Goal: Communication & Community: Answer question/provide support

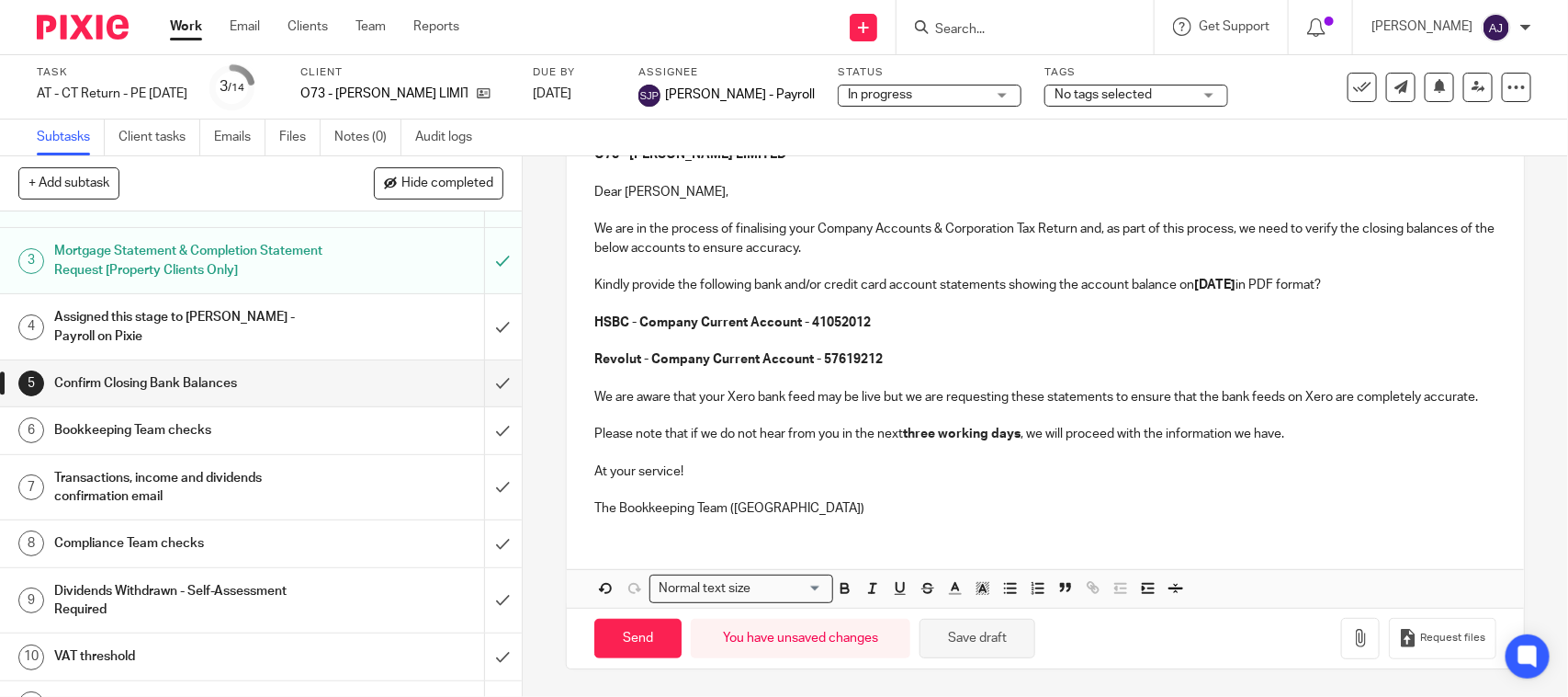
click at [984, 640] on button "Save draft" at bounding box center [977, 638] width 116 height 40
click at [832, 502] on p "The Bookkeeping Team (CT)" at bounding box center [1044, 508] width 901 height 18
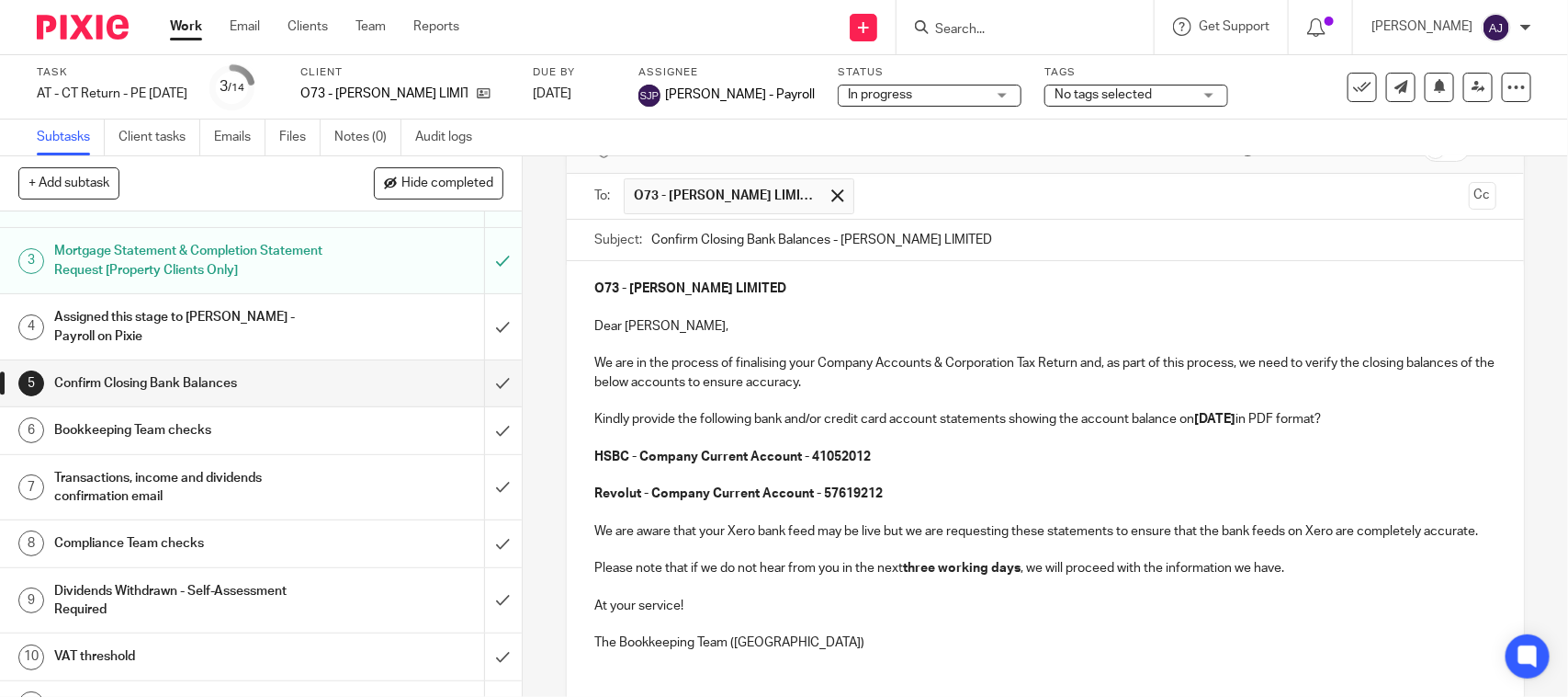
scroll to position [0, 0]
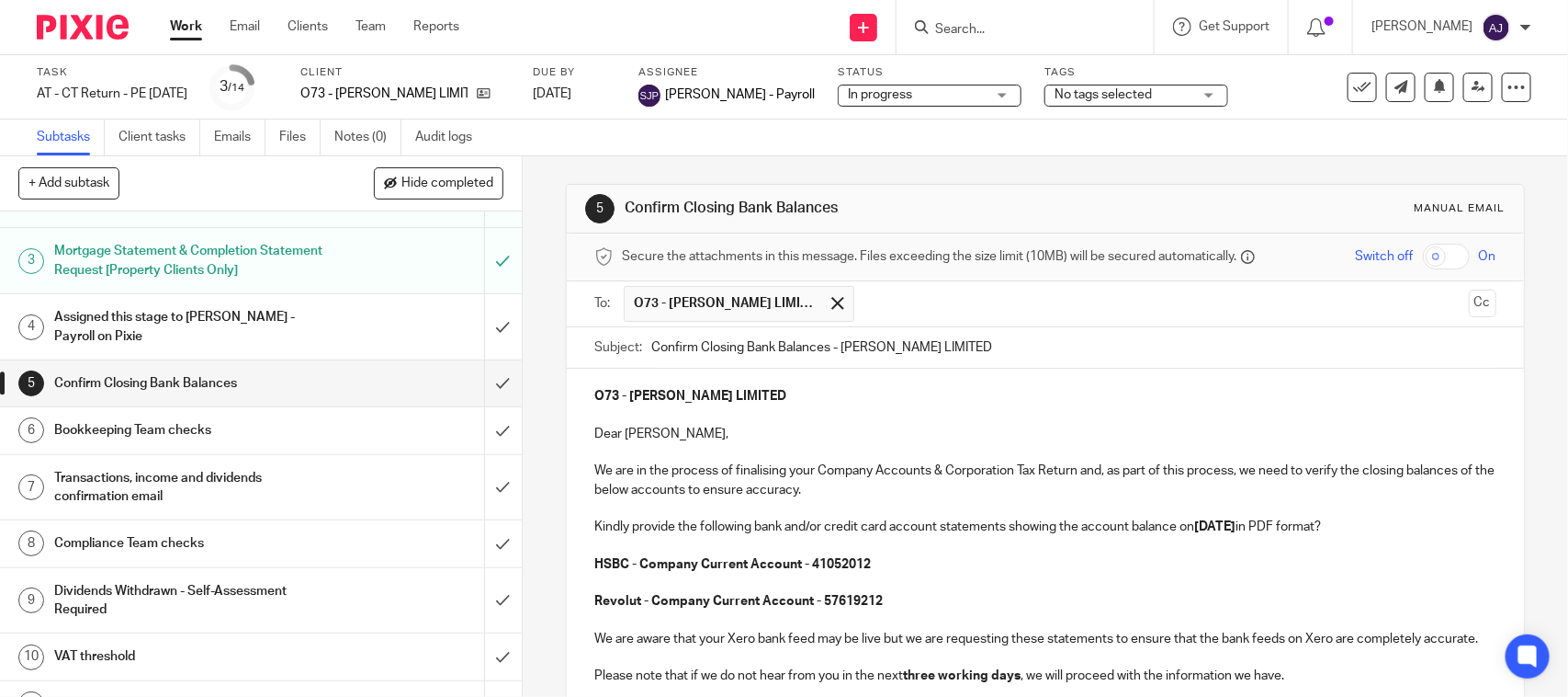
click at [994, 204] on h1 "Confirm Closing Bank Balances" at bounding box center [854, 208] width 460 height 19
drag, startPoint x: 880, startPoint y: 218, endPoint x: 617, endPoint y: 219, distance: 263.0
click at [617, 219] on div "5 Confirm Closing Bank Balances Manual email" at bounding box center [1044, 208] width 919 height 29
click at [624, 209] on h1 "Confirm Closing Bank Balances" at bounding box center [854, 208] width 460 height 19
drag, startPoint x: 620, startPoint y: 209, endPoint x: 837, endPoint y: 203, distance: 217.1
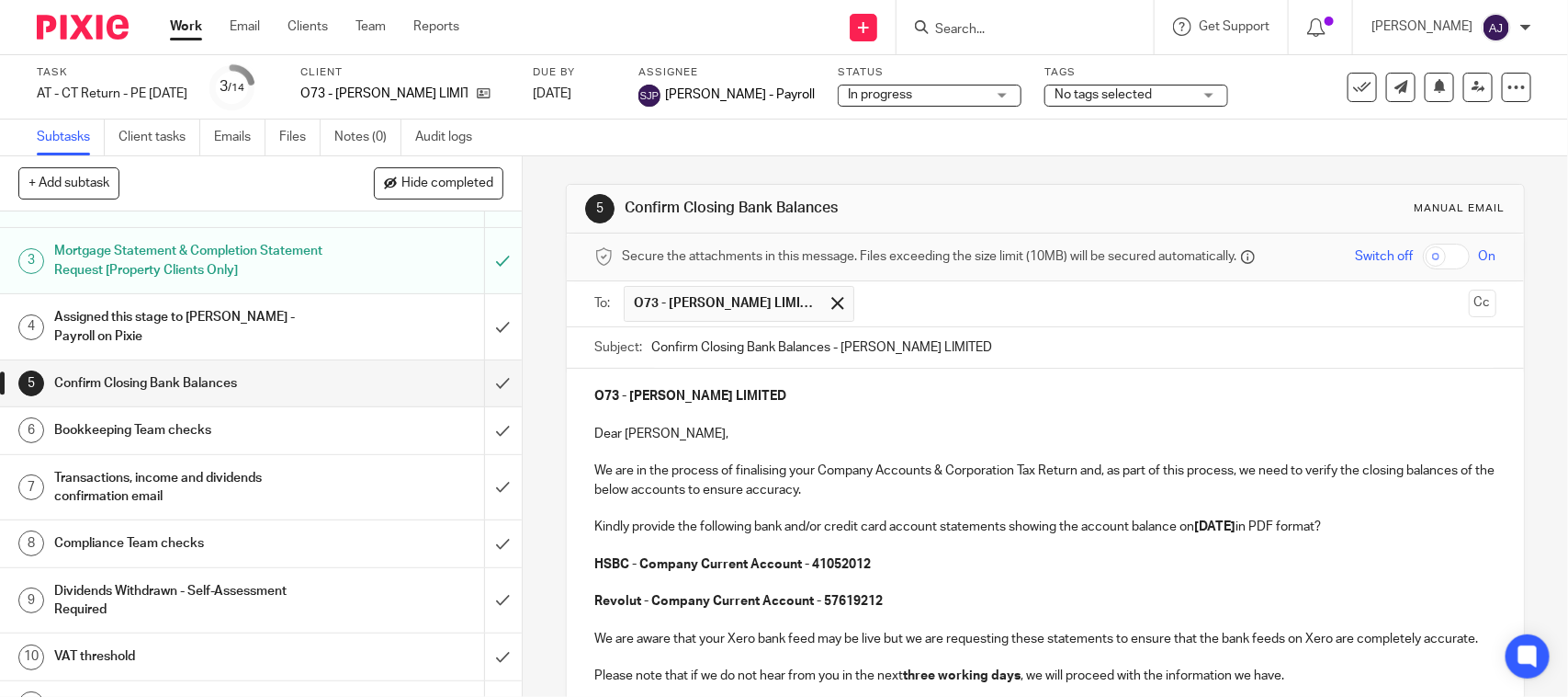
click at [837, 203] on h1 "Confirm Closing Bank Balances" at bounding box center [854, 208] width 460 height 19
drag, startPoint x: 836, startPoint y: 204, endPoint x: 620, endPoint y: 222, distance: 216.7
click at [620, 222] on div "5 Confirm Closing Bank Balances Manual email" at bounding box center [1044, 208] width 919 height 29
click at [785, 157] on div "5 Confirm Closing Bank Balances Manual email Secure the attachments in this mes…" at bounding box center [1044, 547] width 958 height 782
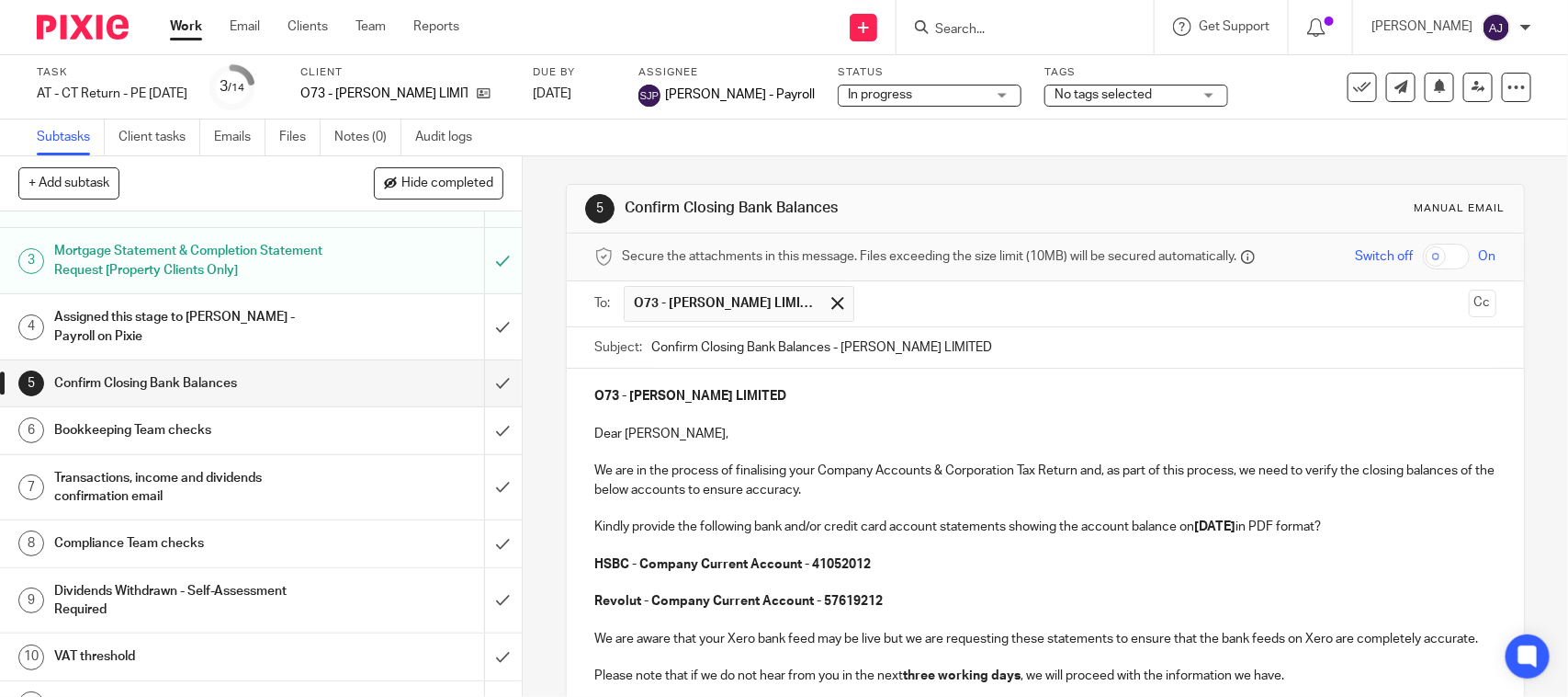
click at [827, 159] on div "5 Confirm Closing Bank Balances Manual email Secure the attachments in this mes…" at bounding box center [1044, 547] width 958 height 782
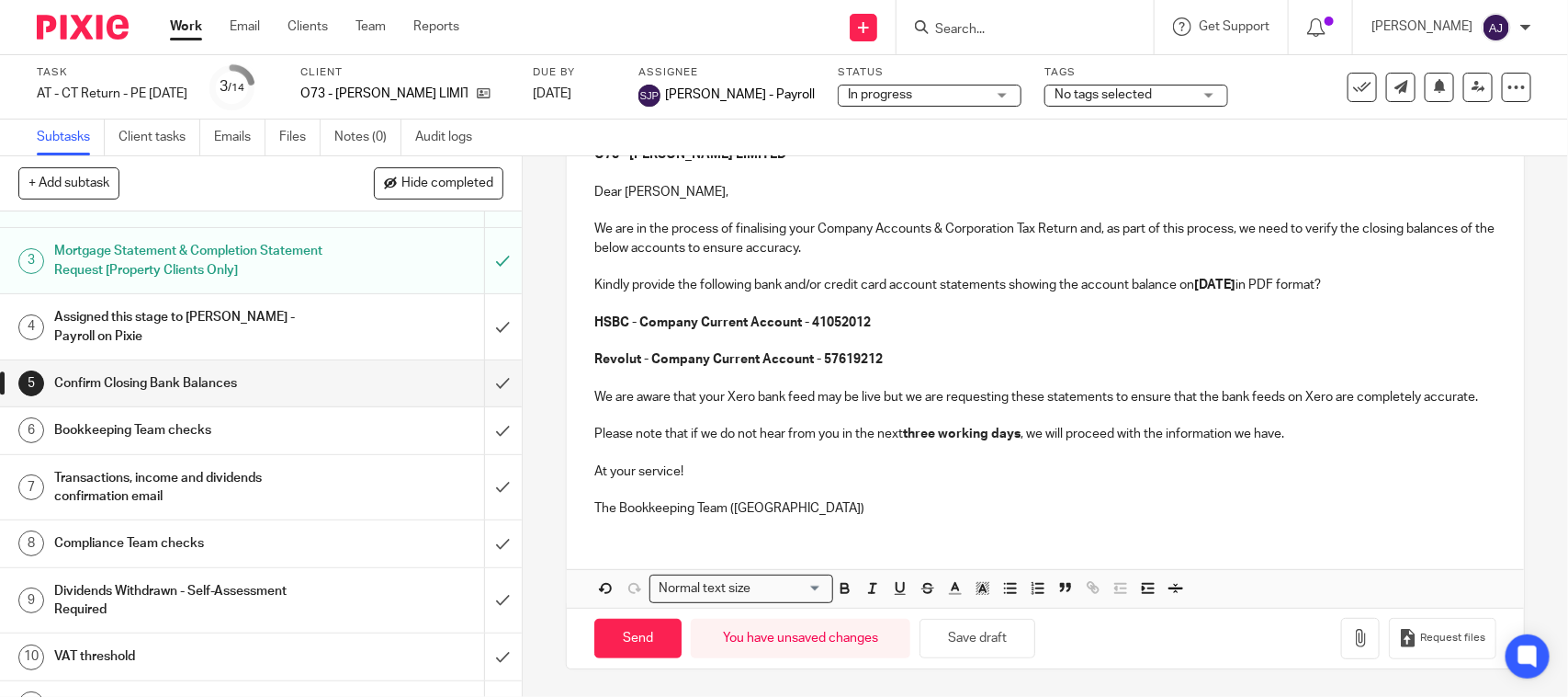
scroll to position [262, 0]
click at [793, 493] on p at bounding box center [1044, 489] width 901 height 18
click at [832, 544] on div "O73 - JENNIFER O'NEILL LIMITED Dear Jenny, We are in the process of finalising …" at bounding box center [1044, 366] width 956 height 480
click at [838, 525] on div "O73 - JENNIFER O'NEILL LIMITED Dear Jenny, We are in the process of finalising …" at bounding box center [1044, 328] width 956 height 404
click at [809, 519] on div "O73 - JENNIFER O'NEILL LIMITED Dear Jenny, We are in the process of finalising …" at bounding box center [1044, 328] width 956 height 404
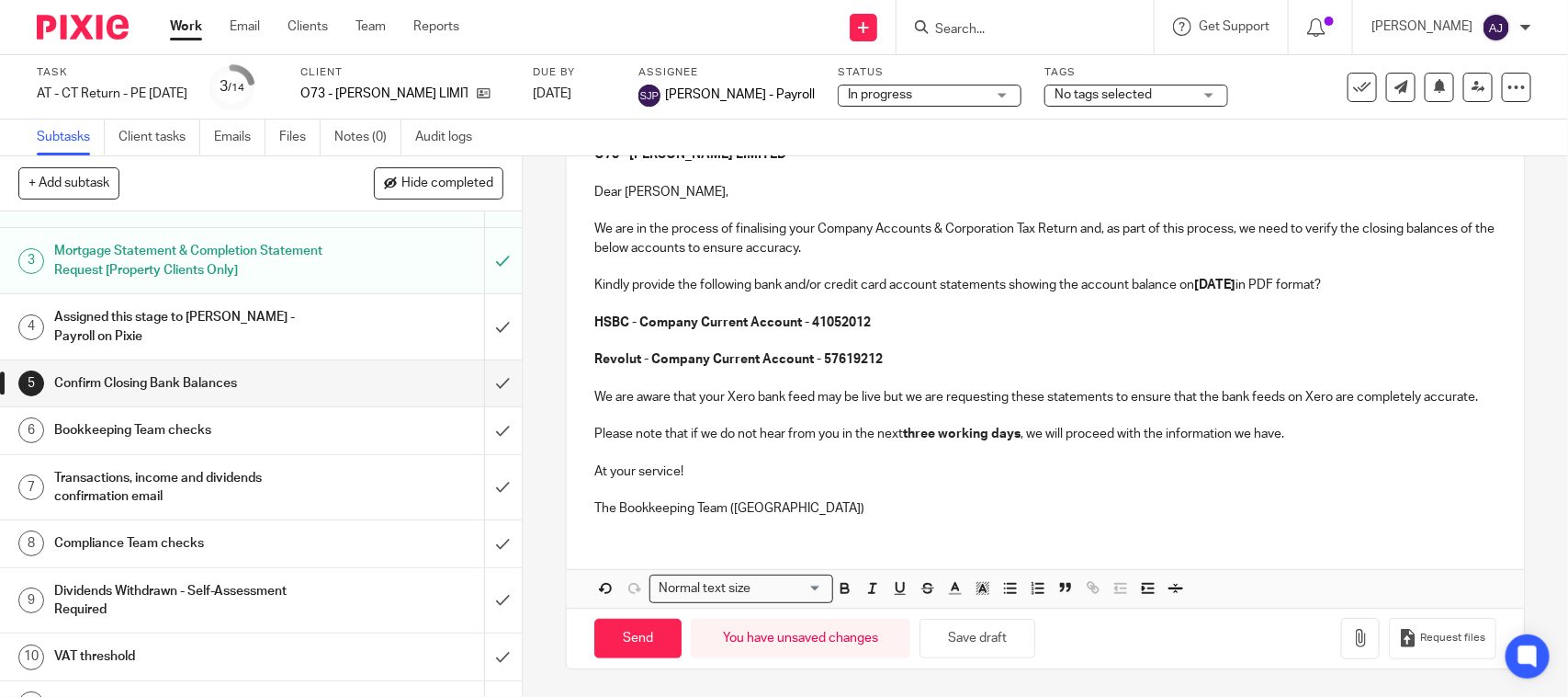
click at [841, 513] on p "The Bookkeeping Team (CT)" at bounding box center [1044, 508] width 901 height 18
click at [634, 645] on input "Send" at bounding box center [638, 638] width 87 height 40
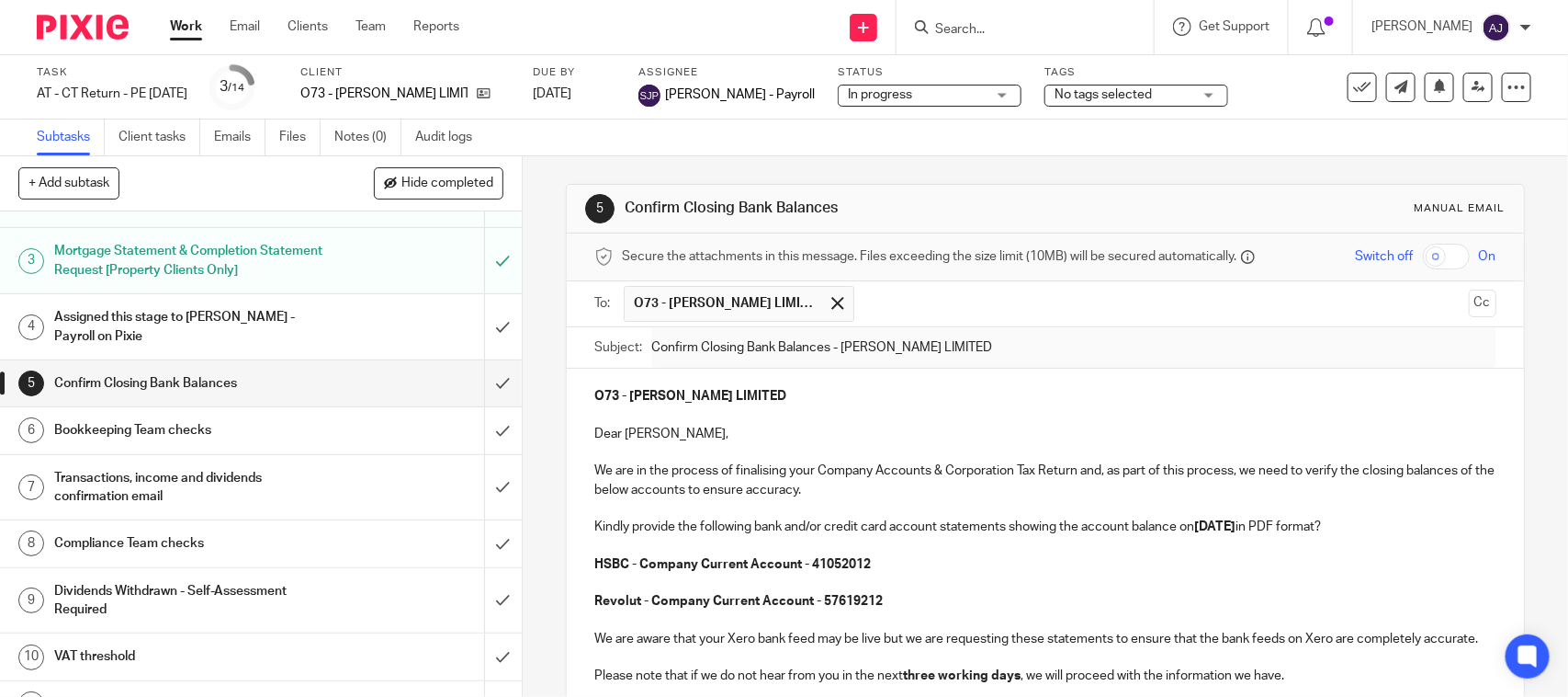
type input "Sent"
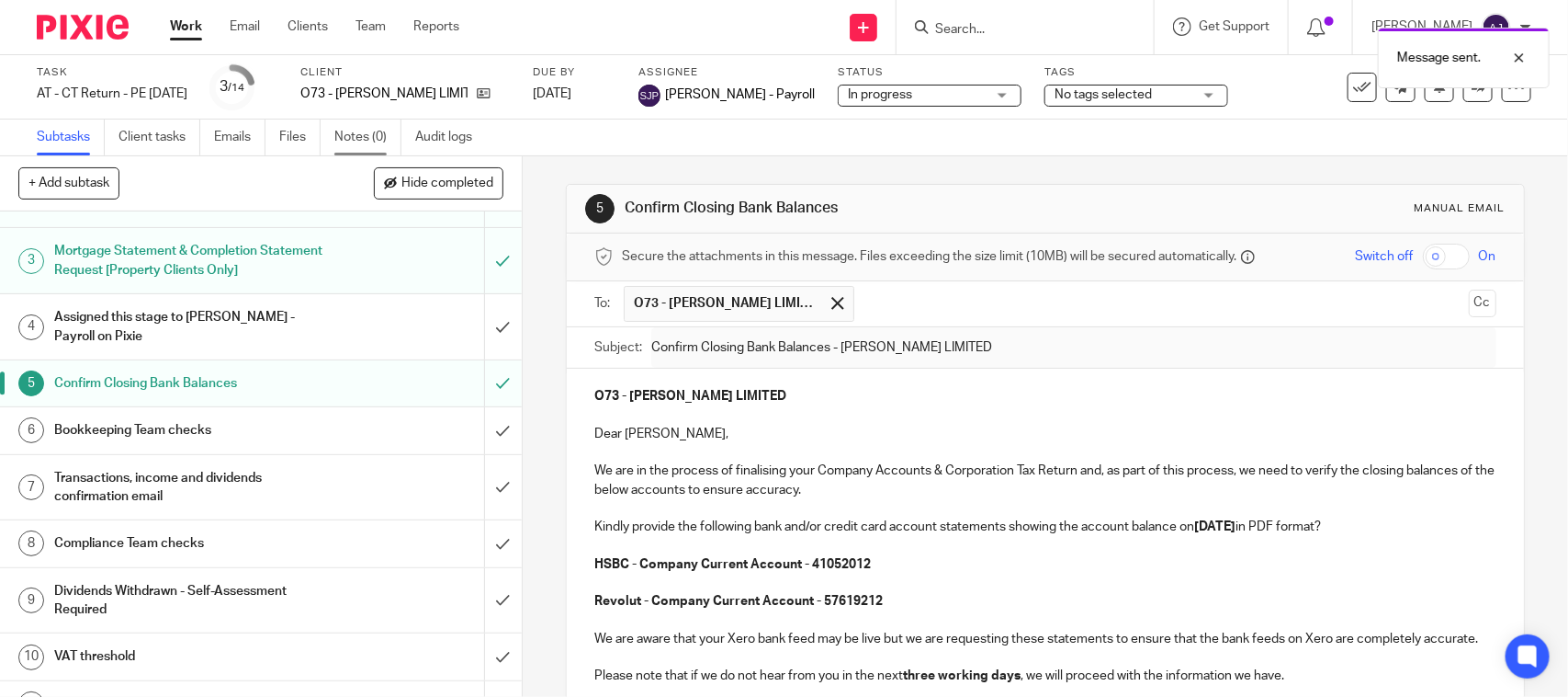
click at [366, 134] on link "Notes (0)" at bounding box center [368, 138] width 67 height 36
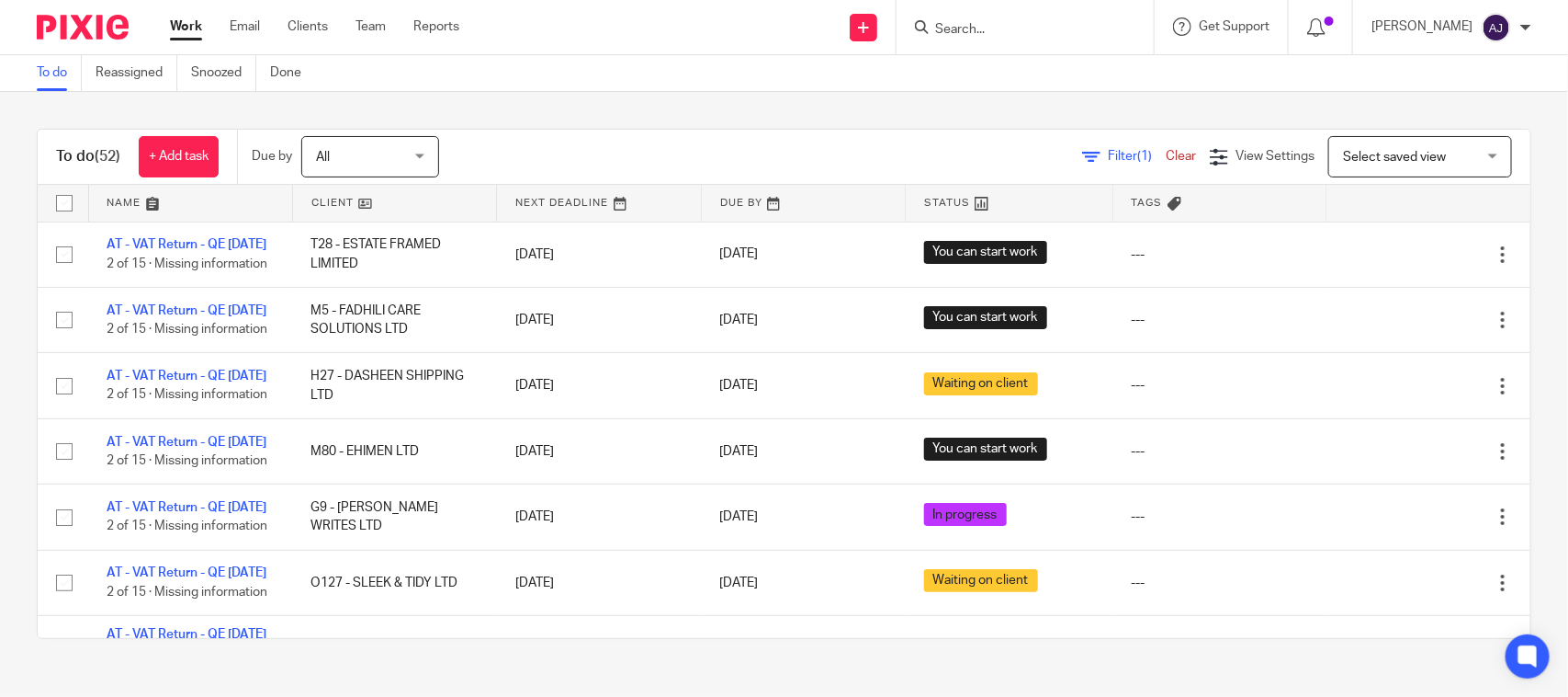
scroll to position [4690, 0]
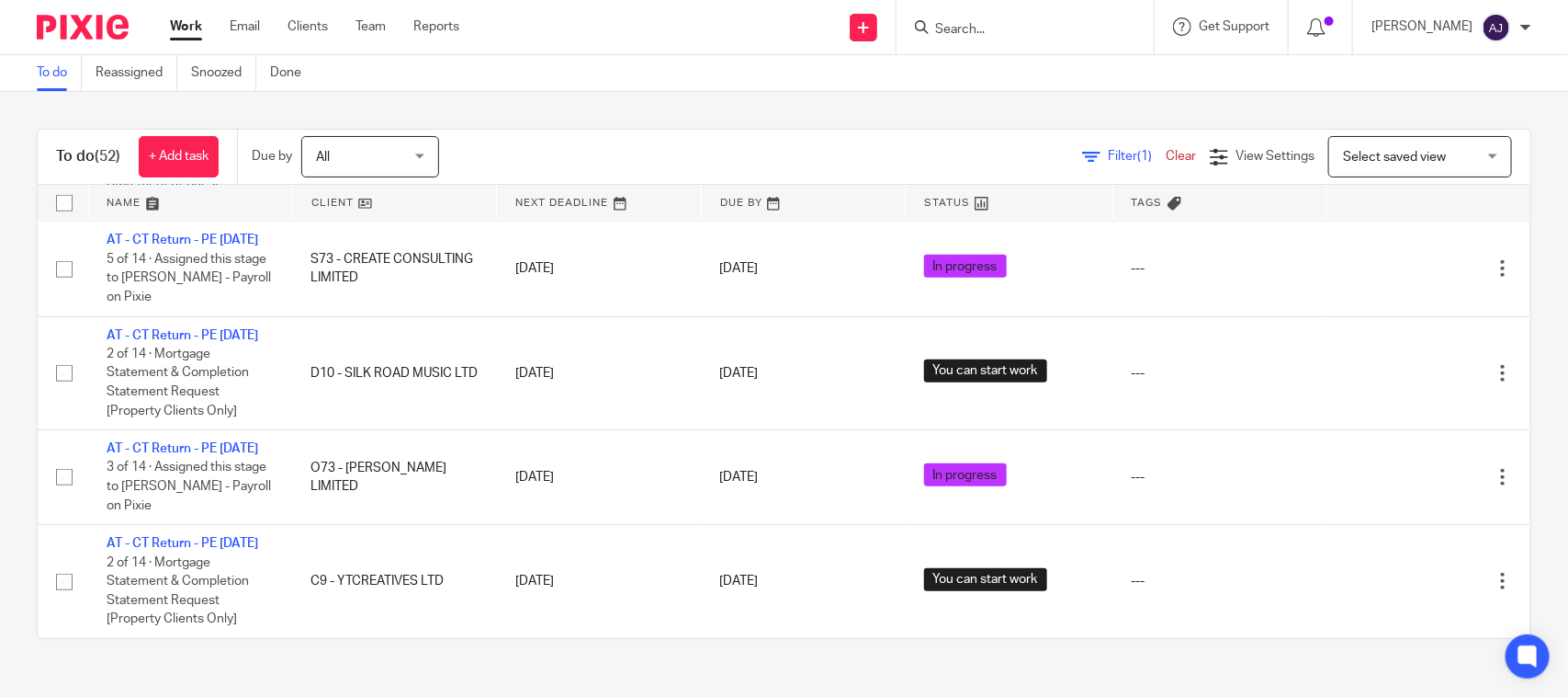
click at [769, 71] on div "To do Reassigned Snoozed Done" at bounding box center [784, 73] width 1568 height 37
click at [928, 92] on div "To do (52) + Add task Due by All All Today Tomorrow This week Next week This mo…" at bounding box center [784, 384] width 1568 height 584
click at [640, 102] on div "To do (52) + Add task Due by All All Today Tomorrow This week Next week This mo…" at bounding box center [784, 384] width 1568 height 584
click at [652, 122] on div "To do (52) + Add task Due by All All Today Tomorrow This week Next week This mo…" at bounding box center [784, 384] width 1568 height 584
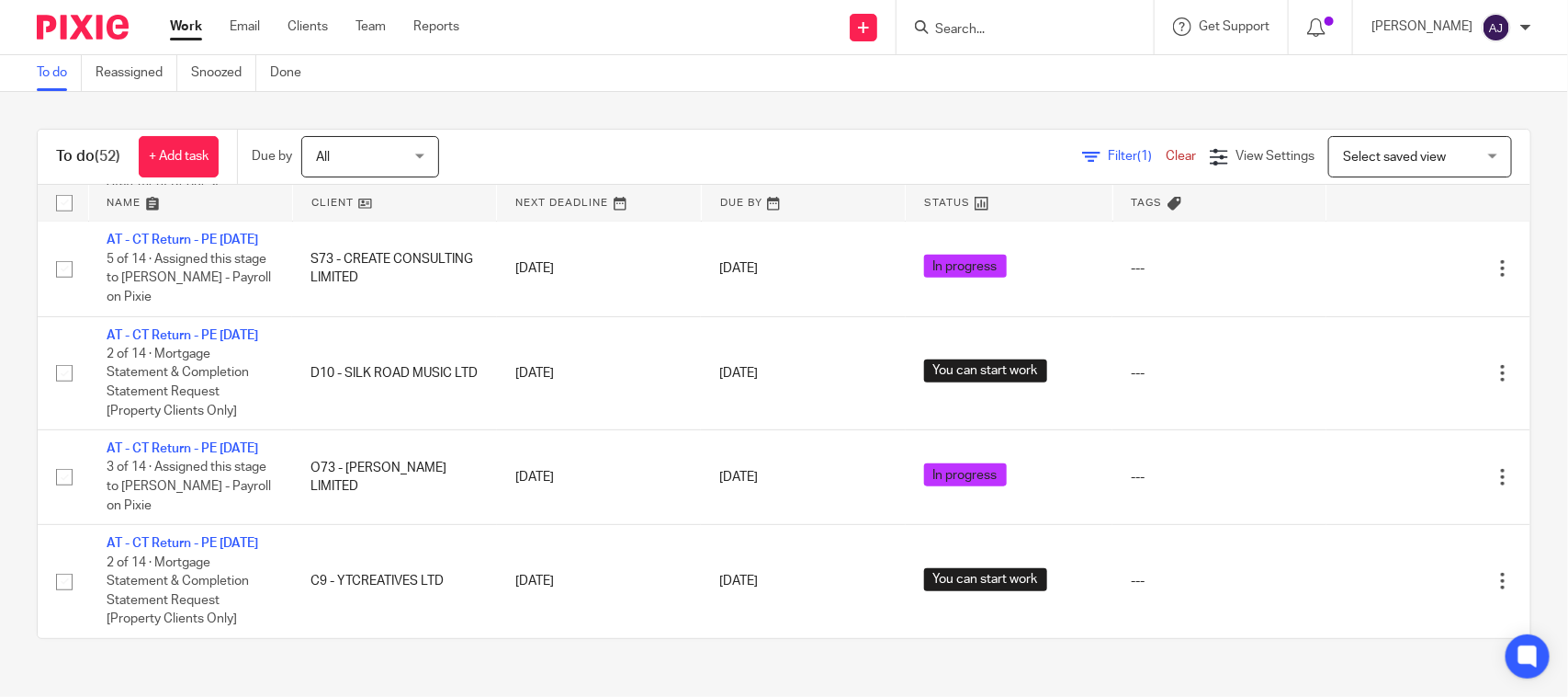
click at [769, 68] on div "To do Reassigned Snoozed Done" at bounding box center [784, 73] width 1568 height 37
click at [1002, 32] on input "Search" at bounding box center [1016, 29] width 165 height 16
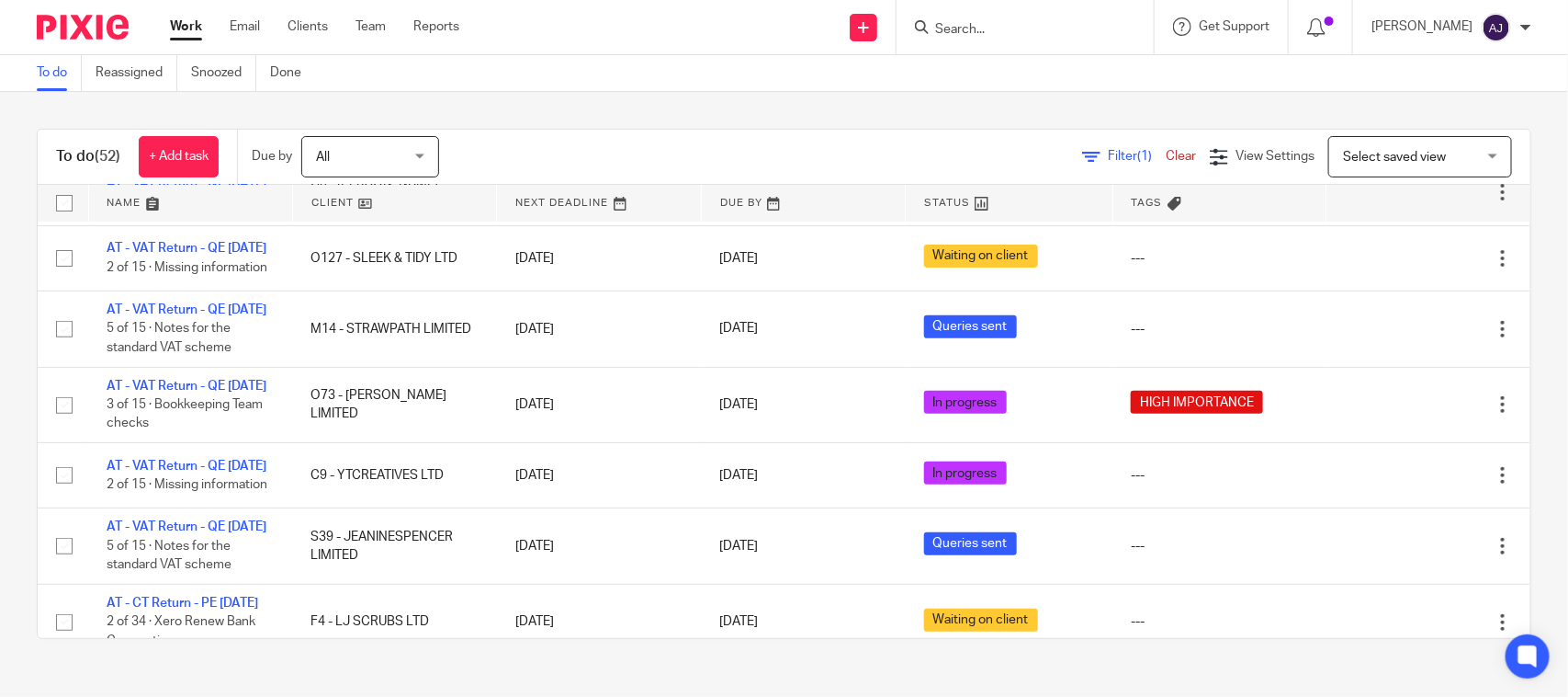
scroll to position [0, 0]
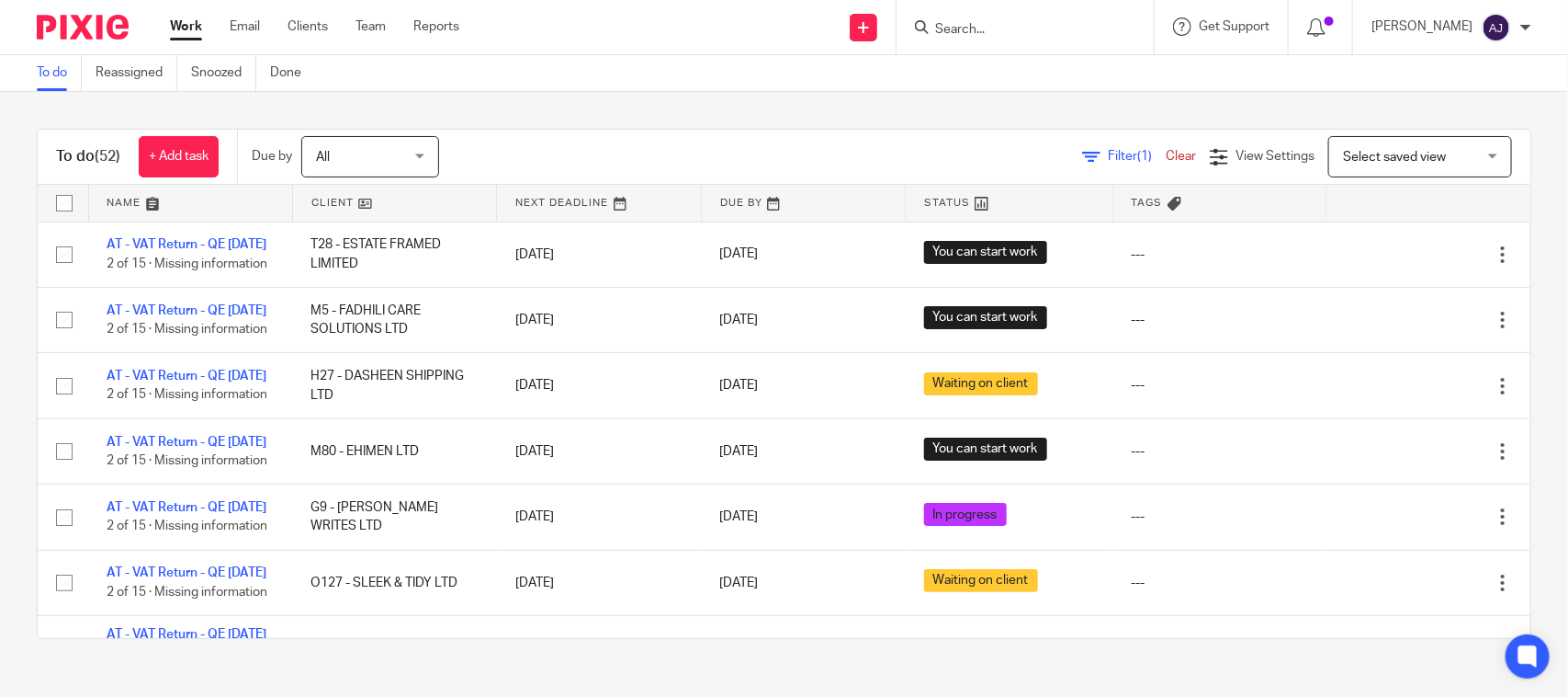
click at [980, 22] on input "Search" at bounding box center [1016, 29] width 165 height 16
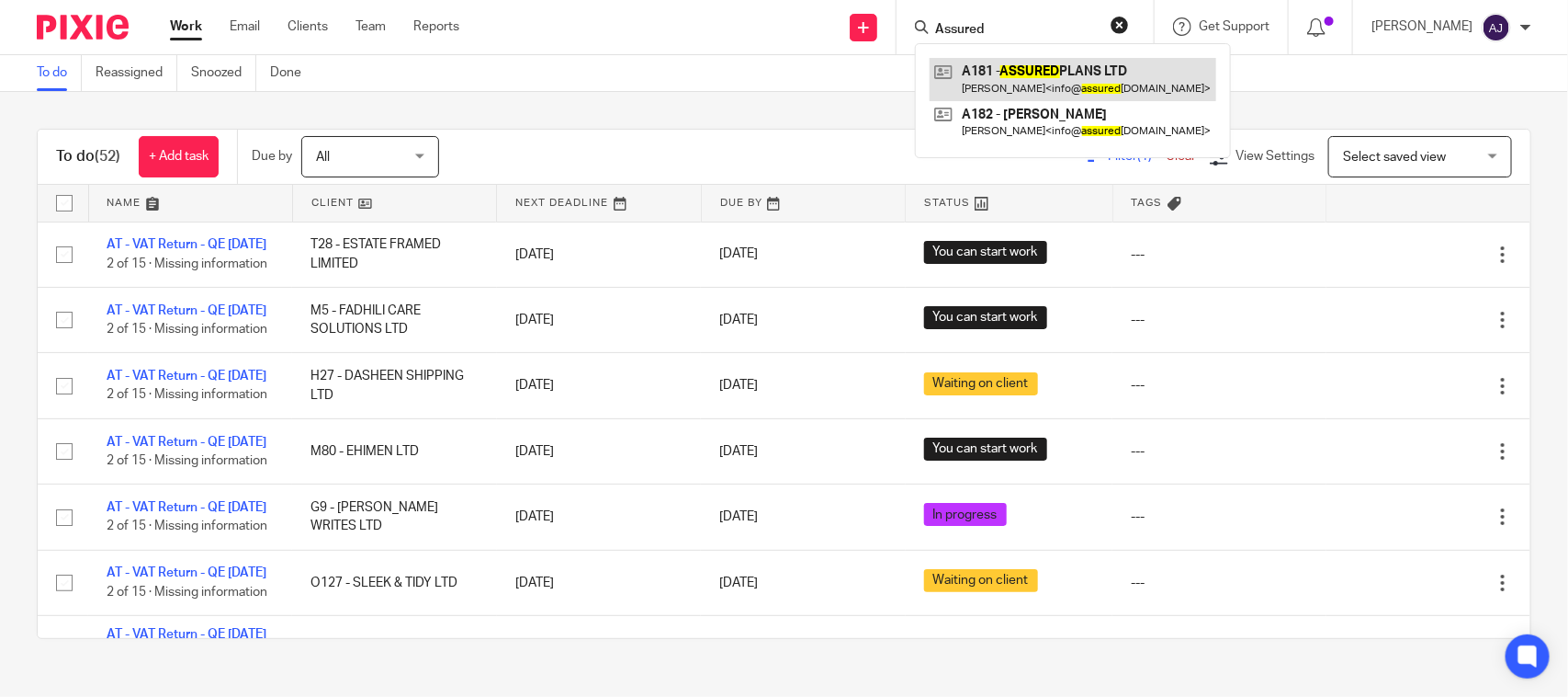
type input "Assured"
click at [1041, 83] on link at bounding box center [1073, 79] width 287 height 42
click at [636, 112] on div "To do (52) + Add task Due by All All [DATE] [DATE] This week Next week This mon…" at bounding box center [784, 384] width 1568 height 584
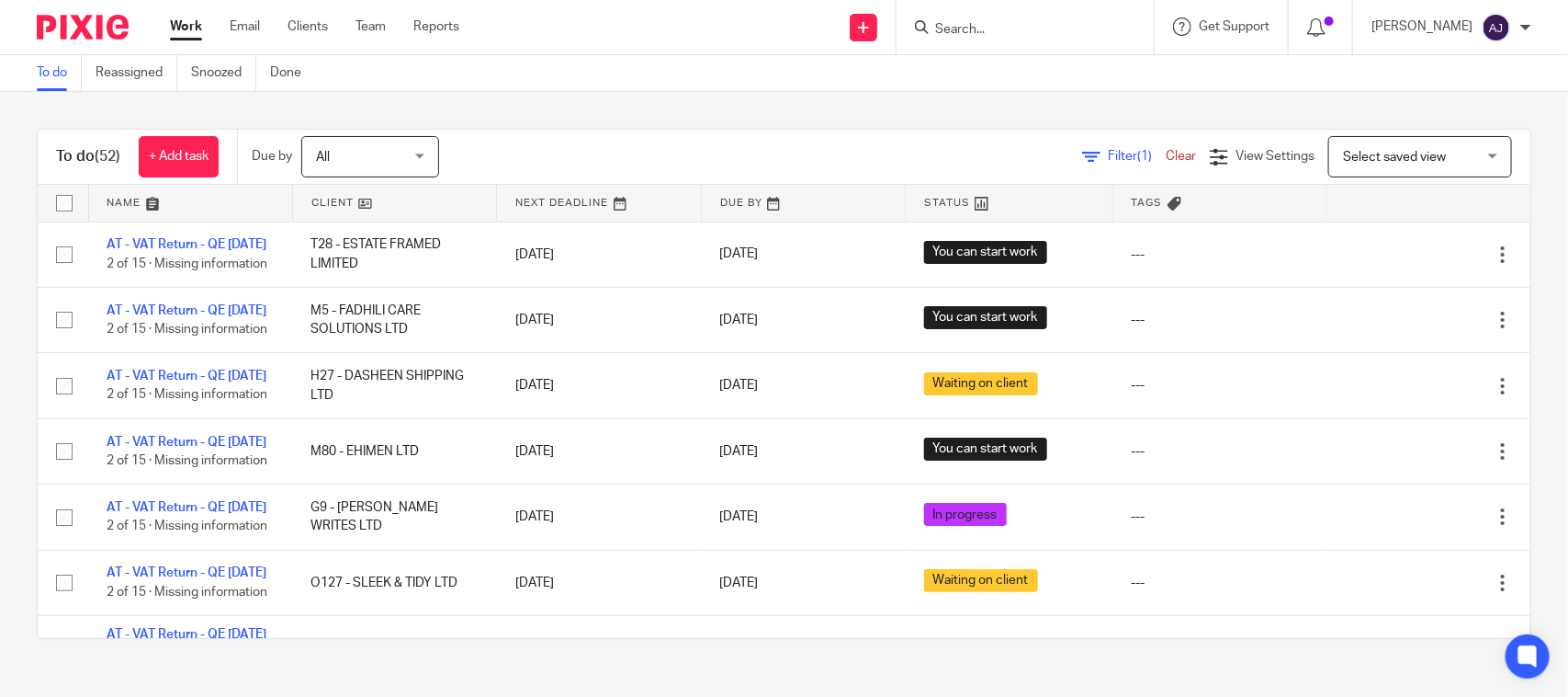
click at [582, 75] on div "To do Reassigned Snoozed Done" at bounding box center [784, 73] width 1568 height 37
click at [631, 85] on div "To do Reassigned Snoozed Done" at bounding box center [784, 73] width 1568 height 37
click at [639, 84] on div "To do Reassigned Snoozed Done" at bounding box center [784, 73] width 1568 height 37
click at [754, 130] on div "To do (52) + Add task Due by All All Today Tomorrow This week Next week This mo…" at bounding box center [784, 157] width 1492 height 55
click at [810, 94] on div "To do (52) + Add task Due by All All Today Tomorrow This week Next week This mo…" at bounding box center [784, 384] width 1568 height 584
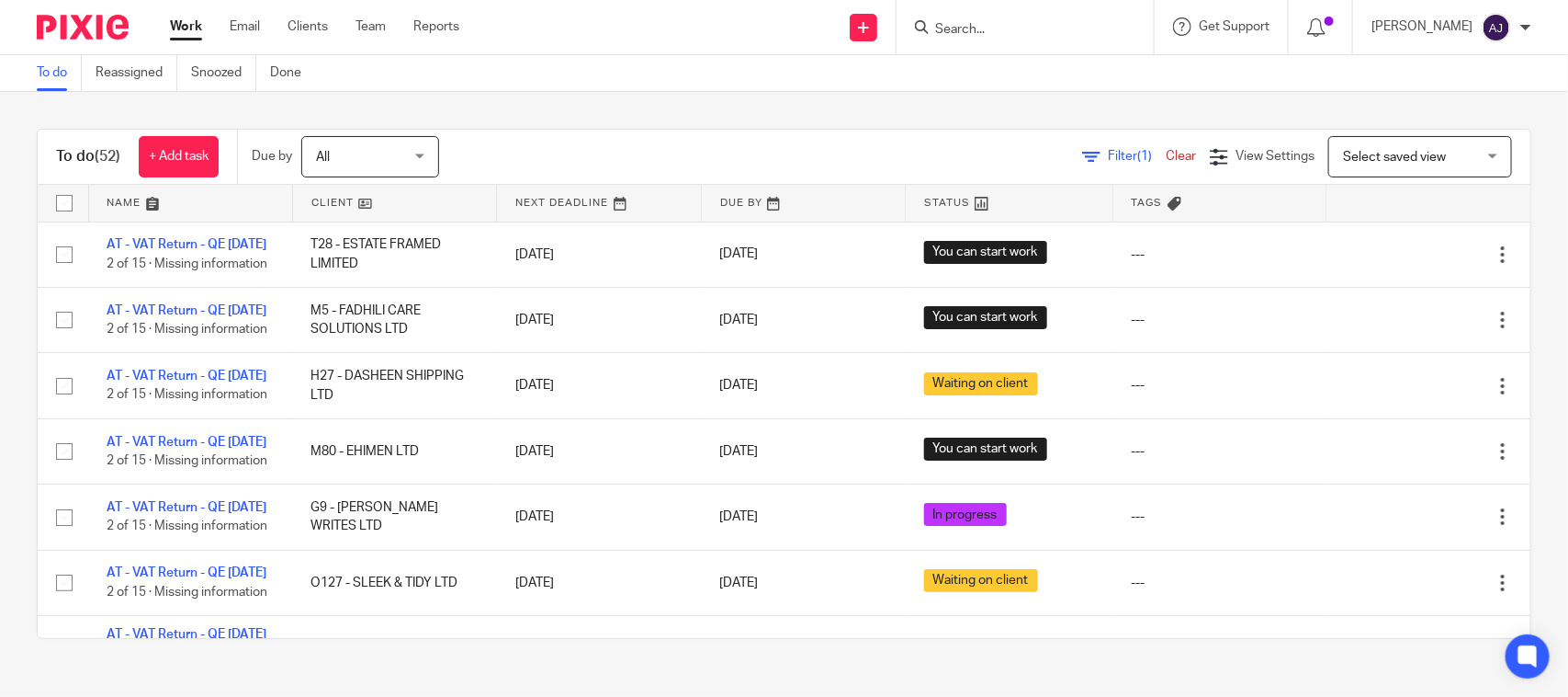
click at [647, 133] on div "To do (52) + Add task Due by All All Today Tomorrow This week Next week This mo…" at bounding box center [784, 157] width 1492 height 55
click at [662, 107] on div "To do (52) + Add task Due by All All Today Tomorrow This week Next week This mo…" at bounding box center [784, 384] width 1568 height 584
click at [666, 110] on div "To do (52) + Add task Due by All All Today Tomorrow This week Next week This mo…" at bounding box center [784, 384] width 1568 height 584
click at [602, 121] on div "To do (52) + Add task Due by All All Today Tomorrow This week Next week This mo…" at bounding box center [784, 384] width 1568 height 584
click at [768, 113] on div "To do (52) + Add task Due by All All Today Tomorrow This week Next week This mo…" at bounding box center [784, 384] width 1568 height 584
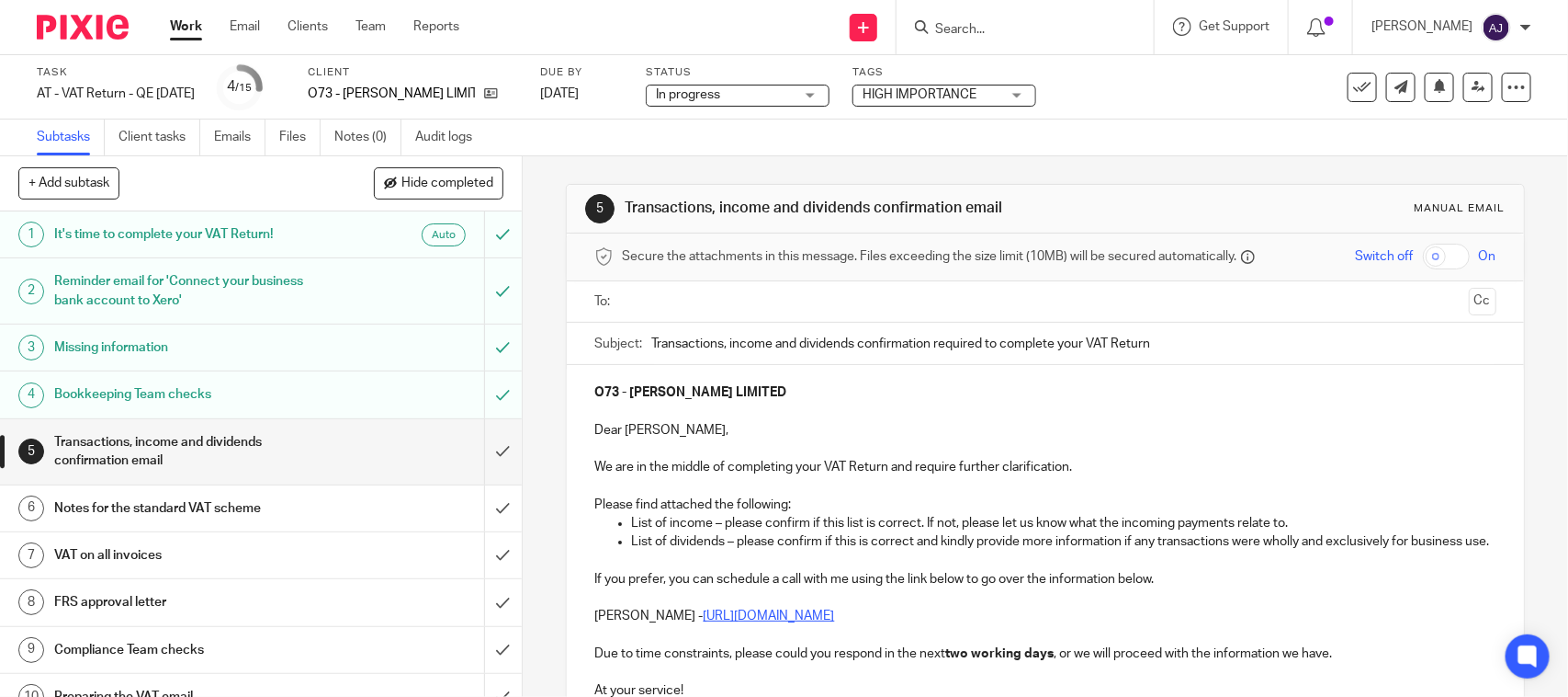
scroll to position [240, 0]
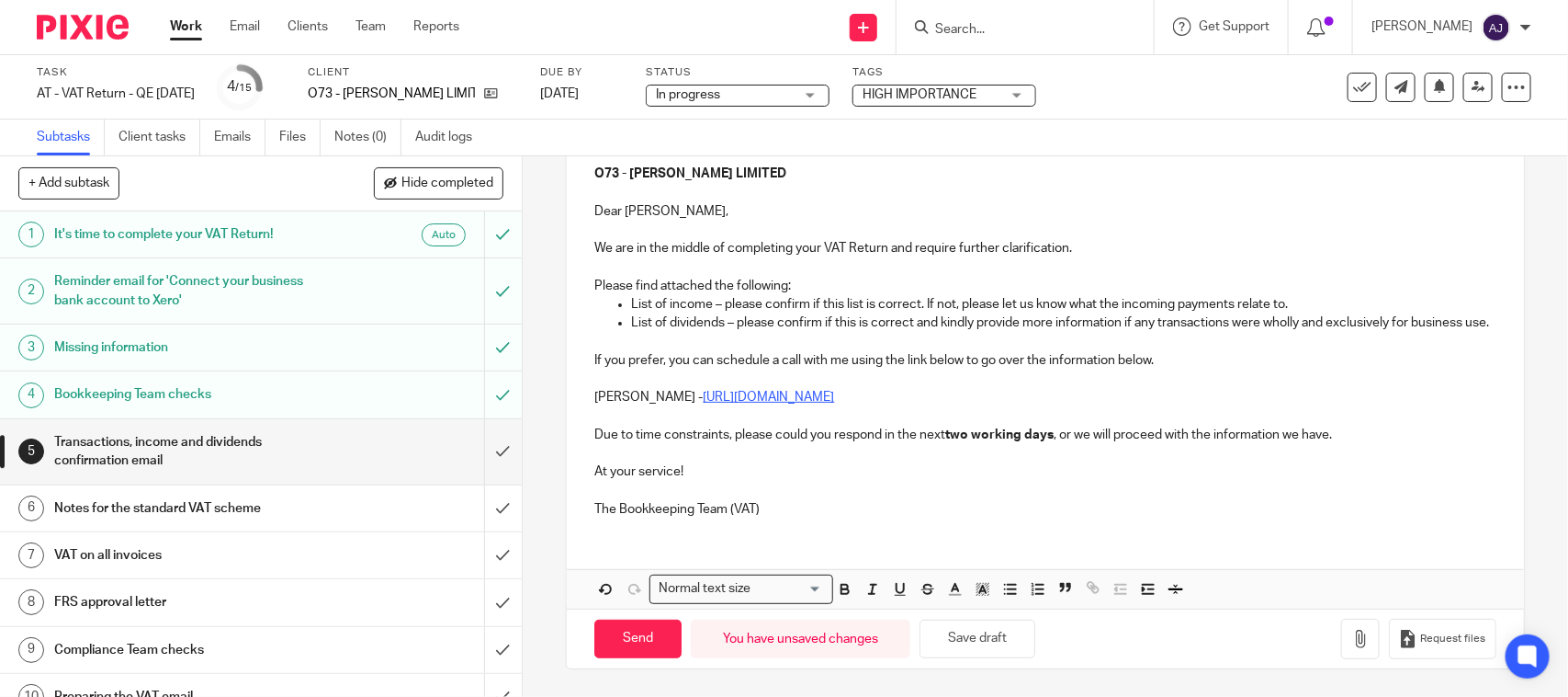
click at [760, 522] on div "O73 - JENNIFER O'NEILL LIMITED Dear Jennifer, We are in the middle of completin…" at bounding box center [1044, 339] width 956 height 386
click at [745, 464] on p "At your service!" at bounding box center [1044, 471] width 901 height 18
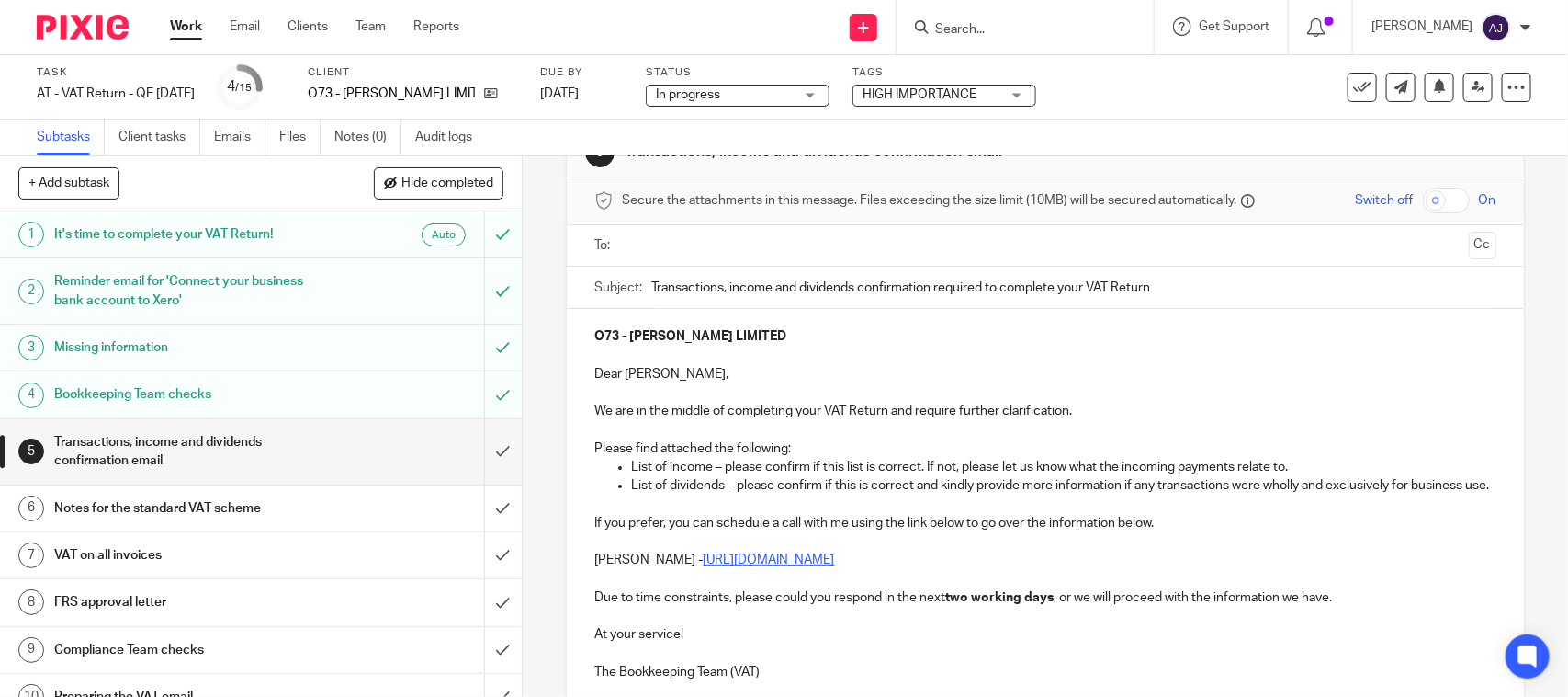
scroll to position [0, 0]
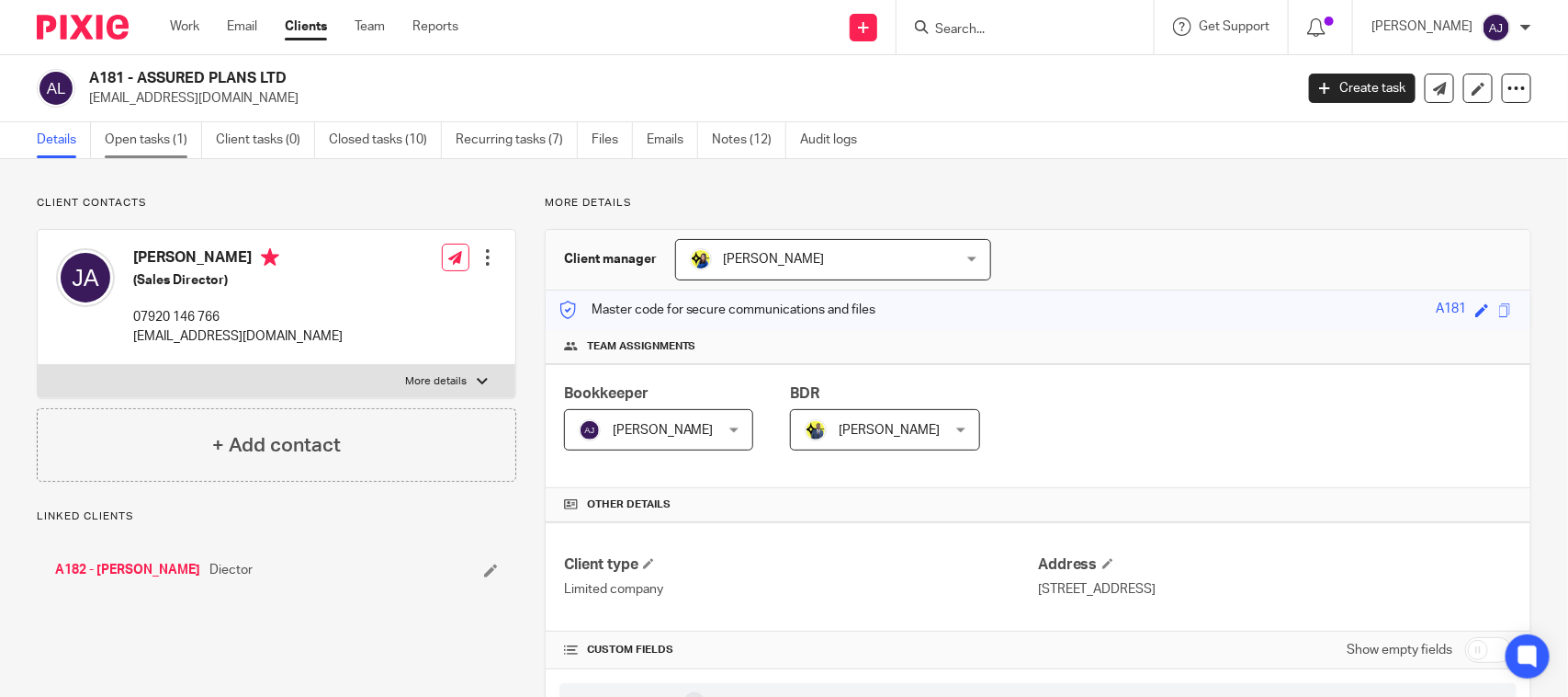
click at [170, 138] on link "Open tasks (1)" at bounding box center [153, 141] width 97 height 36
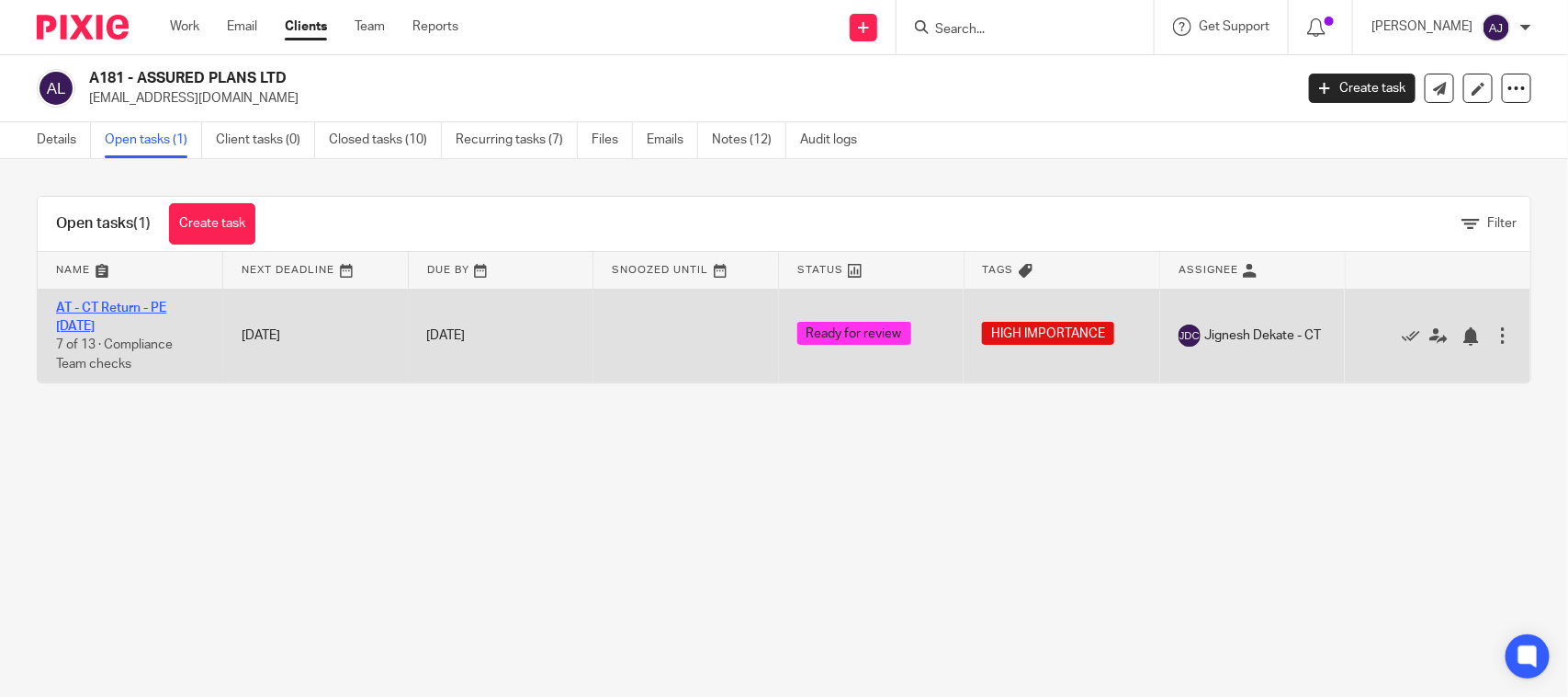
click at [149, 309] on link "AT - CT Return - PE [DATE]" at bounding box center [111, 317] width 110 height 31
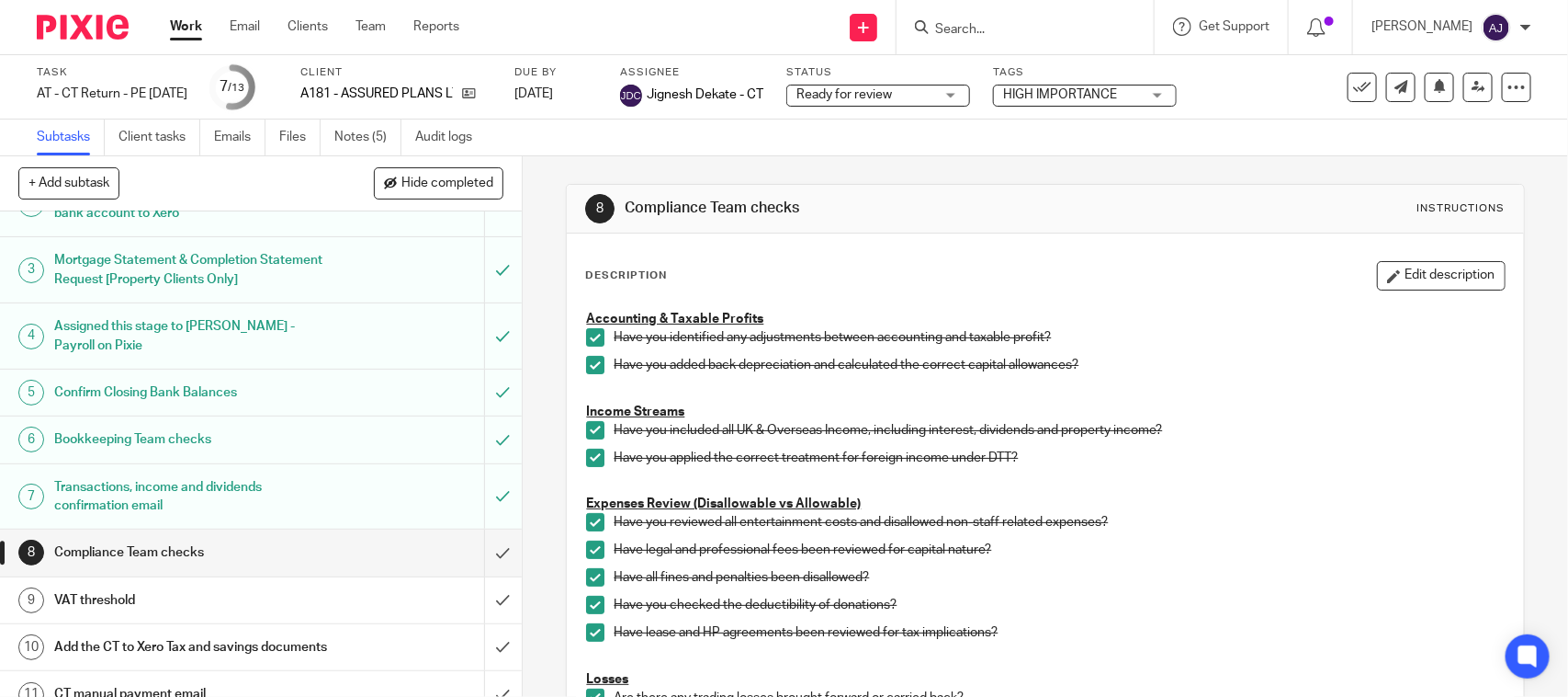
scroll to position [230, 0]
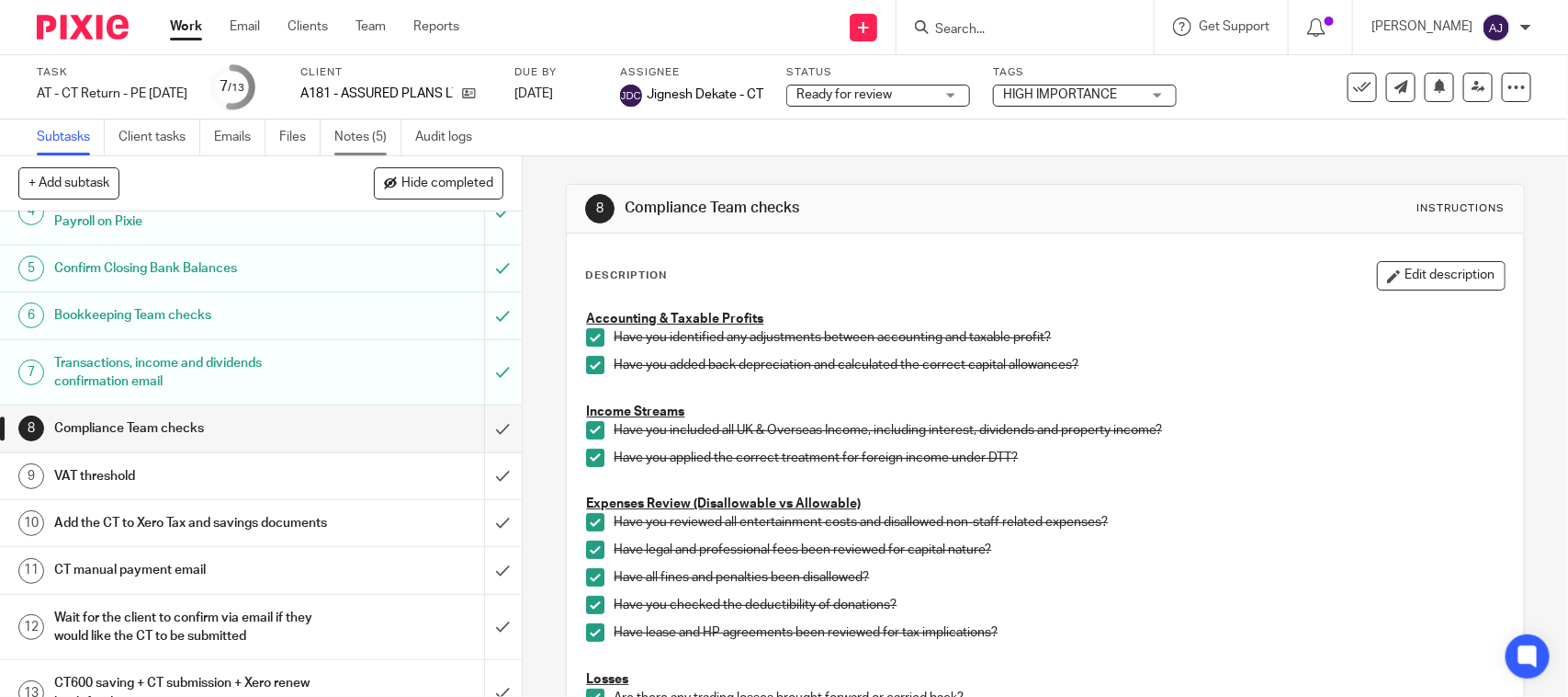
click at [373, 140] on link "Notes (5)" at bounding box center [368, 138] width 67 height 36
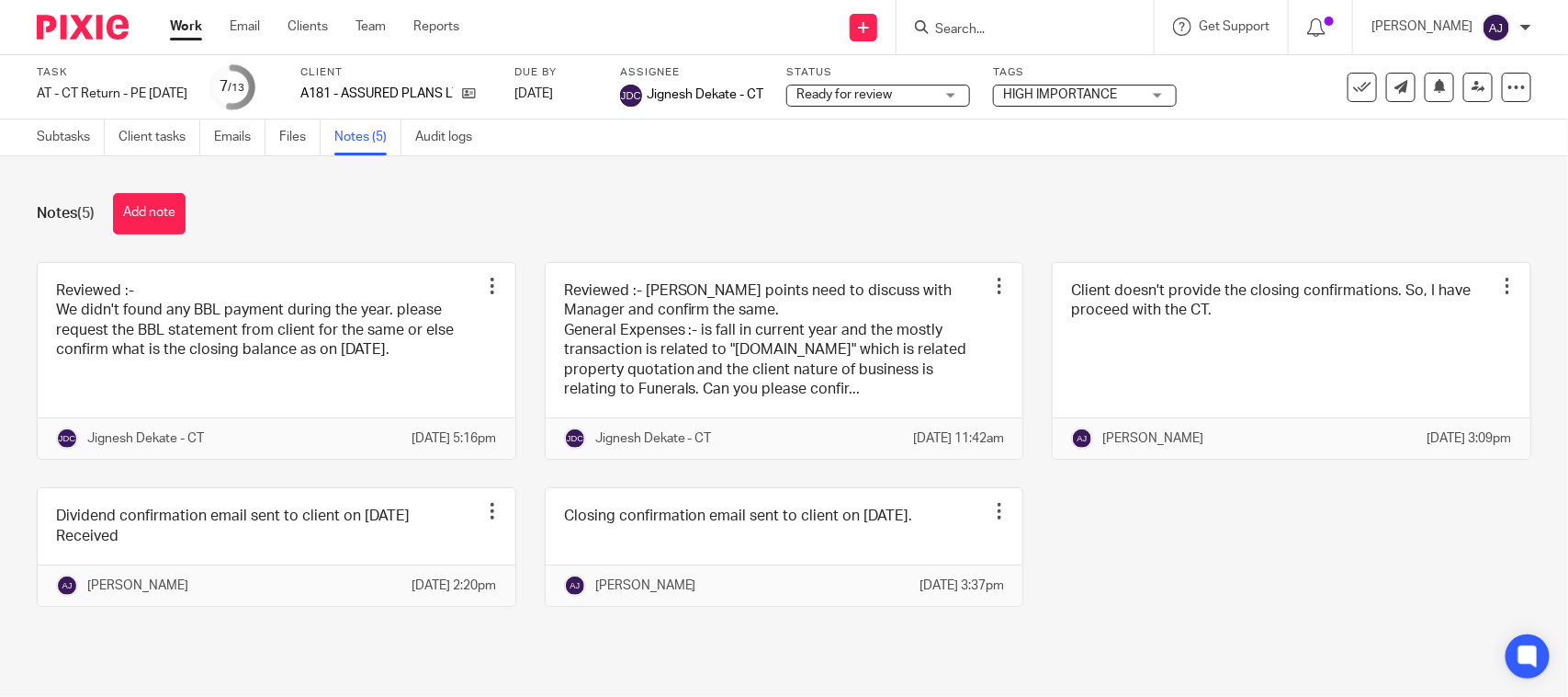
click at [443, 232] on div "Notes (5) Add note" at bounding box center [784, 213] width 1494 height 41
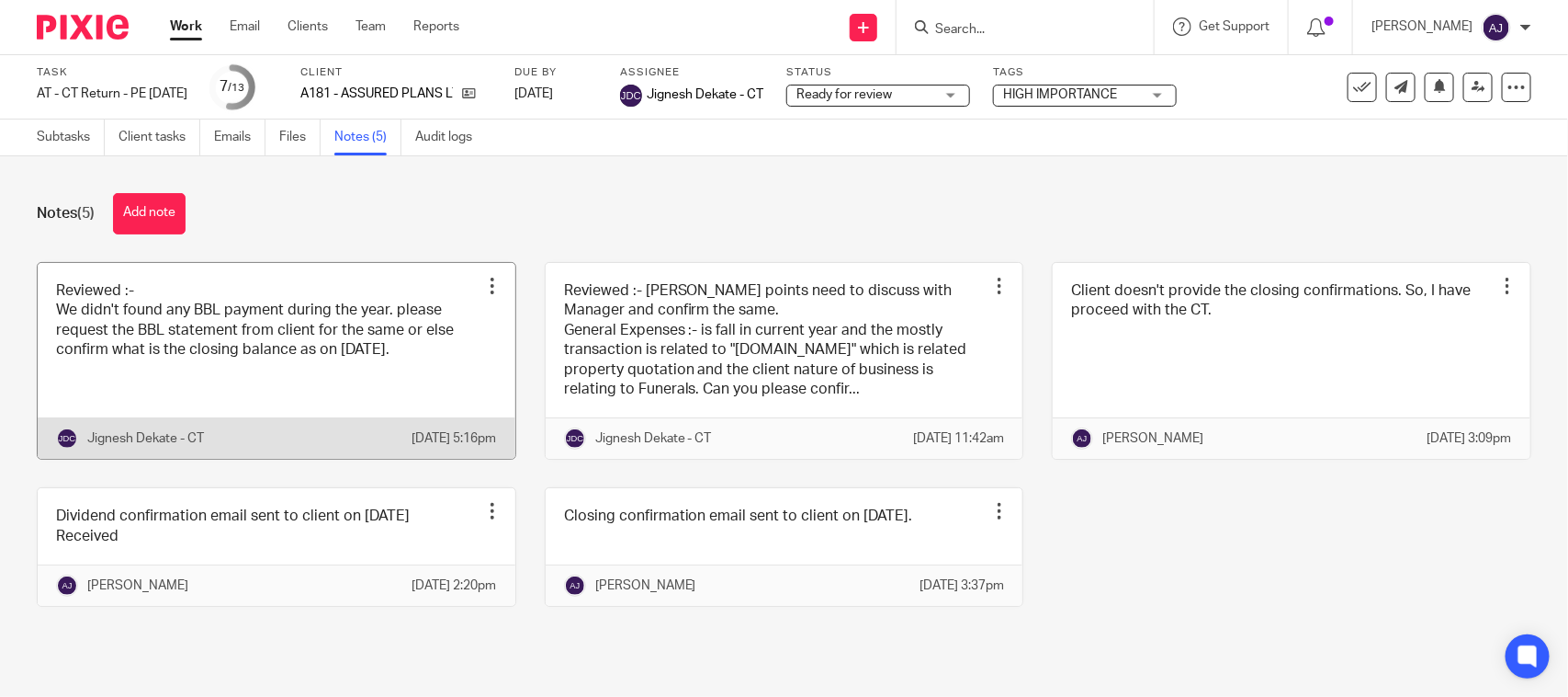
click at [317, 345] on link at bounding box center [277, 360] width 478 height 197
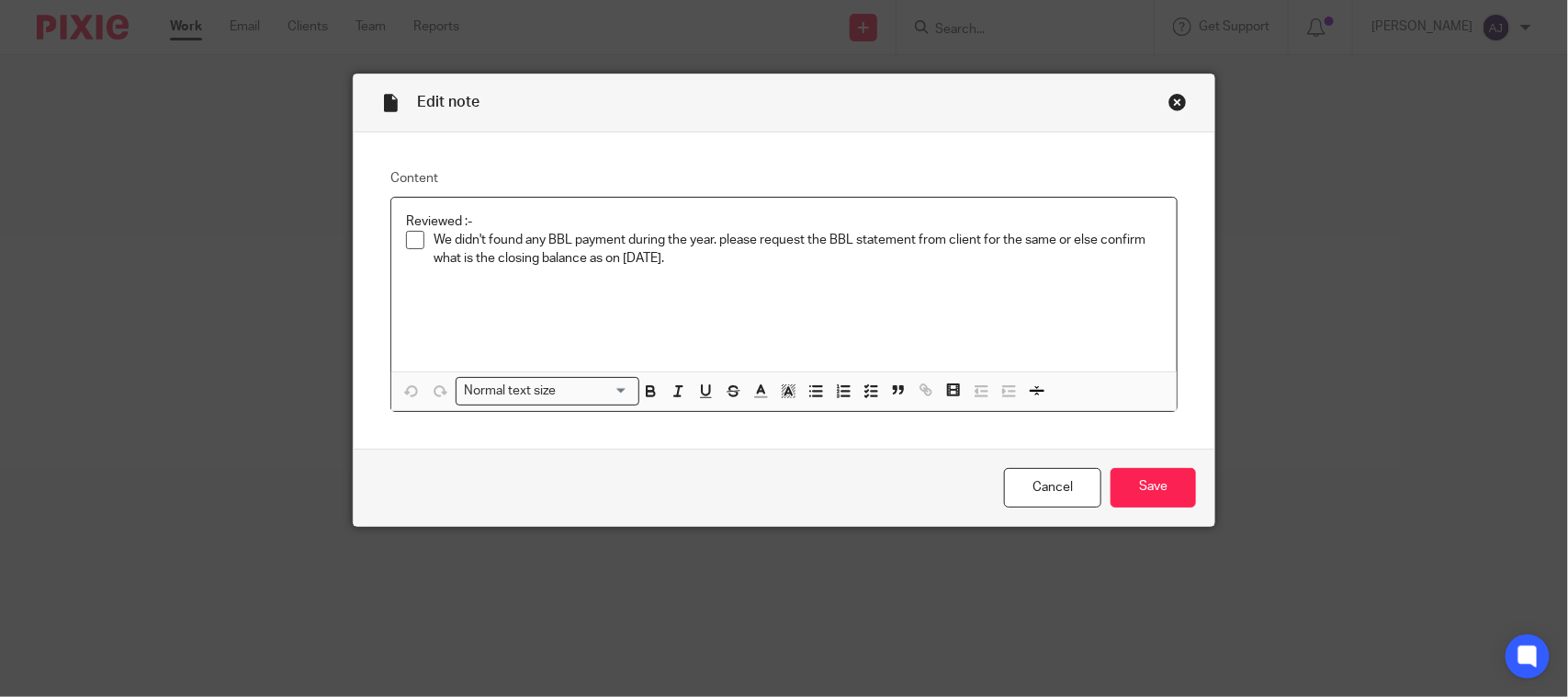
click at [838, 261] on p "We didn't found any BBL payment during the year. please request the BBL stateme…" at bounding box center [797, 250] width 728 height 38
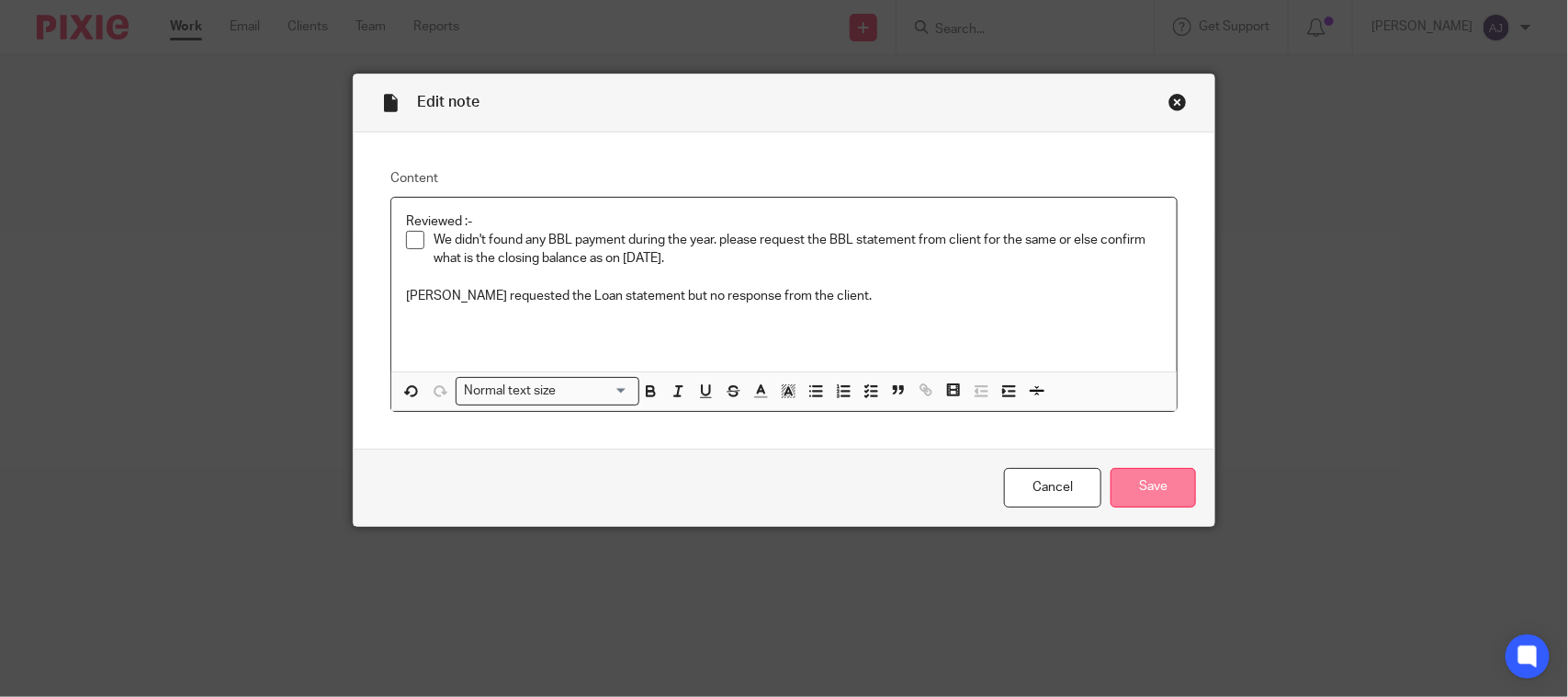
click at [1137, 478] on input "Save" at bounding box center [1153, 488] width 86 height 40
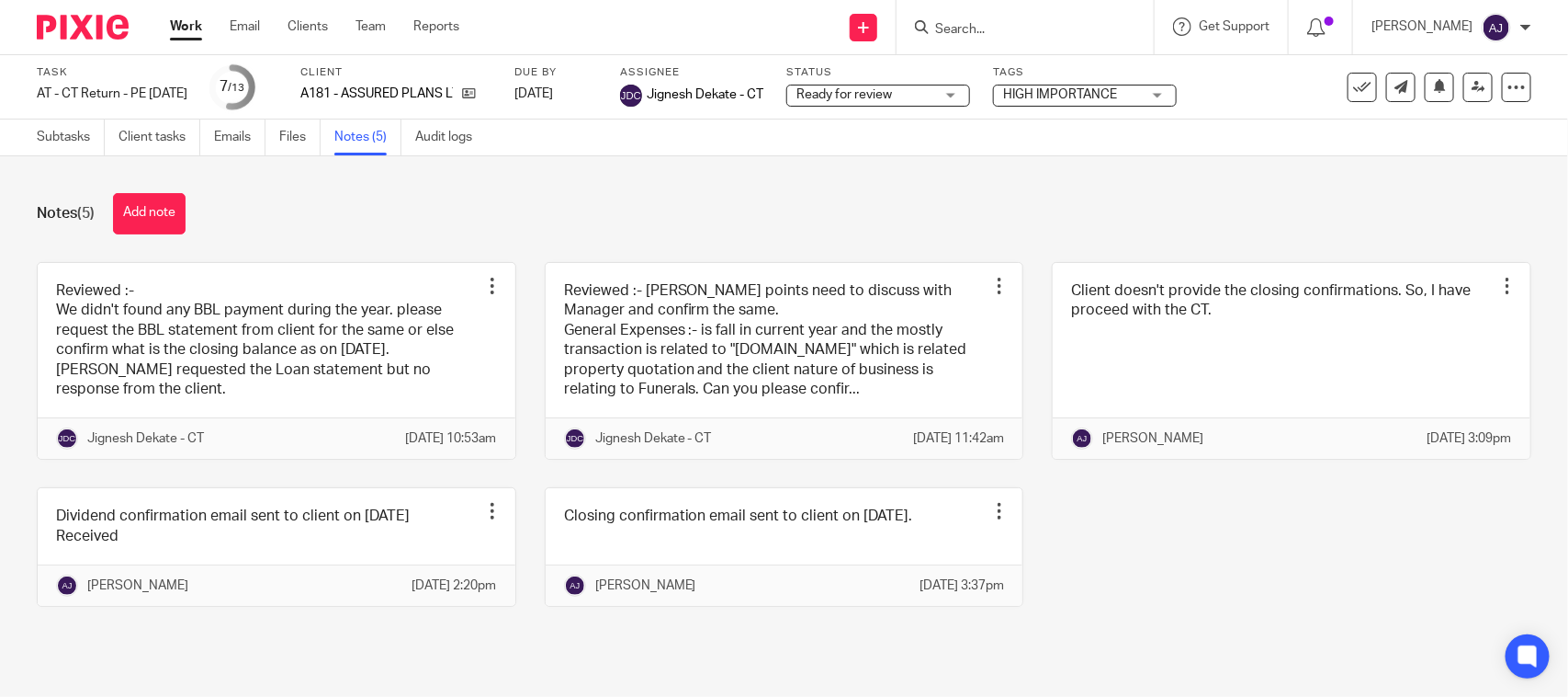
drag, startPoint x: 971, startPoint y: 223, endPoint x: 980, endPoint y: 201, distance: 23.8
click at [971, 223] on div "Notes (5) Add note" at bounding box center [784, 213] width 1494 height 41
click at [794, 211] on div "Notes (5) Add note" at bounding box center [784, 213] width 1494 height 41
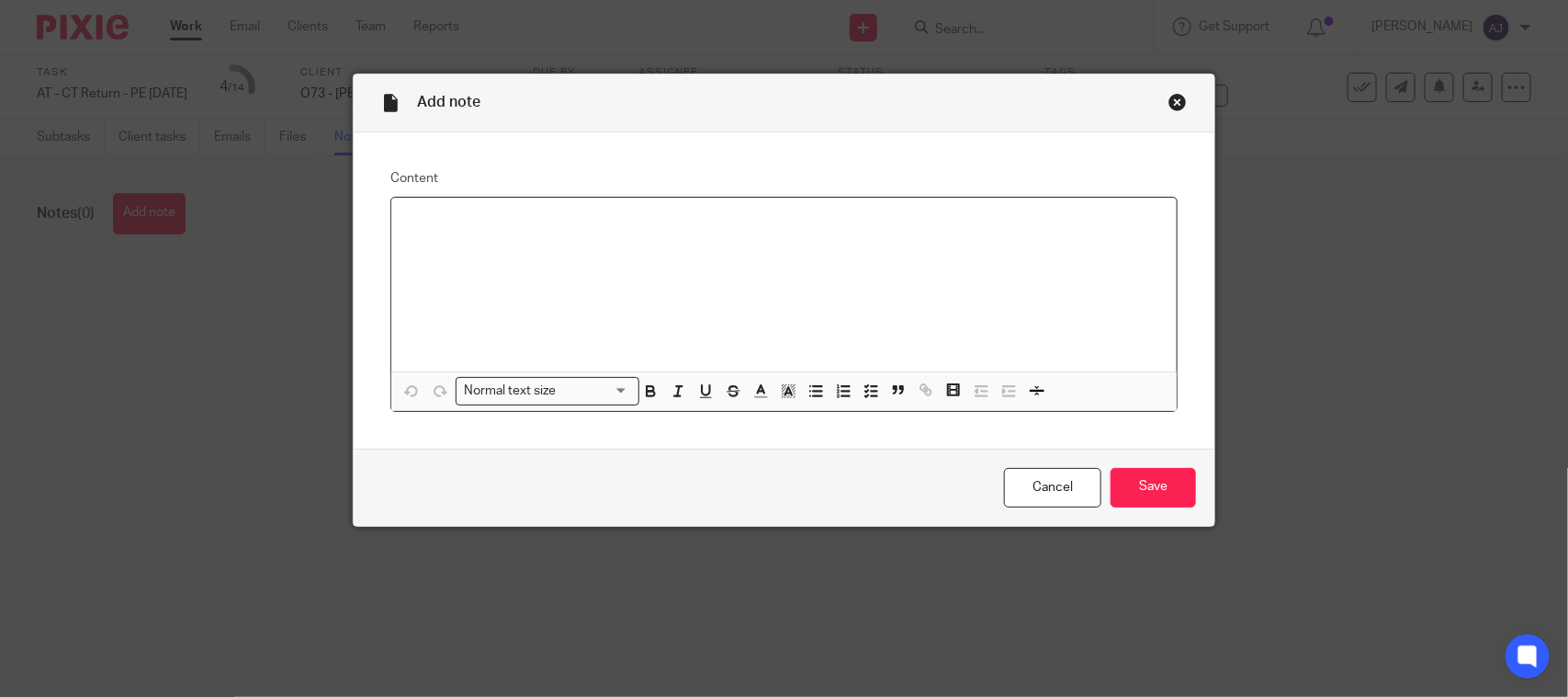
click at [534, 255] on div at bounding box center [784, 284] width 785 height 174
drag, startPoint x: 534, startPoint y: 253, endPoint x: 496, endPoint y: 267, distance: 40.5
drag, startPoint x: 496, startPoint y: 267, endPoint x: 1180, endPoint y: 472, distance: 714.1
click at [1180, 472] on input "Save" at bounding box center [1153, 488] width 86 height 40
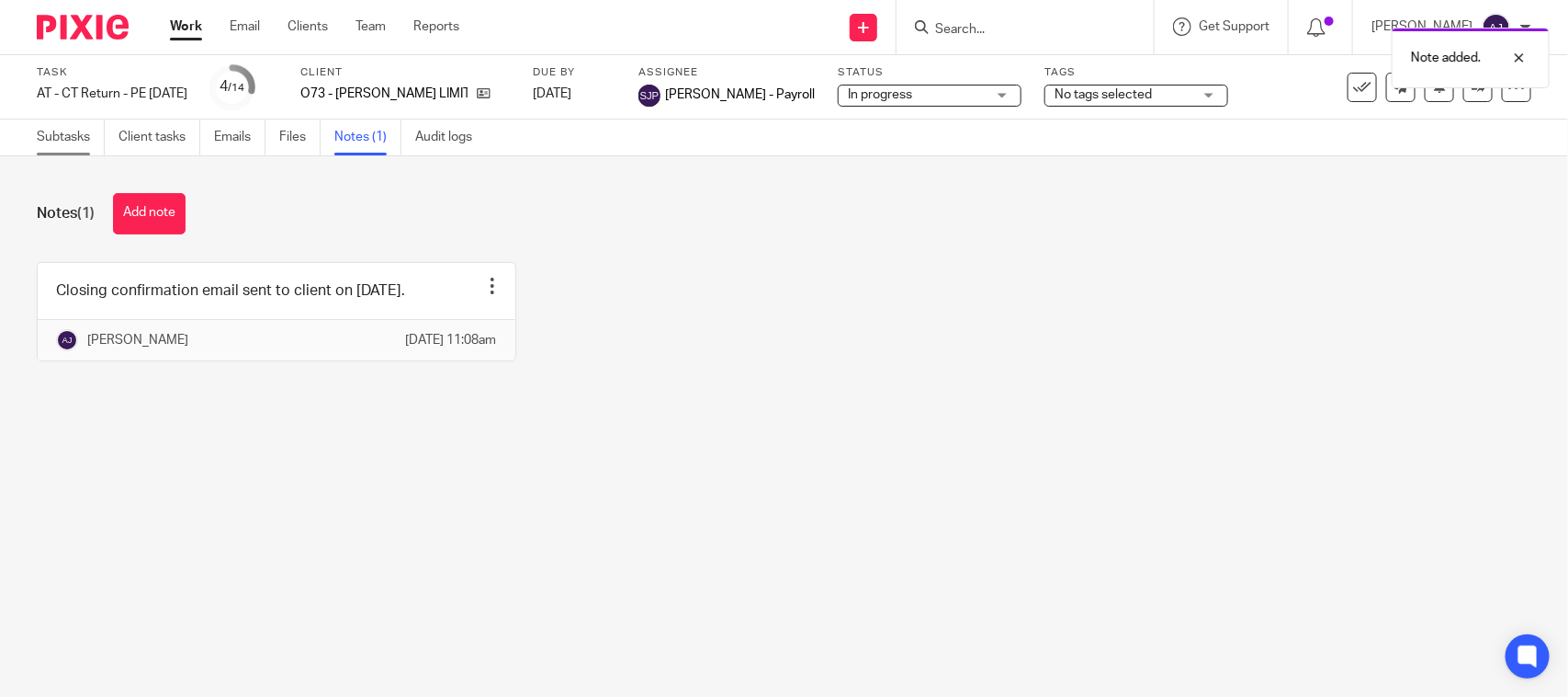
click at [74, 130] on link "Subtasks" at bounding box center [71, 138] width 68 height 36
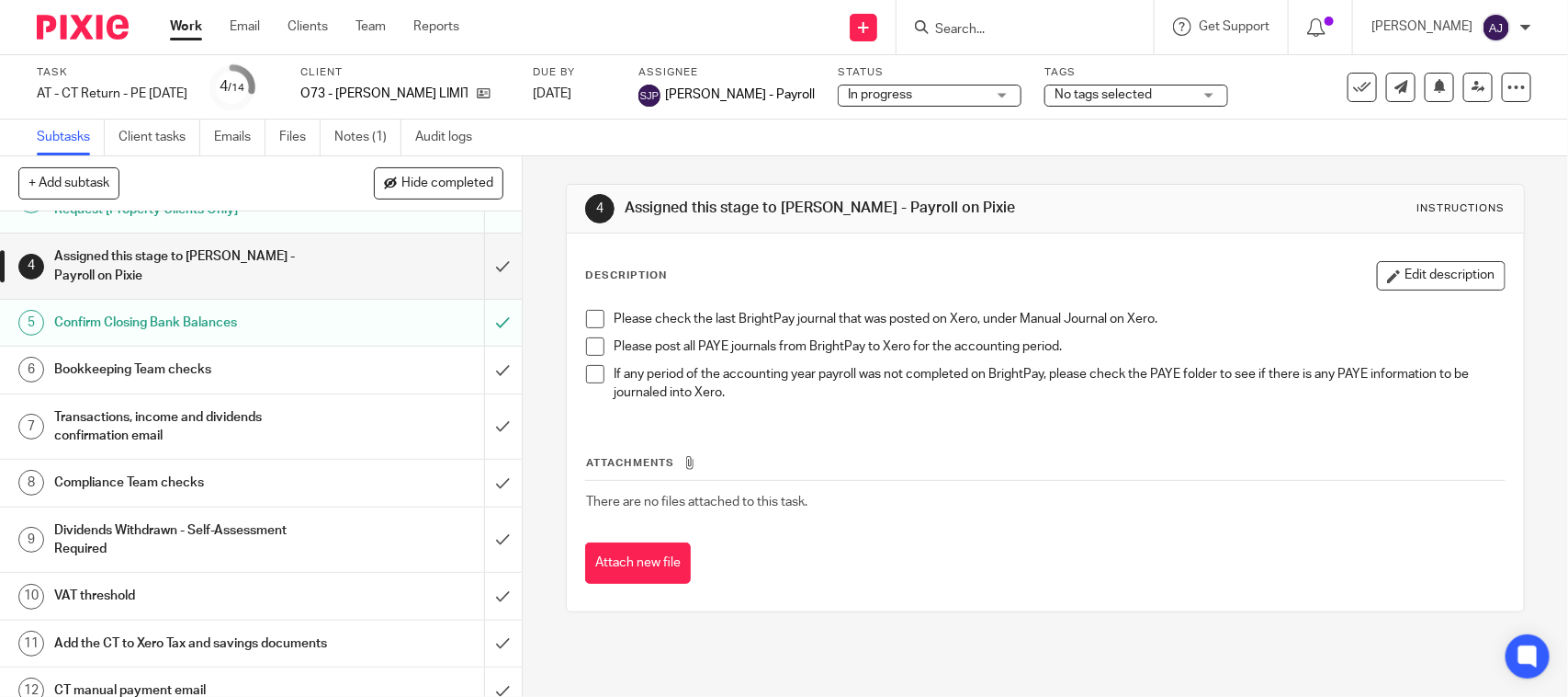
scroll to position [230, 0]
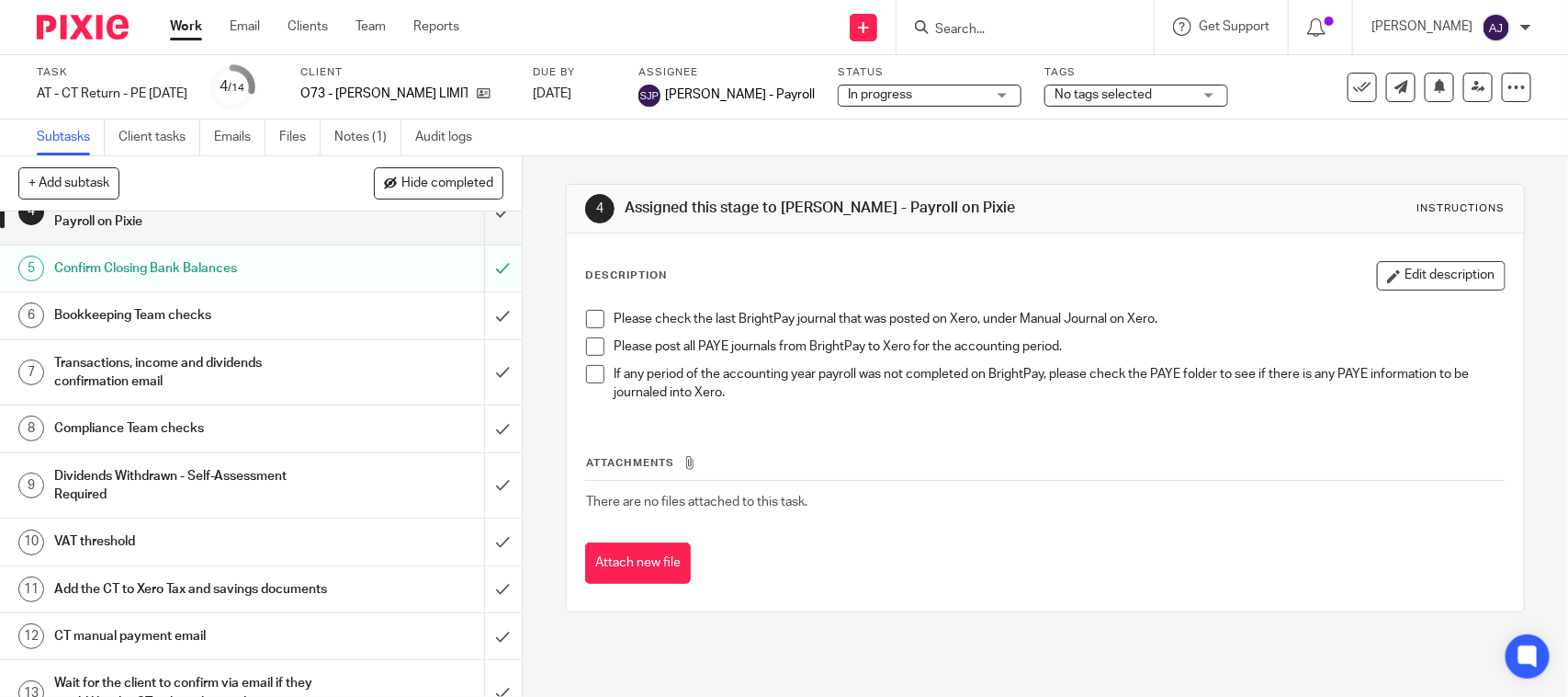
click at [267, 315] on h1 "Bookkeeping Team checks" at bounding box center [191, 315] width 275 height 28
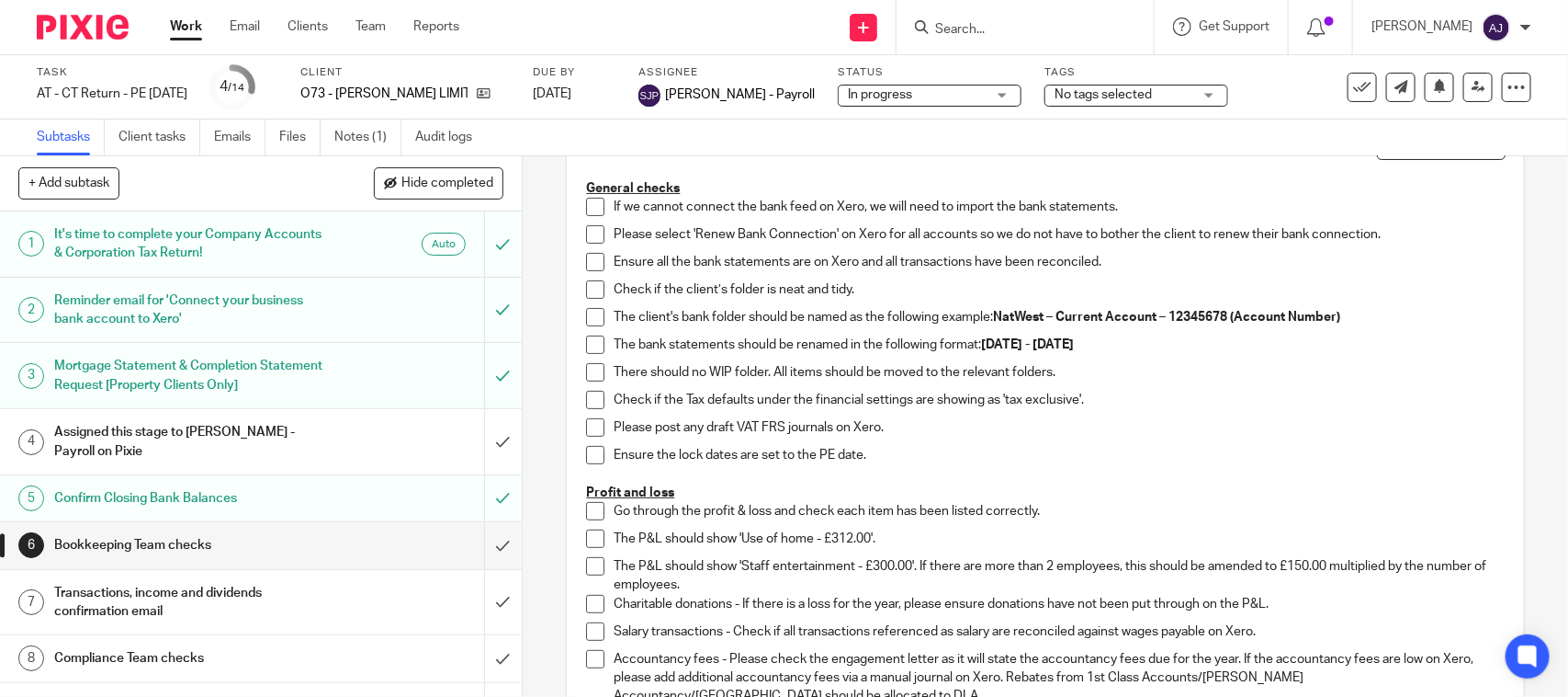
scroll to position [29, 0]
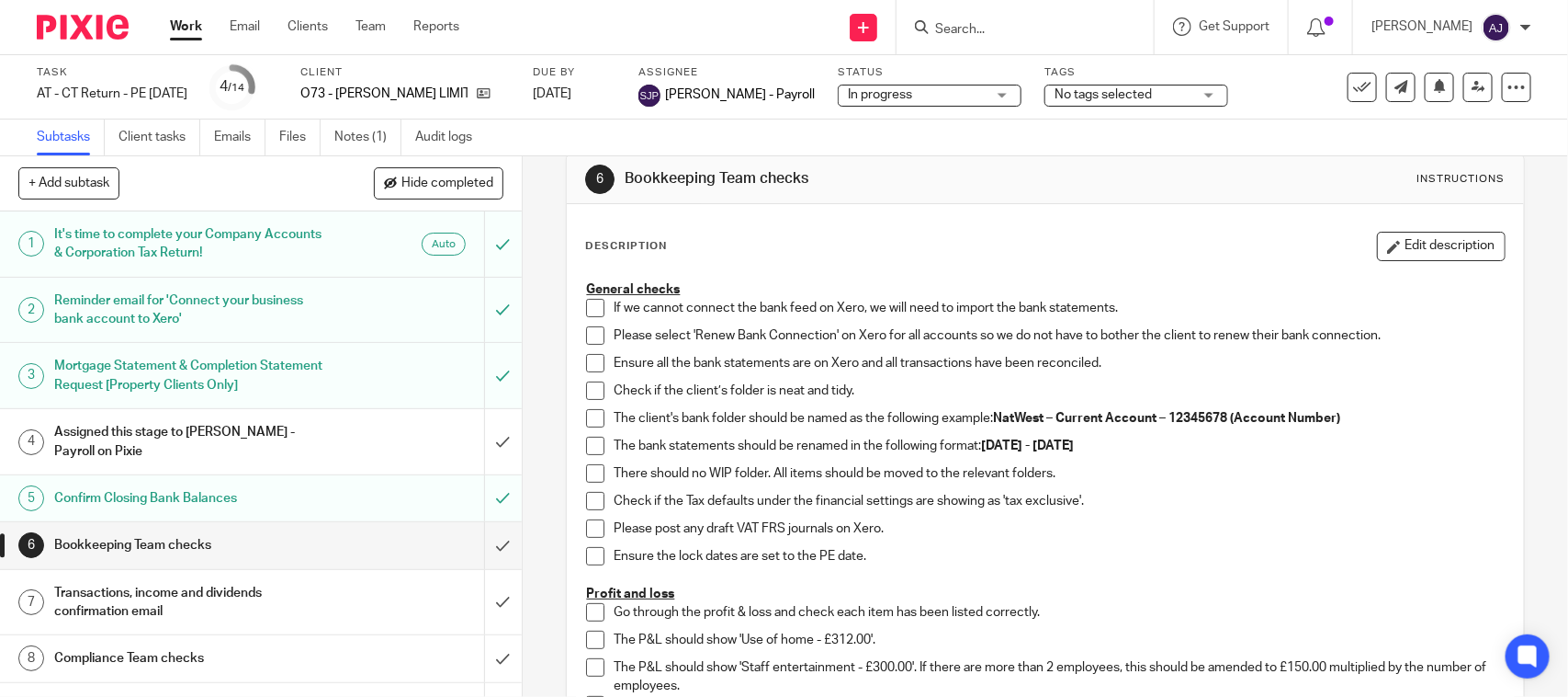
click at [586, 308] on span at bounding box center [595, 307] width 18 height 18
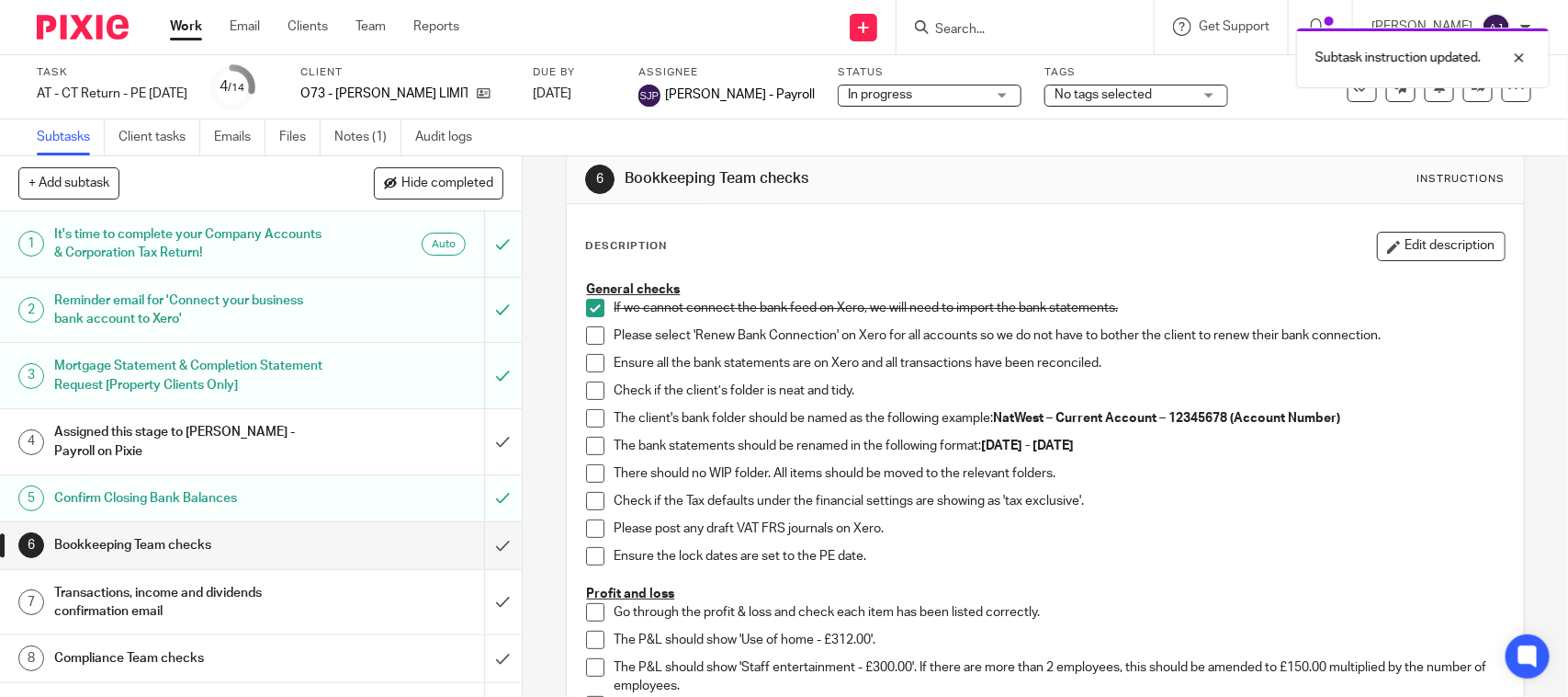
click at [588, 337] on span at bounding box center [595, 335] width 18 height 18
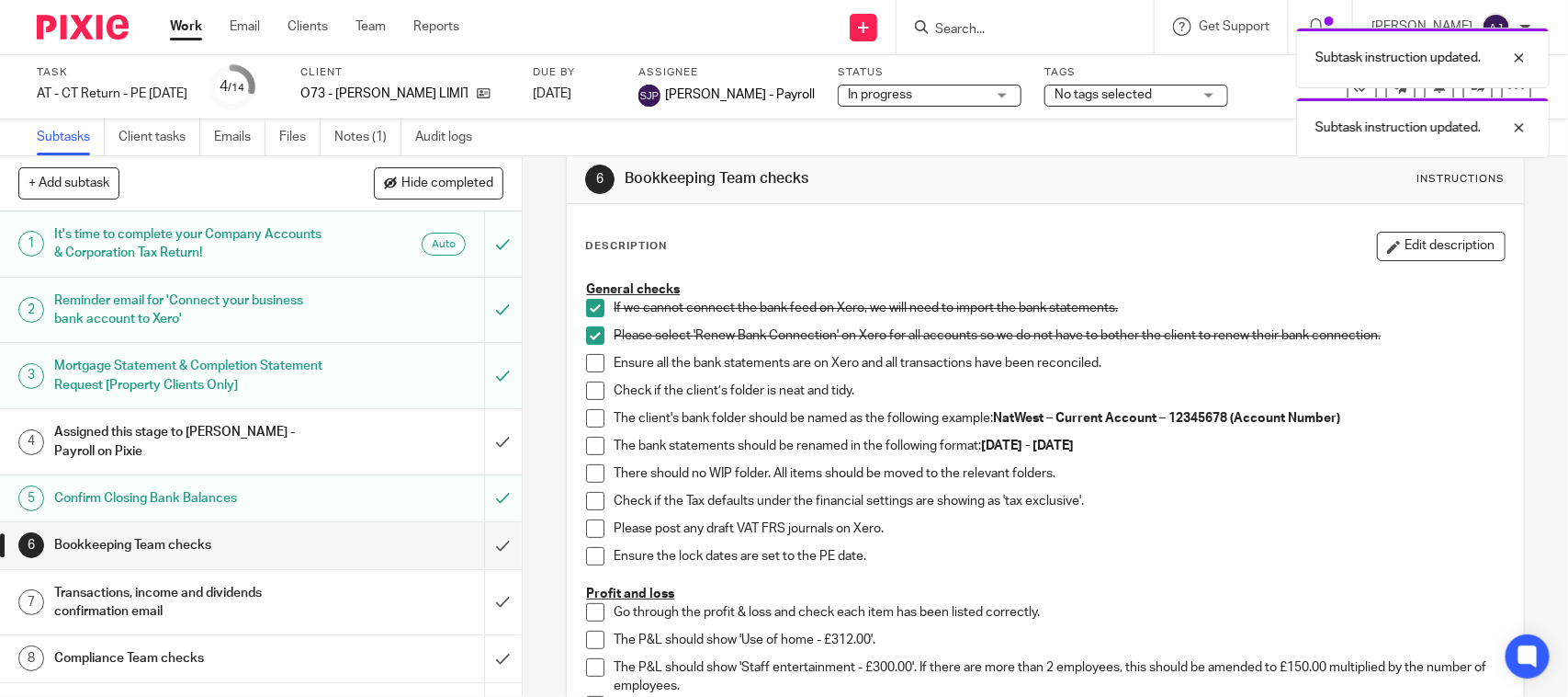
click at [589, 359] on span at bounding box center [595, 362] width 18 height 18
click at [586, 383] on span at bounding box center [595, 390] width 18 height 18
click at [586, 420] on span at bounding box center [595, 417] width 18 height 18
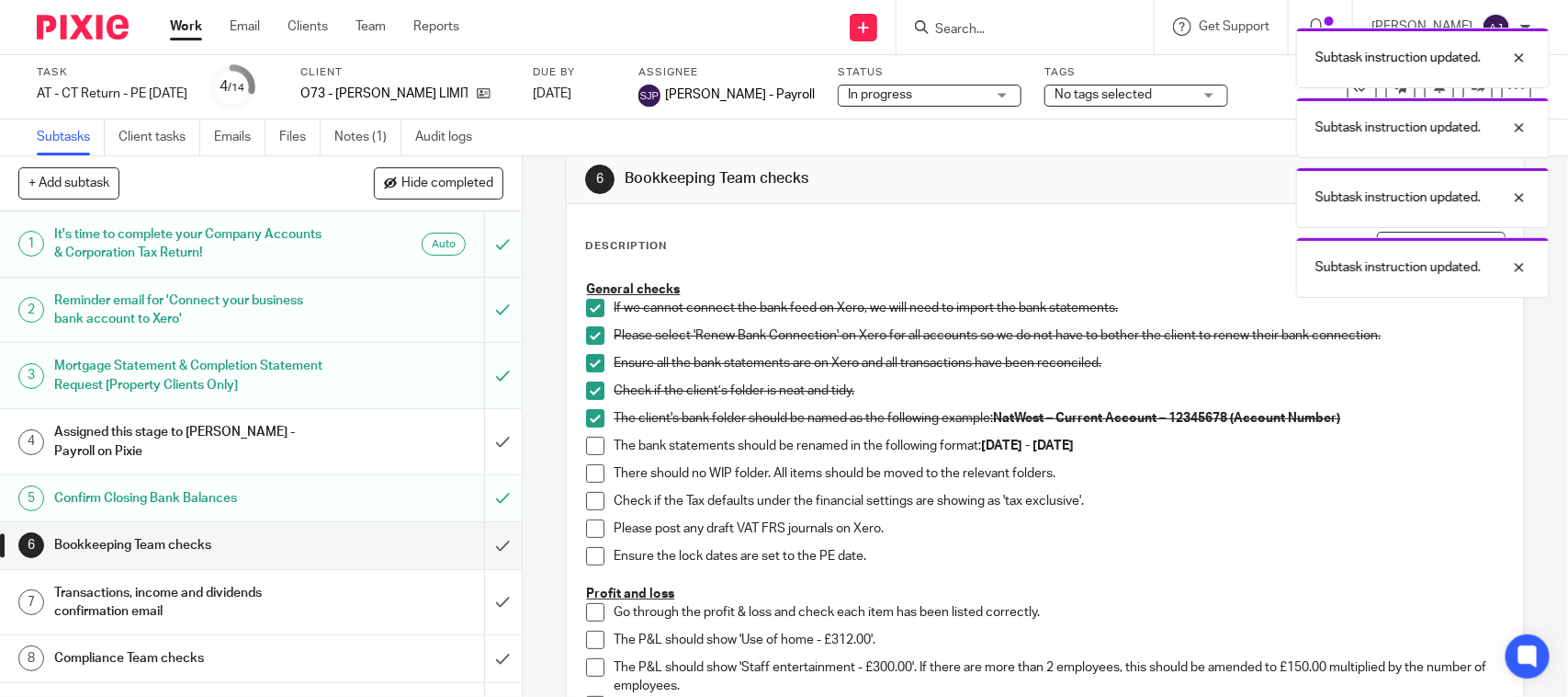
click at [586, 446] on span at bounding box center [595, 445] width 18 height 18
click at [586, 470] on span at bounding box center [595, 473] width 18 height 18
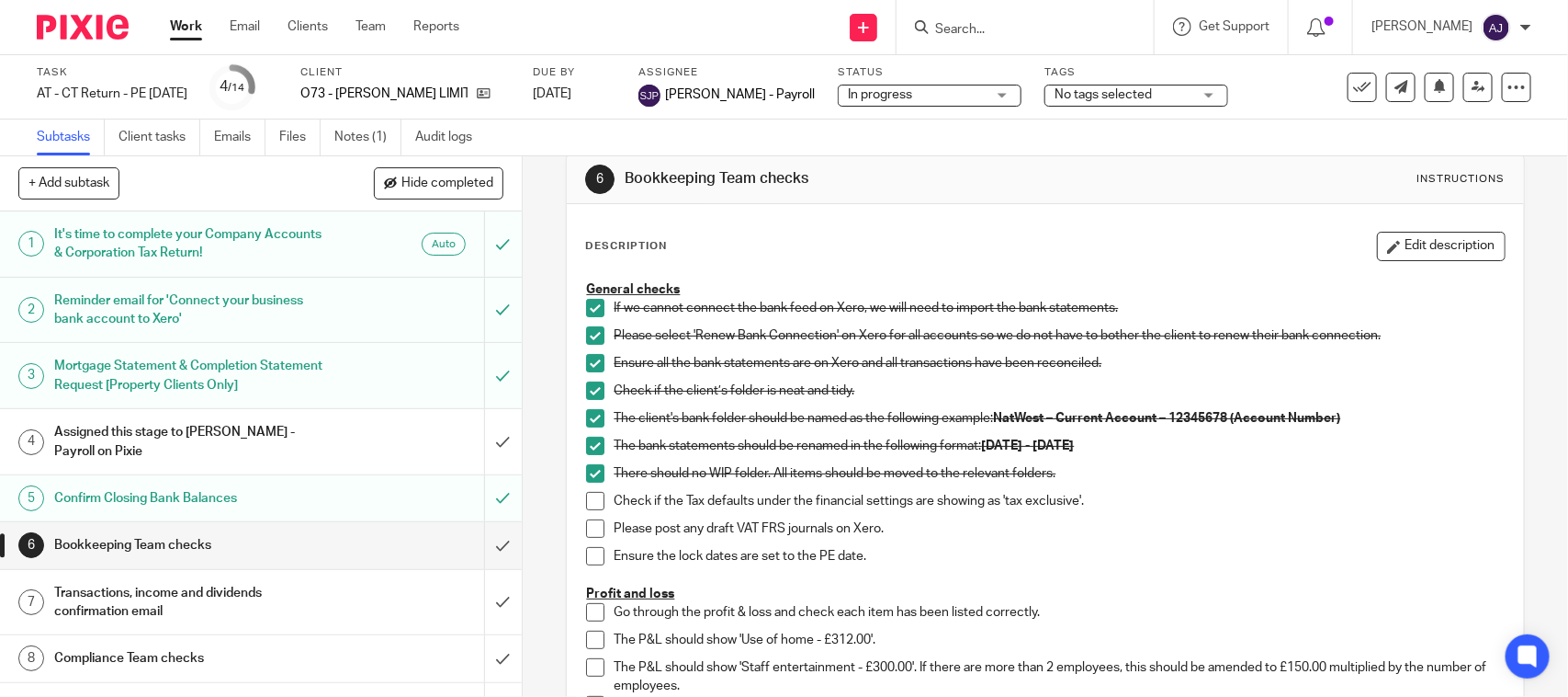
click at [586, 494] on span at bounding box center [595, 500] width 18 height 18
click at [589, 529] on span at bounding box center [595, 528] width 18 height 18
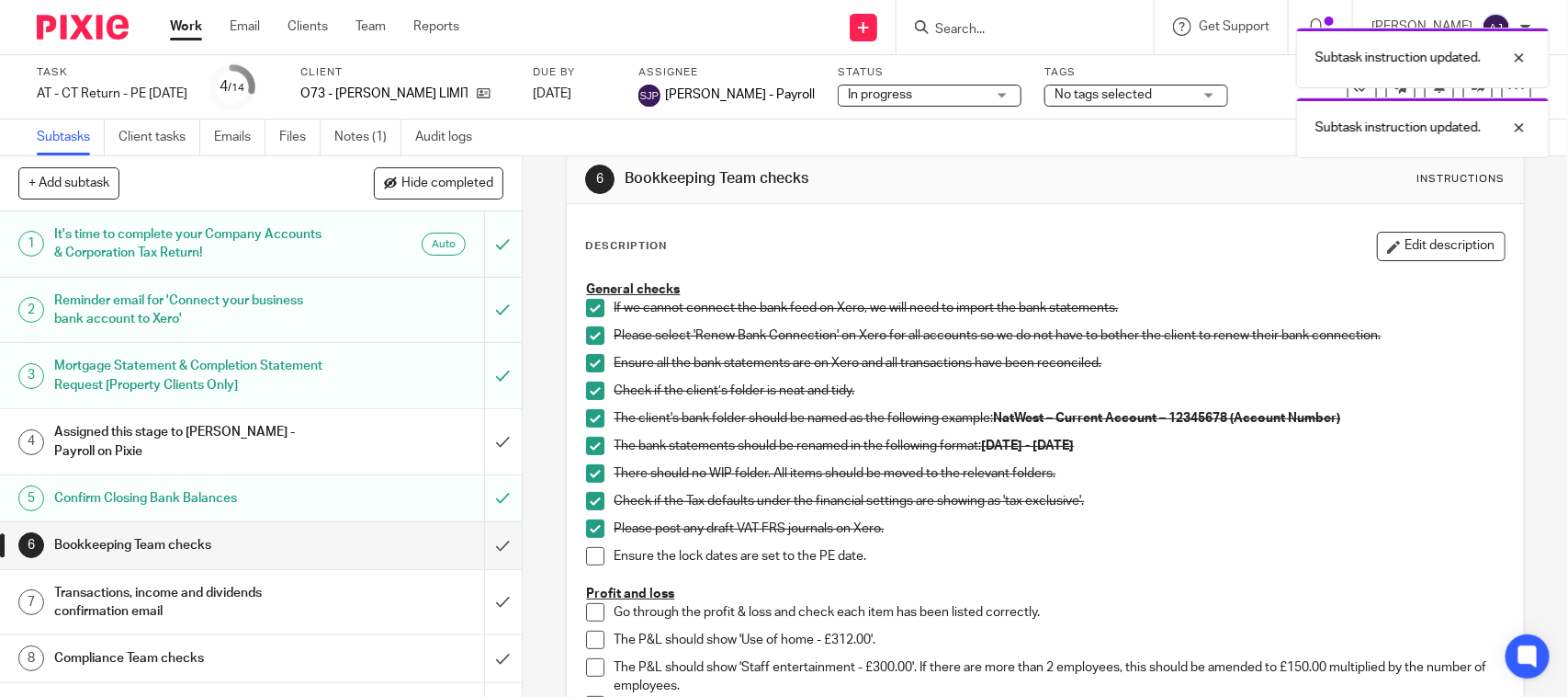
click at [592, 548] on span at bounding box center [595, 555] width 18 height 18
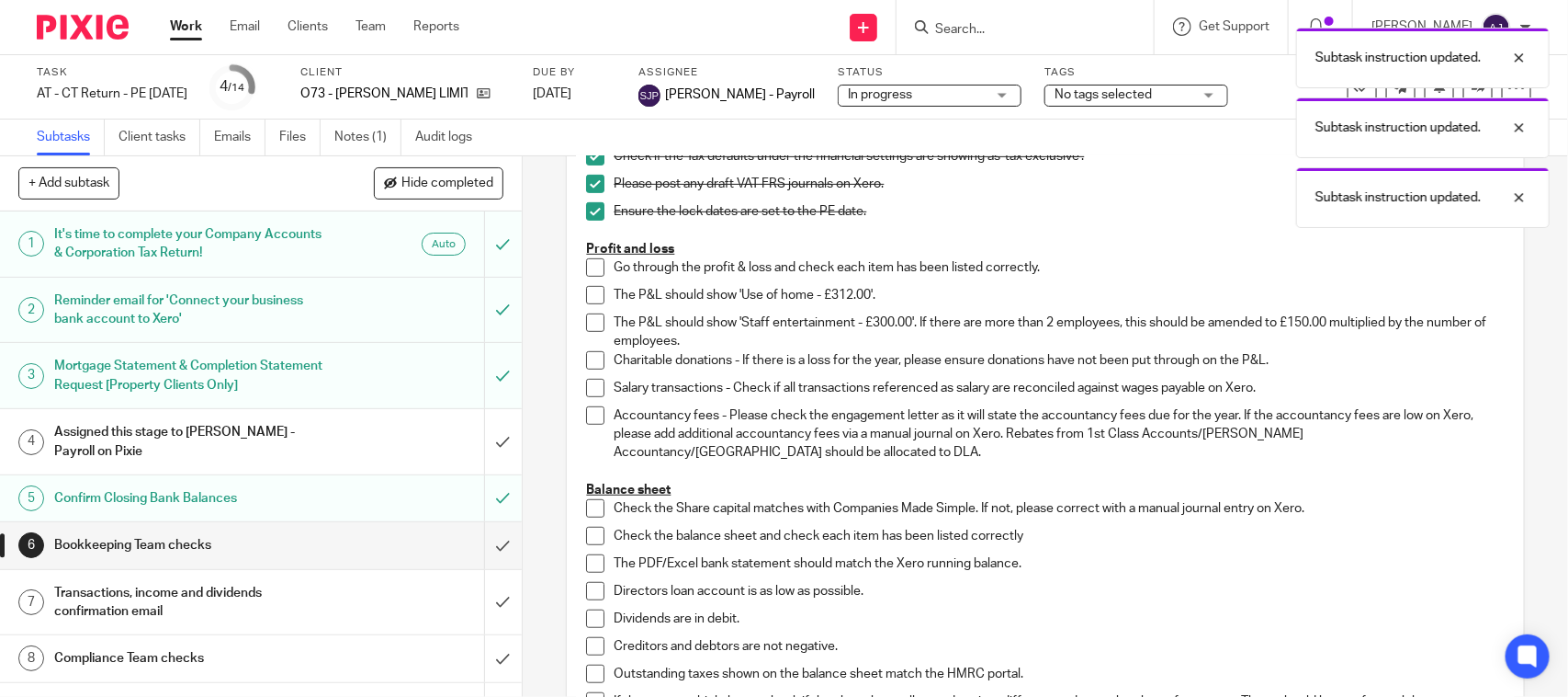
scroll to position [115, 0]
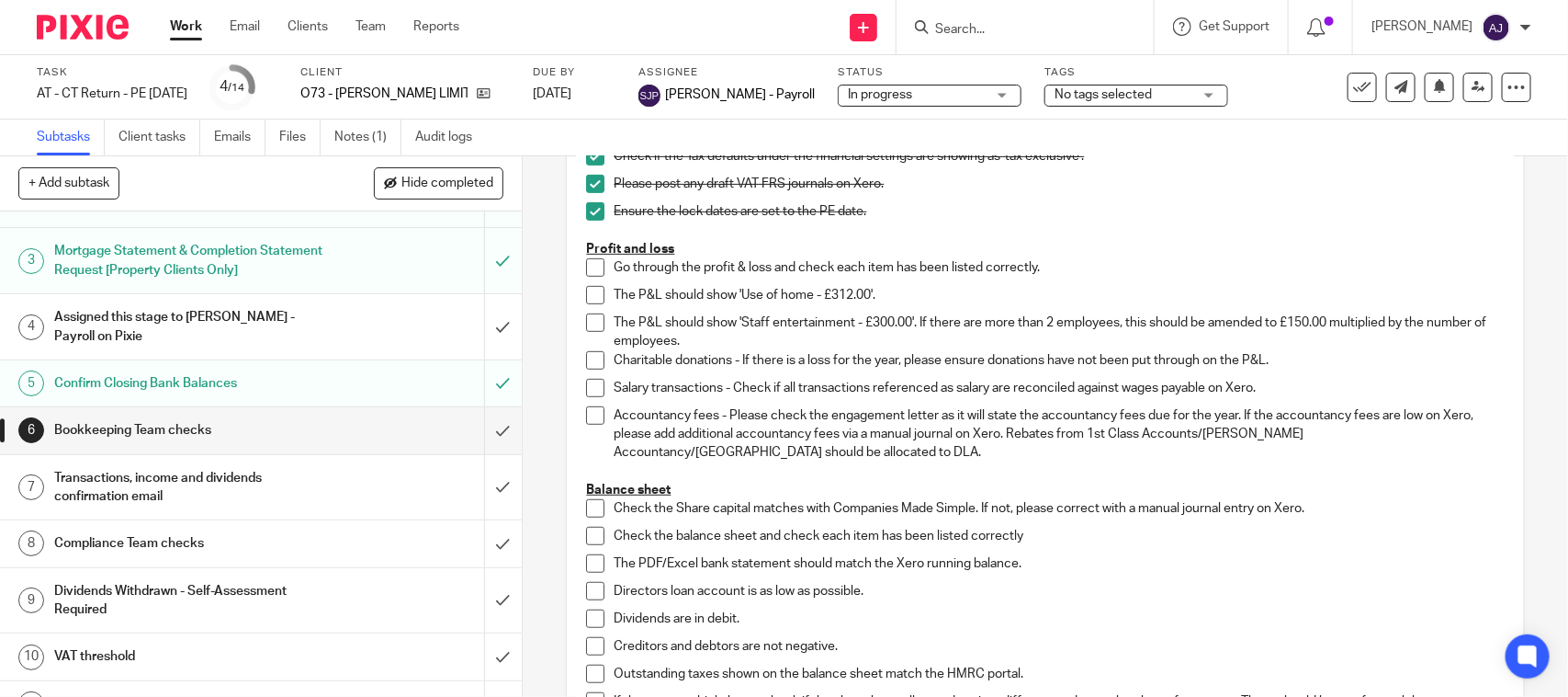
click at [258, 479] on h1 "Transactions, income and dividends confirmation email" at bounding box center [191, 487] width 275 height 47
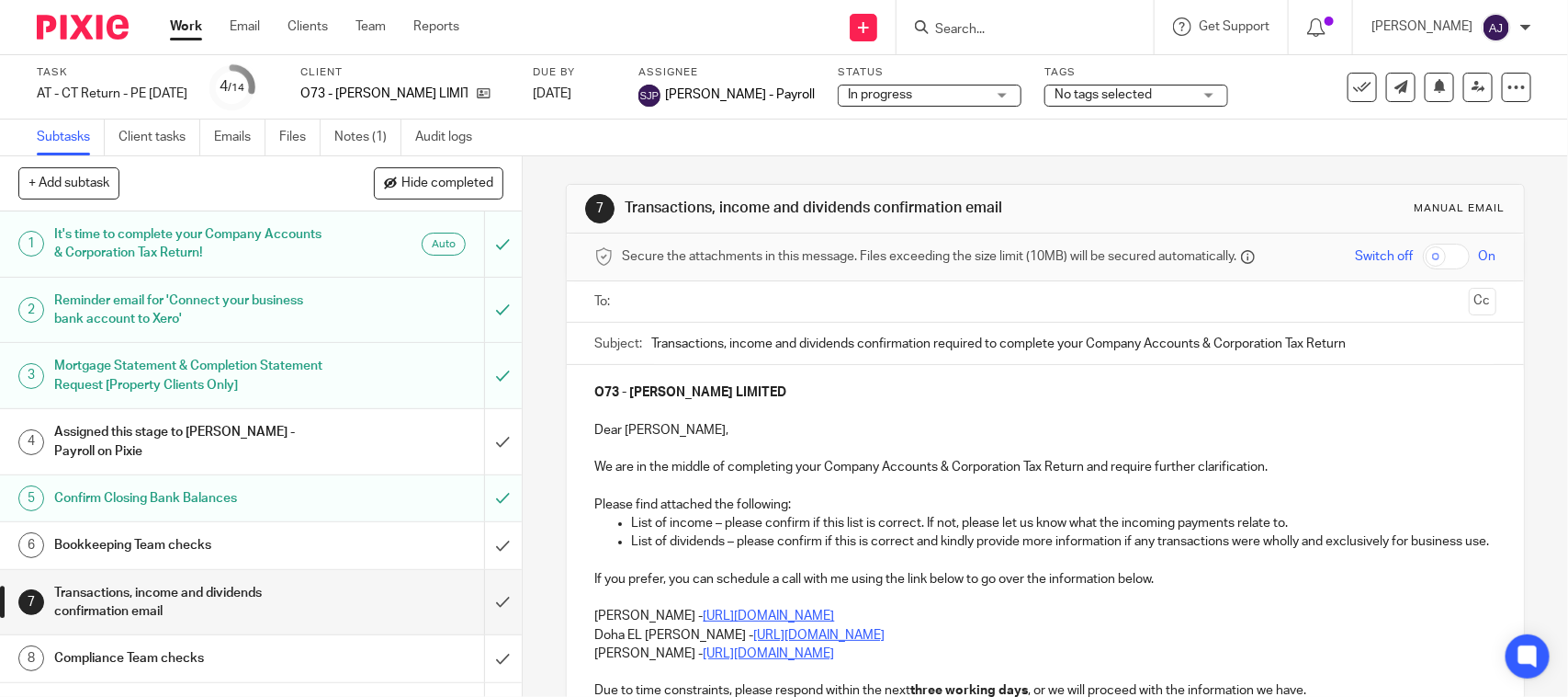
click at [1261, 452] on p at bounding box center [1044, 448] width 901 height 18
click at [1511, 407] on div "7 Transactions, income and dividends confirmation email Manual email Secure the…" at bounding box center [1045, 426] width 1045 height 540
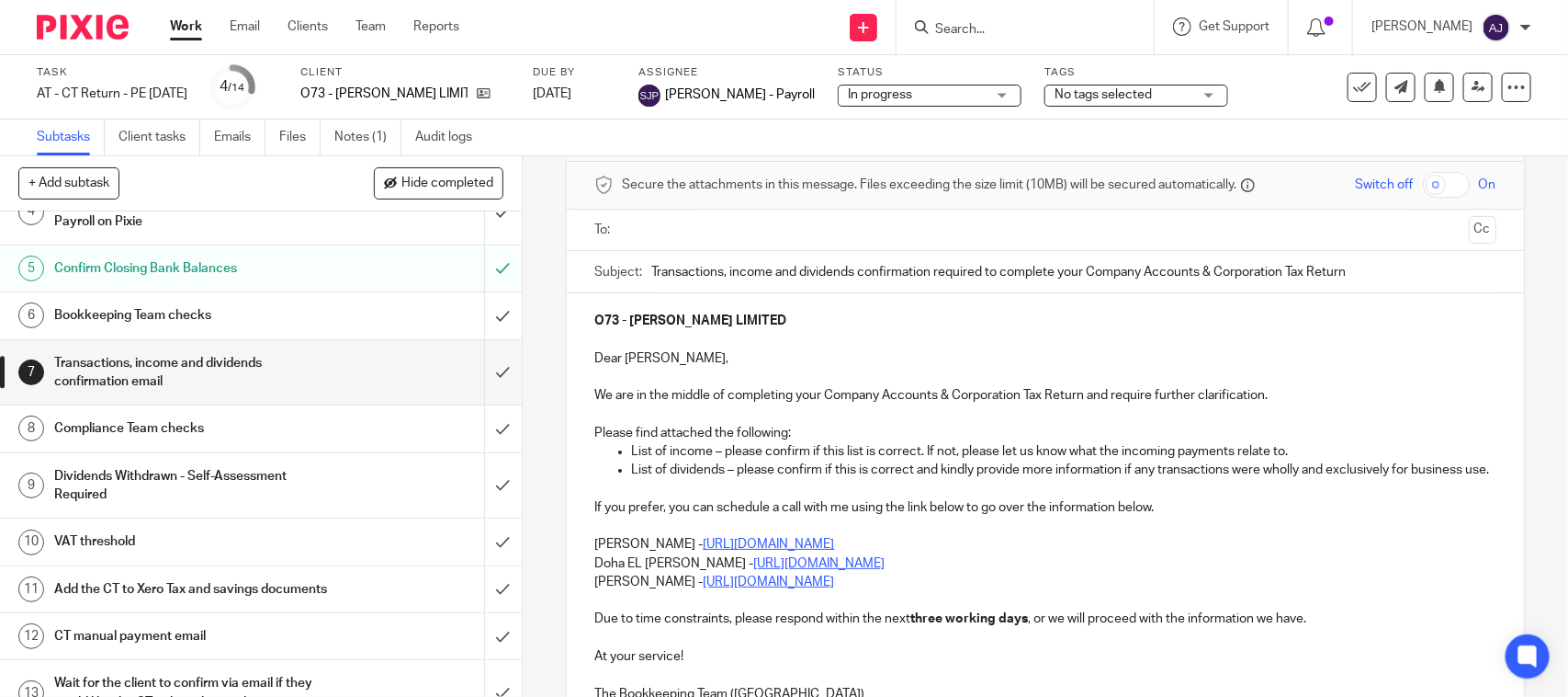
scroll to position [230, 0]
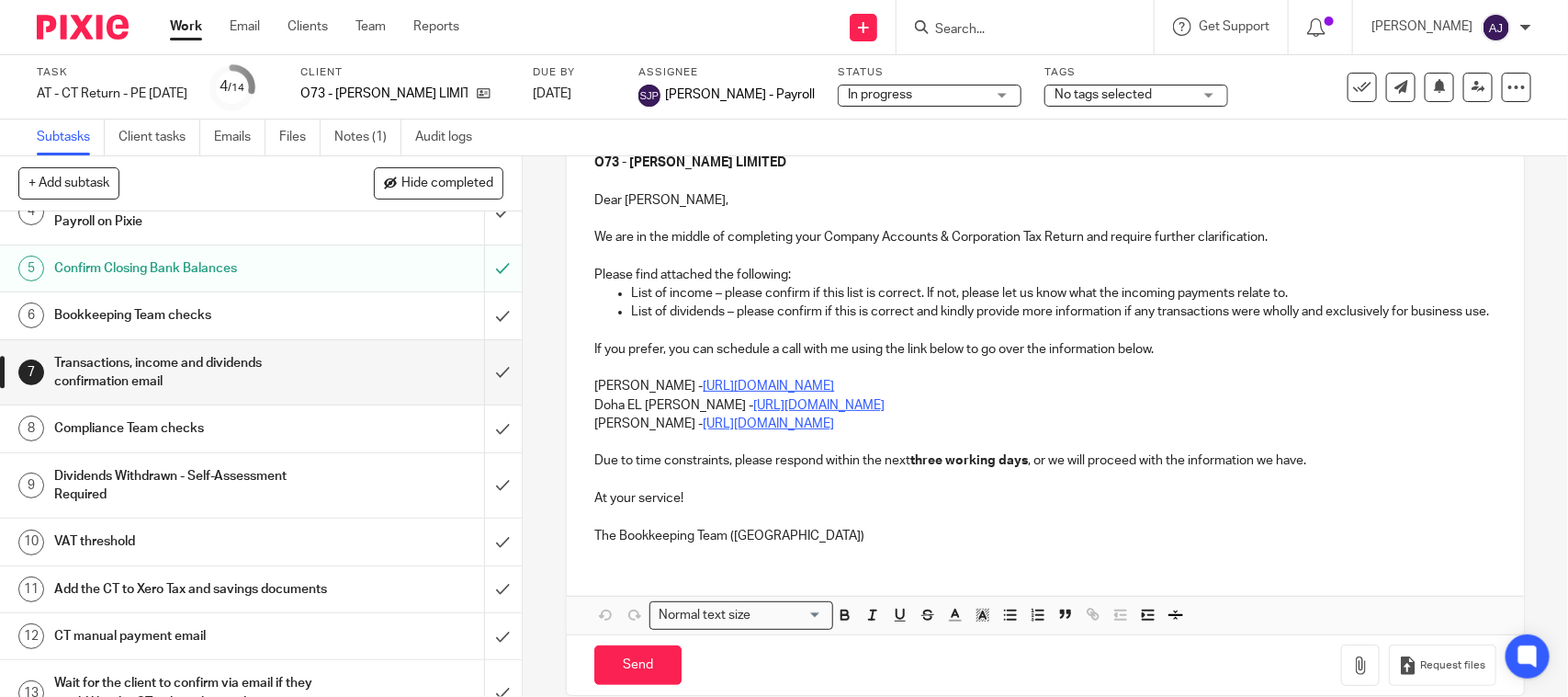
click at [594, 396] on p "[PERSON_NAME] - [URL][DOMAIN_NAME]" at bounding box center [1044, 385] width 901 height 18
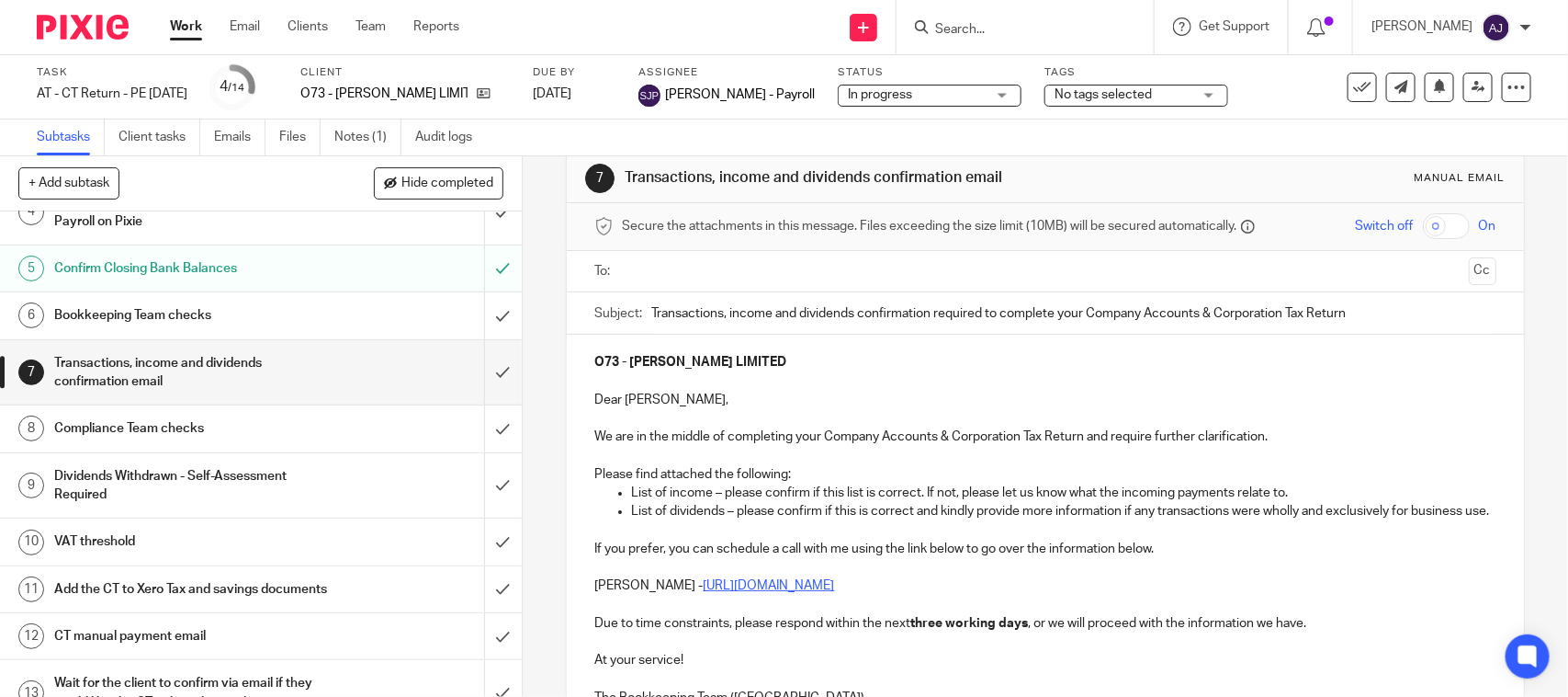
scroll to position [0, 0]
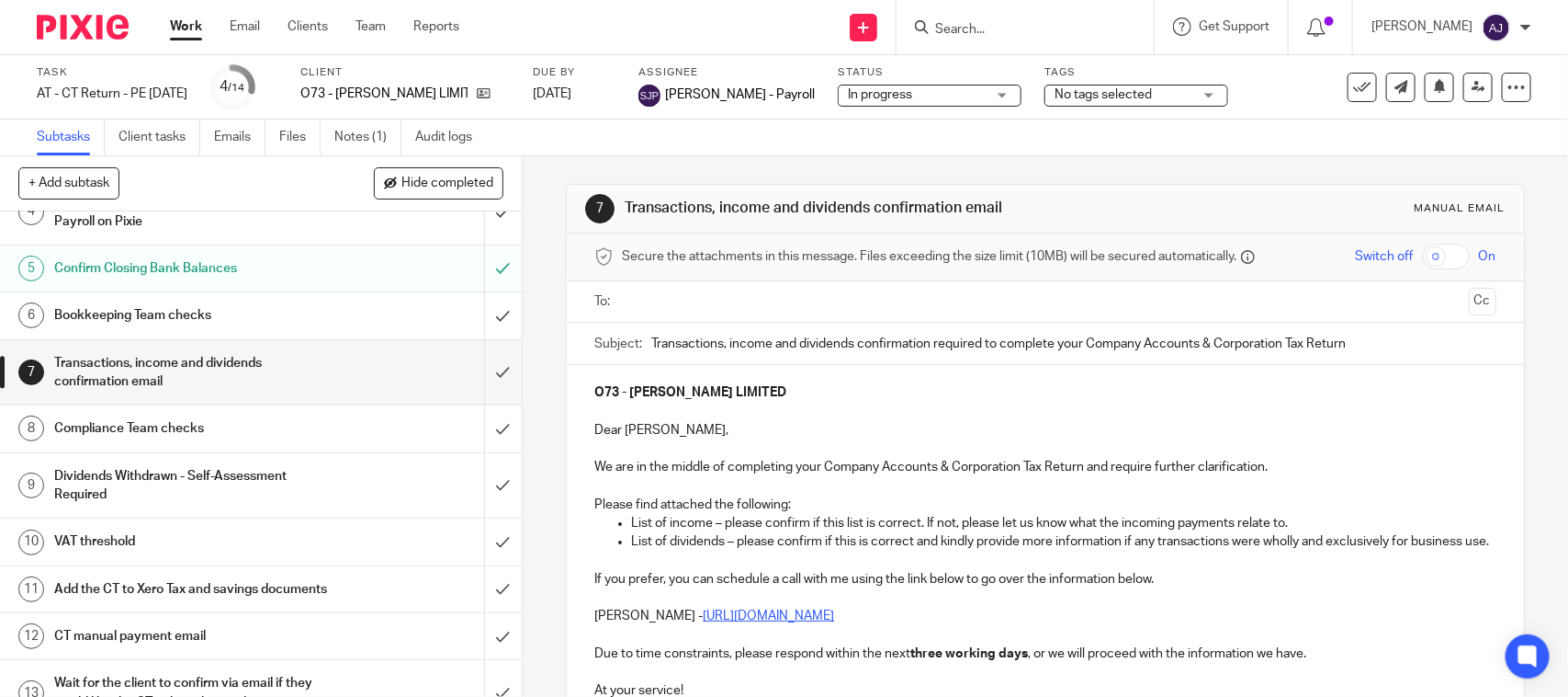
click at [1272, 201] on div "7 Transactions, income and dividends confirmation email Manual email" at bounding box center [1044, 208] width 919 height 29
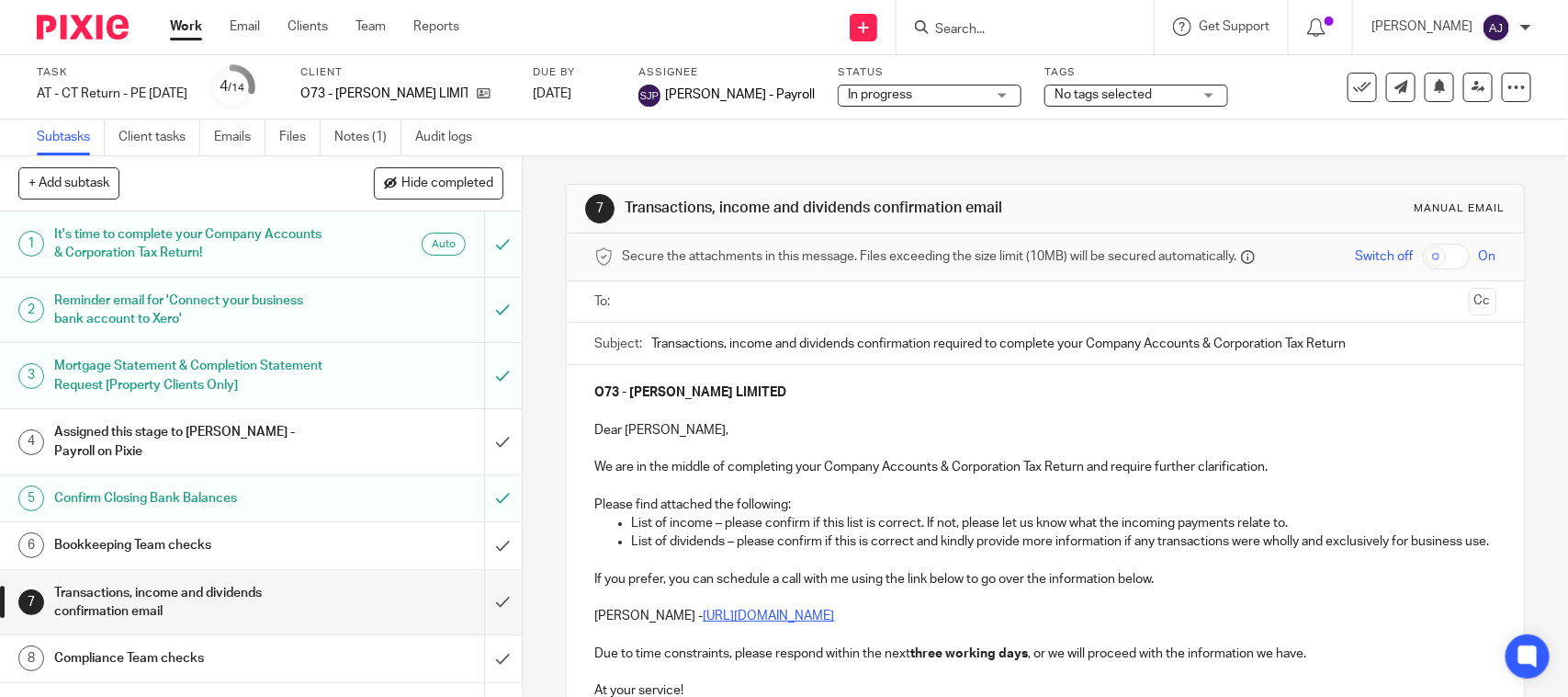
scroll to position [115, 0]
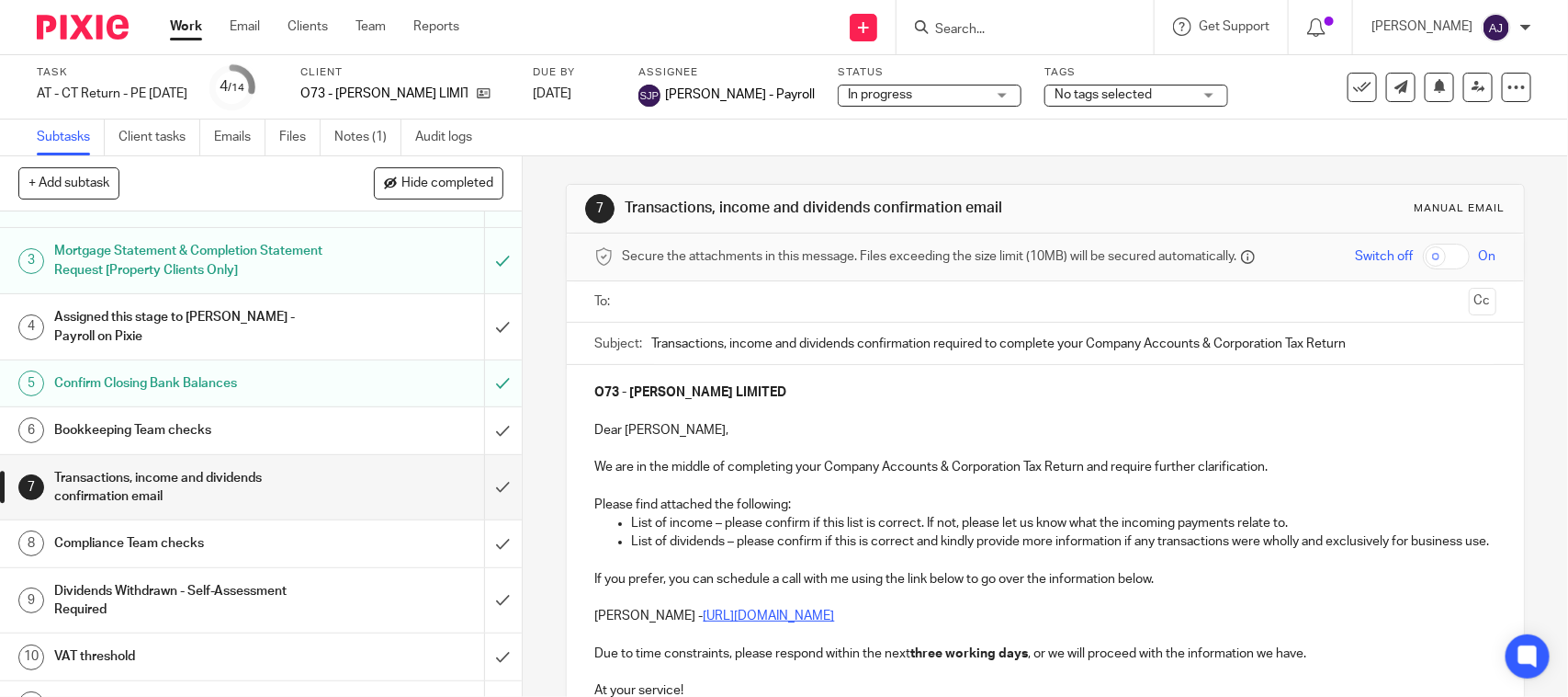
click at [631, 547] on p "List of dividends – please confirm if this is correct and kindly provide more i…" at bounding box center [1062, 541] width 864 height 18
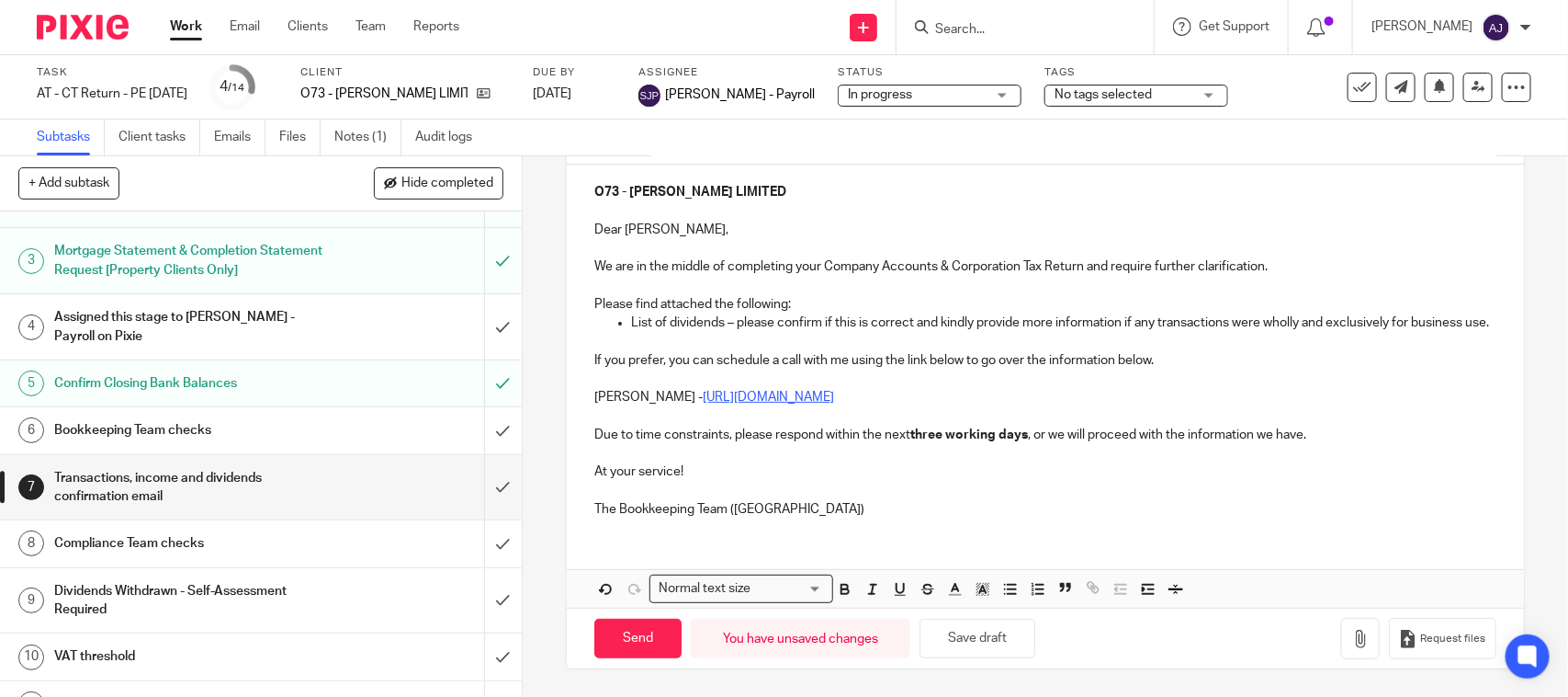
click at [814, 493] on p at bounding box center [1044, 489] width 901 height 18
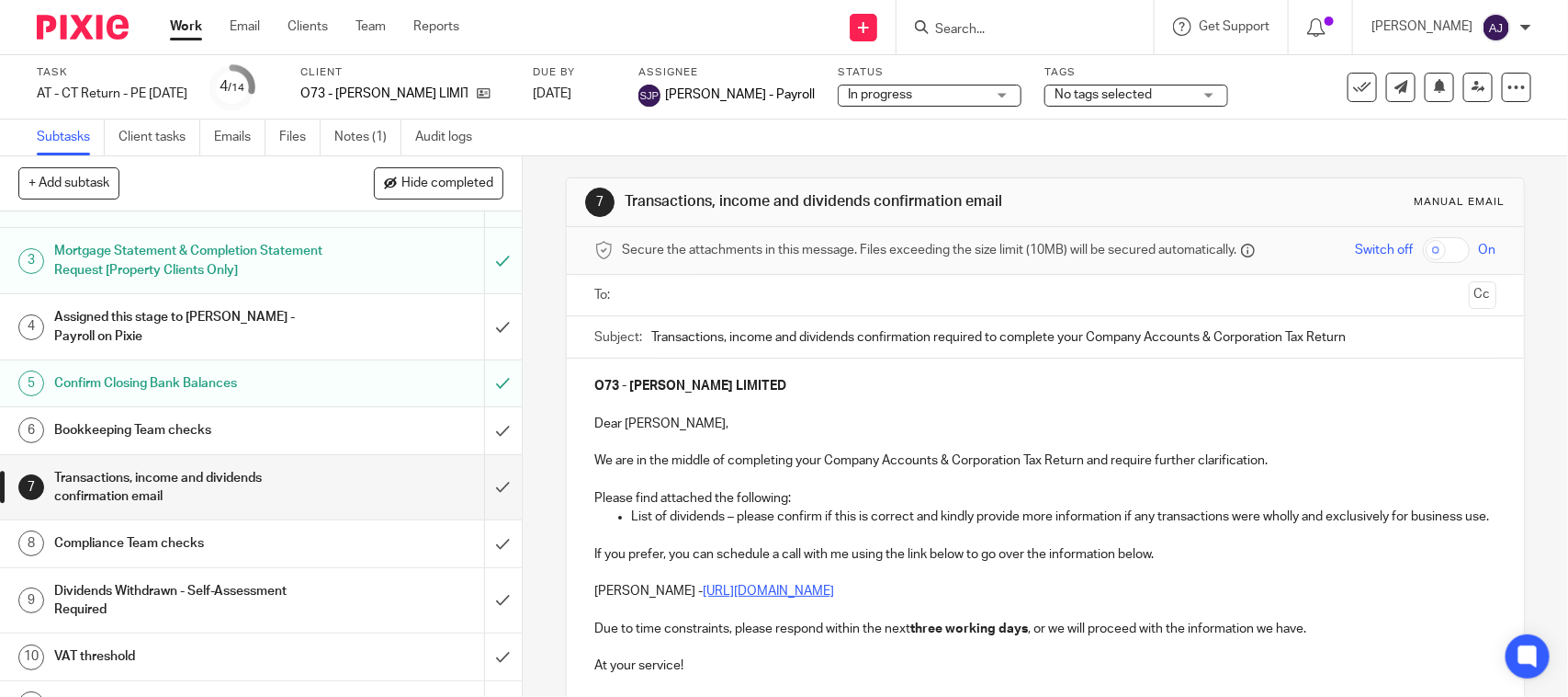
scroll to position [0, 0]
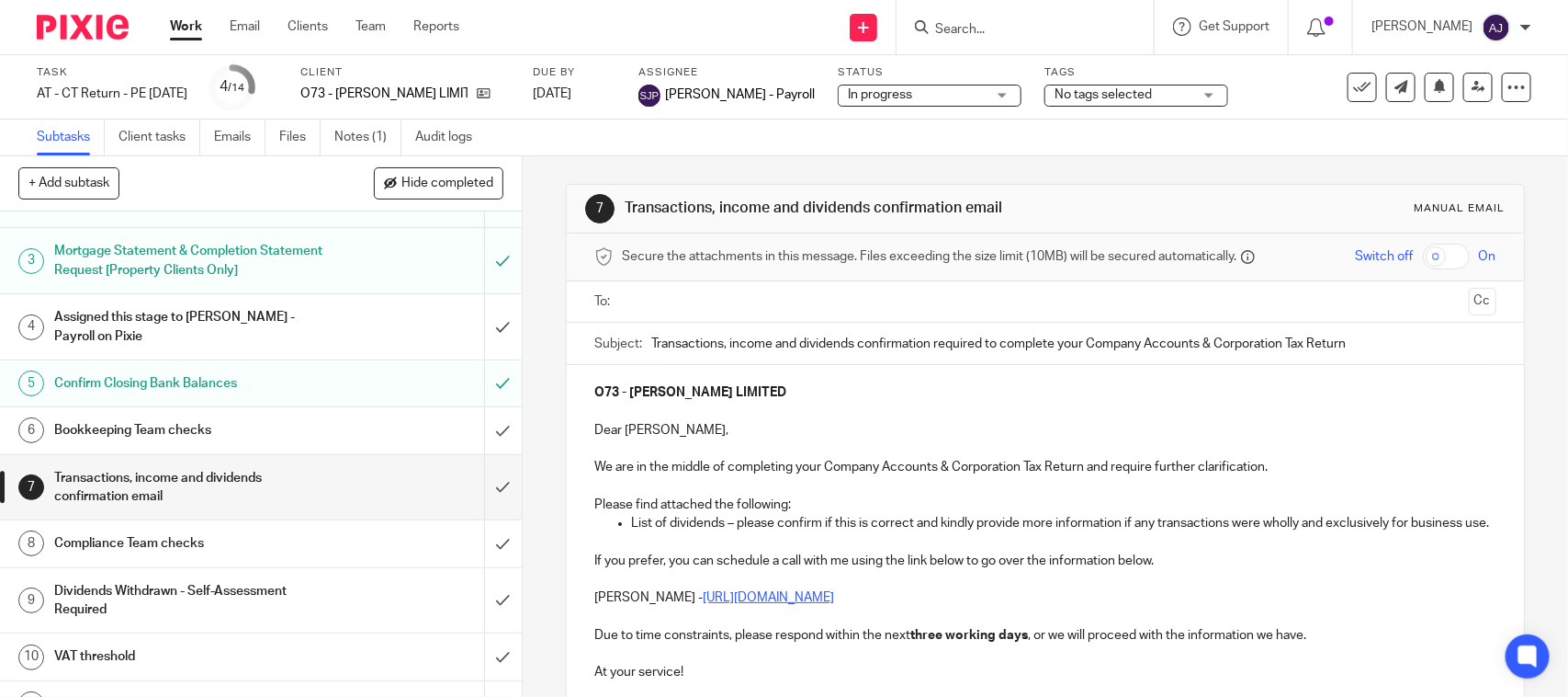
click at [1169, 394] on p "O73 - [PERSON_NAME] LIMITED" at bounding box center [1044, 392] width 901 height 18
copy strong "JENNIFER O'NEILL LIMITED"
paste input "JENNIFER O'NEILL LIMITED"
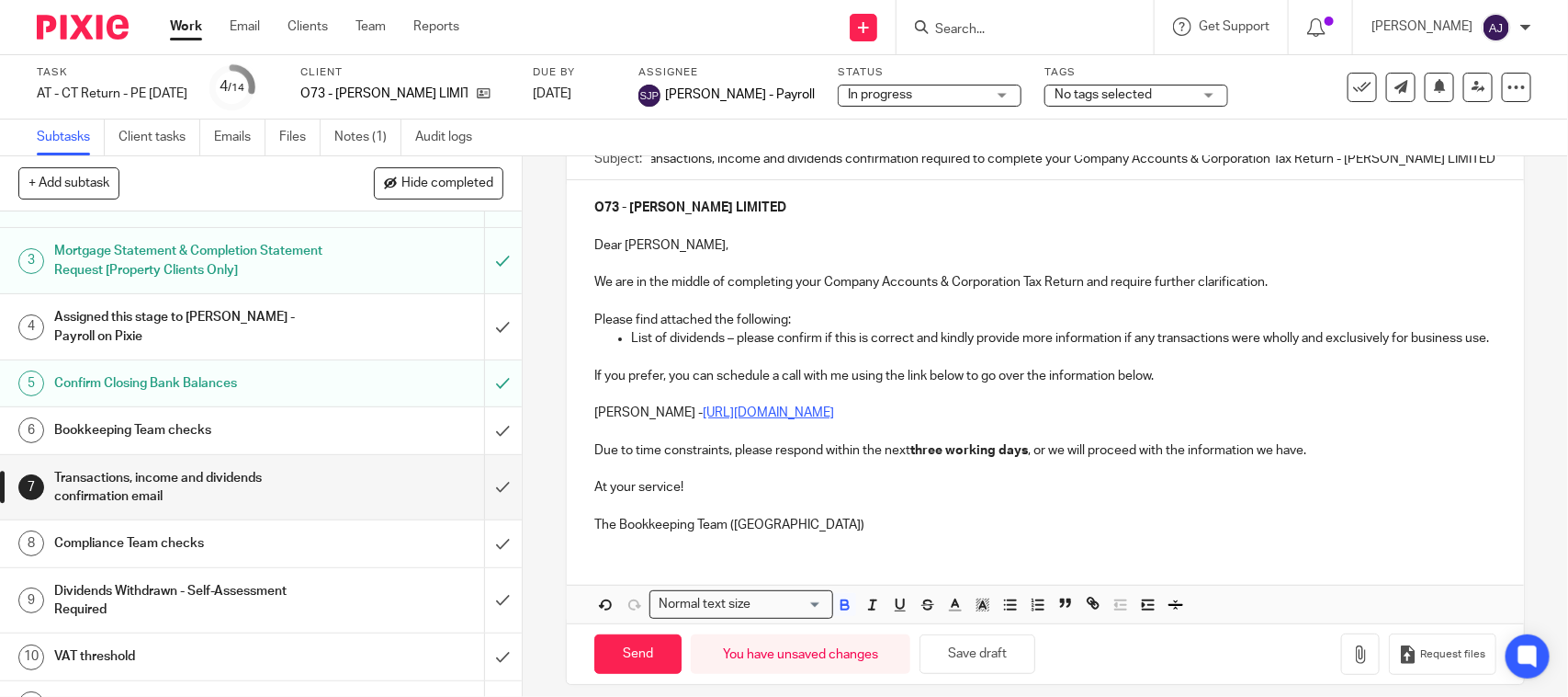
scroll to position [222, 0]
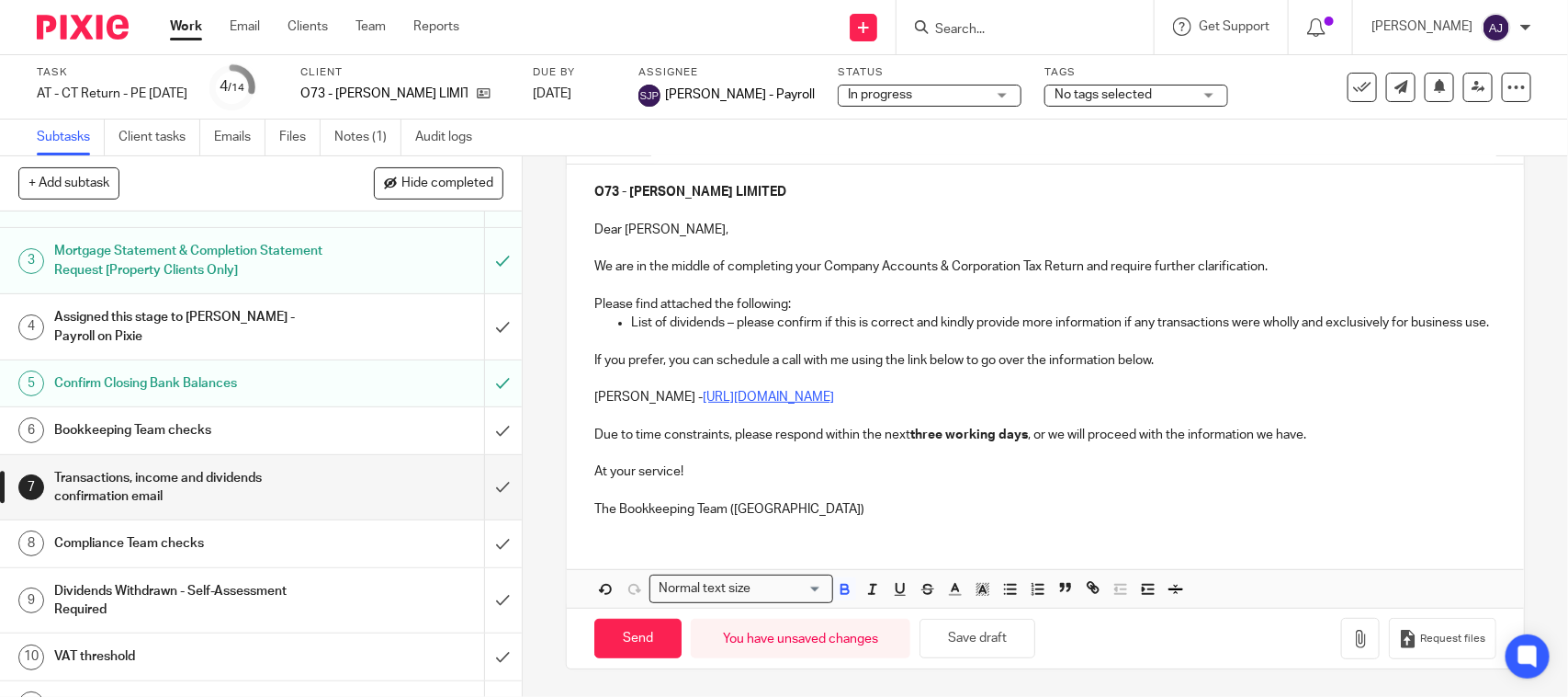
type input "Transactions, income and dividends confirmation required to complete your Compa…"
click at [967, 625] on button "Save draft" at bounding box center [977, 638] width 116 height 40
click at [1341, 634] on button "button" at bounding box center [1360, 637] width 39 height 41
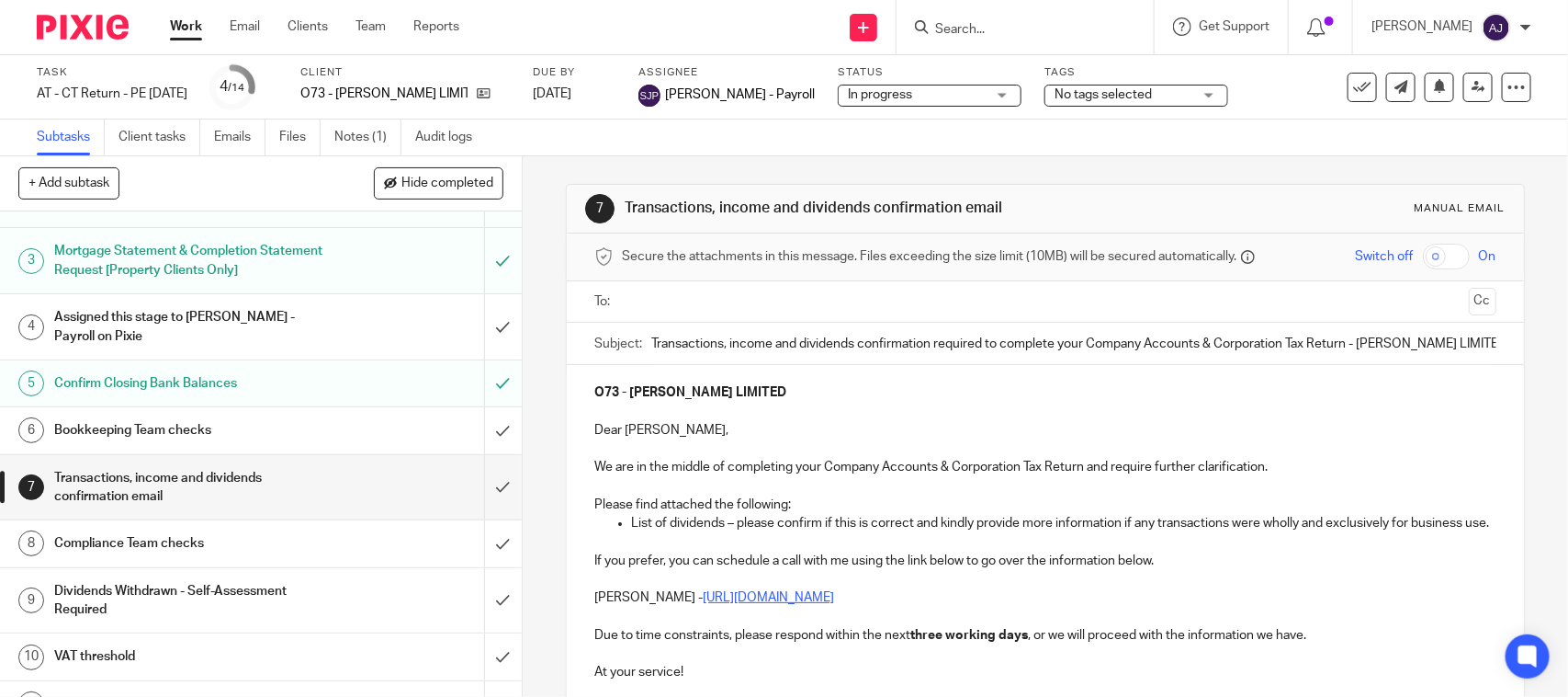
click at [733, 303] on input "text" at bounding box center [1044, 301] width 832 height 21
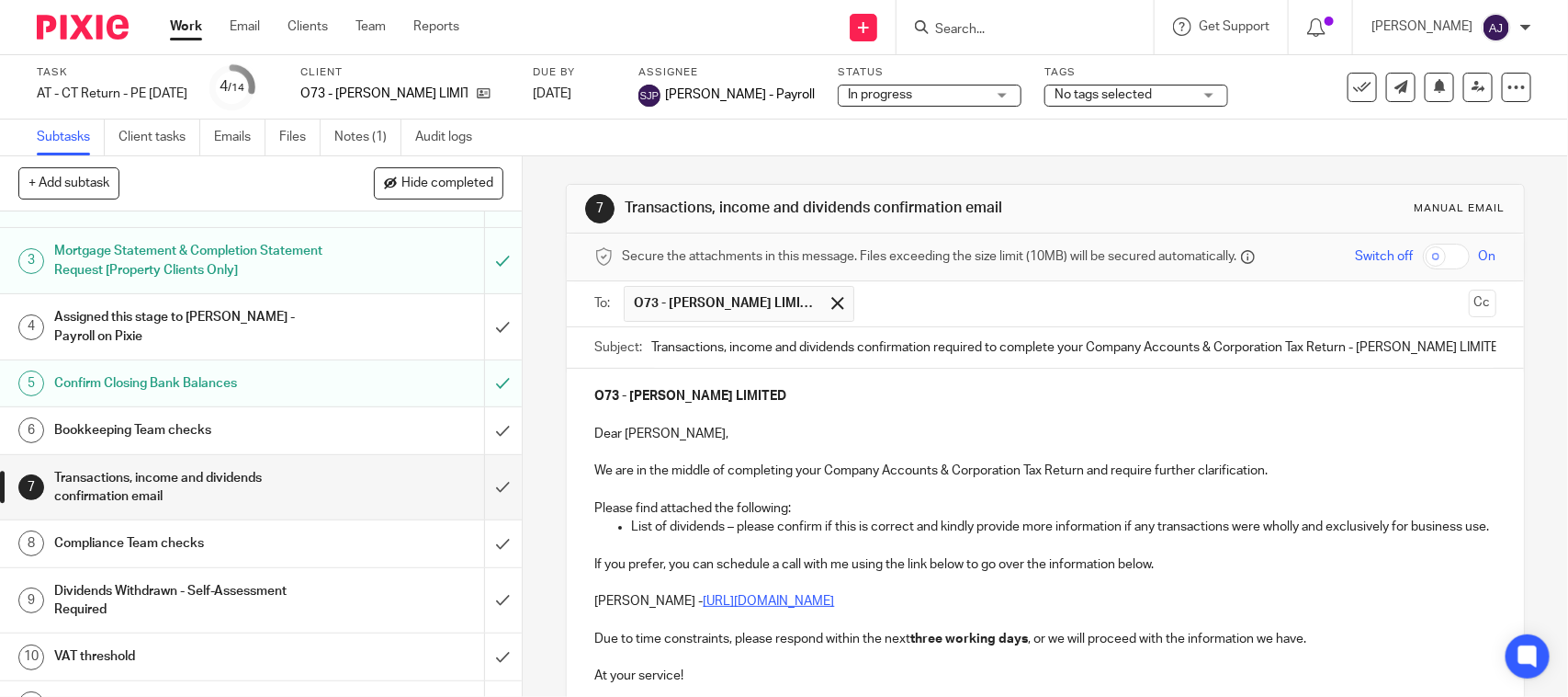
click at [806, 425] on p at bounding box center [1044, 415] width 901 height 18
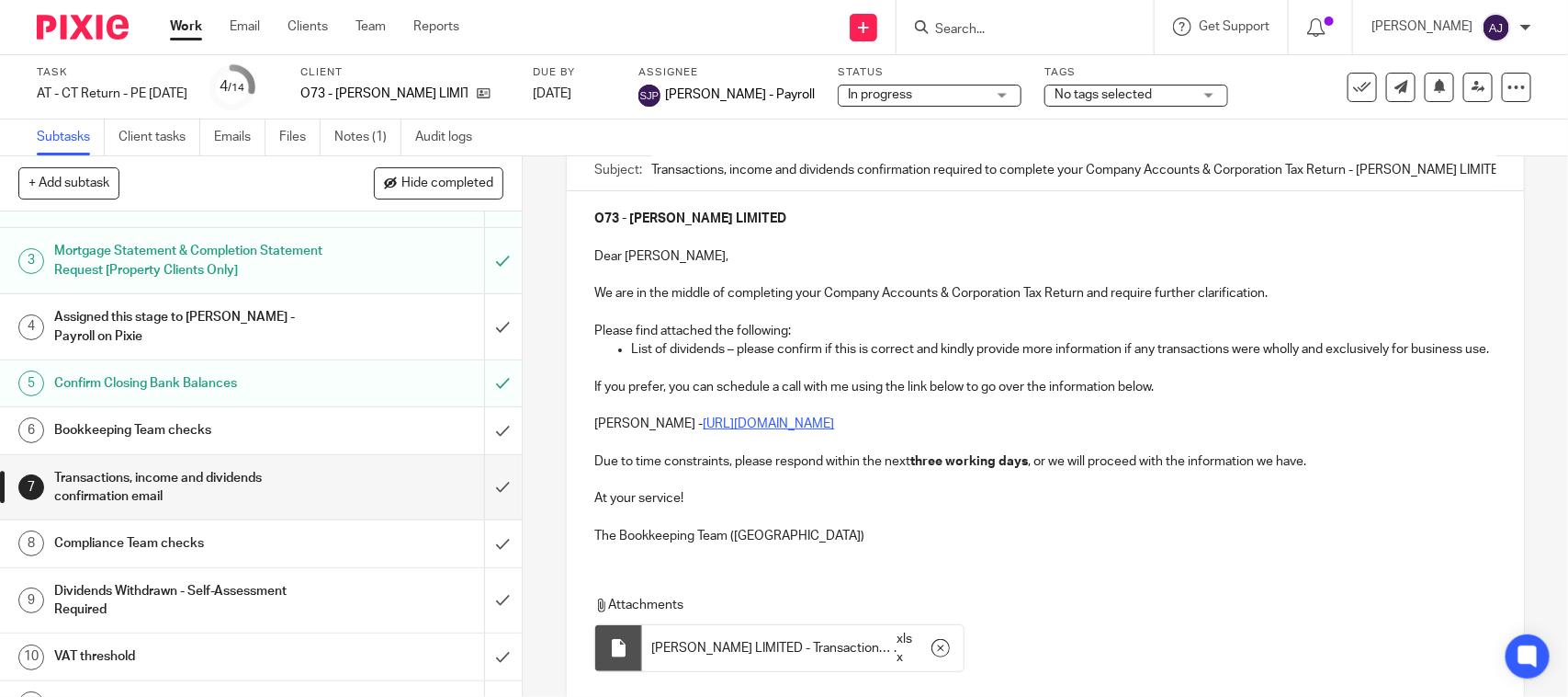
scroll to position [331, 0]
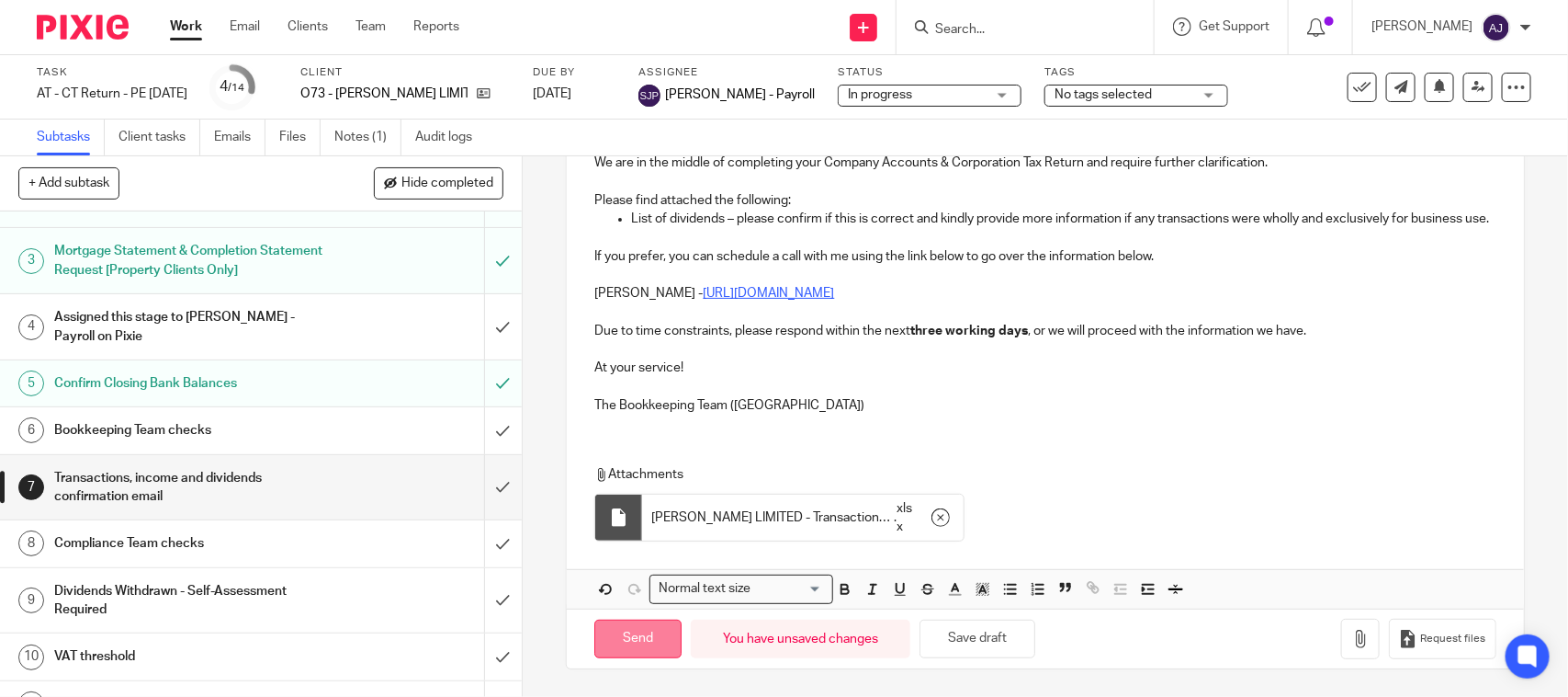
click at [630, 632] on input "Send" at bounding box center [638, 639] width 87 height 40
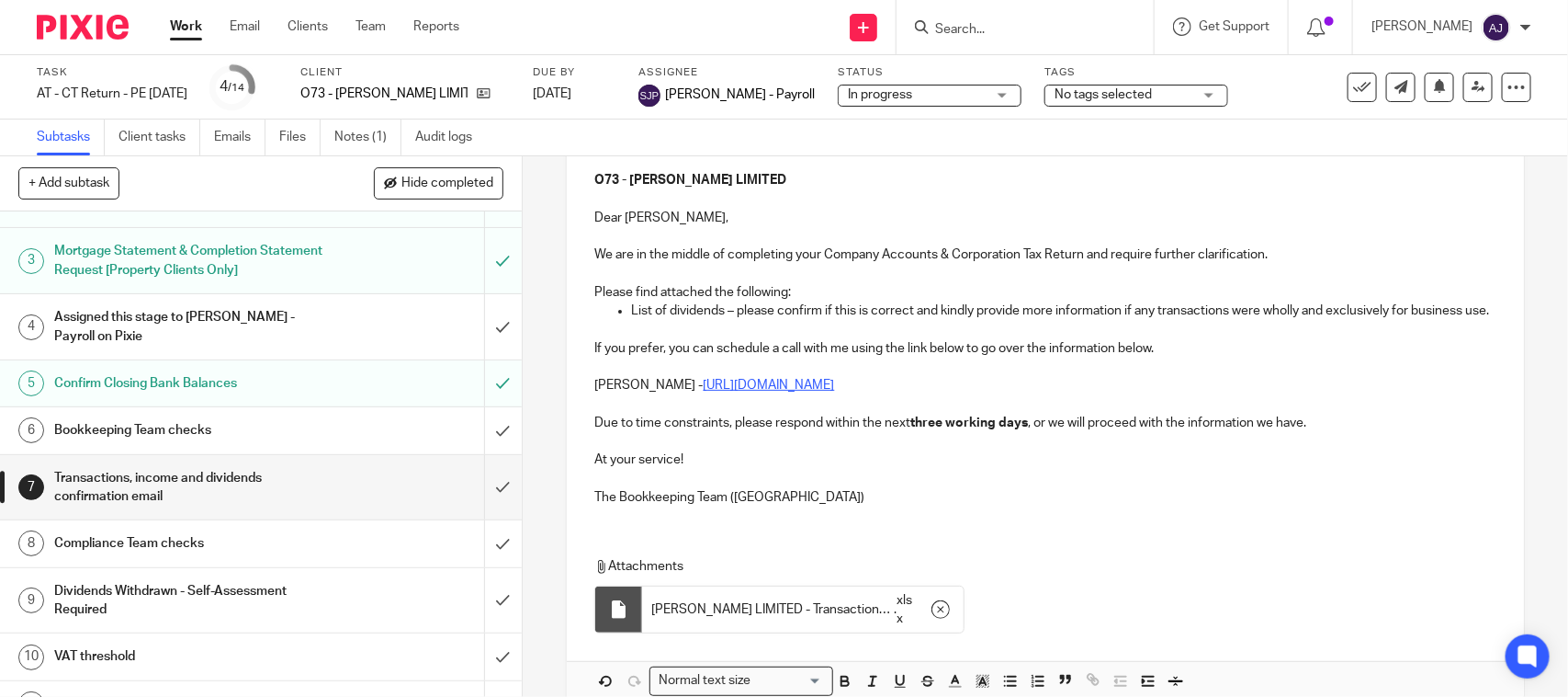
type input "Sent"
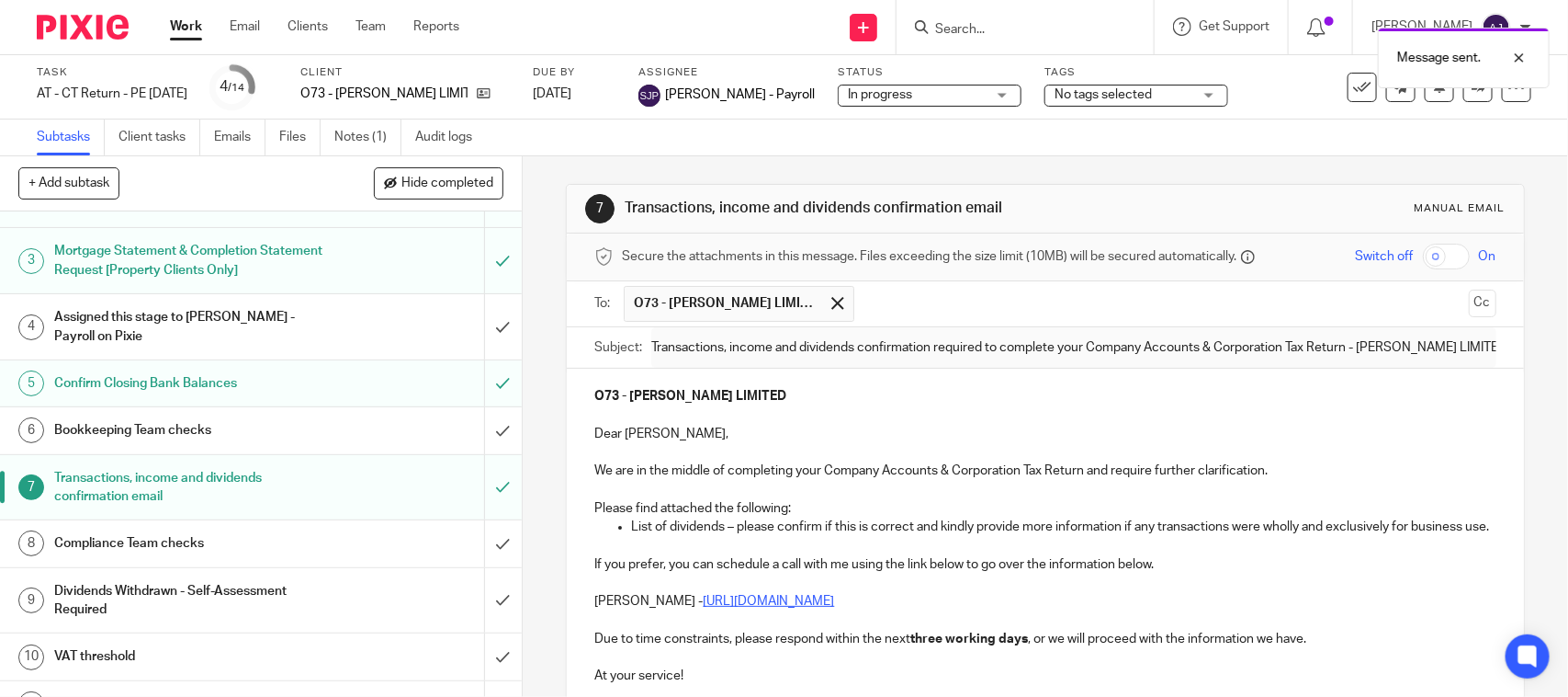
scroll to position [331, 0]
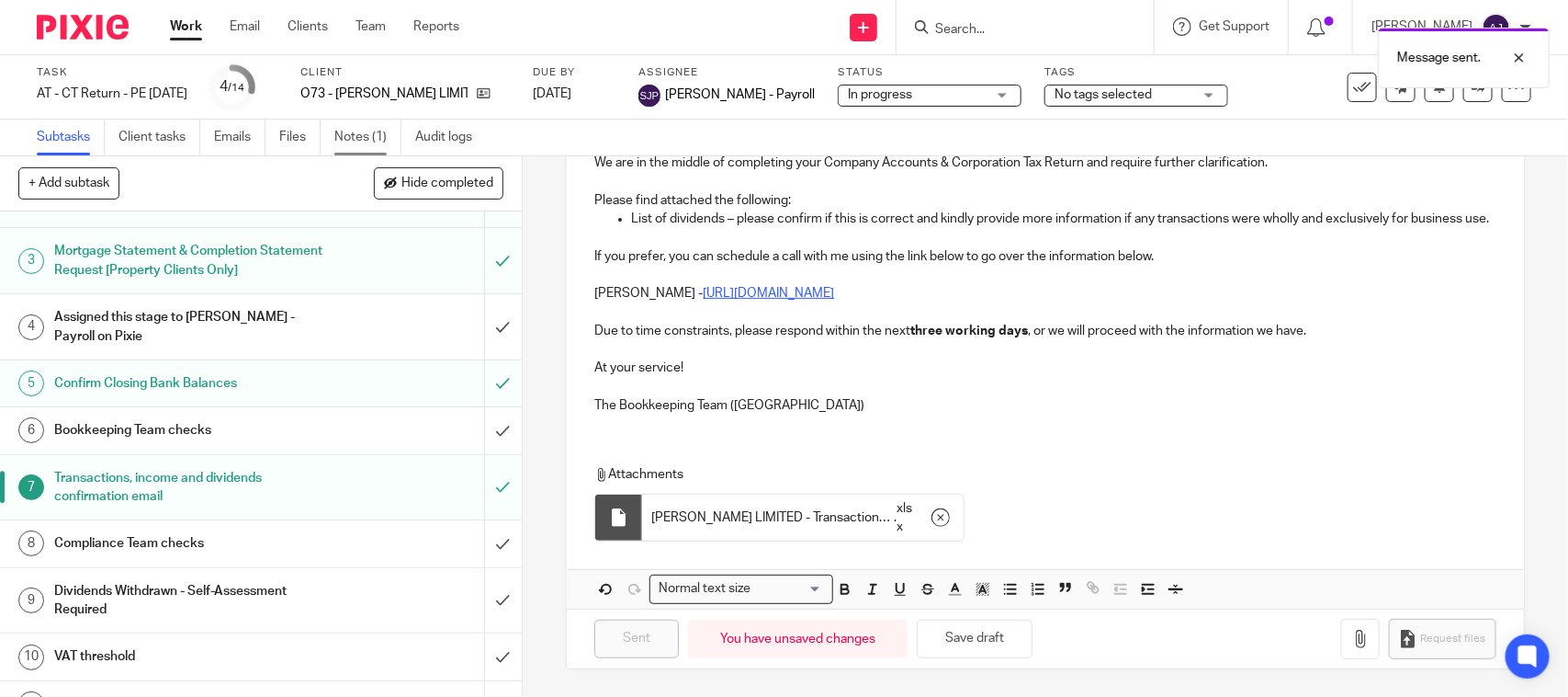
click at [377, 138] on link "Notes (1)" at bounding box center [368, 138] width 67 height 36
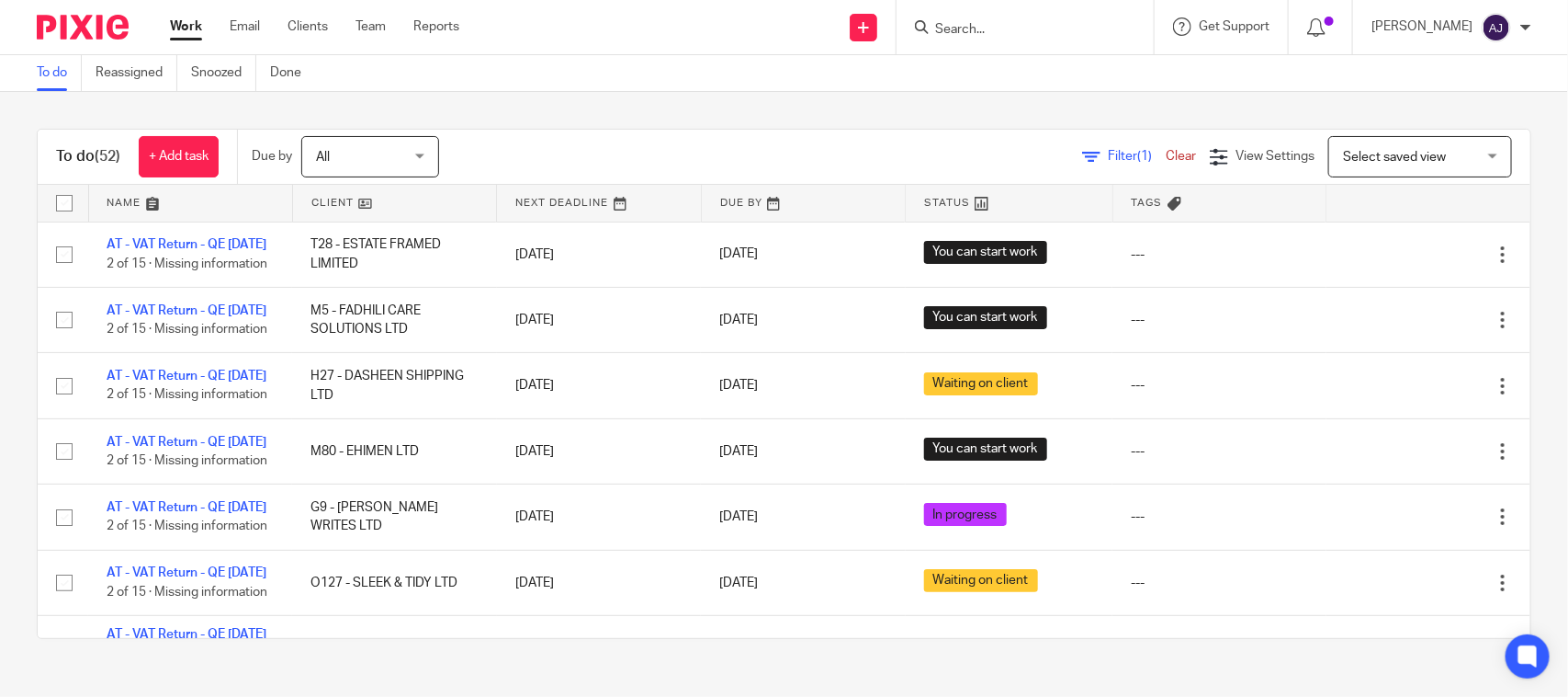
click at [10, 478] on div "To do (52) + Add task Due by All All [DATE] [DATE] This week Next week This mon…" at bounding box center [784, 384] width 1568 height 584
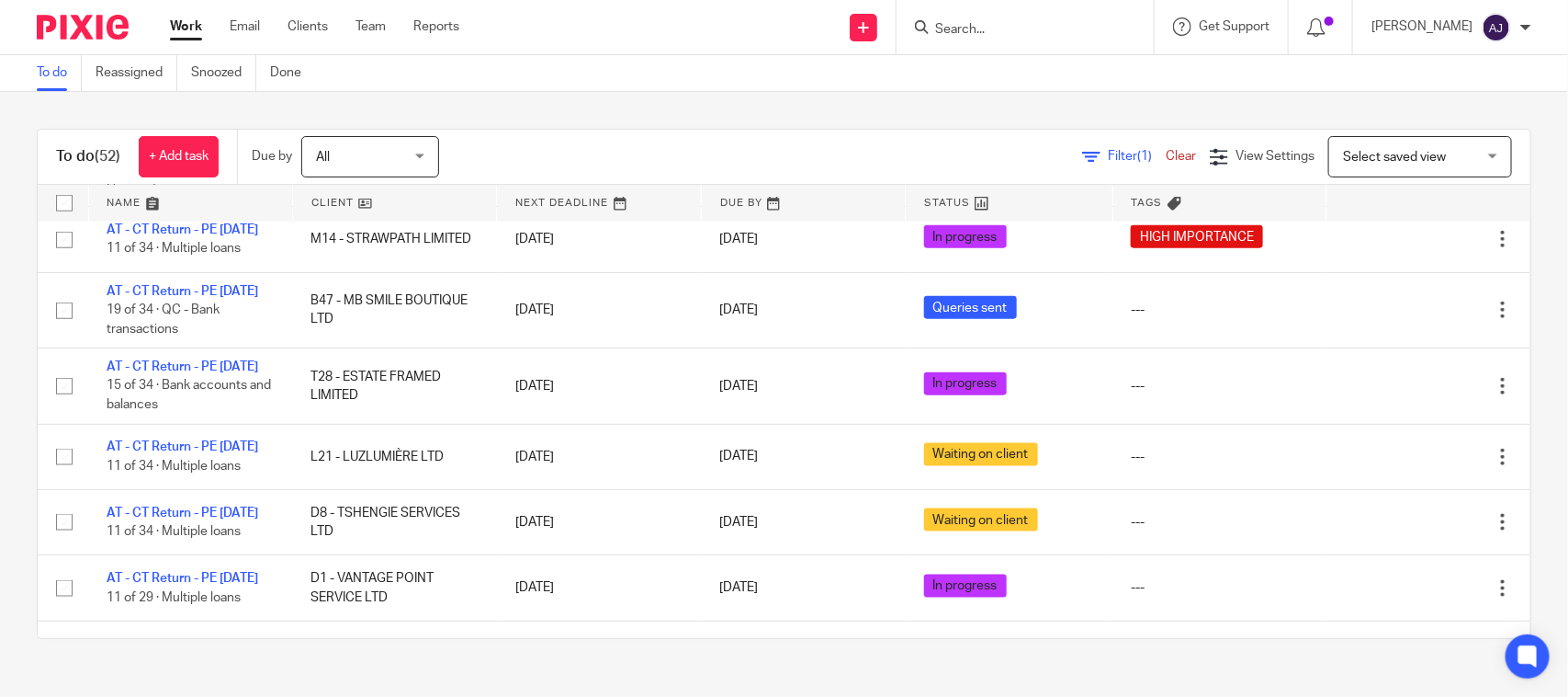
scroll to position [804, 0]
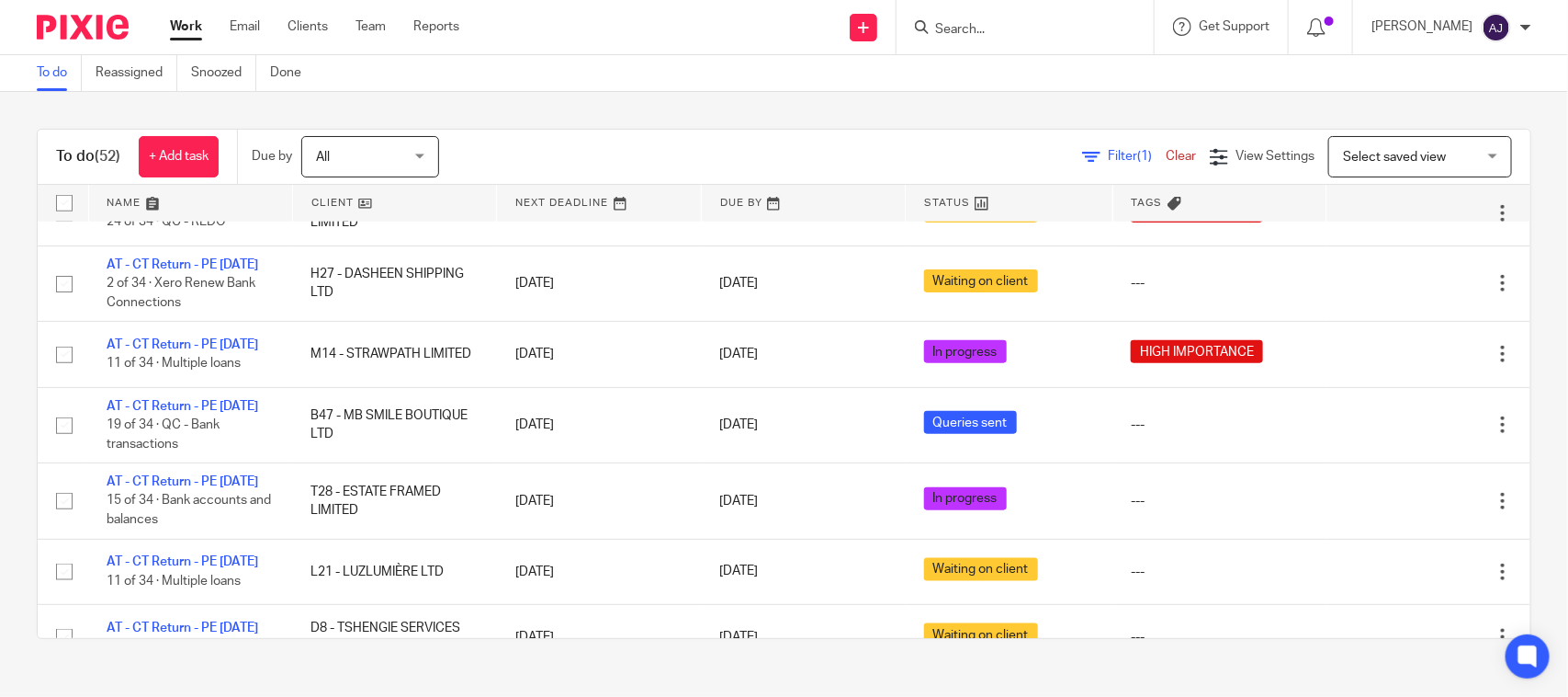
click at [671, 126] on div "To do (52) + Add task Due by All All [DATE] [DATE] This week Next week This mon…" at bounding box center [784, 384] width 1568 height 584
click at [512, 51] on div "Send new email Create task Add client Request signature Get Support Contact via…" at bounding box center [1027, 27] width 1081 height 54
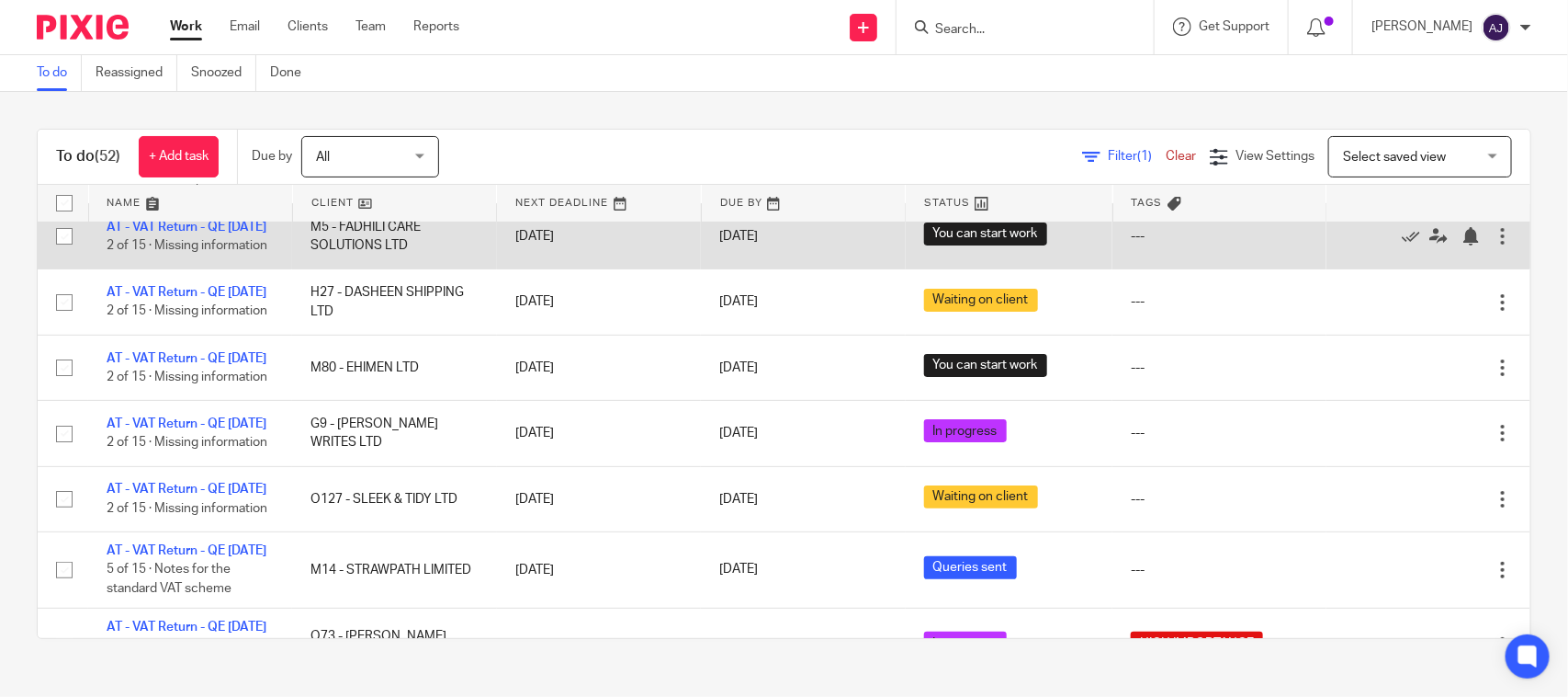
scroll to position [0, 0]
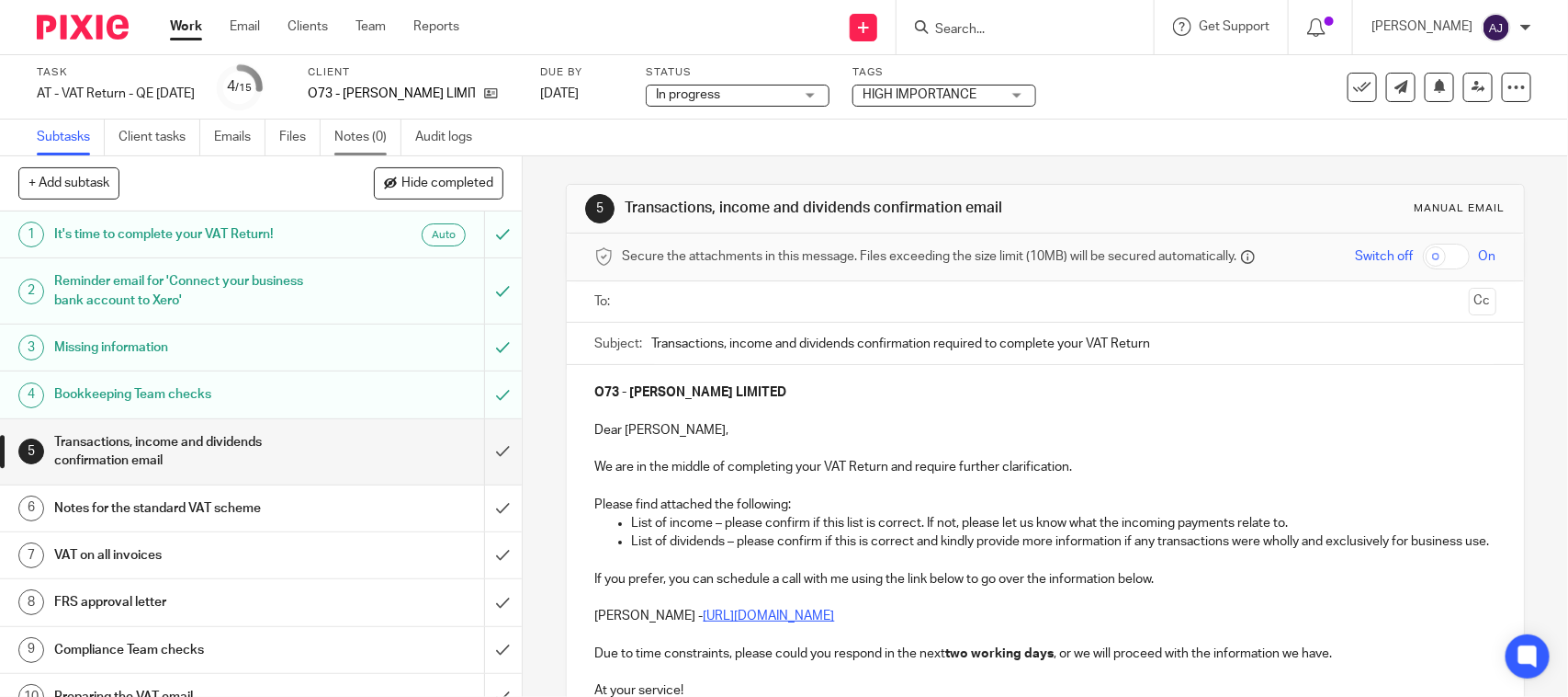
click at [365, 135] on link "Notes (0)" at bounding box center [368, 138] width 67 height 36
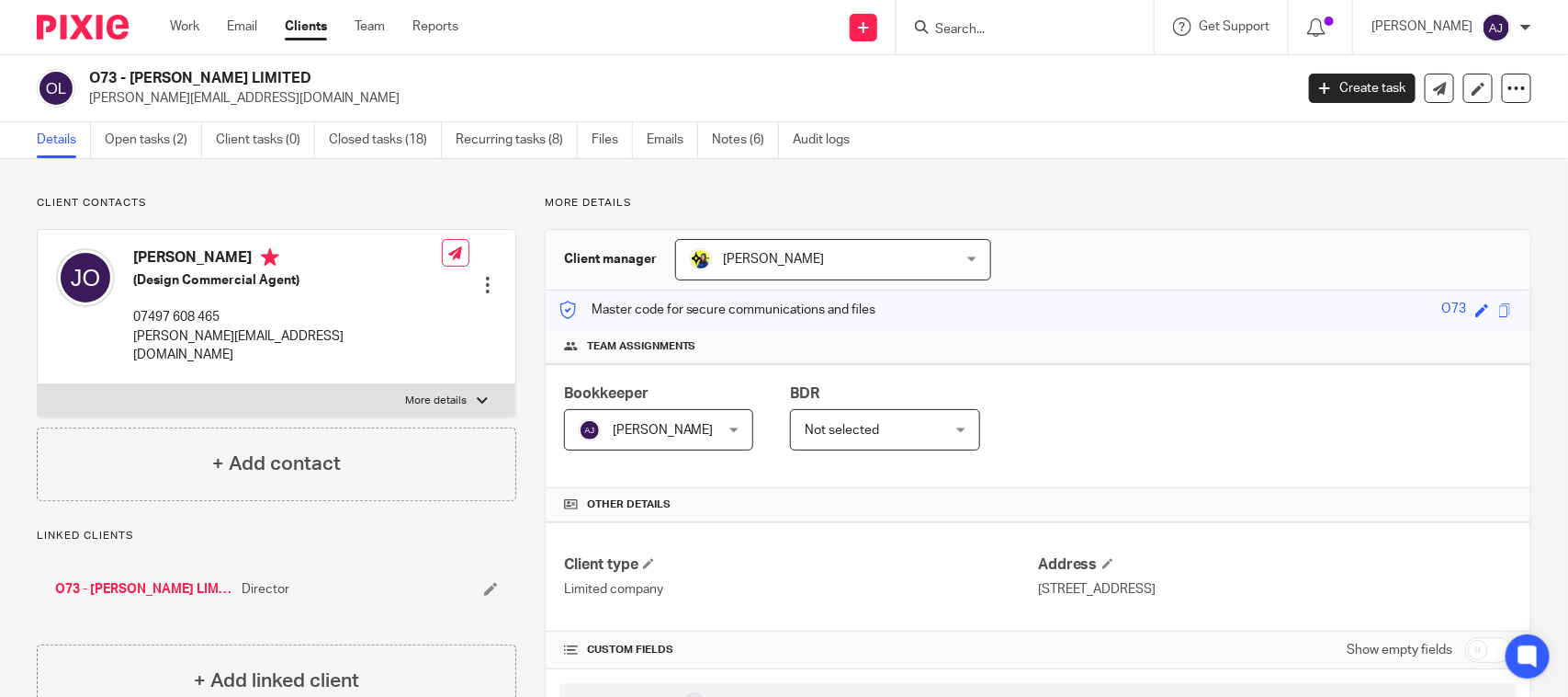
click at [984, 25] on input "Search" at bounding box center [1016, 29] width 165 height 16
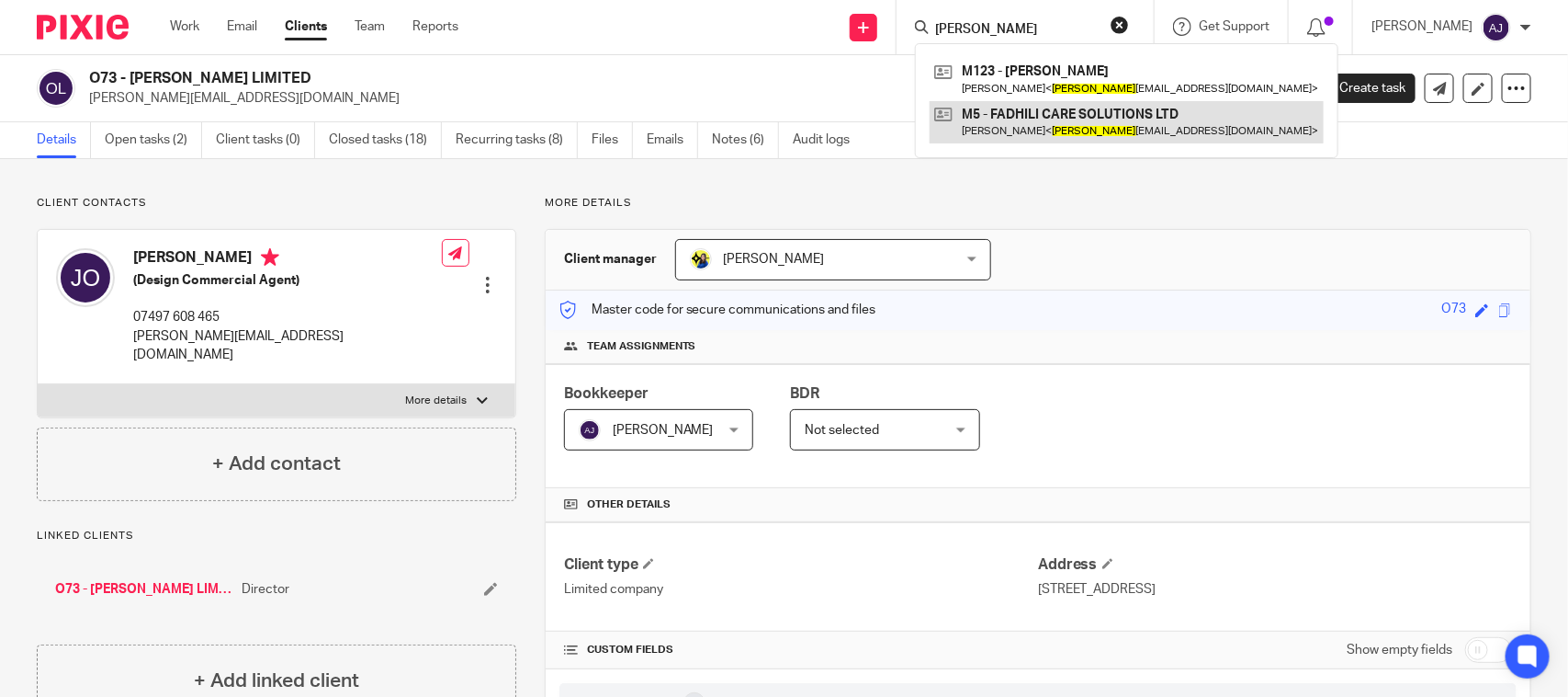
type input "Jed"
click at [1137, 131] on link at bounding box center [1126, 122] width 394 height 42
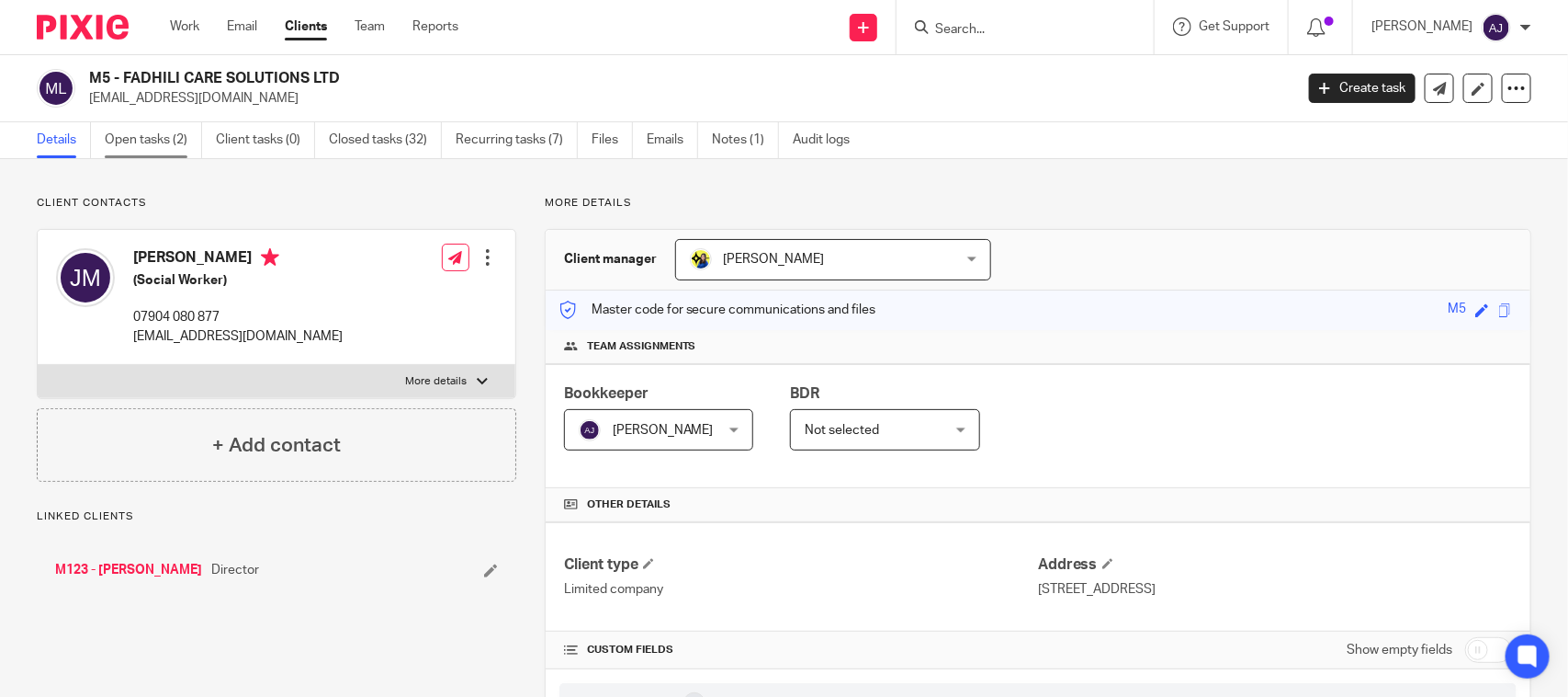
click at [128, 147] on link "Open tasks (2)" at bounding box center [153, 141] width 97 height 36
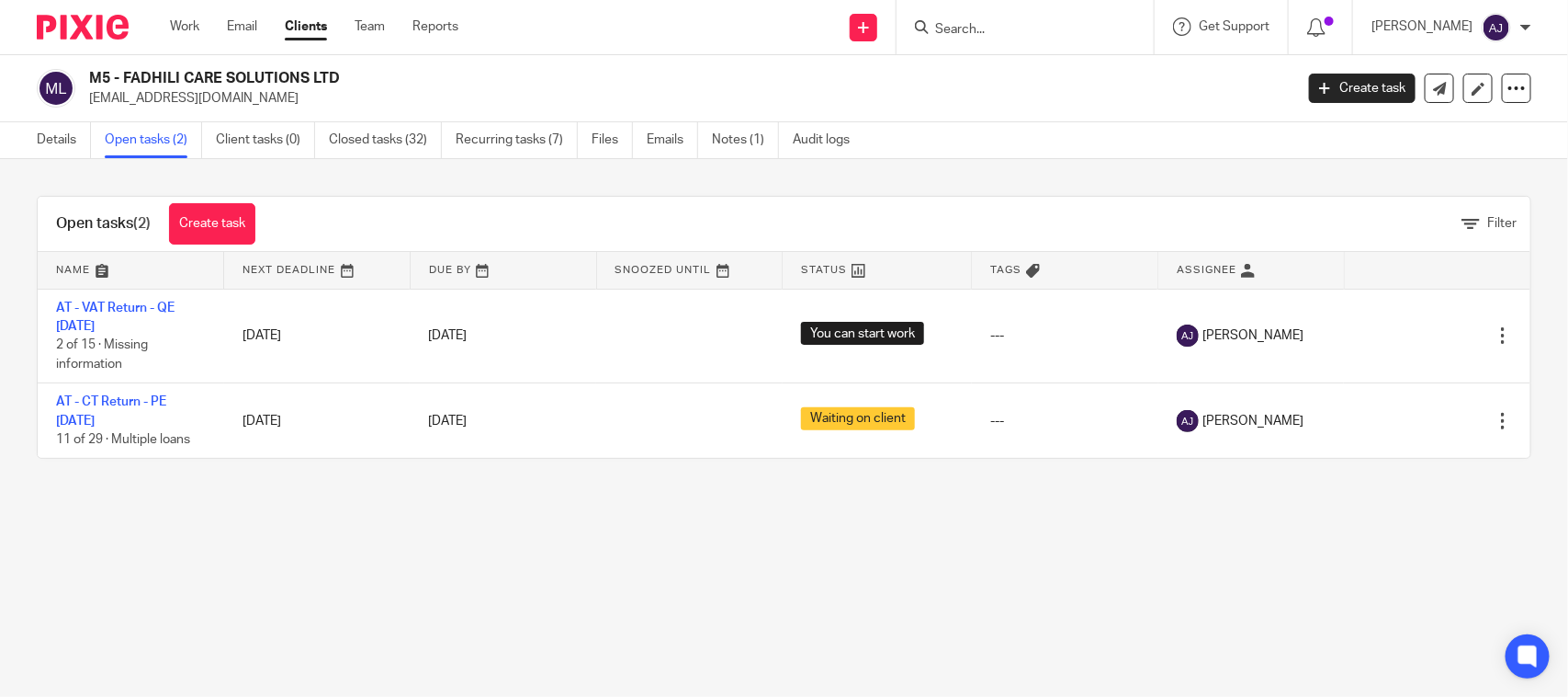
click at [396, 562] on main "M5 - FADHILI CARE SOLUTIONS LTD [EMAIL_ADDRESS][DOMAIN_NAME] Create task Update…" at bounding box center [784, 348] width 1568 height 697
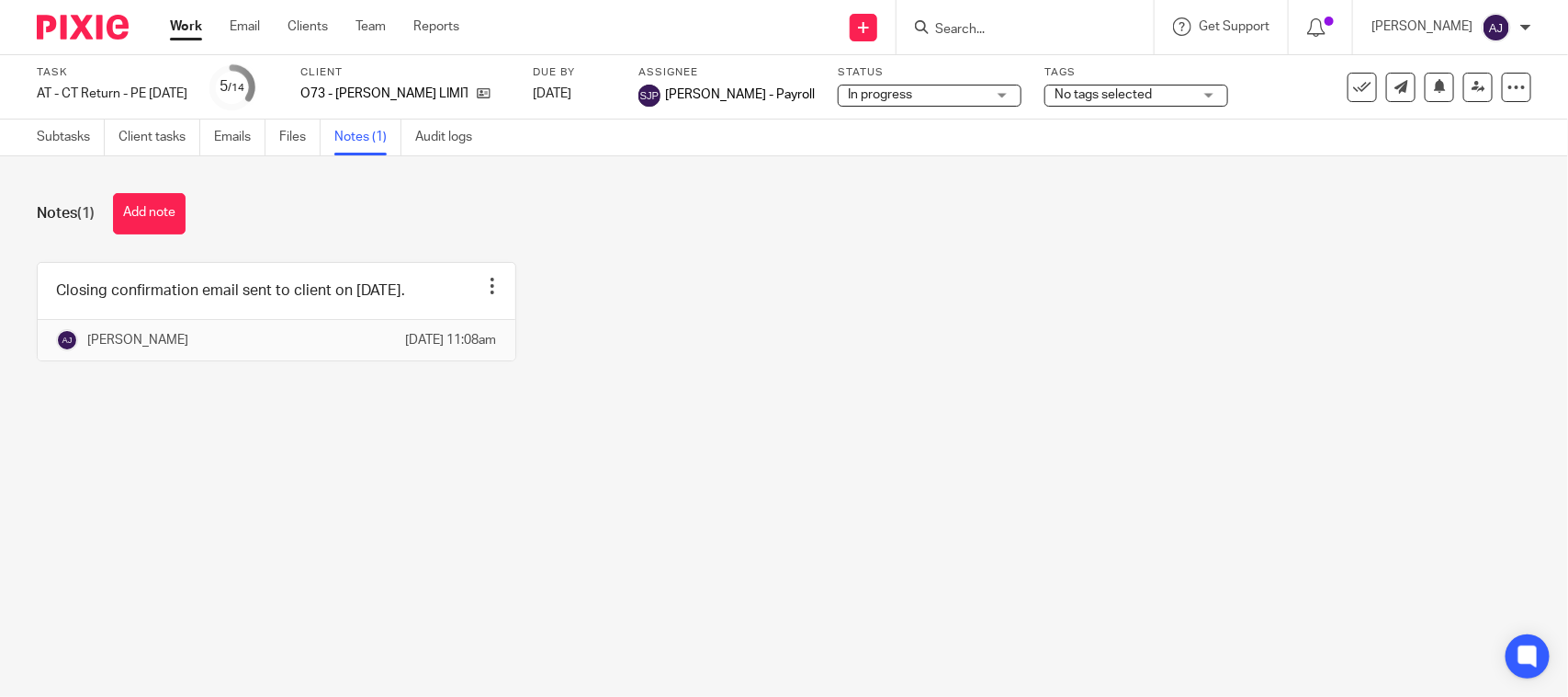
click at [167, 185] on div "Notes (1) Add note Closing confirmation email sent to client on 19-08-2025. Edi…" at bounding box center [784, 290] width 1568 height 269
click at [147, 212] on button "Add note" at bounding box center [149, 213] width 72 height 41
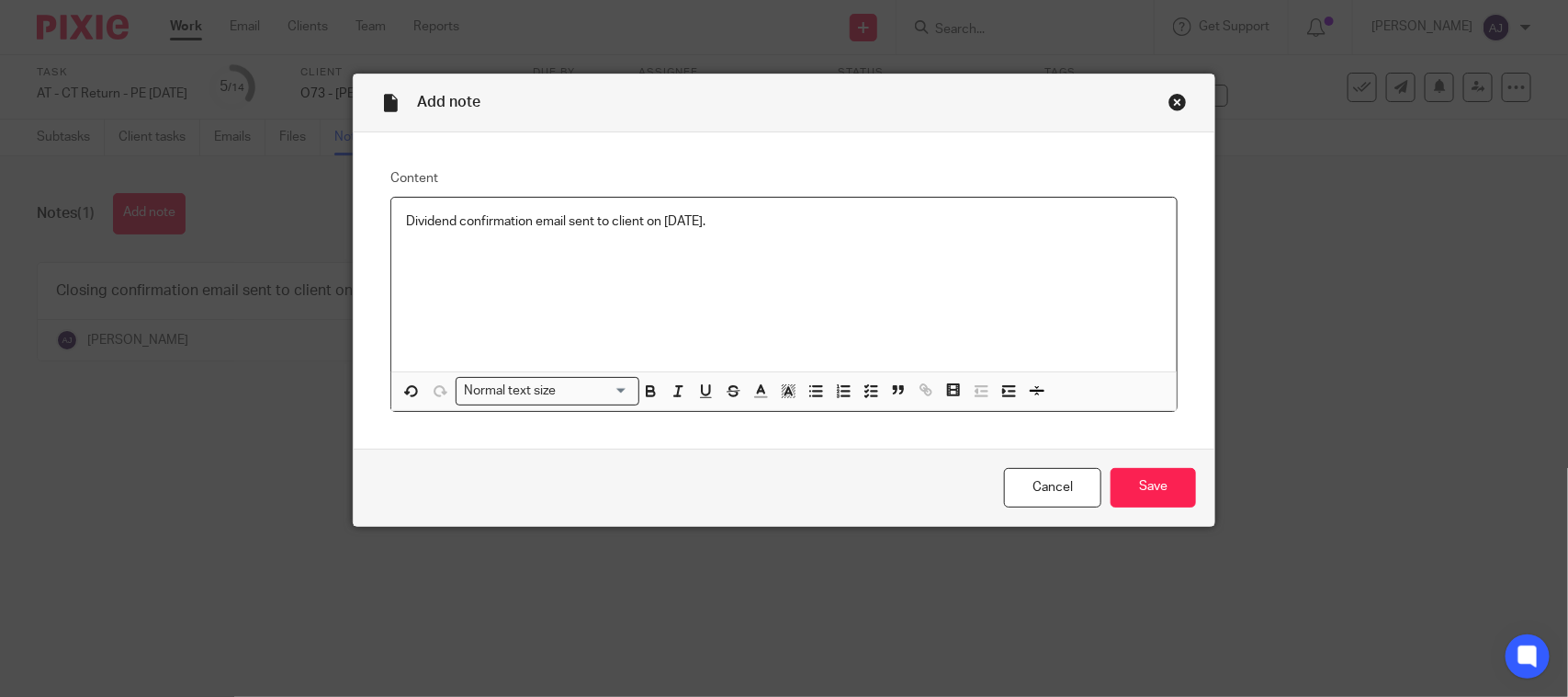
drag, startPoint x: 804, startPoint y: 225, endPoint x: 68, endPoint y: 222, distance: 736.0
click at [68, 222] on div "Add note Content Dividend confirmation email sent to client on 19-08-2025. Norm…" at bounding box center [784, 348] width 1568 height 697
copy p "Dividend confirmation email sent to client on 19-08-2025."
click at [1156, 479] on input "Save" at bounding box center [1153, 488] width 86 height 40
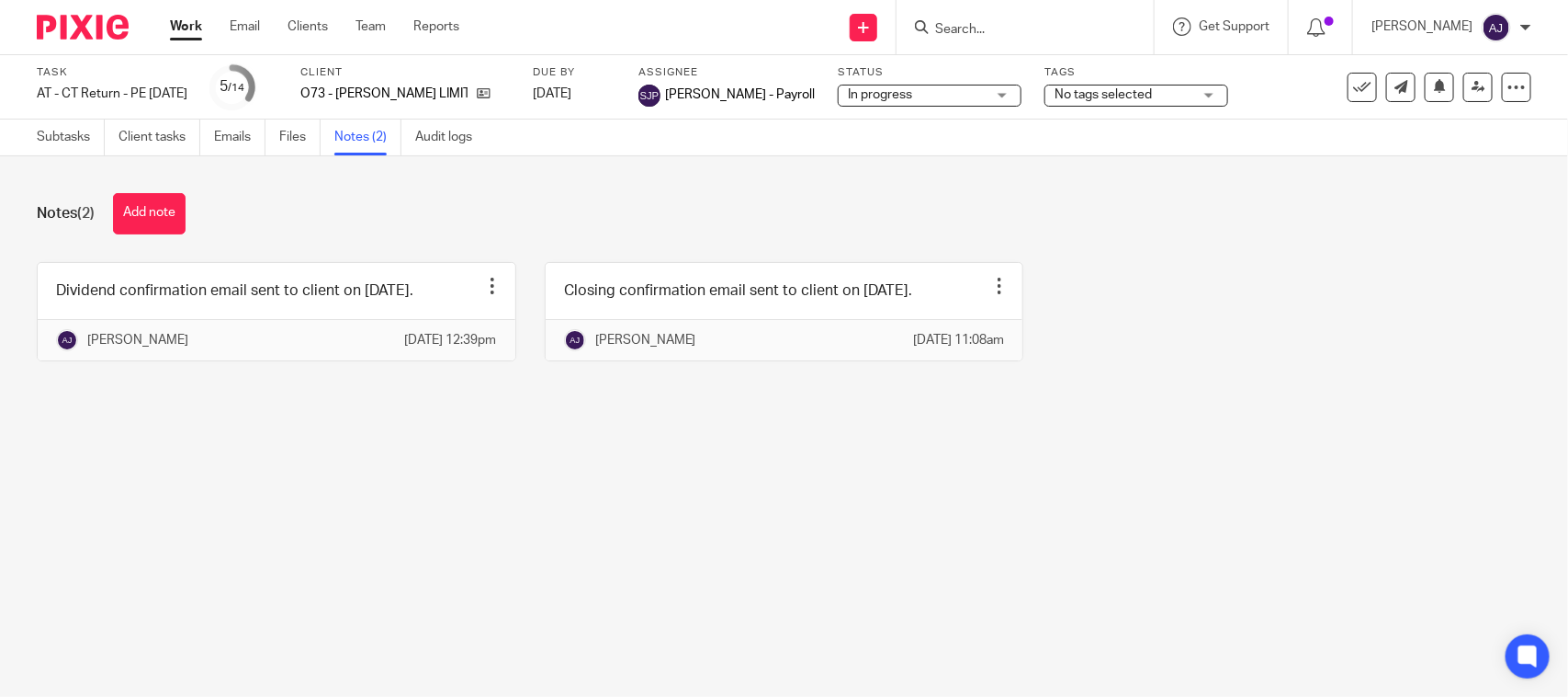
click at [935, 95] on span "In progress" at bounding box center [916, 95] width 138 height 19
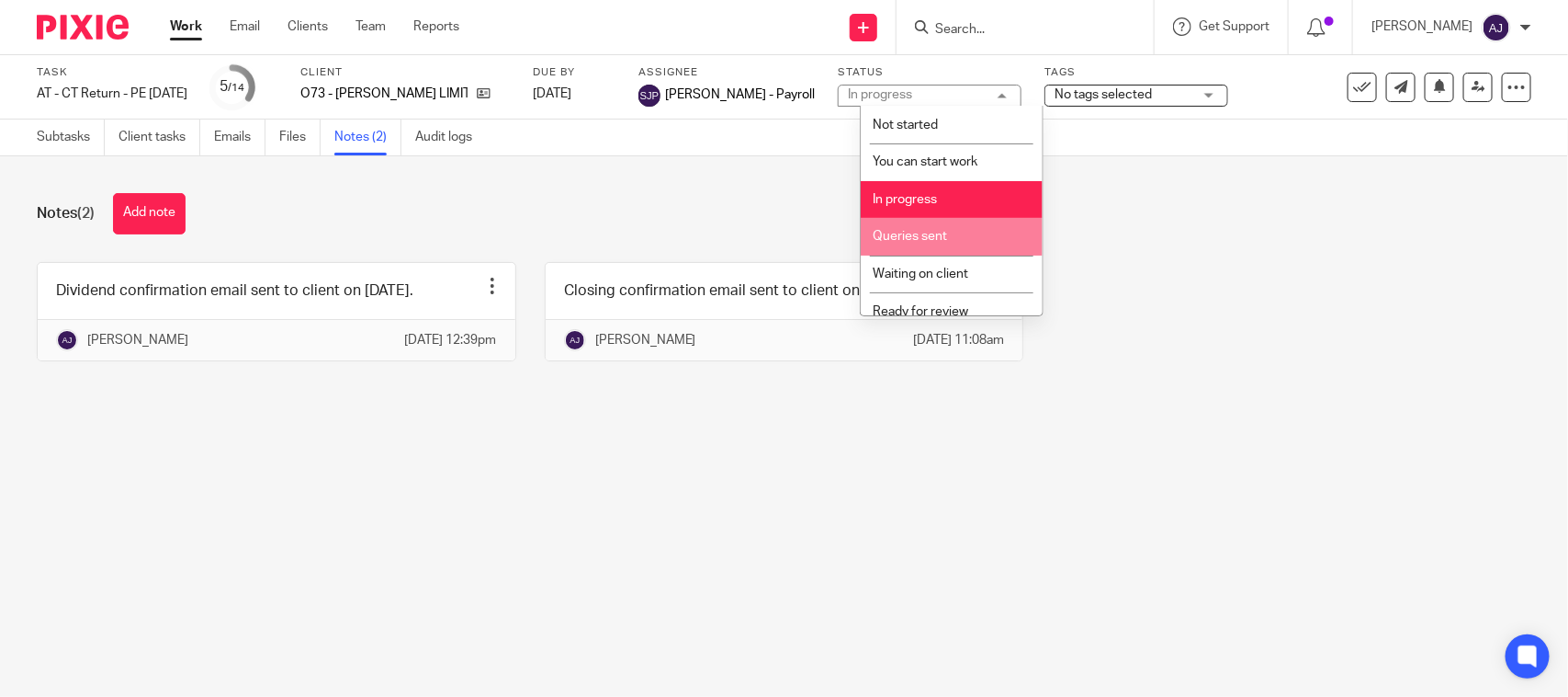
click at [952, 231] on li "Queries sent" at bounding box center [951, 237] width 182 height 38
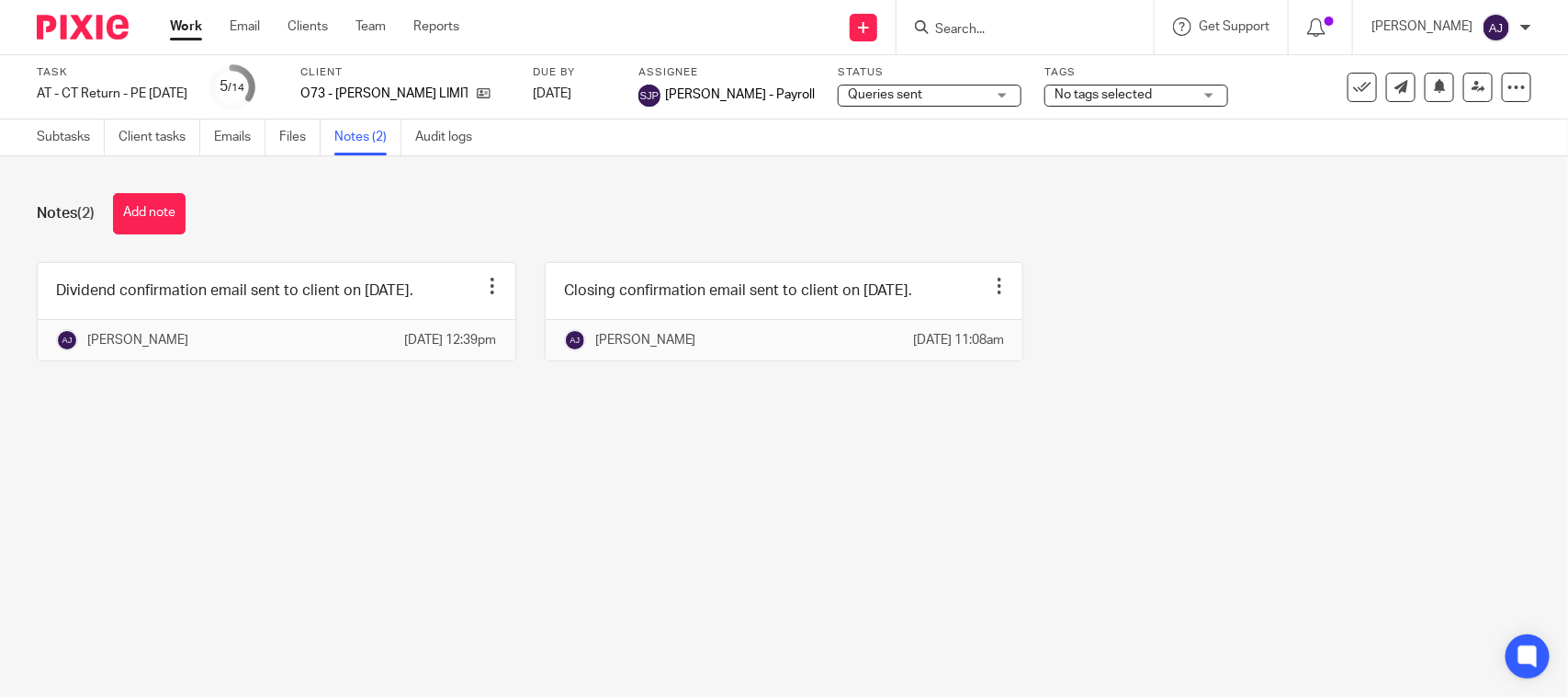
click at [1139, 230] on div "Notes (2) Add note" at bounding box center [784, 213] width 1494 height 41
click at [489, 467] on main "Task AT - CT Return - PE 31-07-2025 Save AT - CT Return - PE 31-07-2025 5 /14 C…" at bounding box center [784, 348] width 1568 height 697
click at [1447, 420] on div "Notes (2) Add note Dividend confirmation email sent to client on 19-08-2025. Ed…" at bounding box center [784, 290] width 1568 height 269
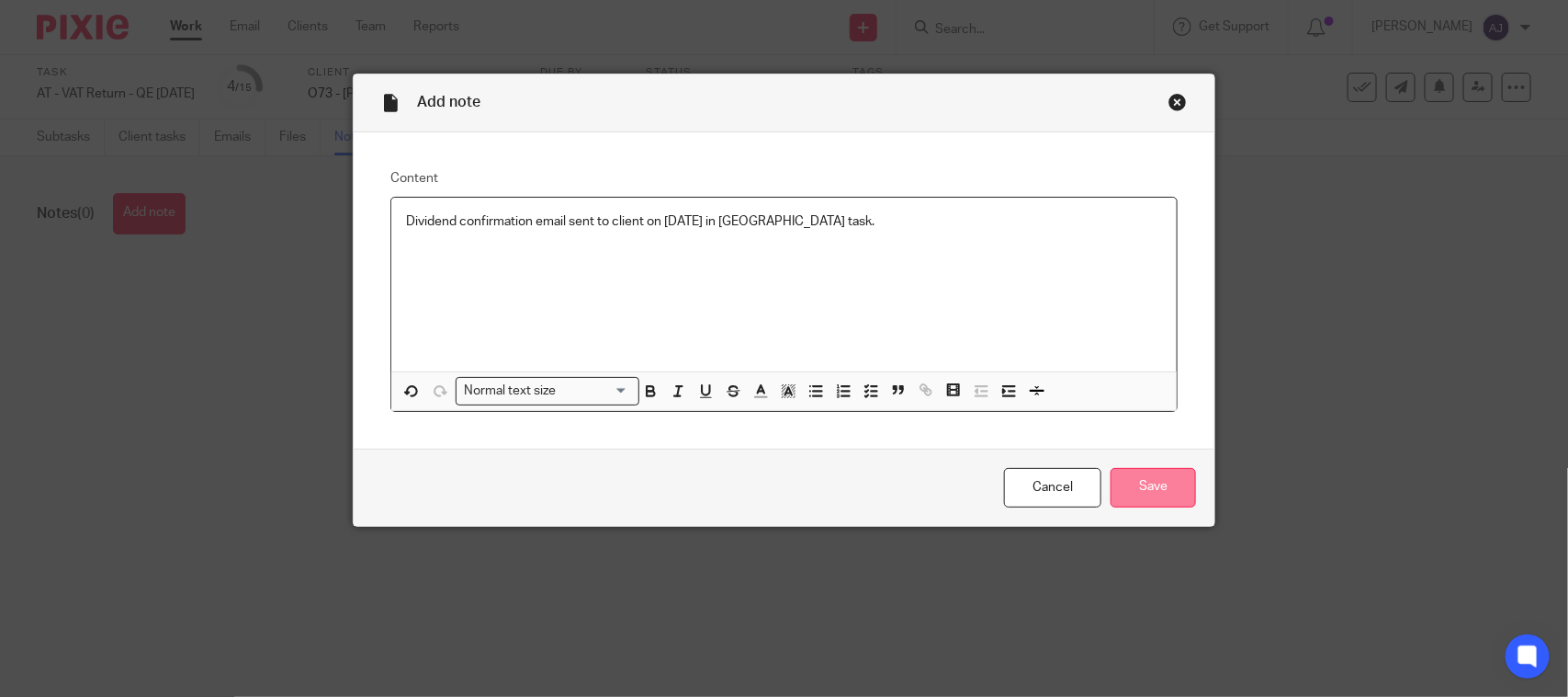
click at [1132, 488] on input "Save" at bounding box center [1153, 488] width 86 height 40
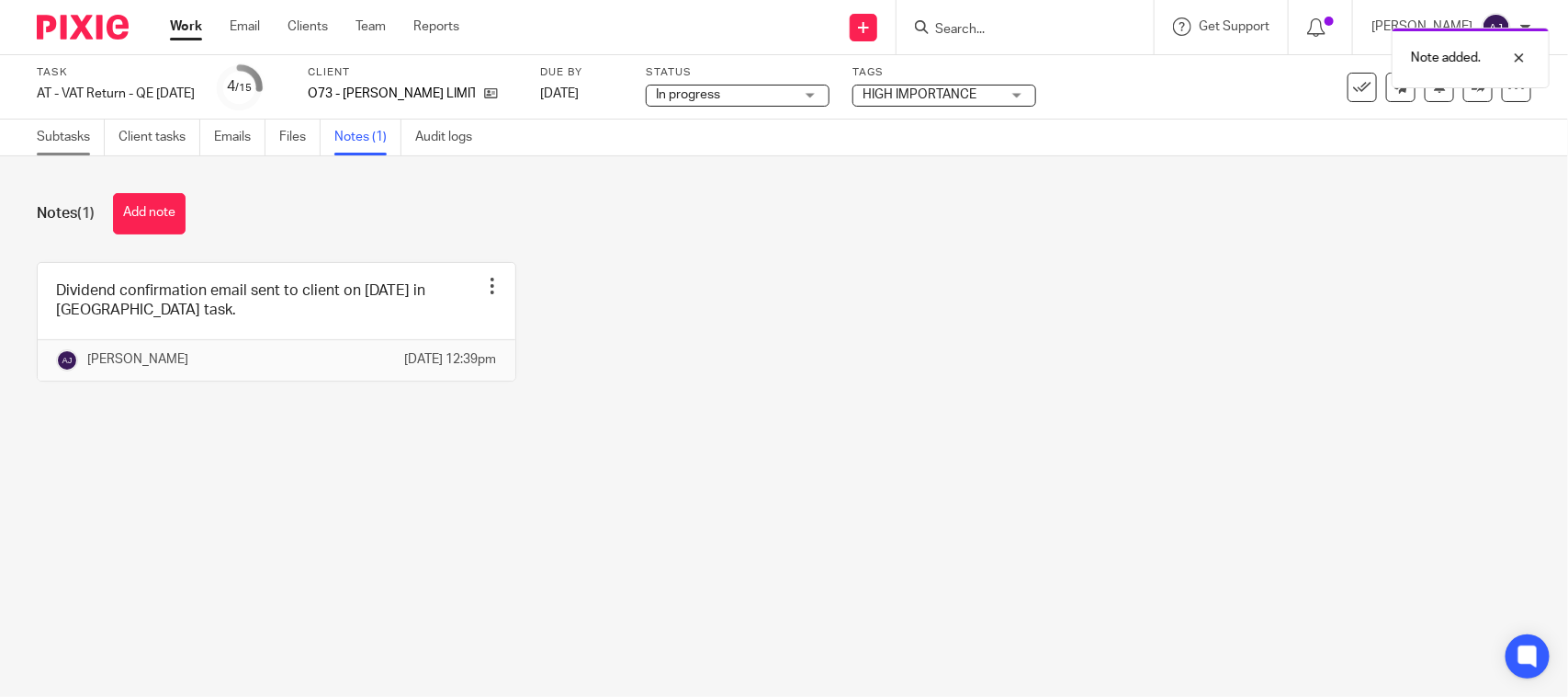
click at [50, 134] on link "Subtasks" at bounding box center [71, 138] width 68 height 36
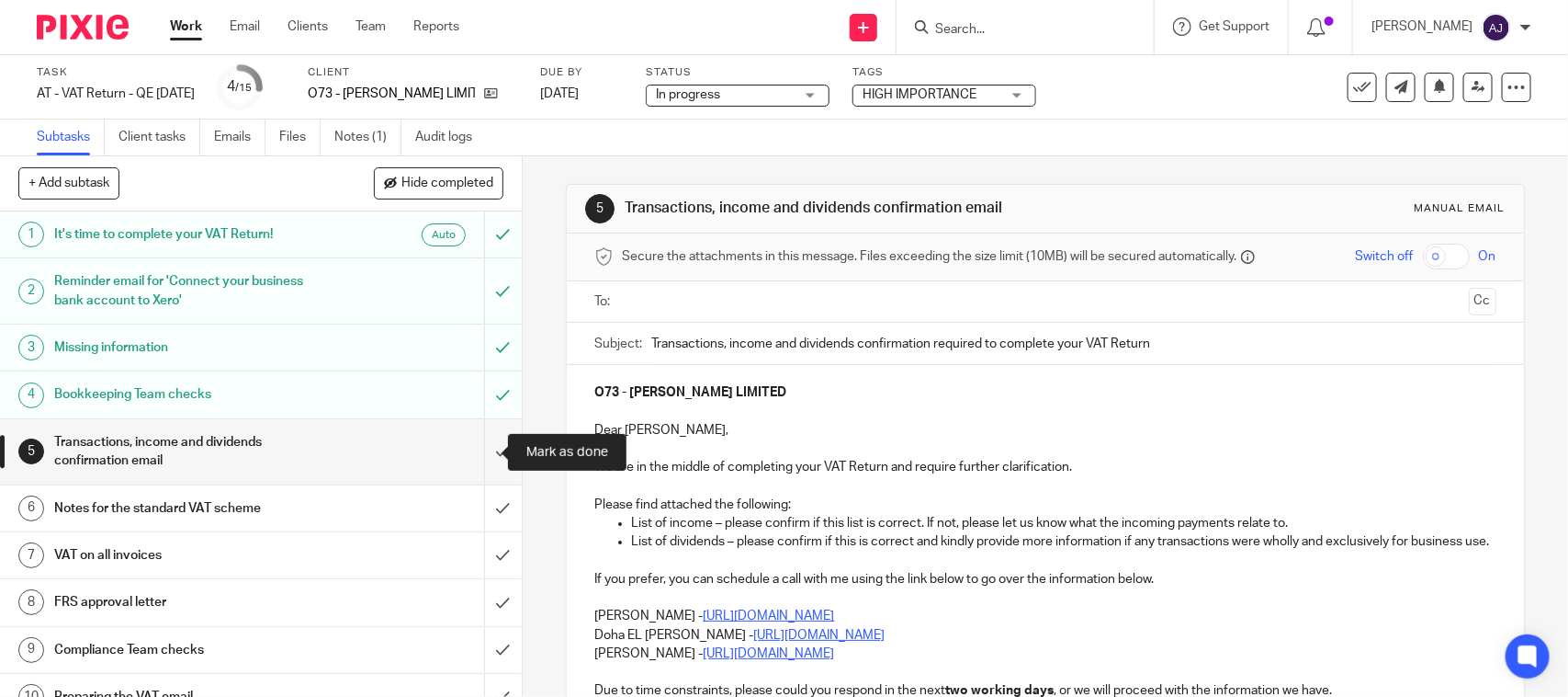
click at [483, 456] on input "submit" at bounding box center [260, 452] width 522 height 66
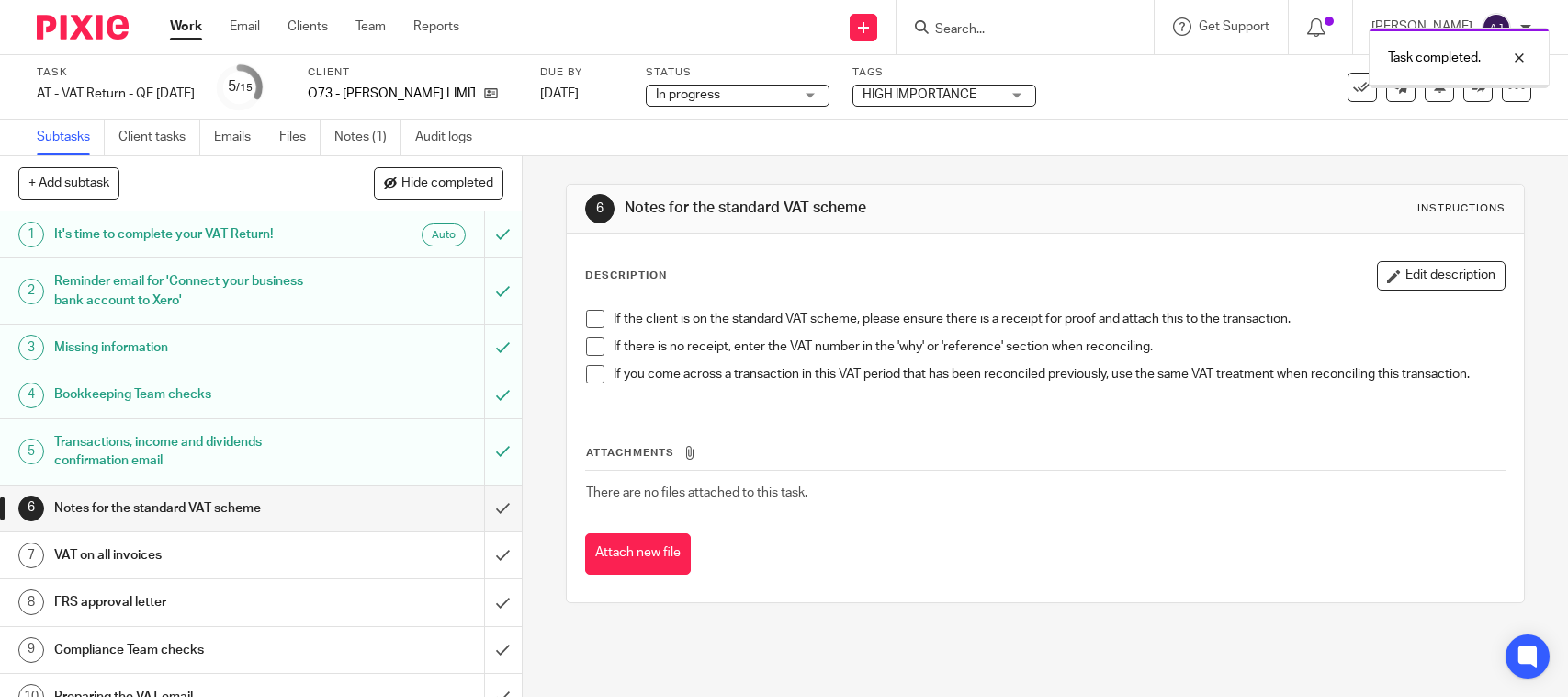
click at [717, 104] on div "In progress In progress" at bounding box center [736, 95] width 183 height 22
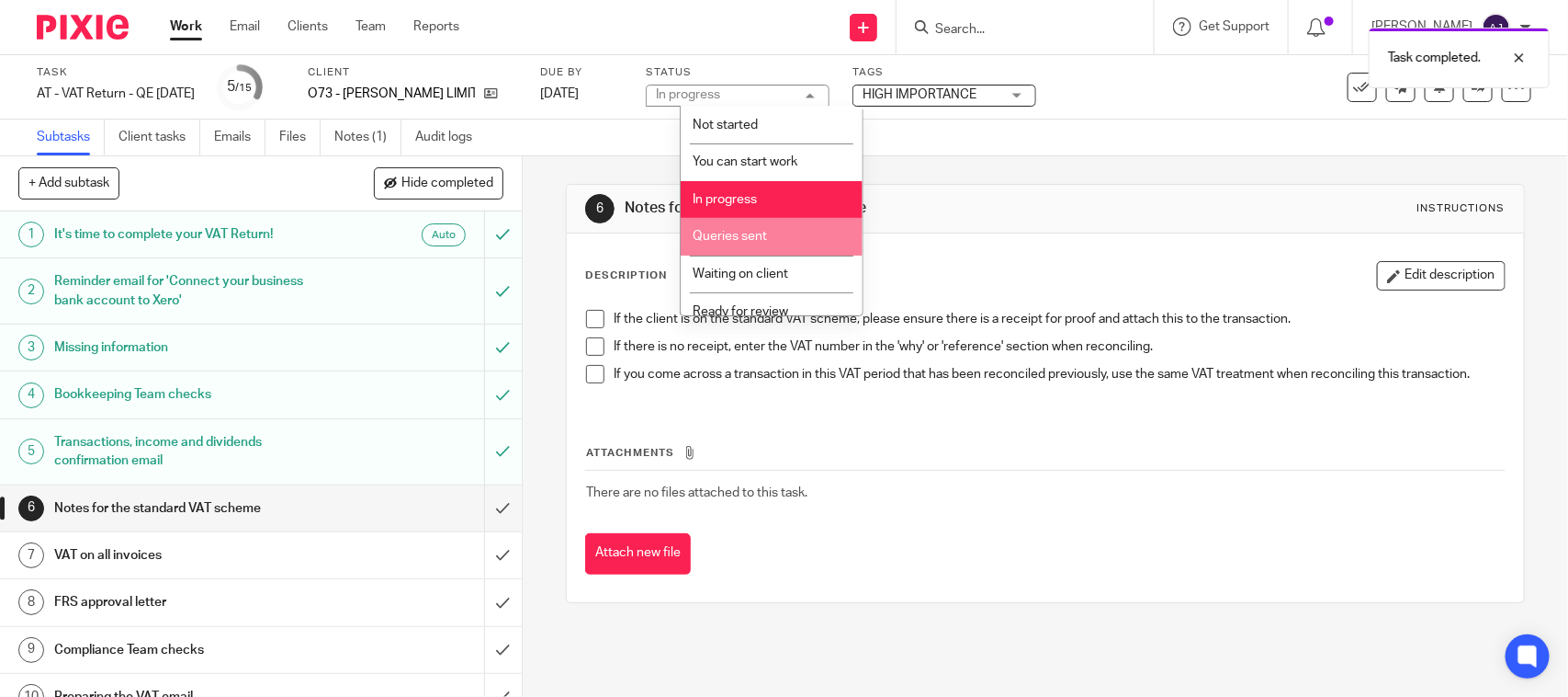
click at [793, 245] on li "Queries sent" at bounding box center [771, 237] width 182 height 38
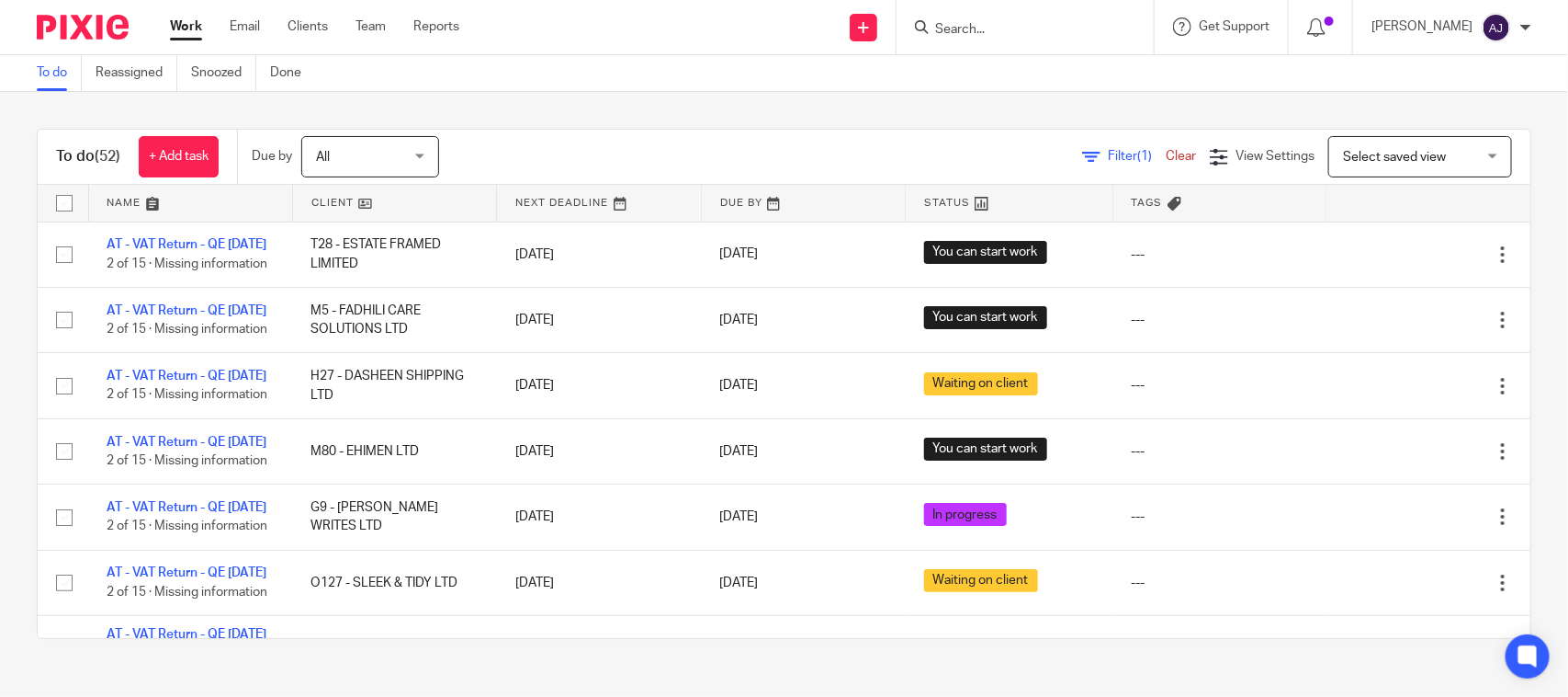
click at [504, 83] on div "To do Reassigned Snoozed Done" at bounding box center [784, 73] width 1568 height 37
click at [639, 97] on div "To do (52) + Add task Due by All All Today Tomorrow This week Next week This mo…" at bounding box center [784, 384] width 1568 height 584
click at [584, 96] on div "To do (52) + Add task Due by All All Today Tomorrow This week Next week This mo…" at bounding box center [784, 384] width 1568 height 584
click at [708, 68] on div "To do Reassigned Snoozed Done" at bounding box center [784, 73] width 1568 height 37
click at [594, 153] on div "Filter (1) Clear View Settings View Settings (1) Filters Clear Save Manage save…" at bounding box center [1001, 156] width 1059 height 41
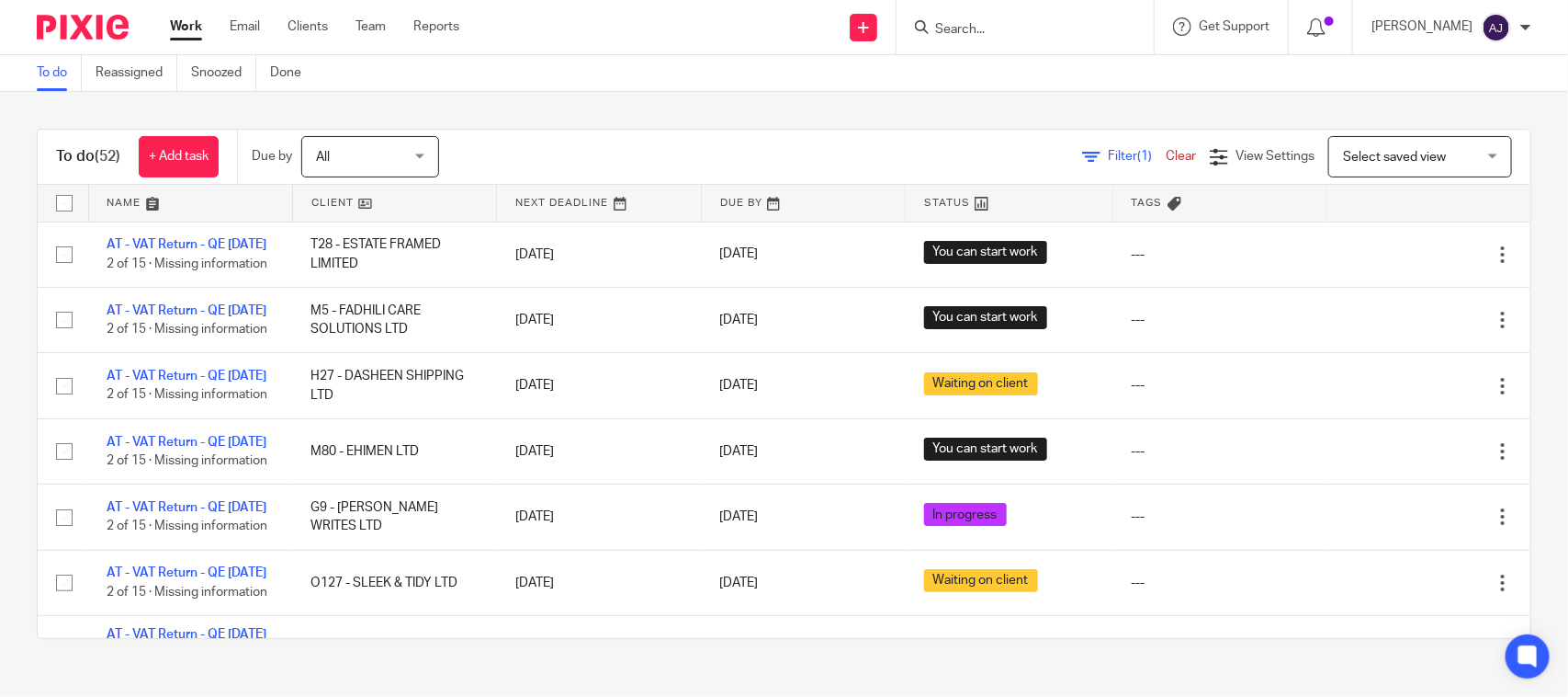
click at [496, 101] on div "To do (52) + Add task Due by All All Today Tomorrow This week Next week This mo…" at bounding box center [784, 384] width 1568 height 584
click at [672, 87] on div "To do Reassigned Snoozed Done" at bounding box center [784, 73] width 1568 height 37
click at [600, 76] on div "To do Reassigned Snoozed Done" at bounding box center [784, 73] width 1568 height 37
click at [519, 97] on div "To do (52) + Add task Due by All All Today Tomorrow This week Next week This mo…" at bounding box center [784, 384] width 1568 height 584
click at [713, 126] on div "To do (52) + Add task Due by All All Today Tomorrow This week Next week This mo…" at bounding box center [784, 384] width 1568 height 584
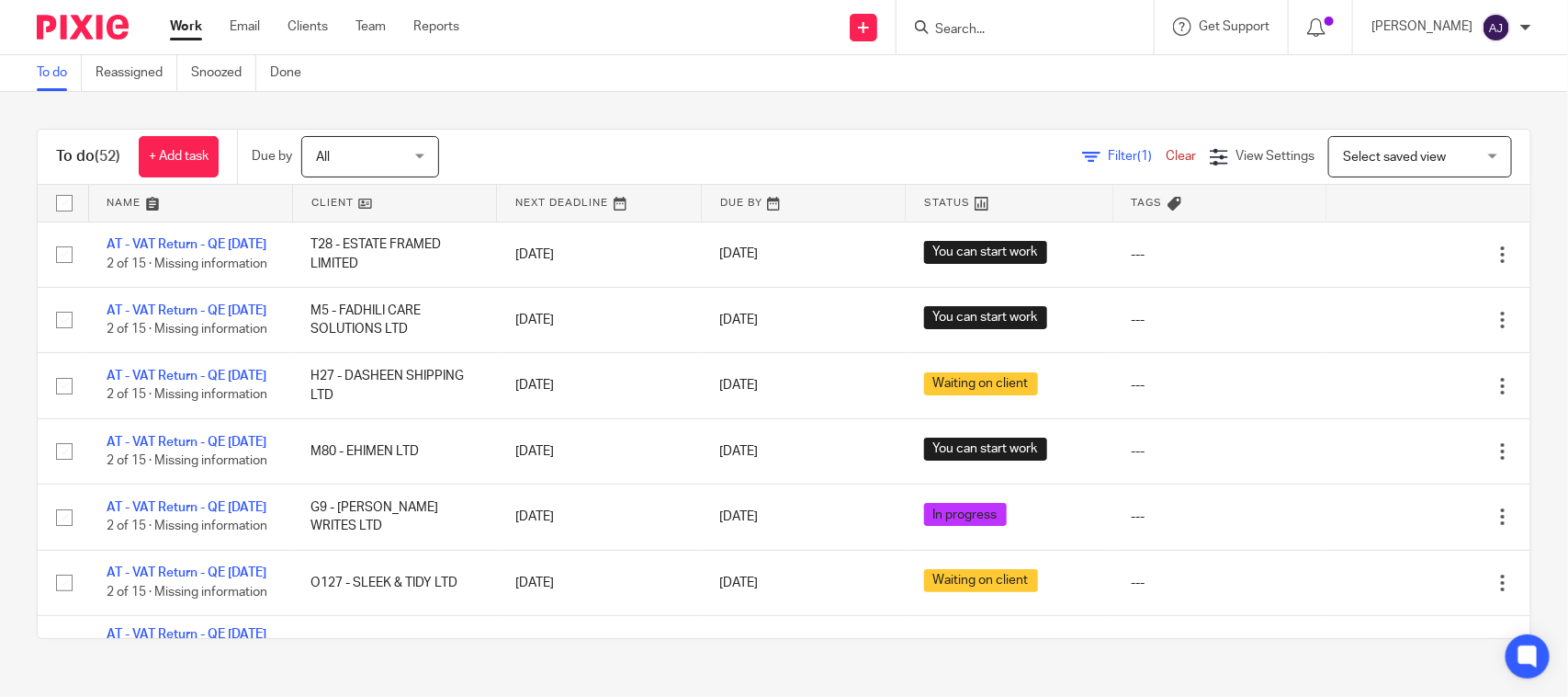
click at [713, 125] on div "To do (52) + Add task Due by All All Today Tomorrow This week Next week This mo…" at bounding box center [784, 384] width 1568 height 584
click at [906, 126] on div "To do (52) + Add task Due by All All Today Tomorrow This week Next week This mo…" at bounding box center [784, 384] width 1568 height 584
click at [648, 101] on div "To do (52) + Add task Due by All All Today Tomorrow This week Next week This mo…" at bounding box center [784, 384] width 1568 height 584
click at [739, 150] on div "Filter (1) Clear View Settings View Settings (1) Filters Clear Save Manage save…" at bounding box center [1001, 156] width 1059 height 41
click at [770, 136] on div "Filter (1) Clear View Settings View Settings (1) Filters Clear Save Manage save…" at bounding box center [1001, 156] width 1059 height 41
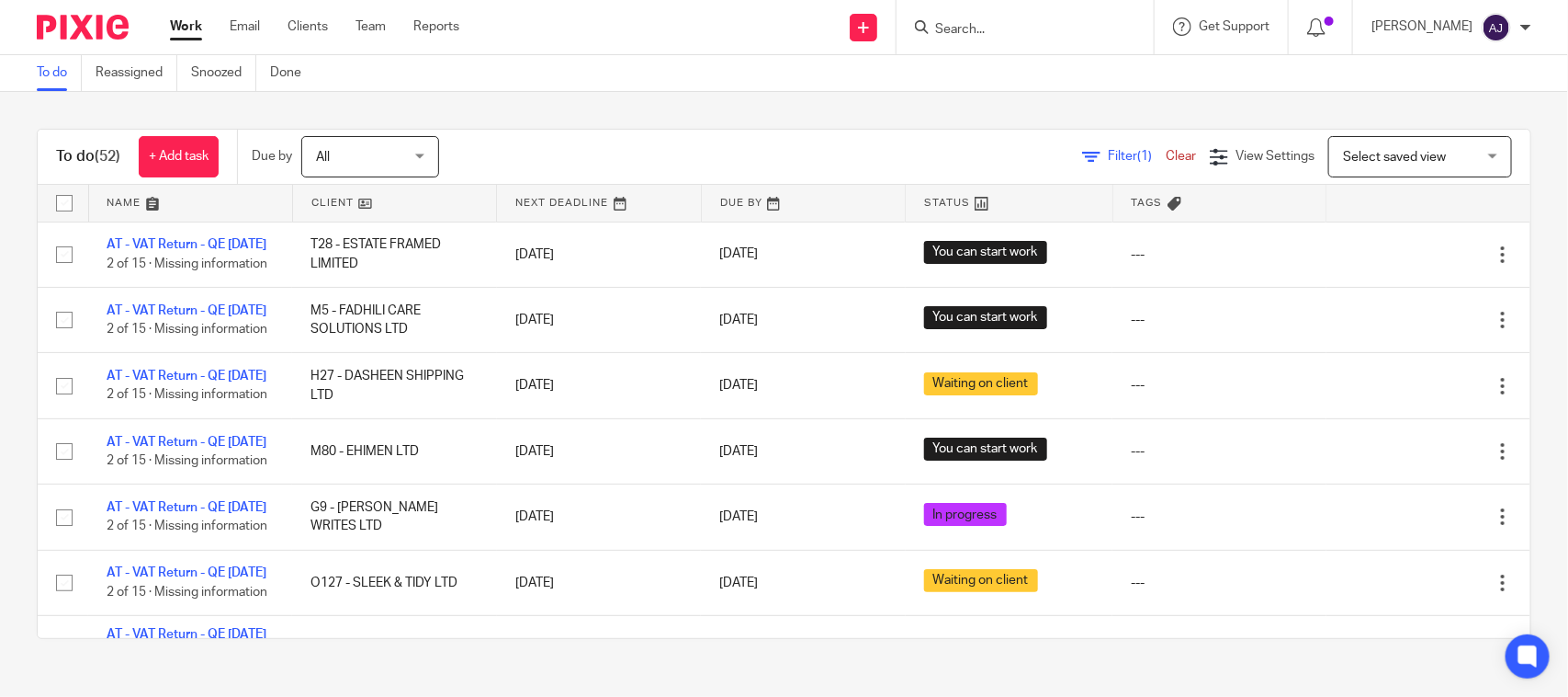
click at [772, 90] on div "To do Reassigned Snoozed Done" at bounding box center [784, 73] width 1568 height 37
click at [1017, 108] on div "To do (52) + Add task Due by All All Today Tomorrow This week Next week This mo…" at bounding box center [784, 384] width 1568 height 584
click at [923, 97] on div "To do (52) + Add task Due by All All Today Tomorrow This week Next week This mo…" at bounding box center [784, 384] width 1568 height 584
click at [807, 136] on div "Filter (1) Clear View Settings View Settings (1) Filters Clear Save Manage save…" at bounding box center [1001, 156] width 1059 height 41
click at [811, 110] on div "To do (52) + Add task Due by All All Today Tomorrow This week Next week This mo…" at bounding box center [784, 384] width 1568 height 584
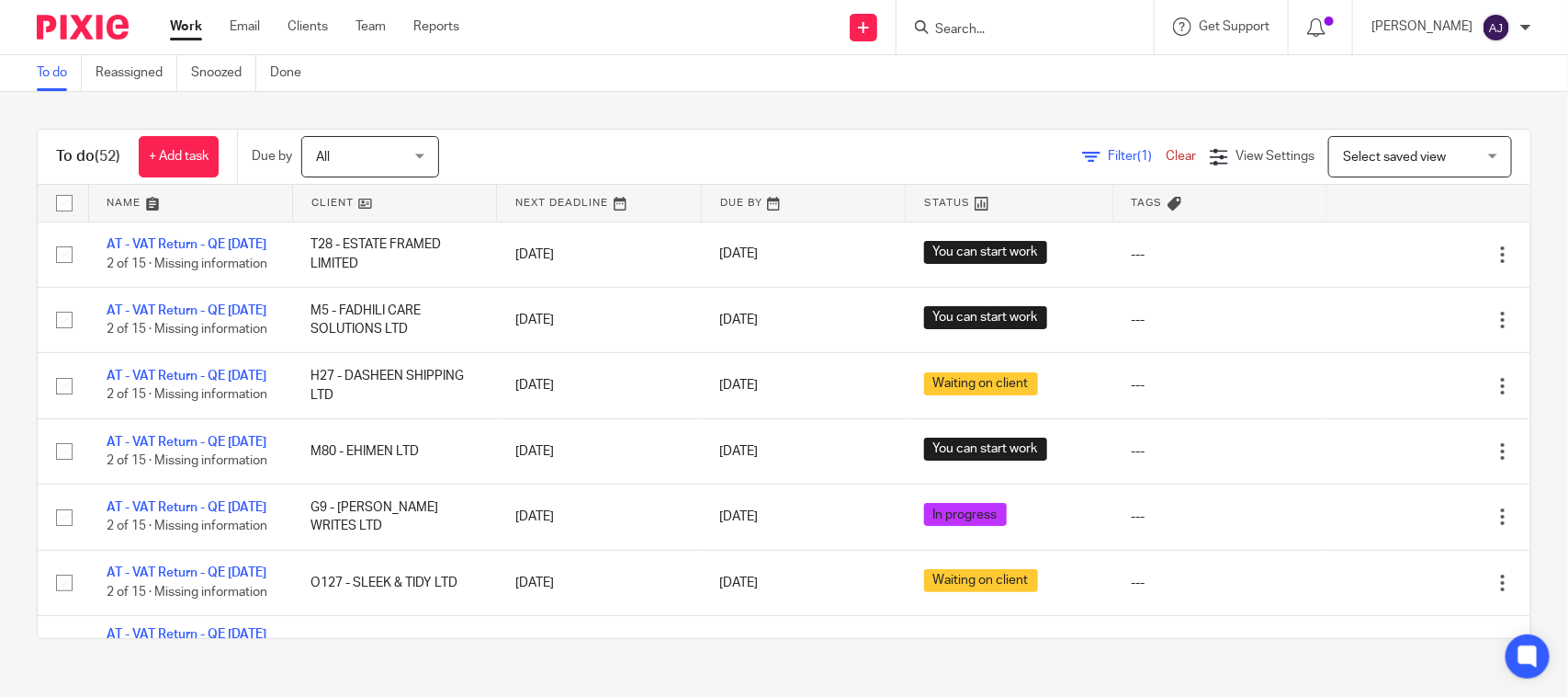
click at [865, 87] on div "To do Reassigned Snoozed Done" at bounding box center [784, 73] width 1568 height 37
click at [484, 124] on div "To do (52) + Add task Due by All All Today Tomorrow This week Next week This mo…" at bounding box center [784, 384] width 1568 height 584
click at [520, 78] on div "To do Reassigned Snoozed Done" at bounding box center [784, 73] width 1568 height 37
click at [877, 106] on div "To do (52) + Add task Due by All All Today Tomorrow This week Next week This mo…" at bounding box center [784, 384] width 1568 height 584
click at [824, 129] on div "To do (52) + Add task Due by All All Today Tomorrow This week Next week This mo…" at bounding box center [784, 157] width 1492 height 55
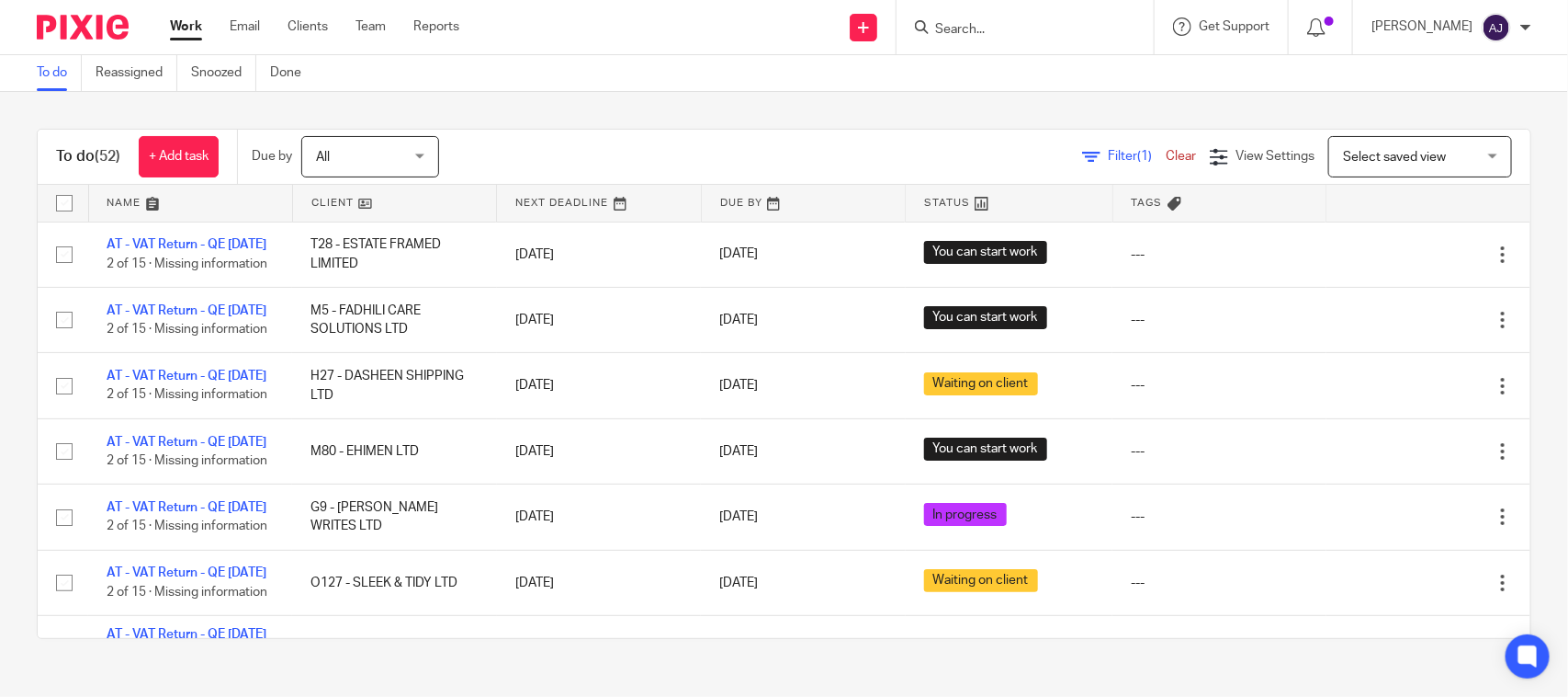
click at [852, 70] on div "To do Reassigned Snoozed Done" at bounding box center [784, 73] width 1568 height 37
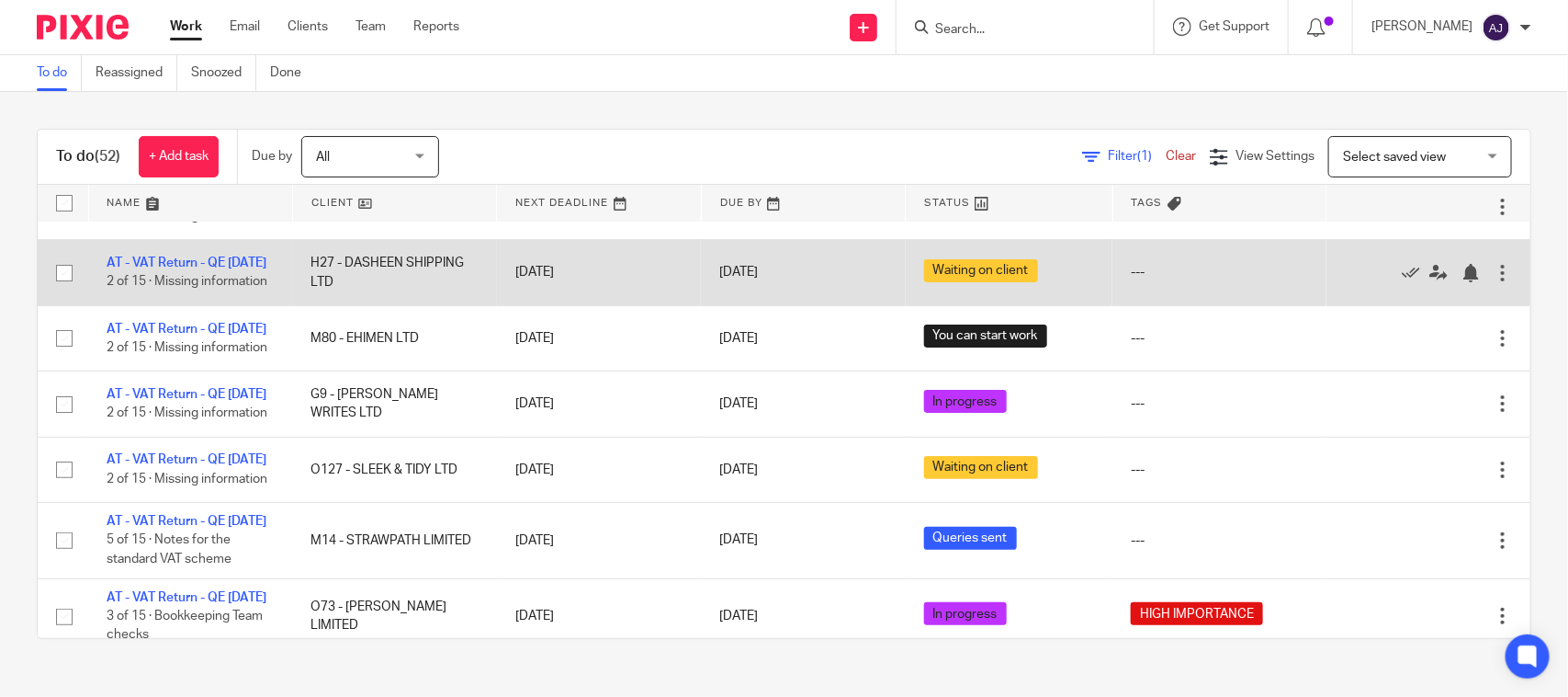
scroll to position [230, 0]
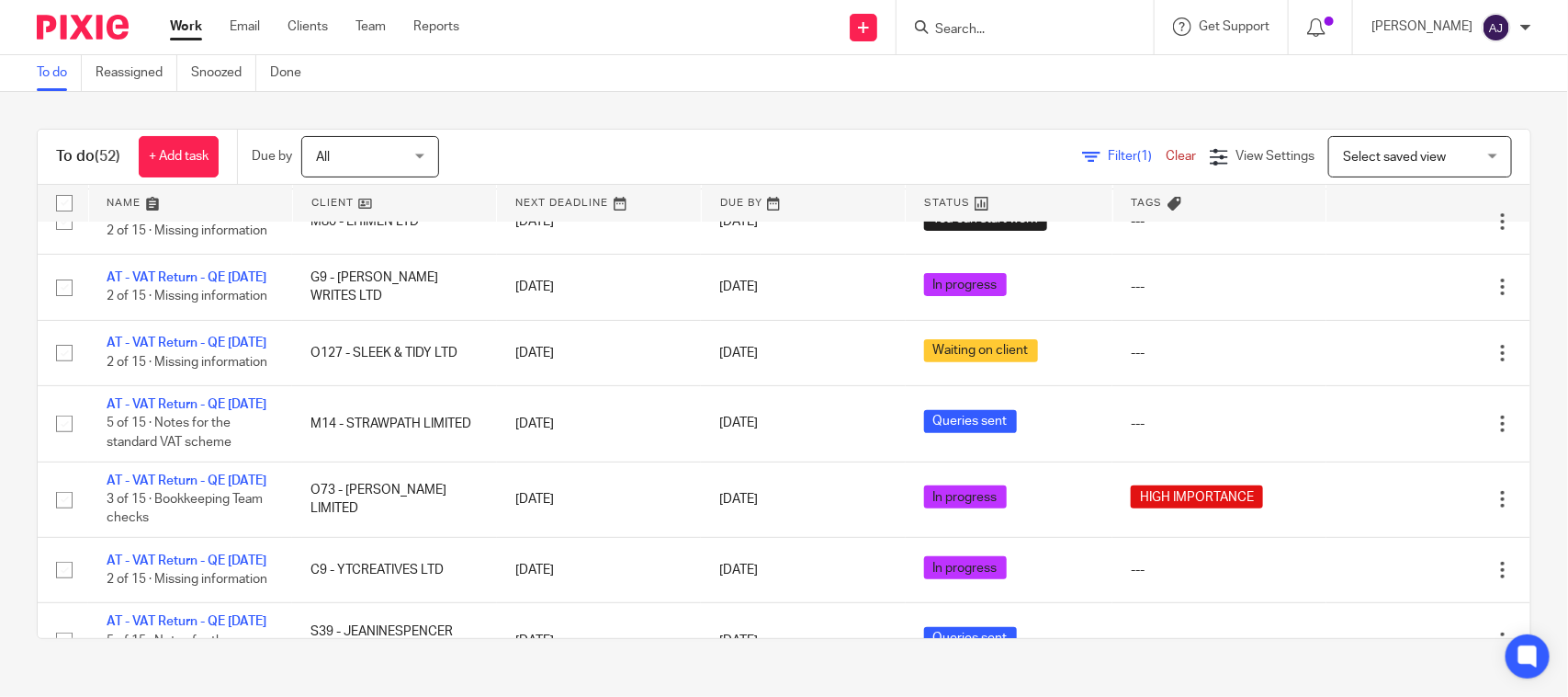
click at [854, 687] on main "To do Reassigned Snoozed Done To do (52) + Add task Due by All All Today Tomorr…" at bounding box center [784, 348] width 1568 height 697
click at [736, 143] on div "Filter (1) Clear View Settings View Settings (1) Filters Clear Save Manage save…" at bounding box center [1001, 156] width 1059 height 41
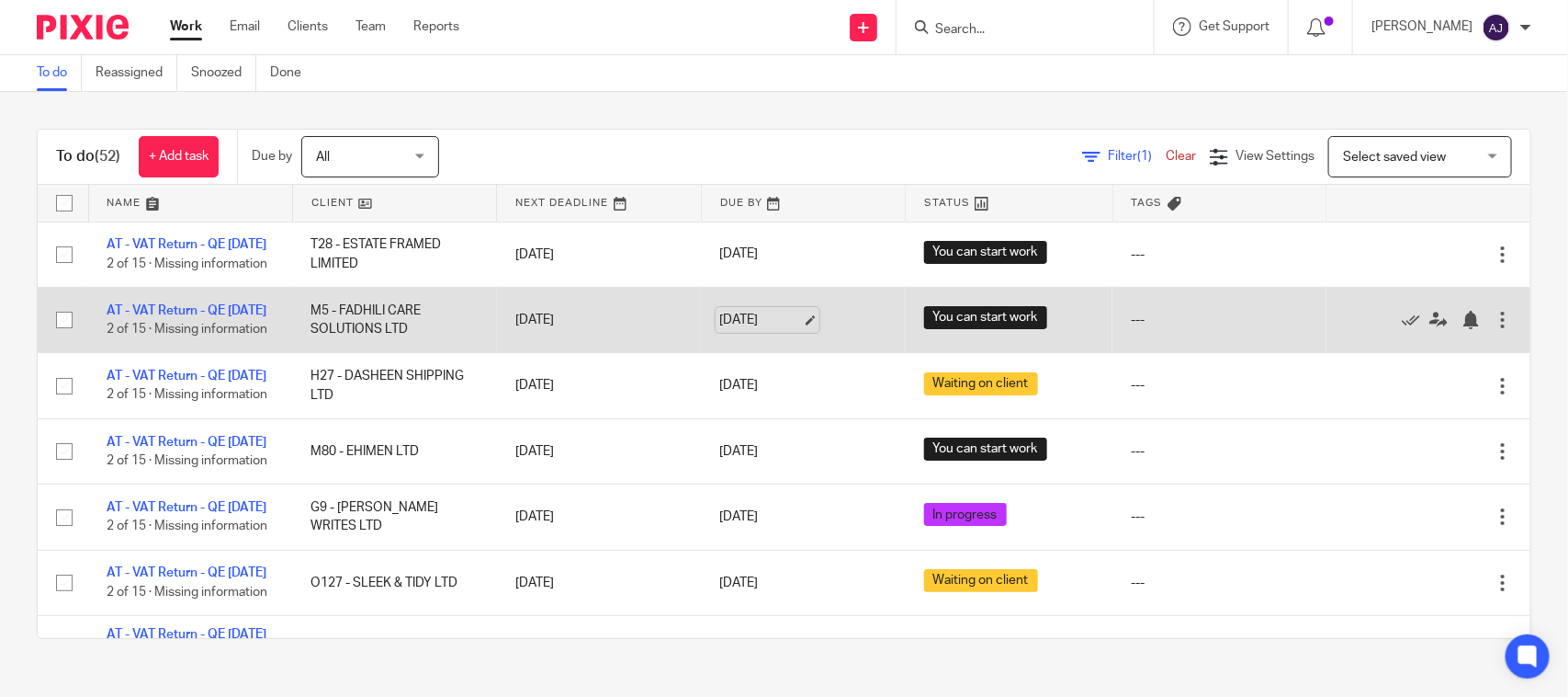
scroll to position [344, 0]
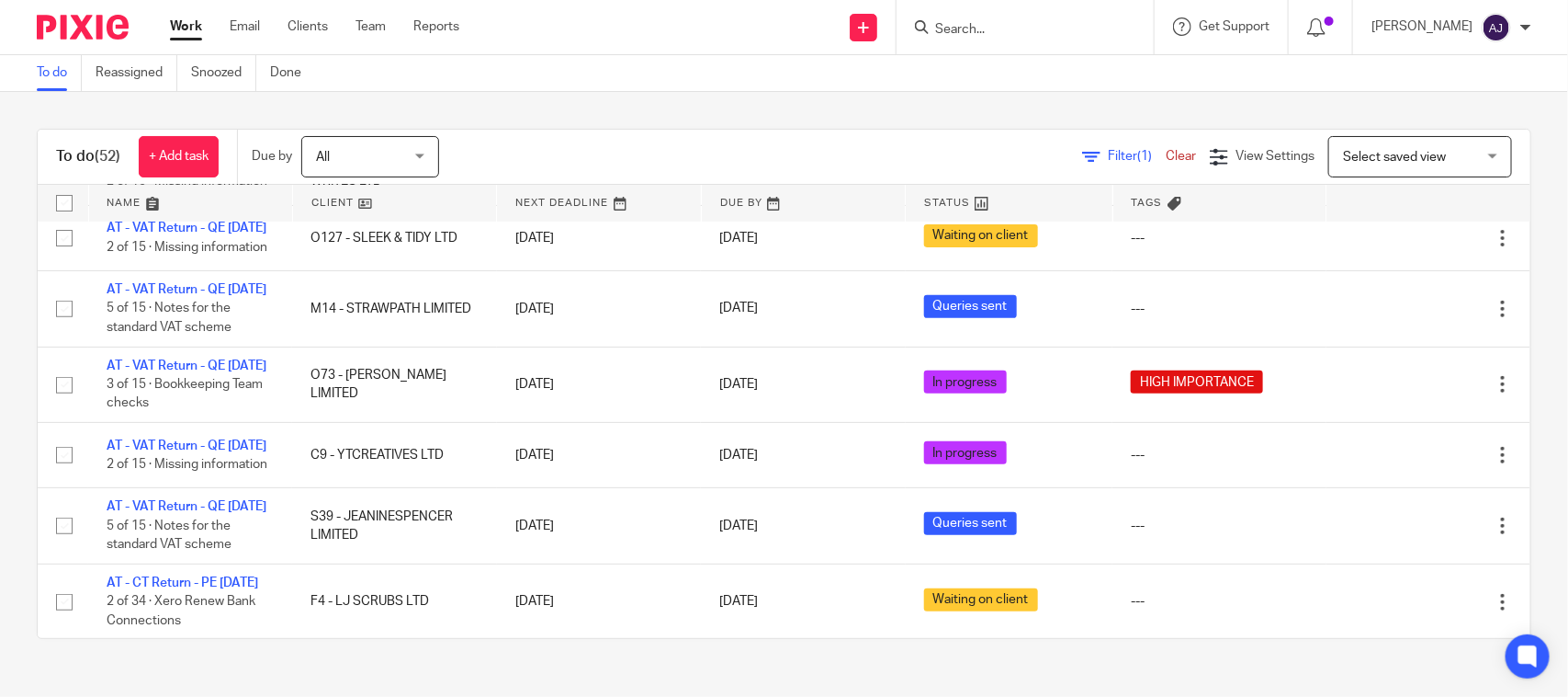
click at [540, 122] on div "To do (52) + Add task Due by All All Today Tomorrow This week Next week This mo…" at bounding box center [784, 384] width 1568 height 584
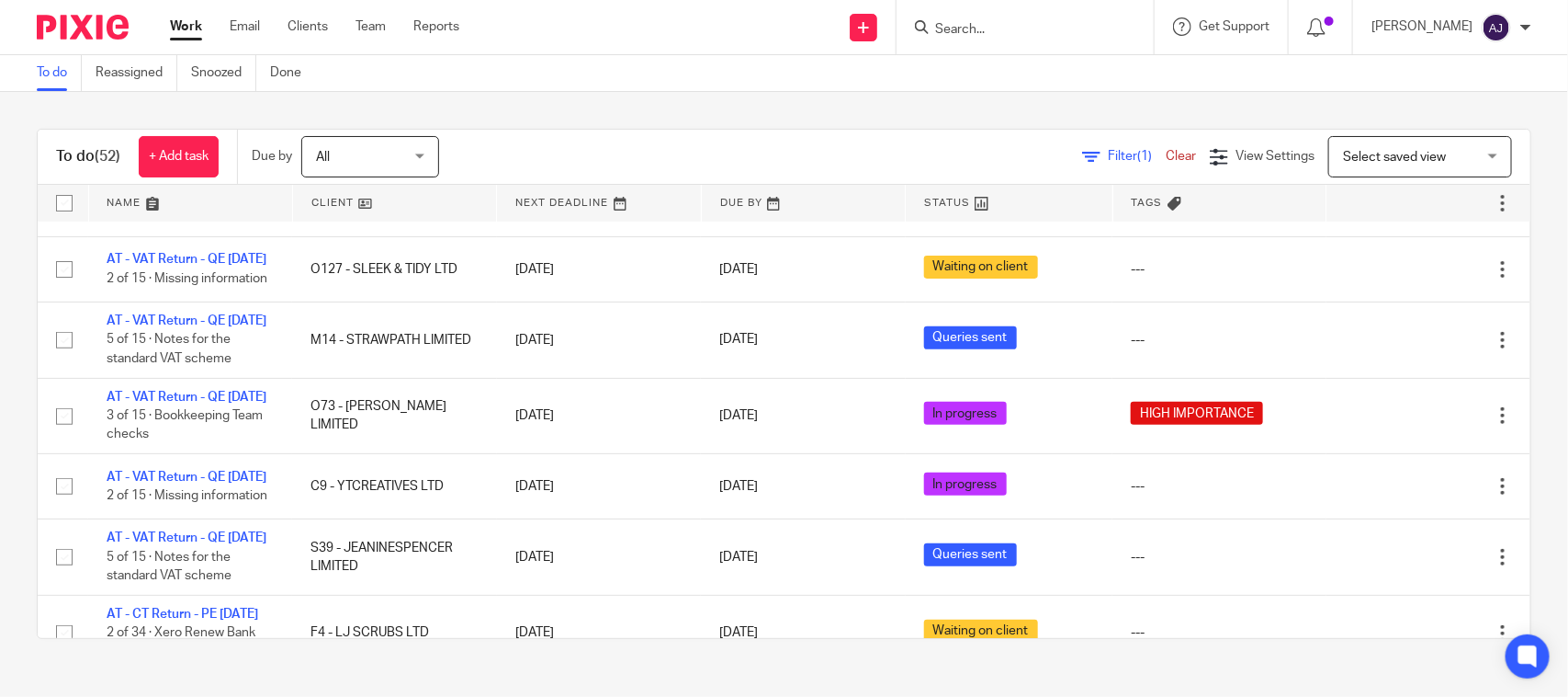
scroll to position [115, 0]
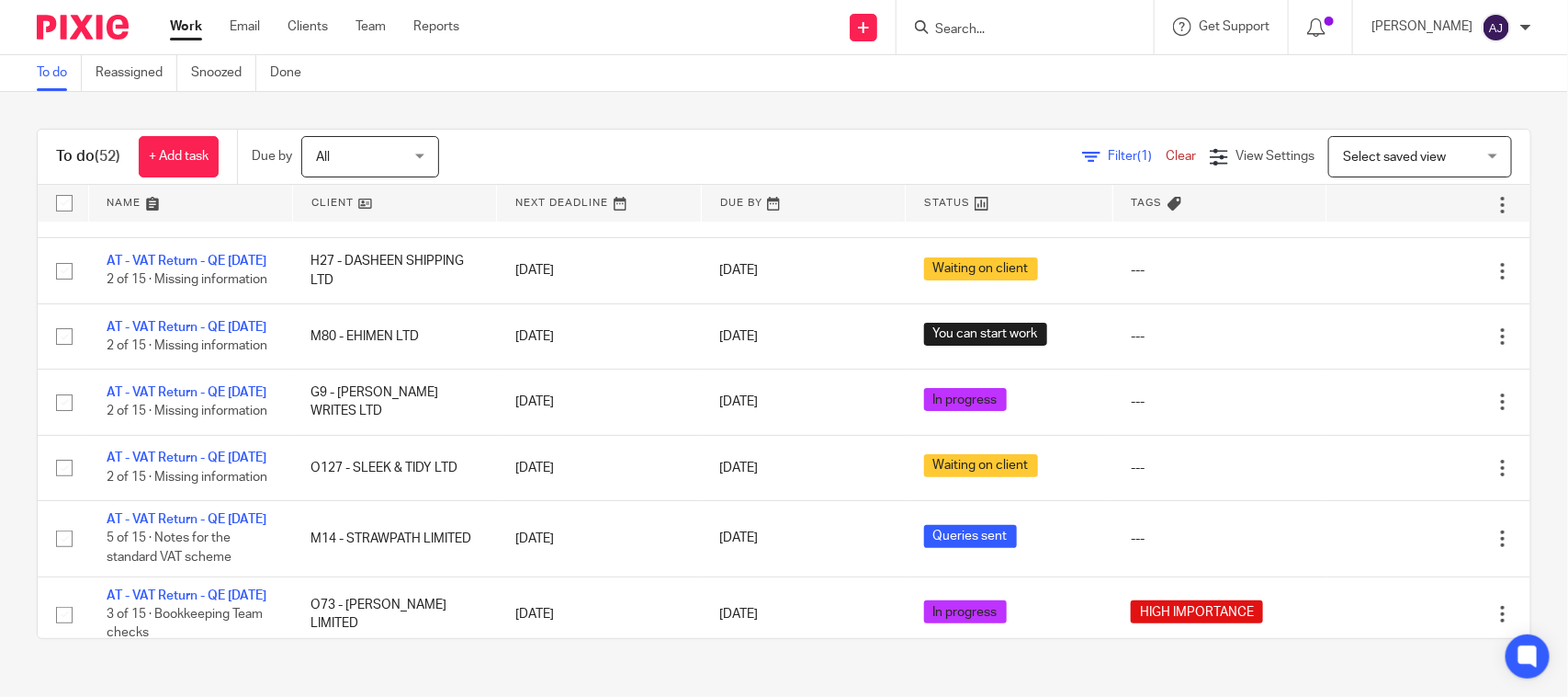
click at [994, 106] on div "To do (52) + Add task Due by All All Today Tomorrow This week Next week This mo…" at bounding box center [784, 384] width 1568 height 584
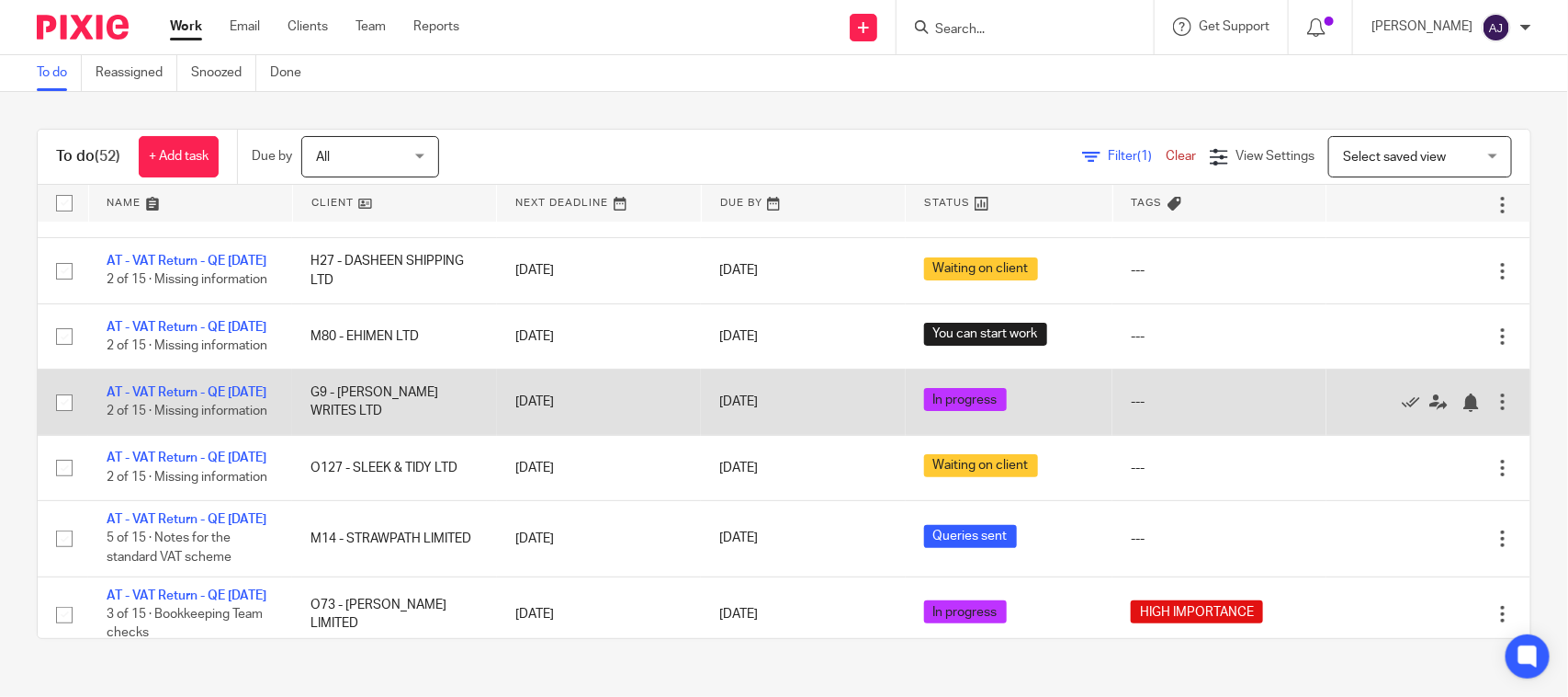
scroll to position [0, 0]
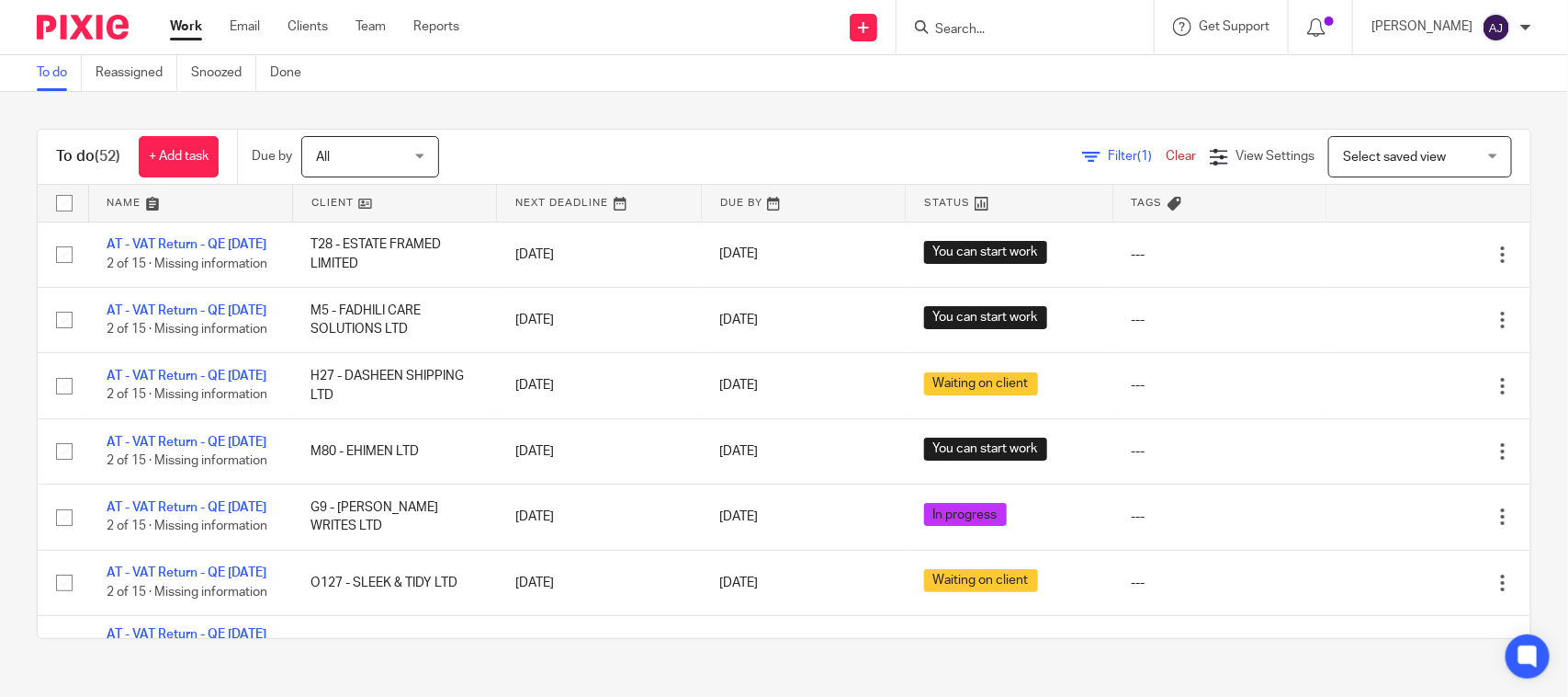
click at [473, 88] on div "To do Reassigned Snoozed Done" at bounding box center [784, 73] width 1568 height 37
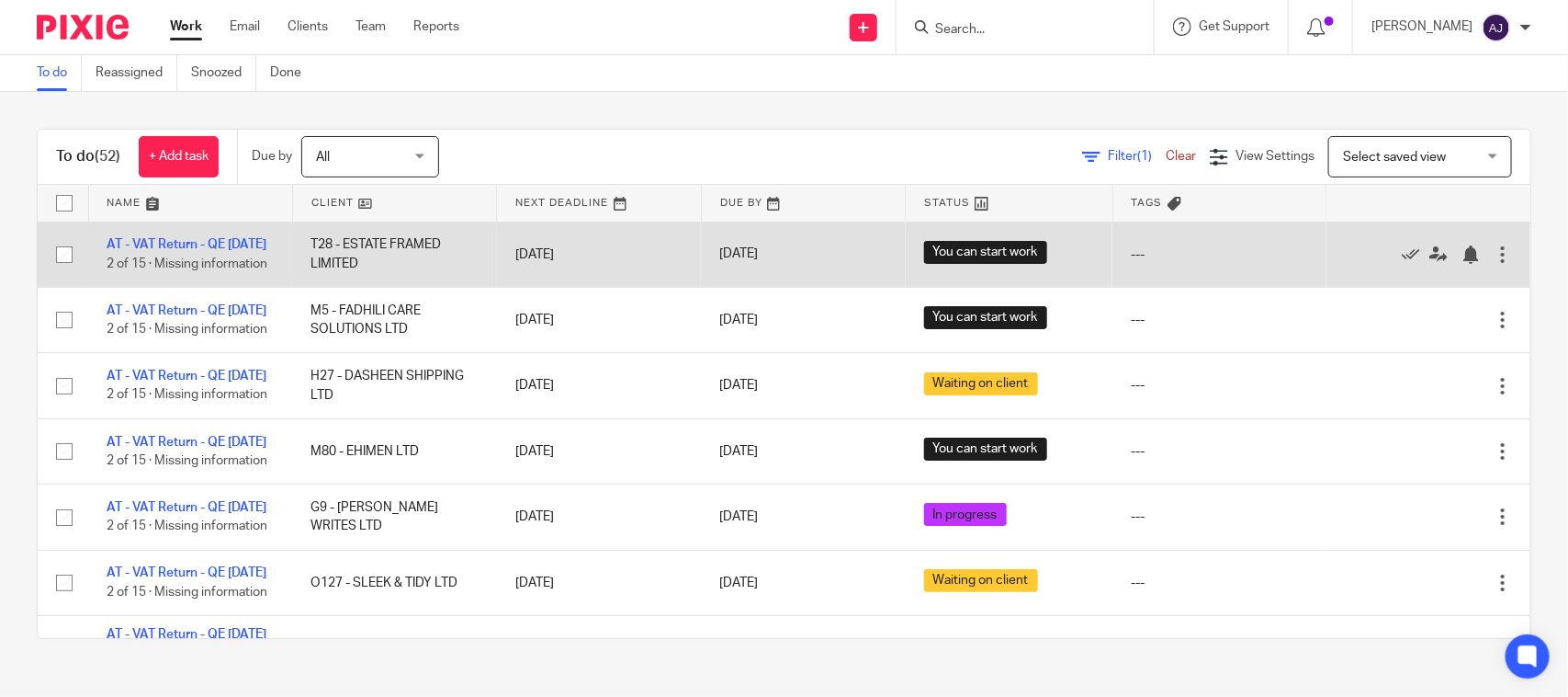
click at [161, 246] on td "AT - VAT Return - QE 31-07-2025 2 of 15 · Missing information" at bounding box center [190, 254] width 204 height 66
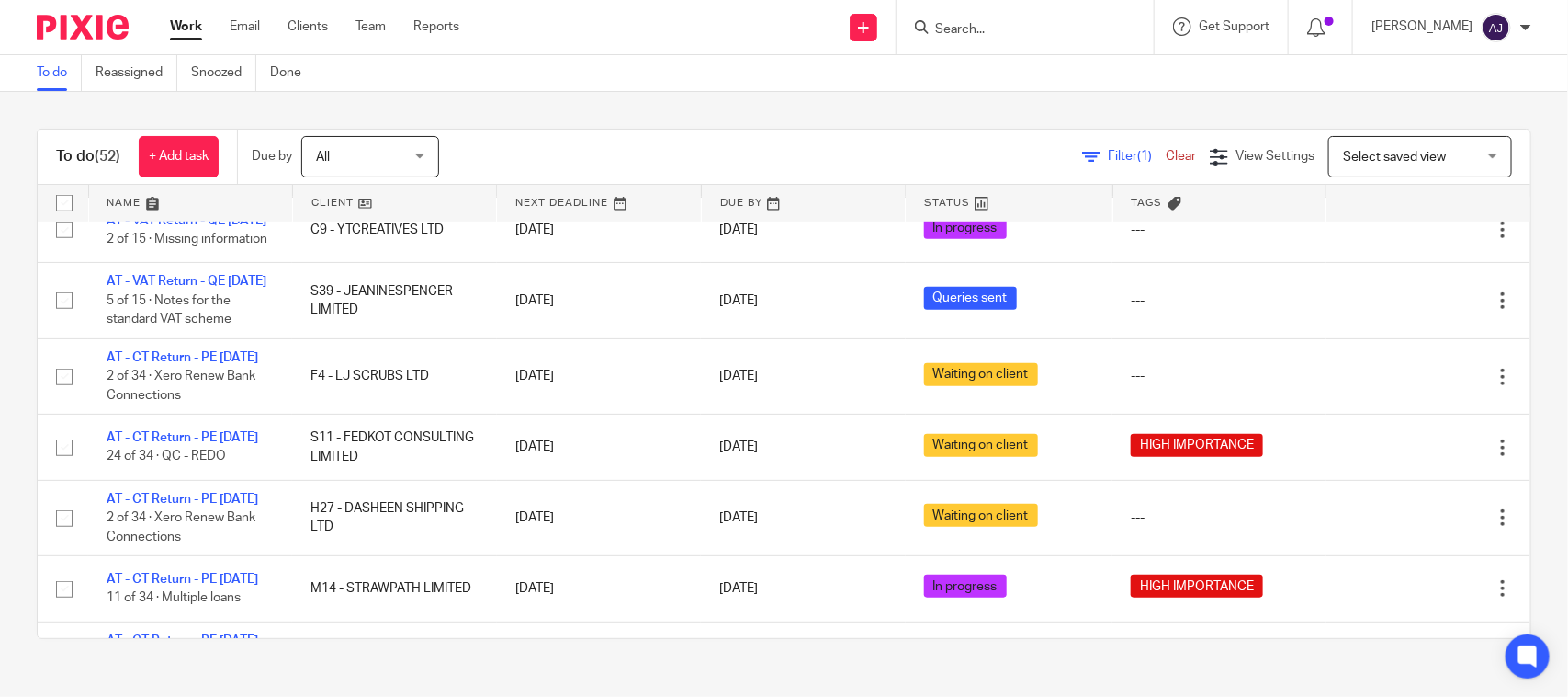
scroll to position [574, 0]
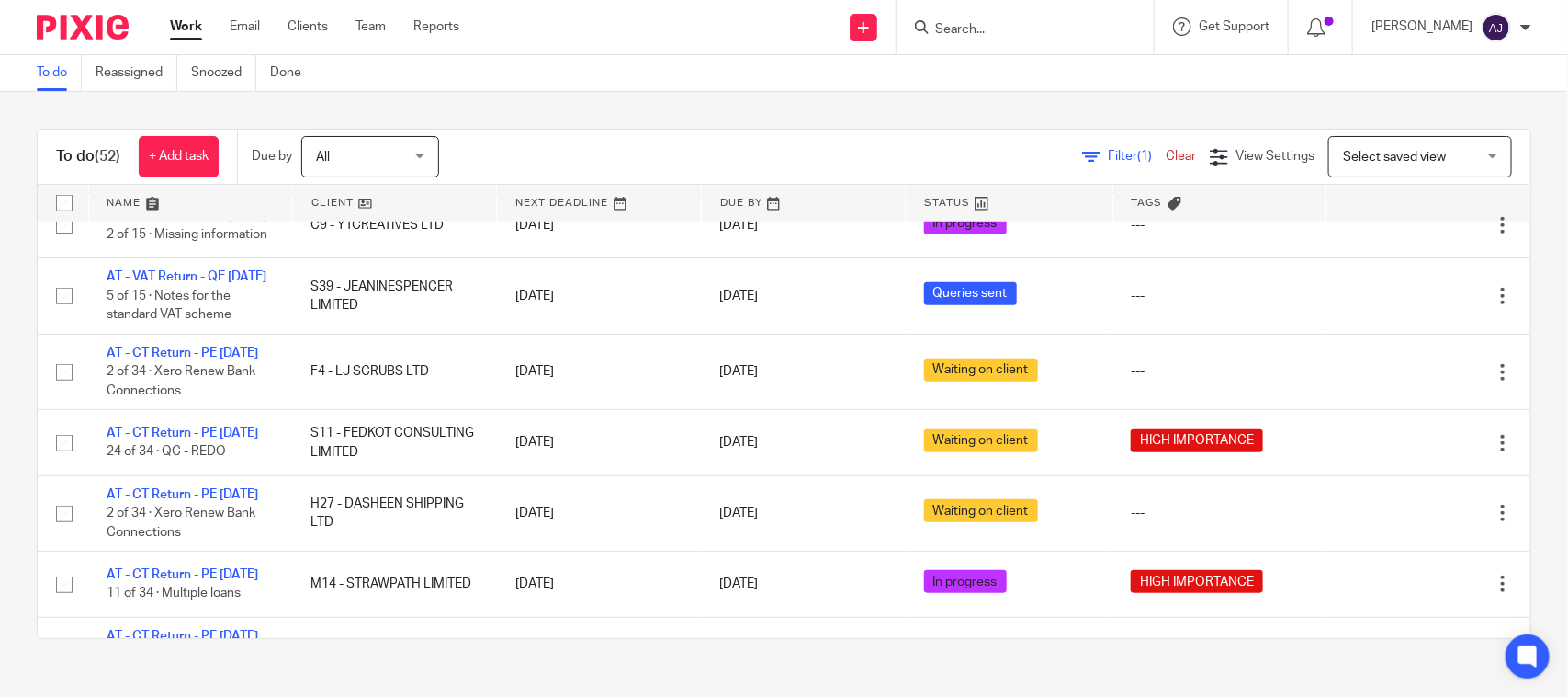
click at [177, 28] on link "Work" at bounding box center [186, 26] width 32 height 18
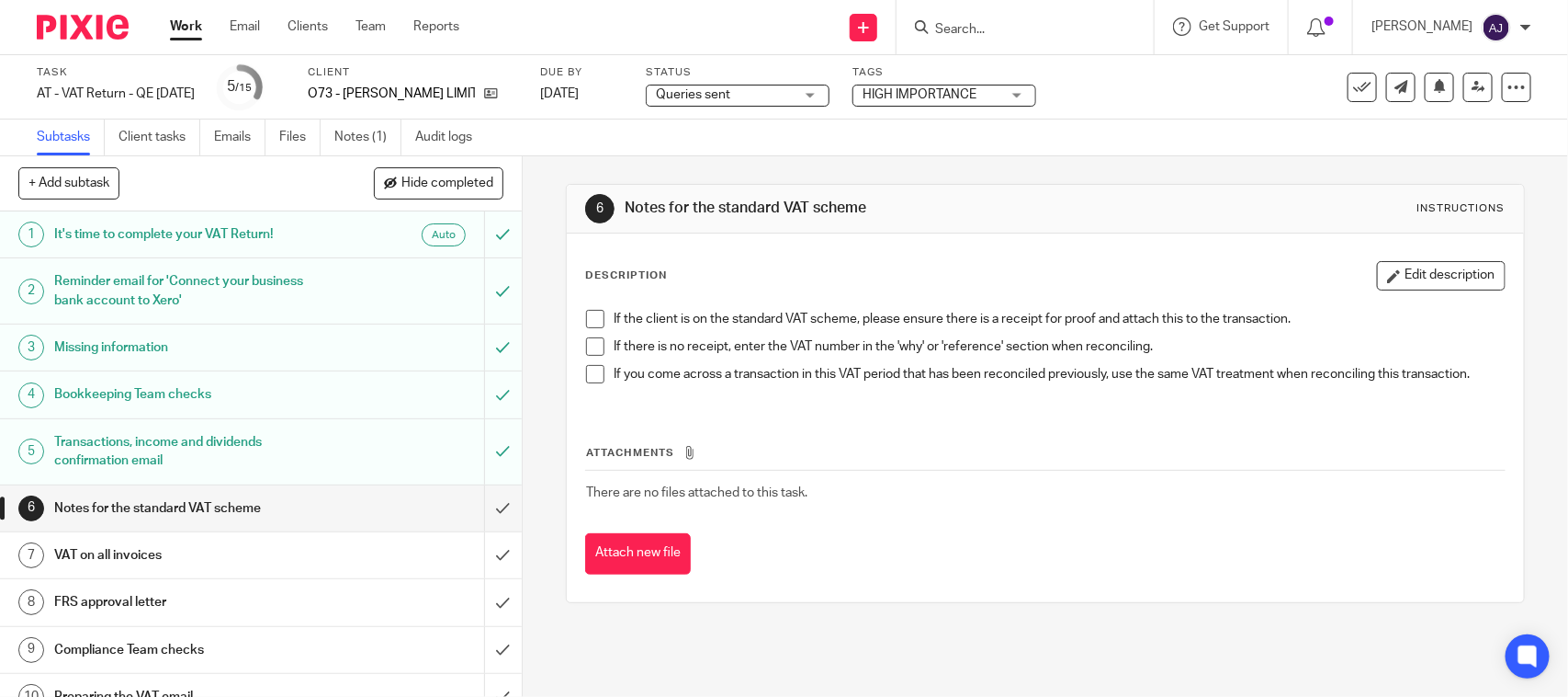
click at [354, 139] on link "Notes (1)" at bounding box center [368, 138] width 67 height 36
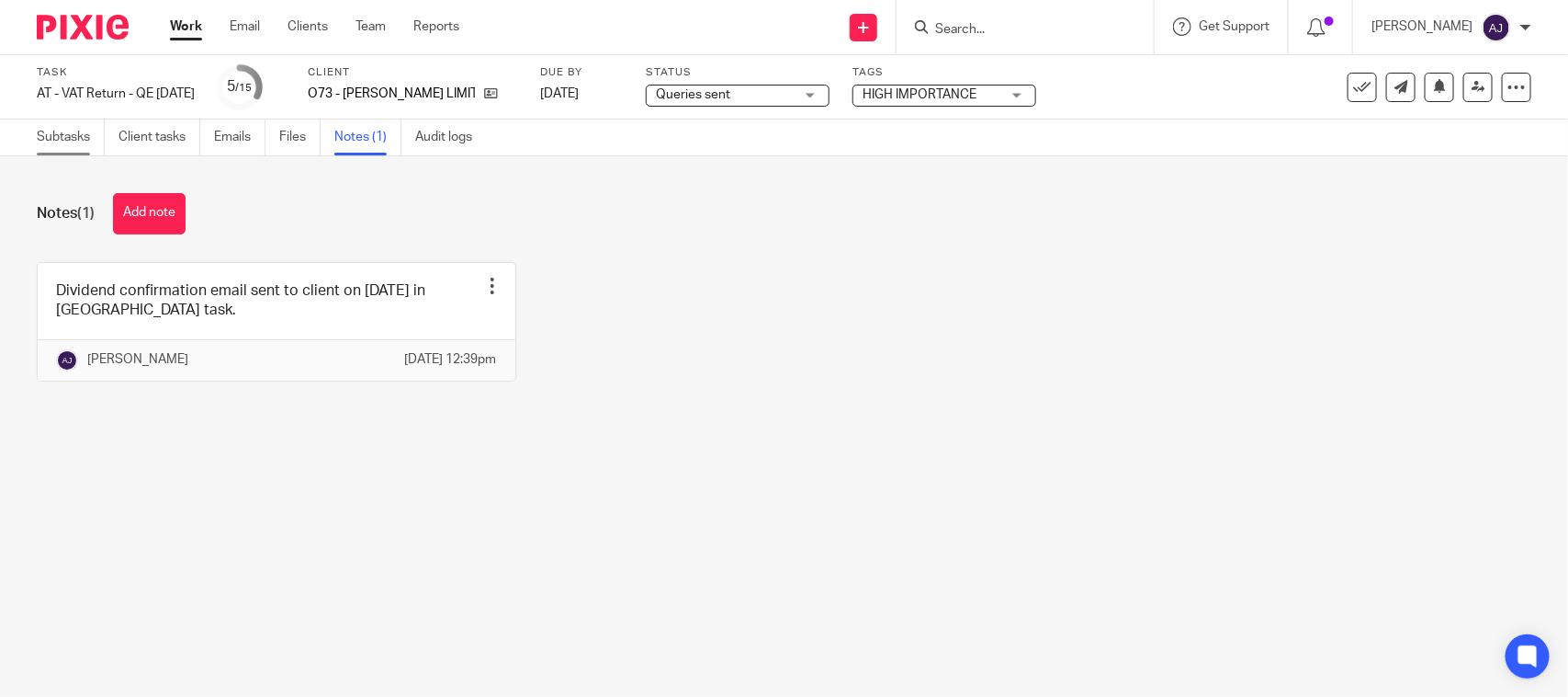
click at [78, 126] on link "Subtasks" at bounding box center [71, 138] width 68 height 36
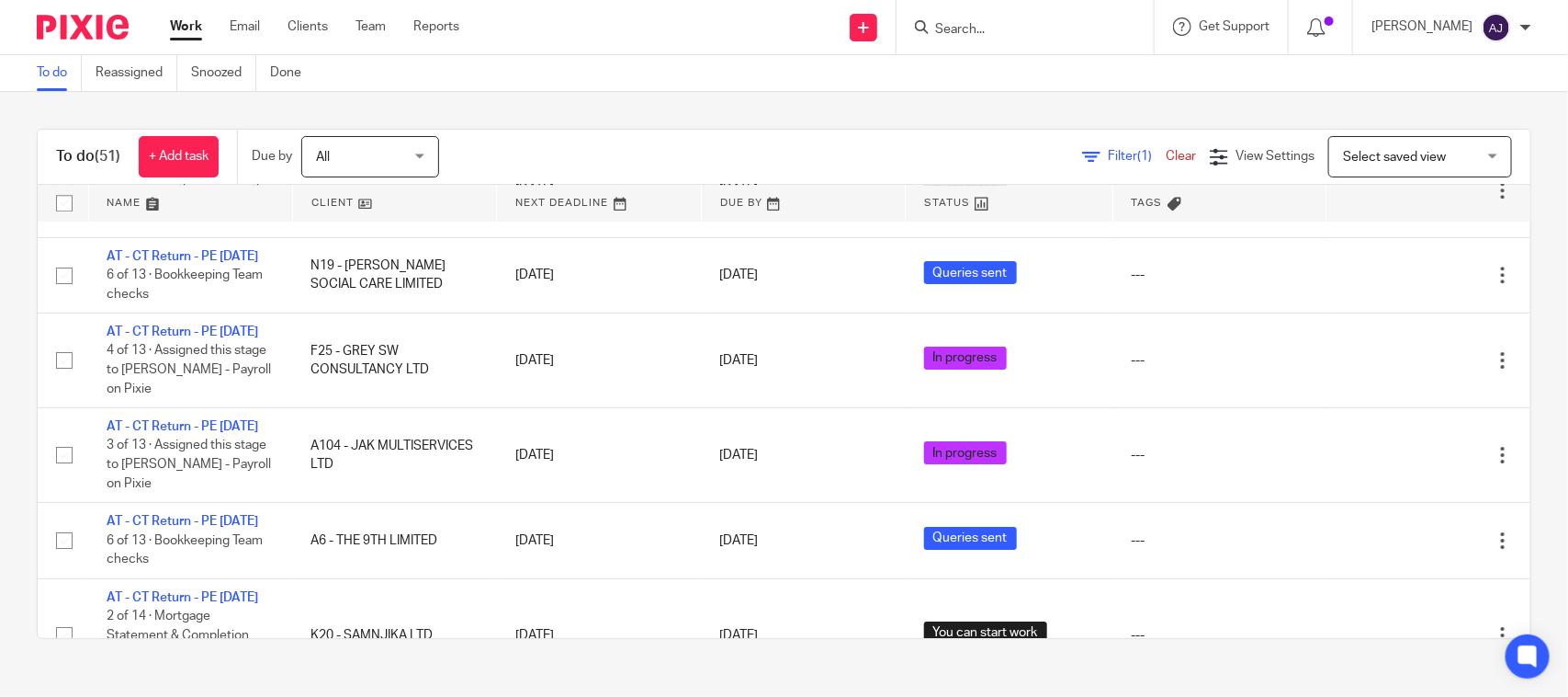
scroll to position [2757, 0]
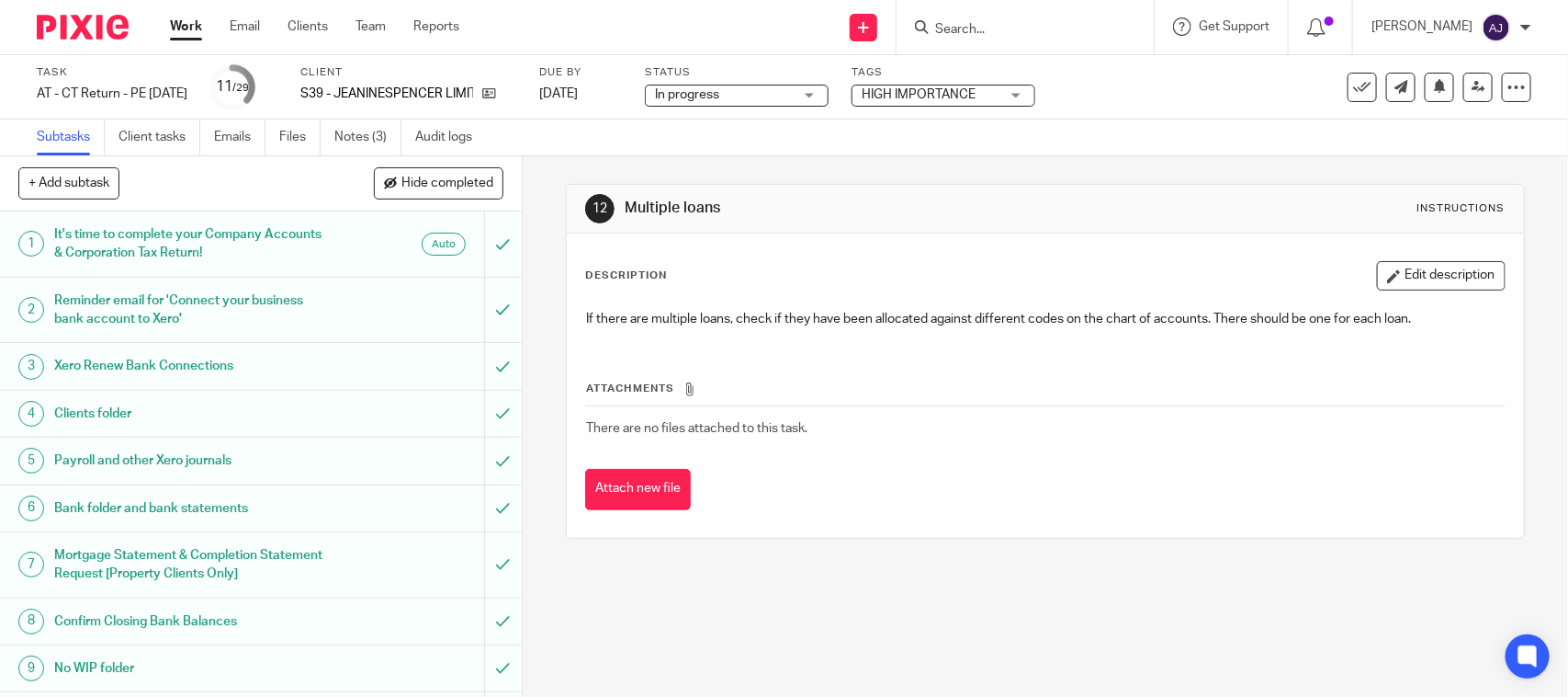
click at [376, 138] on link "Notes (3)" at bounding box center [368, 138] width 67 height 36
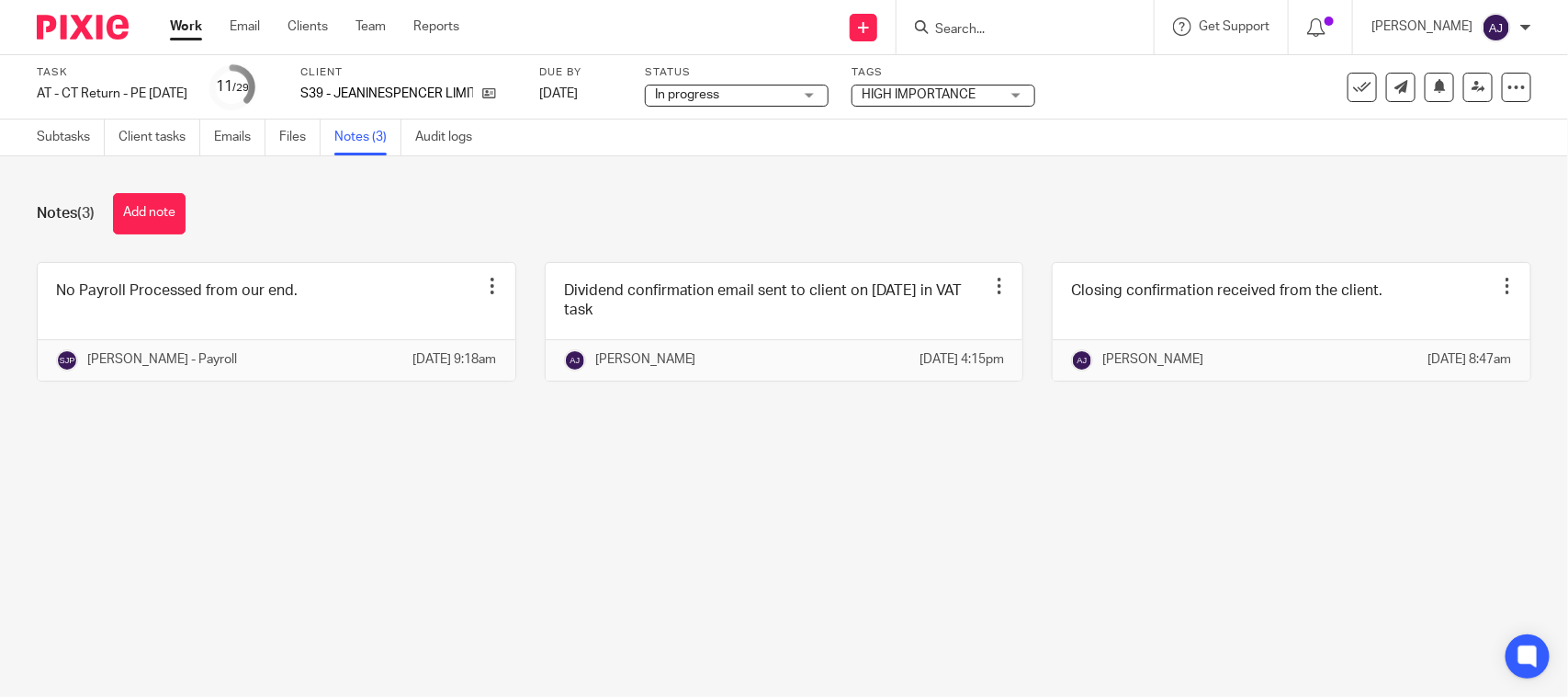
click at [769, 107] on div "Status In progress In progress Not started You can start work In progress Queri…" at bounding box center [736, 87] width 183 height 44
click at [774, 99] on span "In progress" at bounding box center [723, 95] width 138 height 19
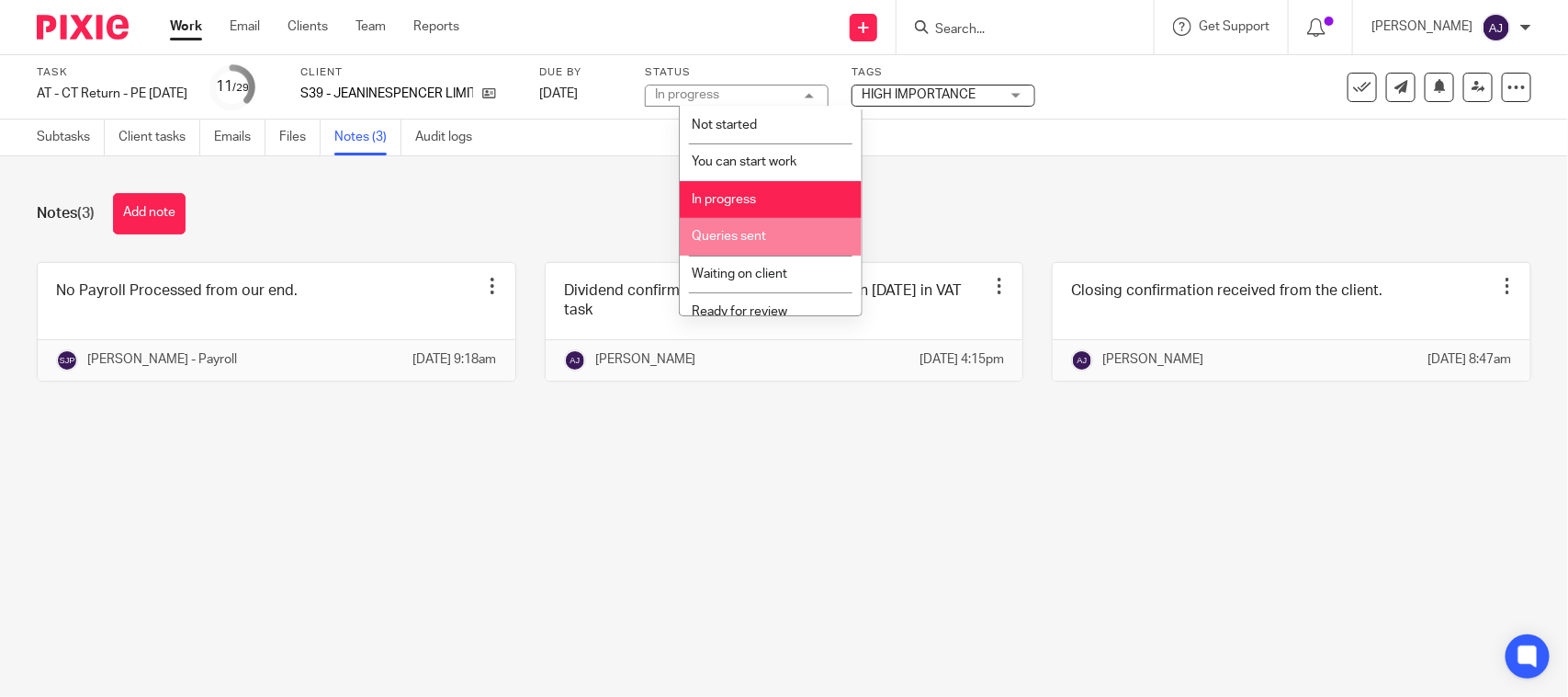
click at [773, 239] on li "Queries sent" at bounding box center [770, 237] width 182 height 38
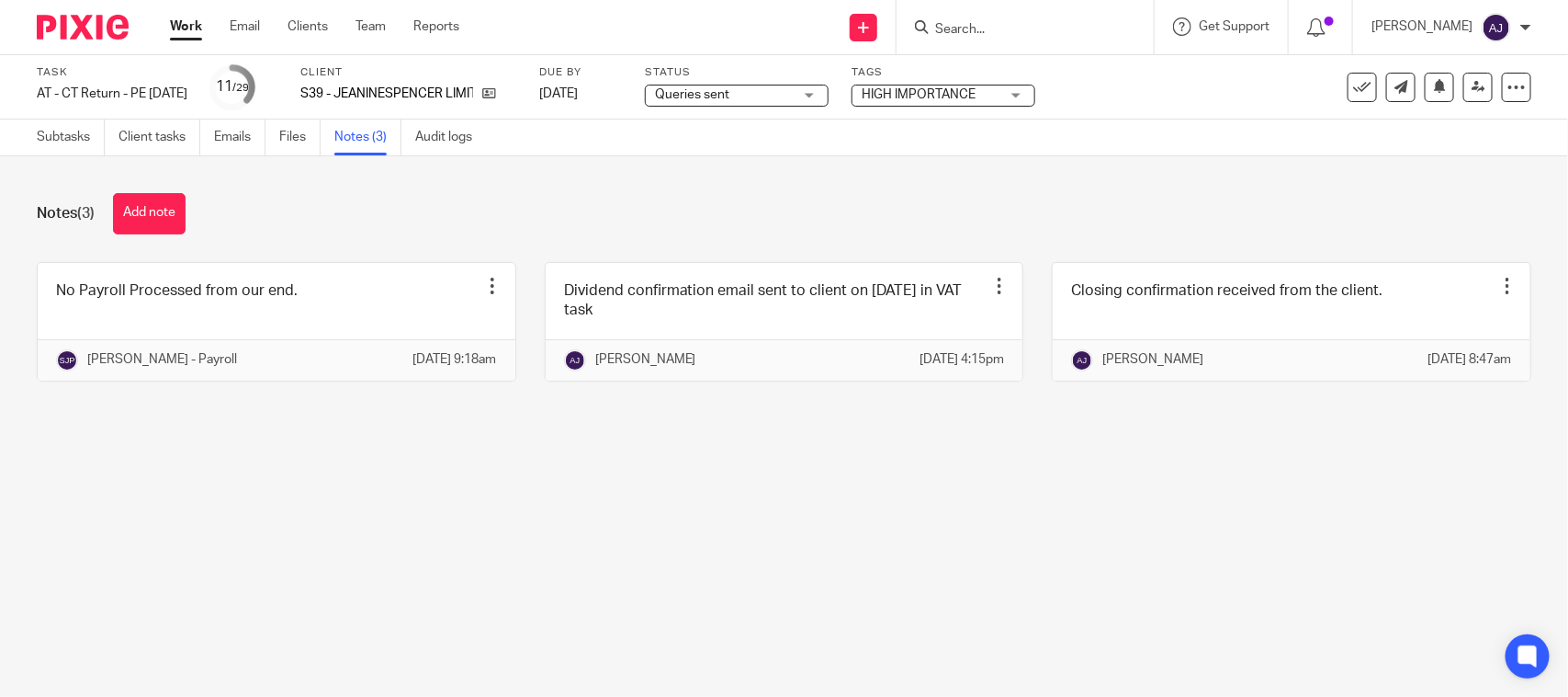
click at [1001, 199] on div "Notes (3) Add note" at bounding box center [784, 213] width 1494 height 41
click at [166, 21] on div "Work Email Clients Team Reports Work Email Clients Team Reports Settings" at bounding box center [318, 27] width 335 height 54
click at [190, 29] on link "Work" at bounding box center [186, 26] width 32 height 18
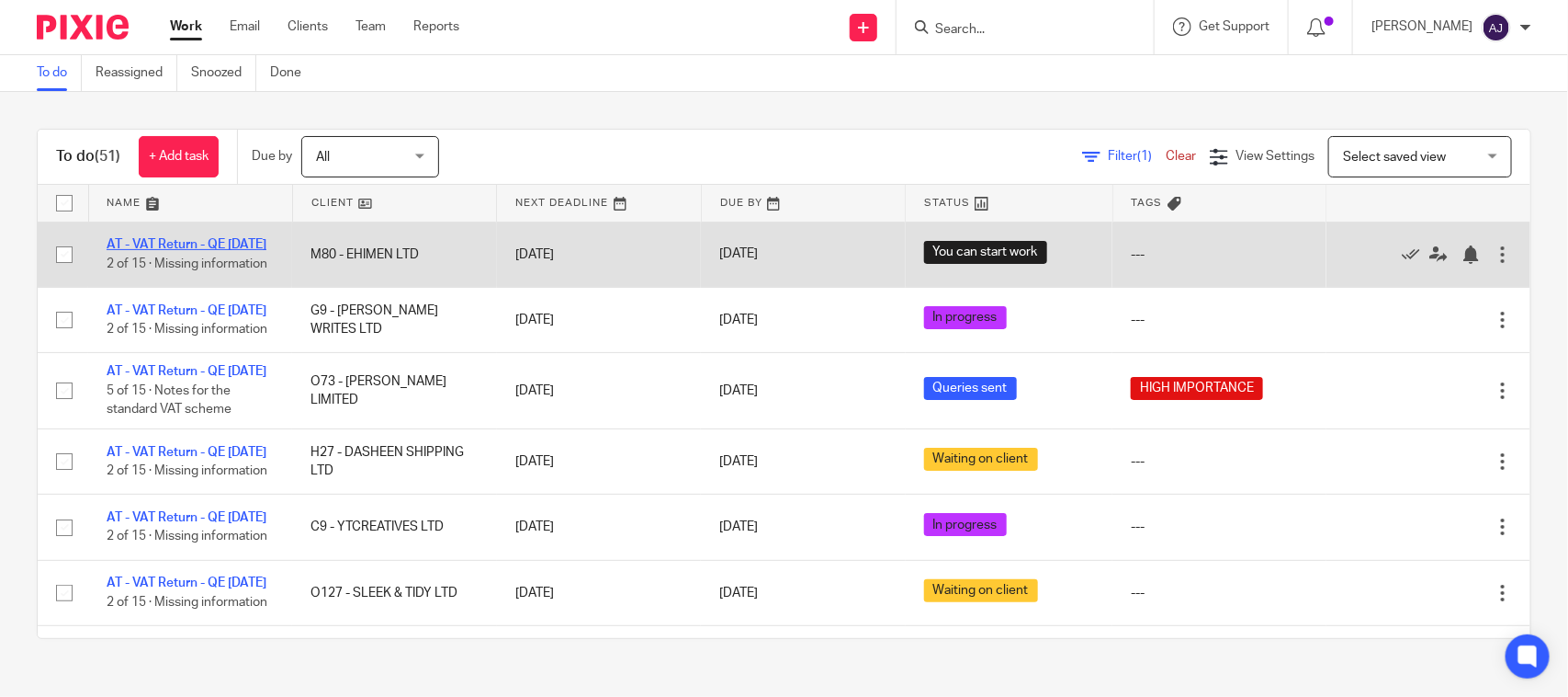
click at [177, 244] on link "AT - VAT Return - QE [DATE]" at bounding box center [186, 244] width 160 height 13
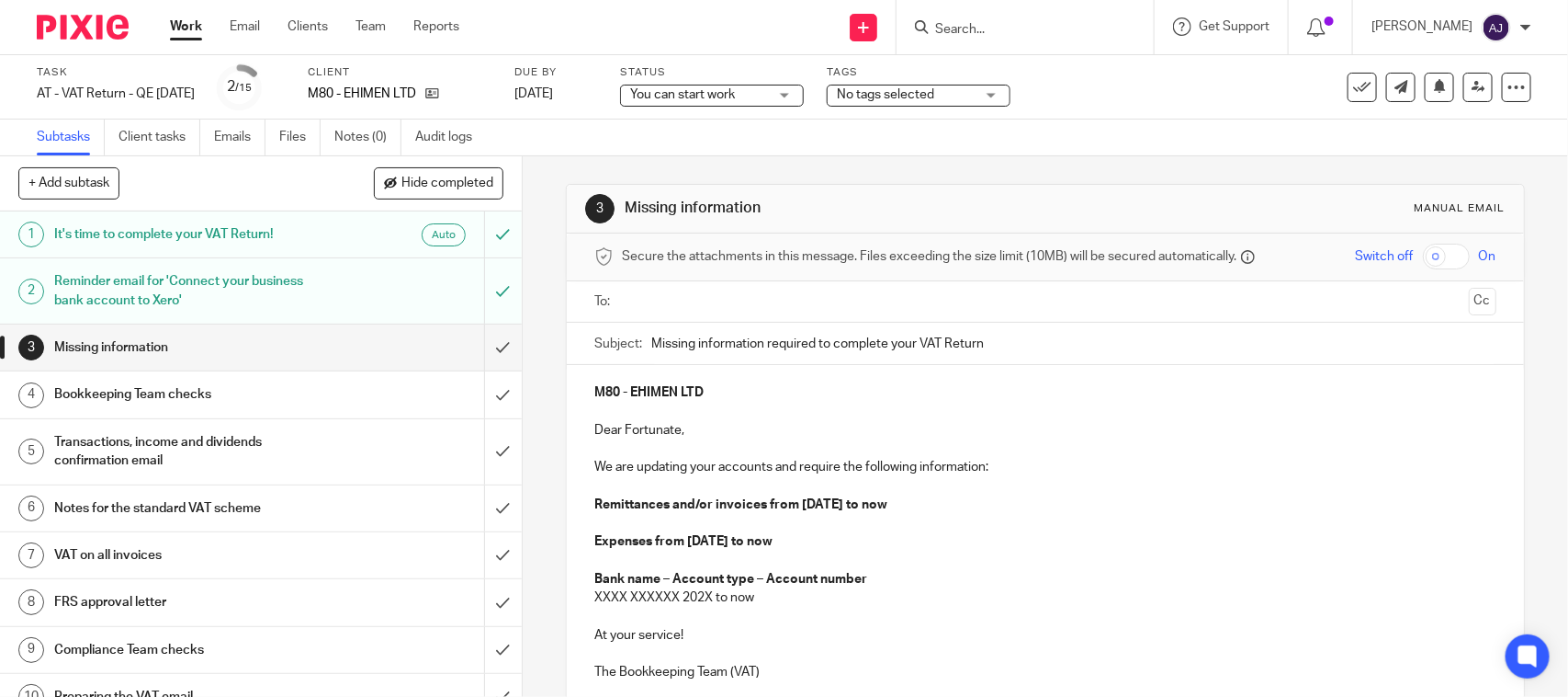
click at [866, 157] on div "3 Missing information Manual email Secure the attachments in this message. File…" at bounding box center [1044, 508] width 958 height 704
click at [1196, 157] on div "3 Missing information Manual email Secure the attachments in this message. File…" at bounding box center [1044, 508] width 958 height 704
click at [735, 93] on span "You can start work" at bounding box center [682, 95] width 105 height 13
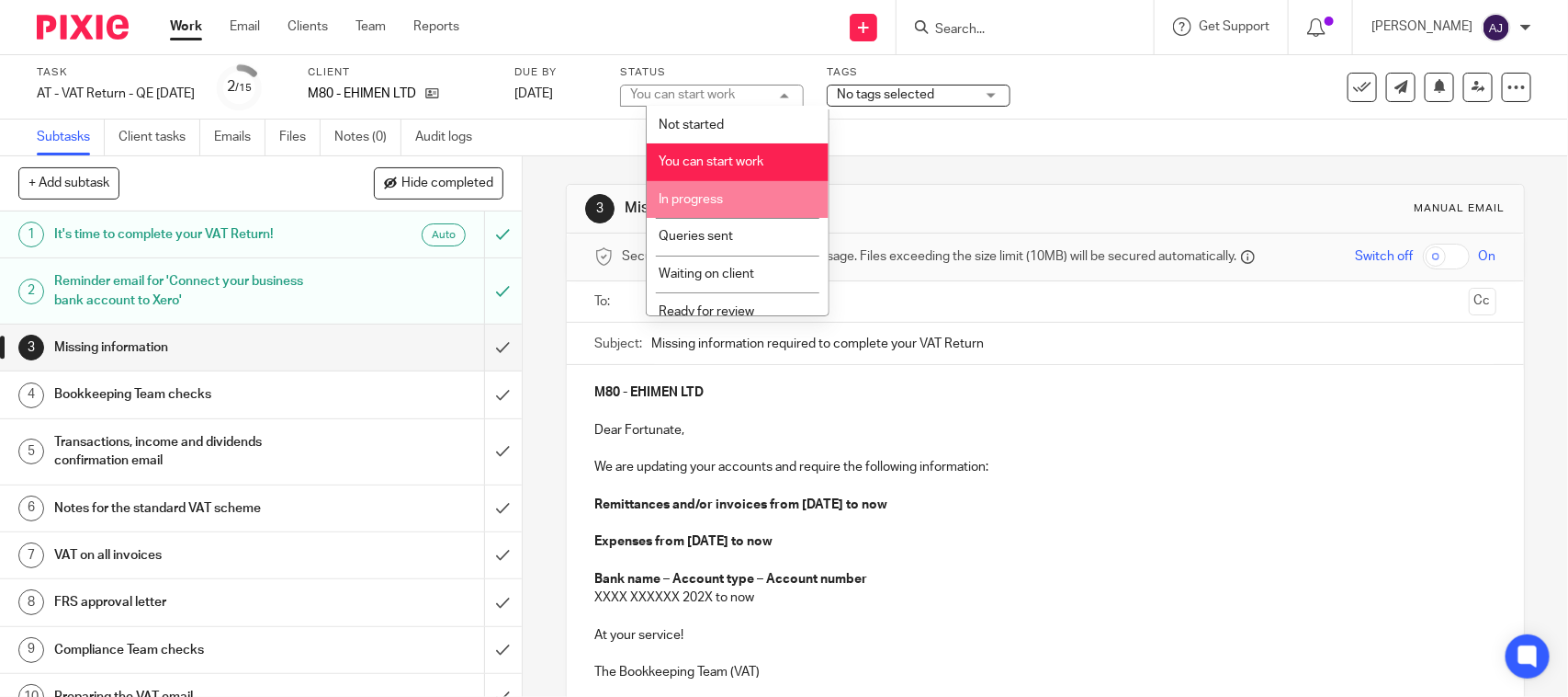
click at [744, 201] on li "In progress" at bounding box center [736, 200] width 182 height 38
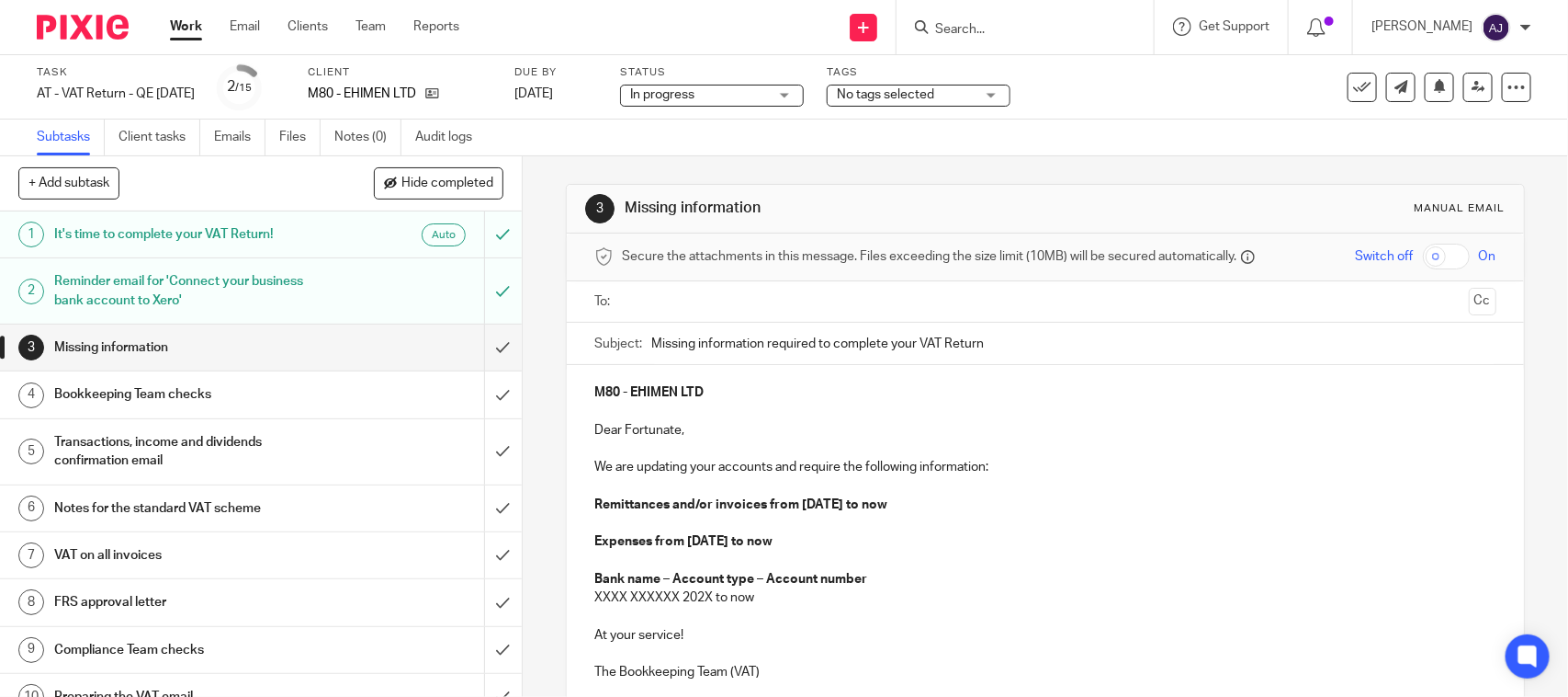
click at [859, 151] on div "Subtasks Client tasks Emails Files Notes (0) Audit logs" at bounding box center [784, 138] width 1568 height 37
click at [715, 173] on div "3 Missing information Manual email Secure the attachments in this message. File…" at bounding box center [1044, 508] width 958 height 704
drag, startPoint x: 617, startPoint y: 205, endPoint x: 772, endPoint y: 214, distance: 155.3
click at [739, 219] on div "3 Missing information Manual email" at bounding box center [1044, 208] width 919 height 29
click at [774, 214] on h1 "Missing information" at bounding box center [854, 208] width 460 height 19
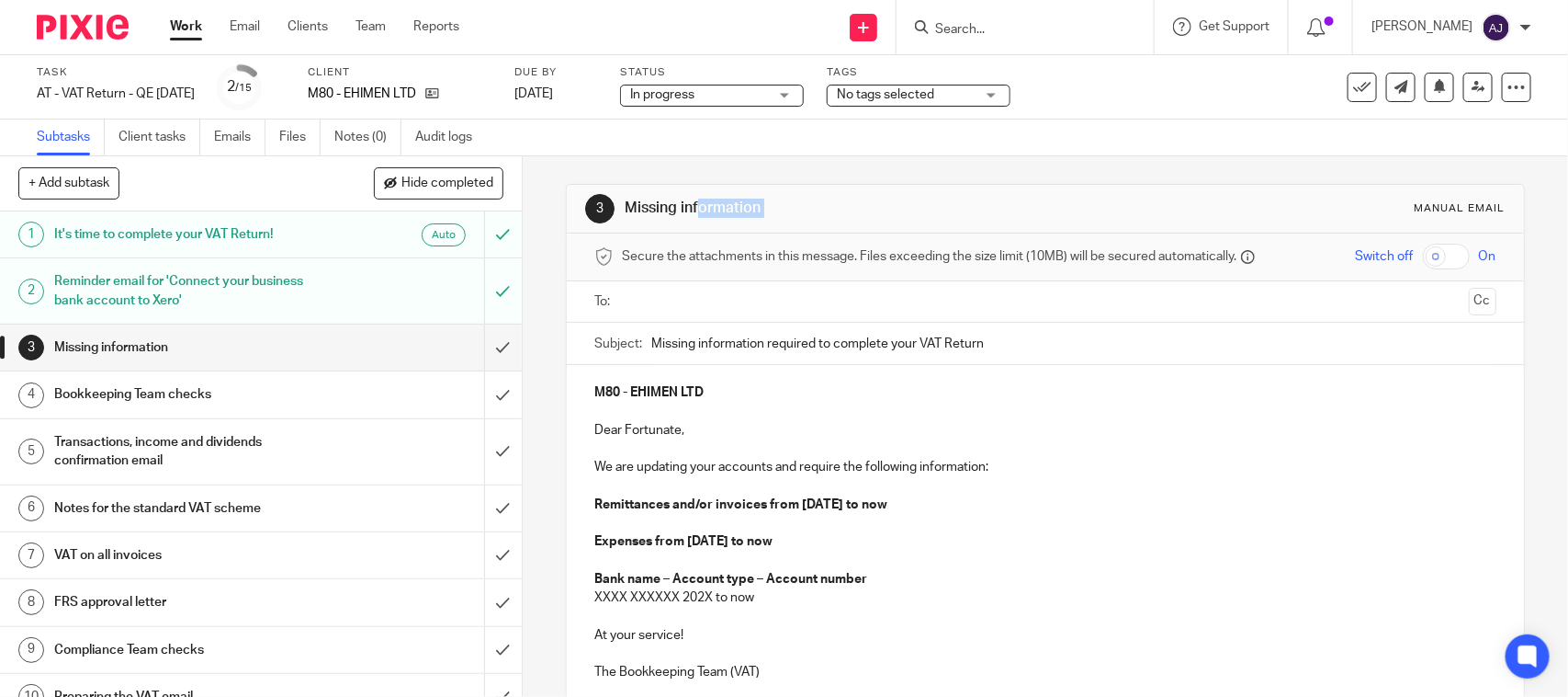
drag, startPoint x: 774, startPoint y: 214, endPoint x: 632, endPoint y: 217, distance: 142.0
click at [632, 217] on h1 "Missing information" at bounding box center [854, 208] width 460 height 19
click at [675, 190] on div "3 Missing information Manual email" at bounding box center [1044, 208] width 956 height 48
drag, startPoint x: 621, startPoint y: 204, endPoint x: 810, endPoint y: 208, distance: 189.0
click at [810, 208] on h1 "Missing information" at bounding box center [854, 208] width 460 height 19
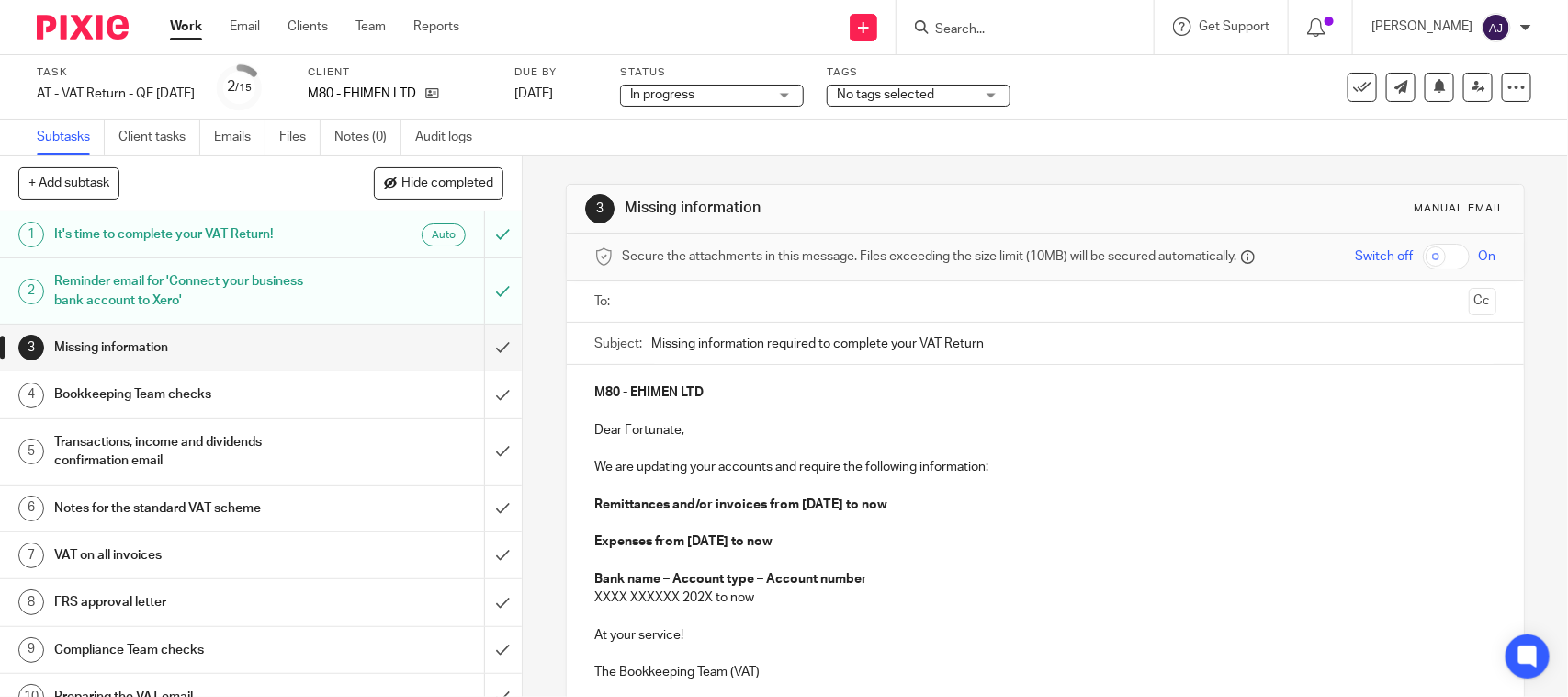
click at [810, 208] on h1 "Missing information" at bounding box center [854, 208] width 460 height 19
drag, startPoint x: 805, startPoint y: 212, endPoint x: 622, endPoint y: 214, distance: 183.0
click at [624, 214] on h1 "Missing information" at bounding box center [854, 208] width 460 height 19
drag, startPoint x: 620, startPoint y: 208, endPoint x: 758, endPoint y: 209, distance: 138.0
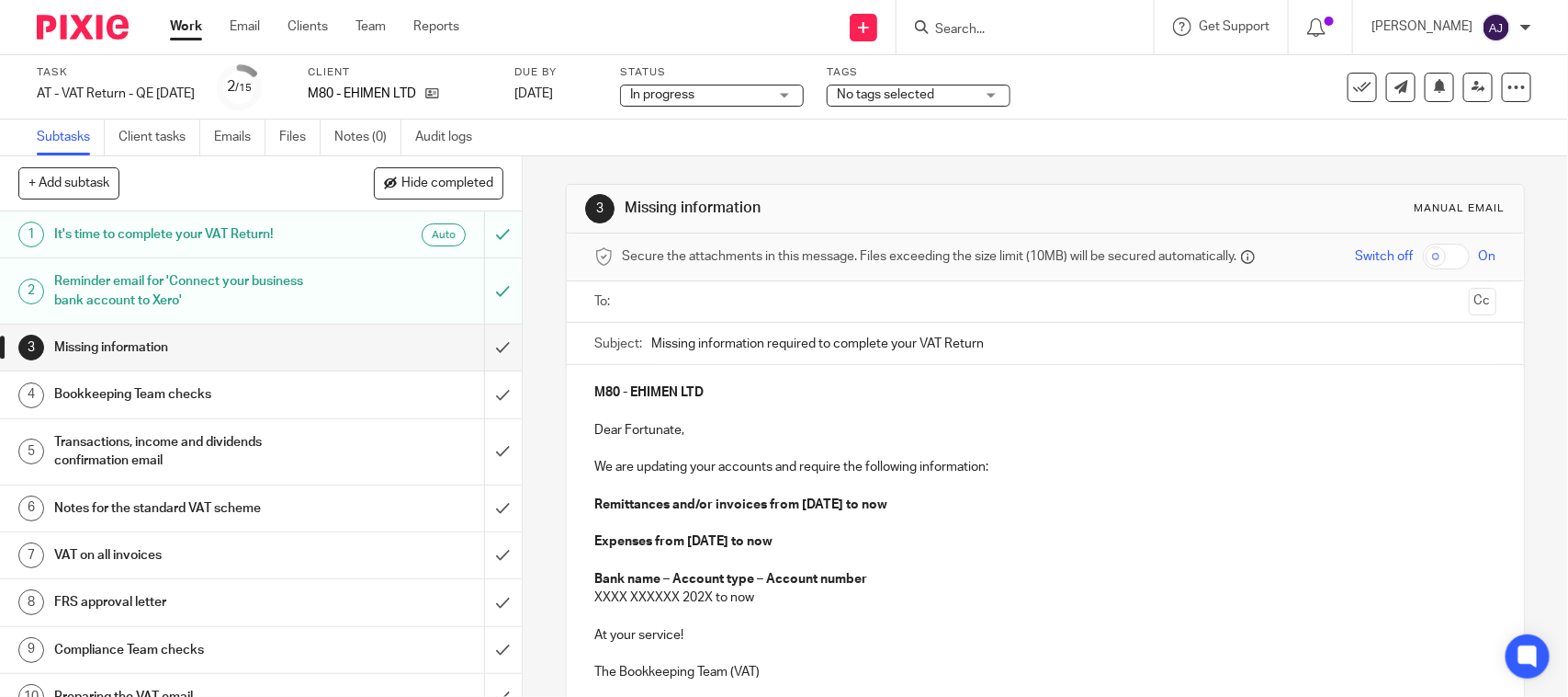
click at [758, 209] on h1 "Missing information" at bounding box center [854, 208] width 460 height 19
click at [764, 125] on div "Subtasks Client tasks Emails Files Notes (0) Audit logs" at bounding box center [784, 138] width 1568 height 37
drag, startPoint x: 621, startPoint y: 204, endPoint x: 788, endPoint y: 228, distance: 168.7
click at [788, 228] on div "3 Missing information Manual email" at bounding box center [1044, 208] width 956 height 48
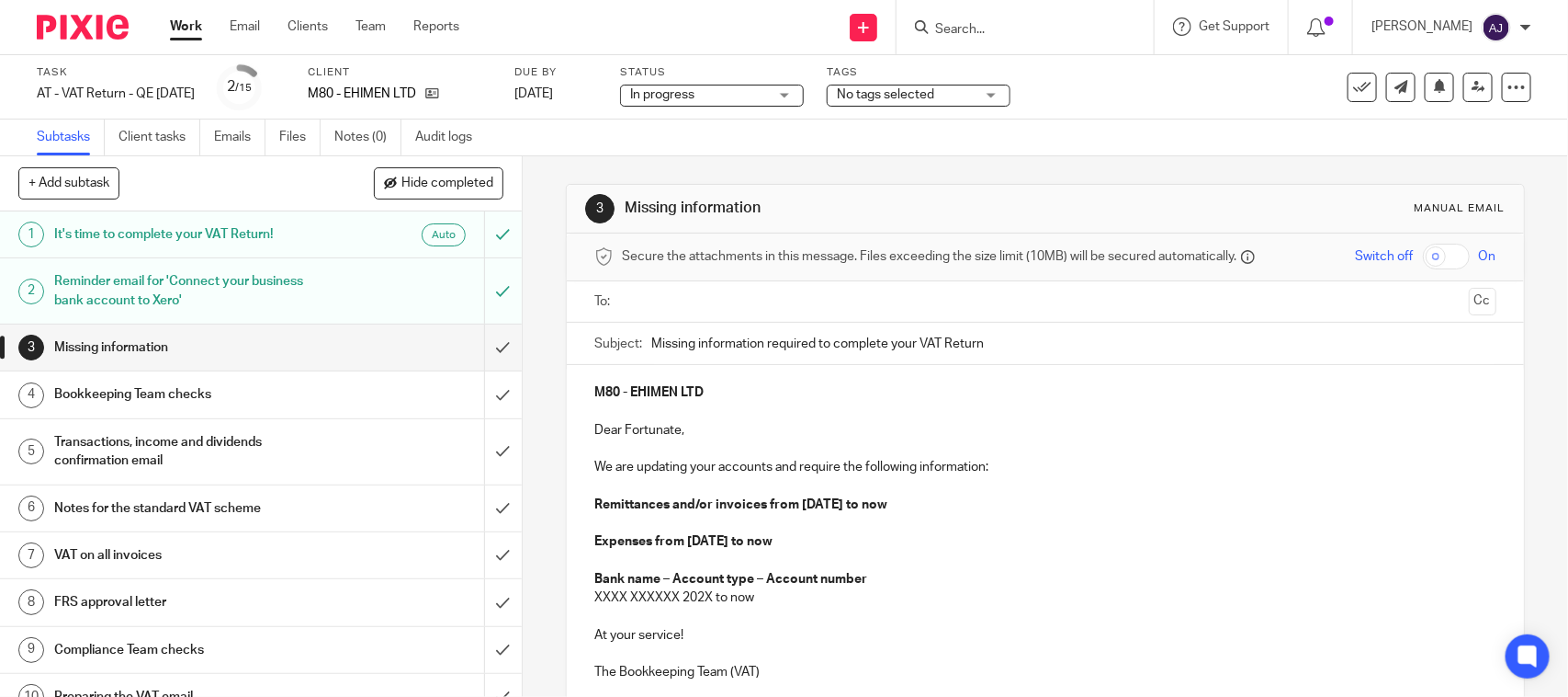
click at [790, 228] on div "3 Missing information Manual email" at bounding box center [1044, 208] width 956 height 48
click at [948, 504] on p "Remittances and/or invoices from 01st May 2025 to now" at bounding box center [1044, 504] width 901 height 18
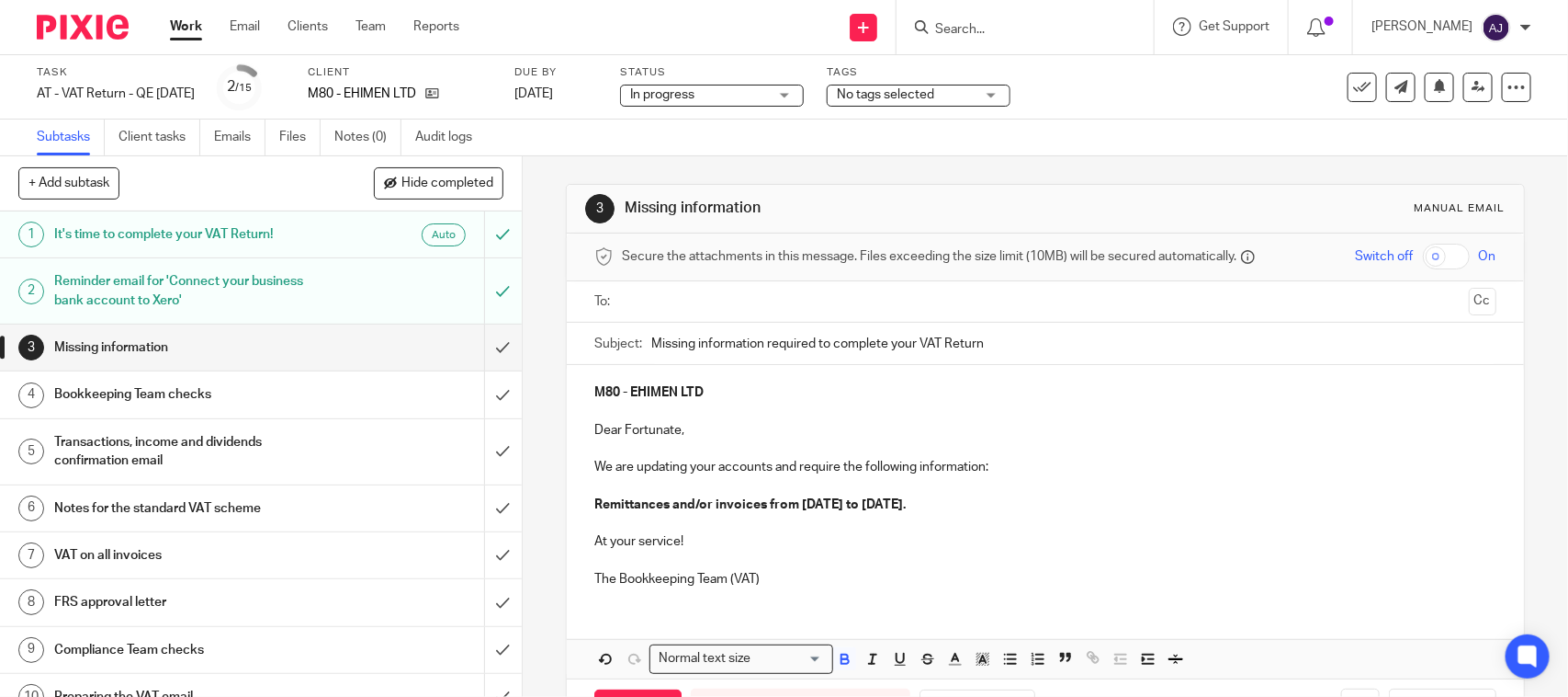
click at [862, 381] on div "M80 - EHIMEN LTD Dear Fortunate, We are updating your accounts and require the …" at bounding box center [1044, 483] width 956 height 237
copy strong "EHIMEN LTD"
paste input "EHIMEN LTD"
type input "Missing information required to complete your VAT Return - EHIMEN LTD"
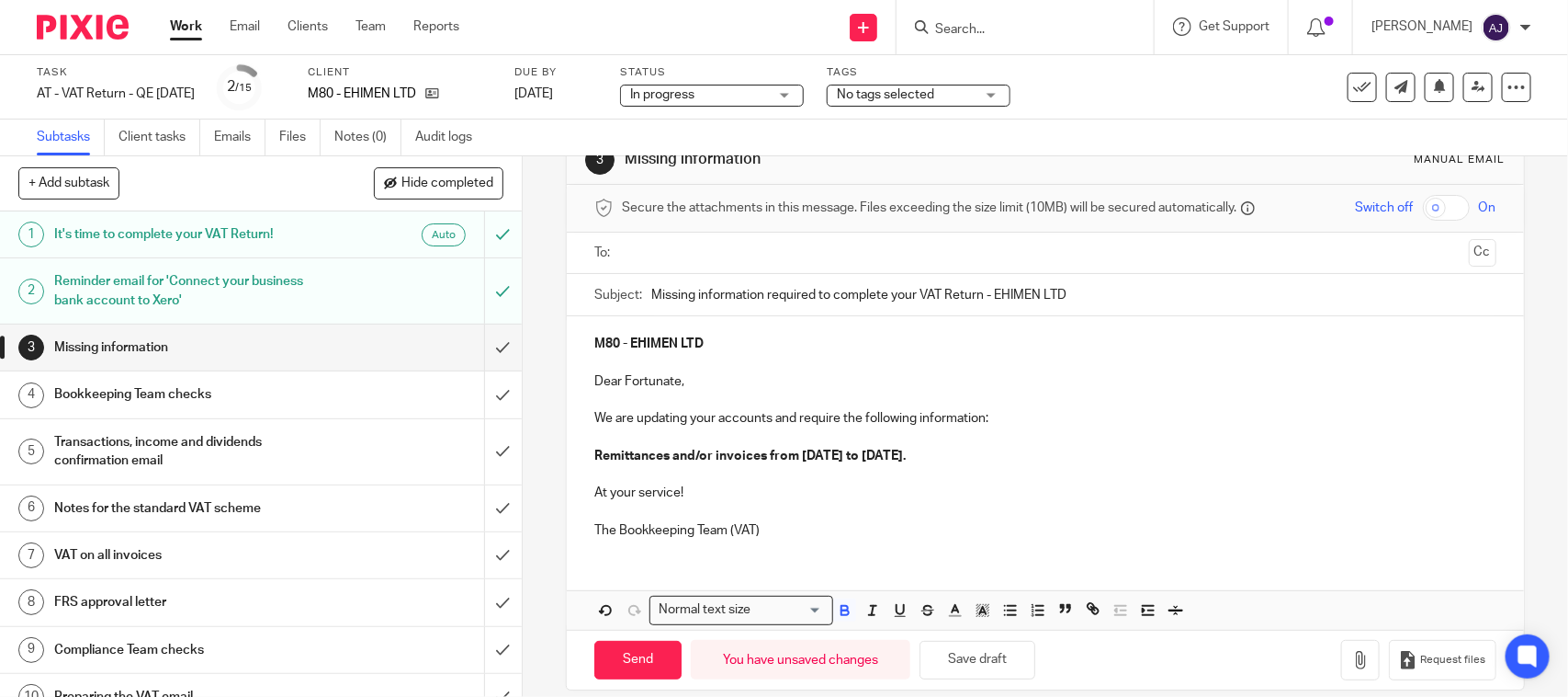
scroll to position [71, 0]
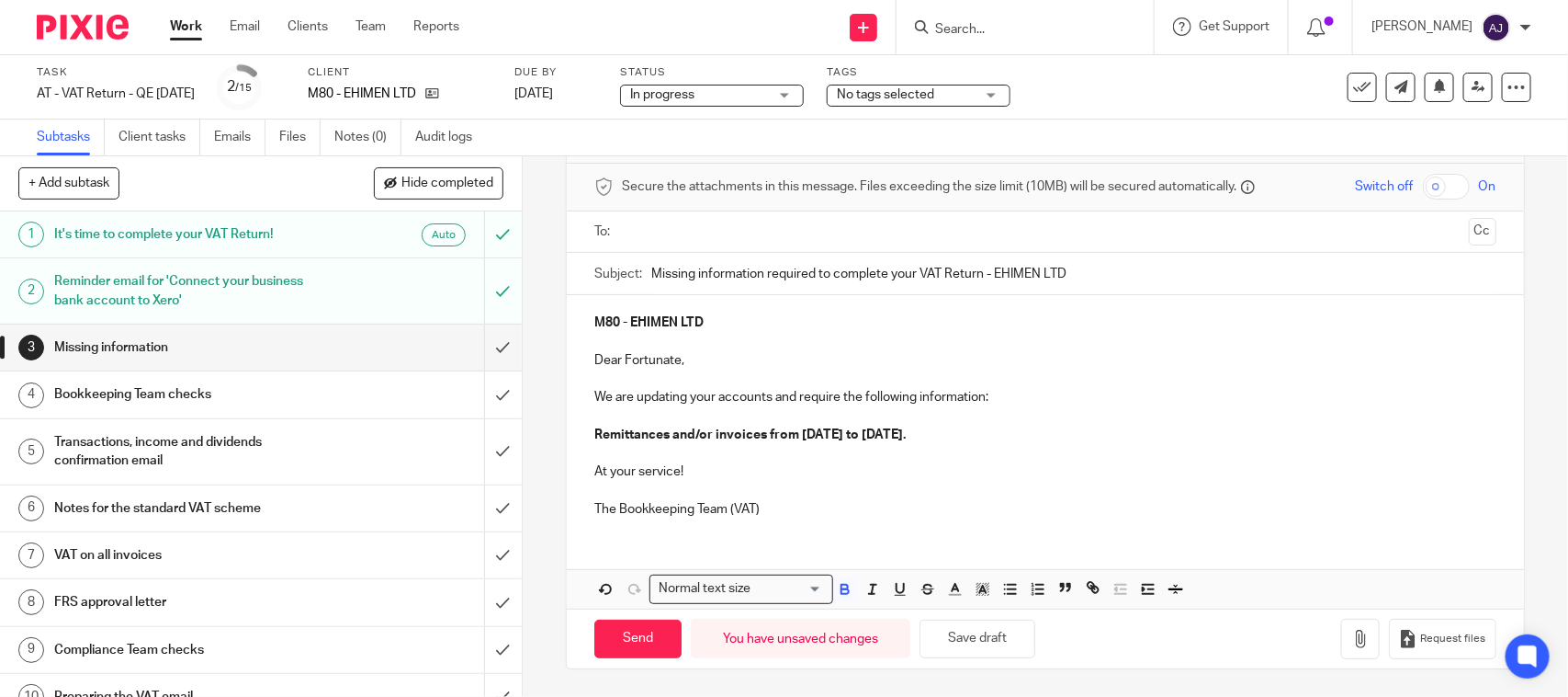
click at [698, 237] on input "text" at bounding box center [1044, 232] width 832 height 21
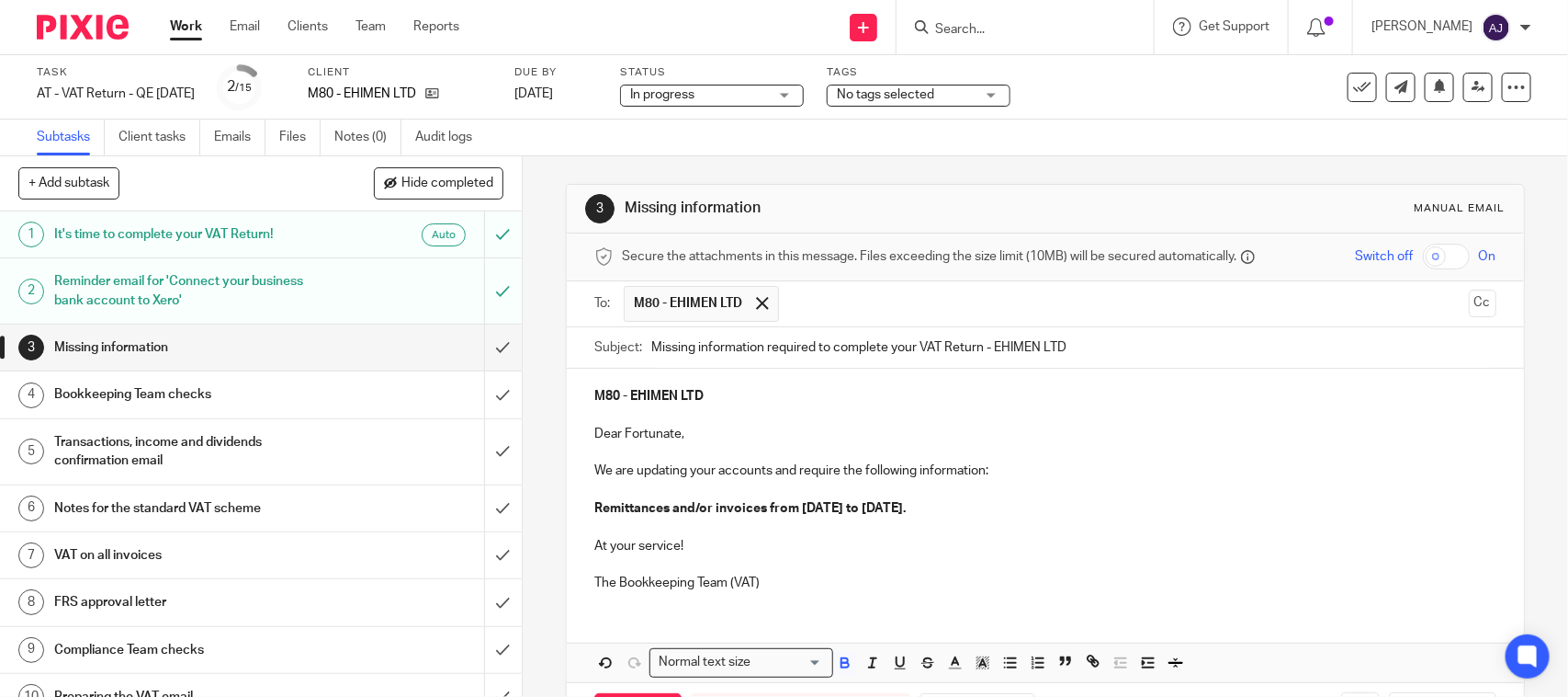
scroll to position [76, 0]
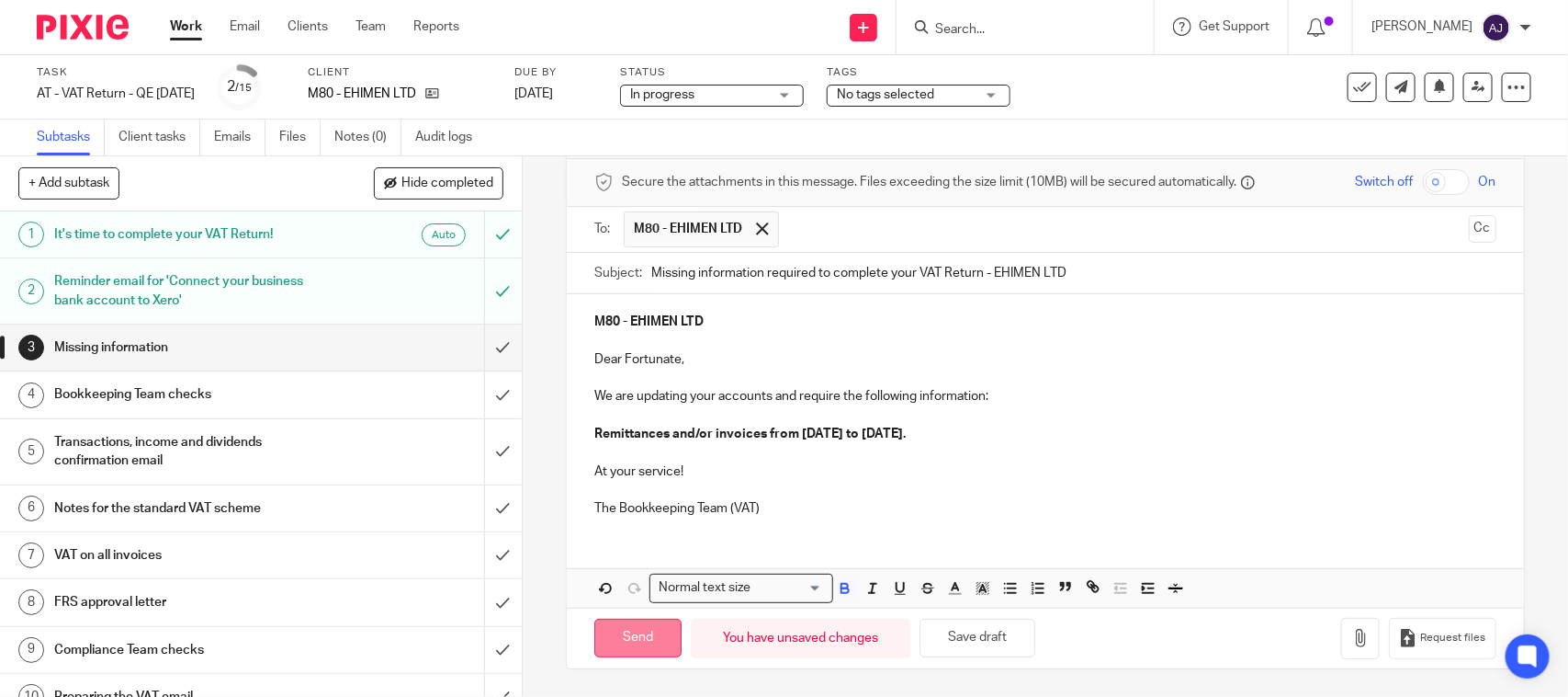
click at [649, 634] on input "Send" at bounding box center [638, 638] width 87 height 40
type input "Sent"
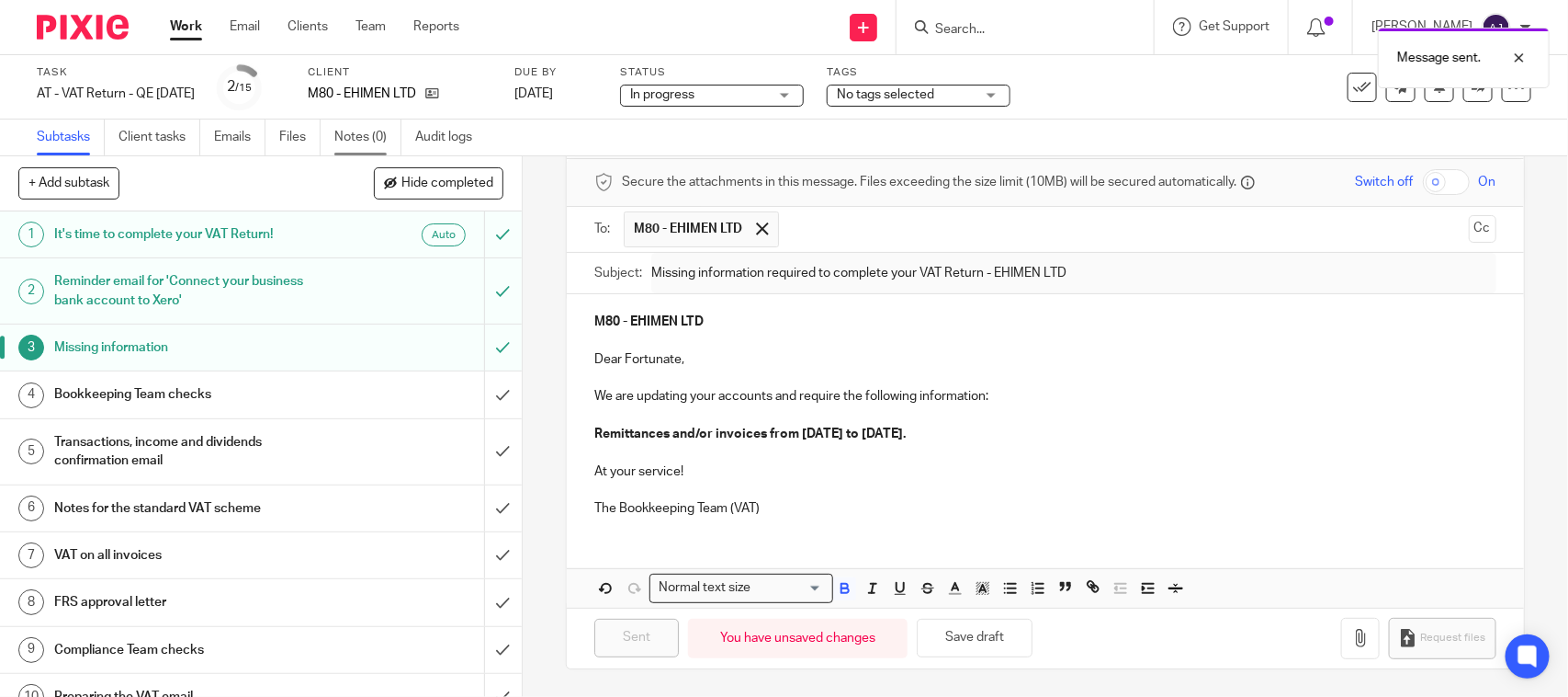
click at [341, 139] on link "Notes (0)" at bounding box center [368, 138] width 67 height 36
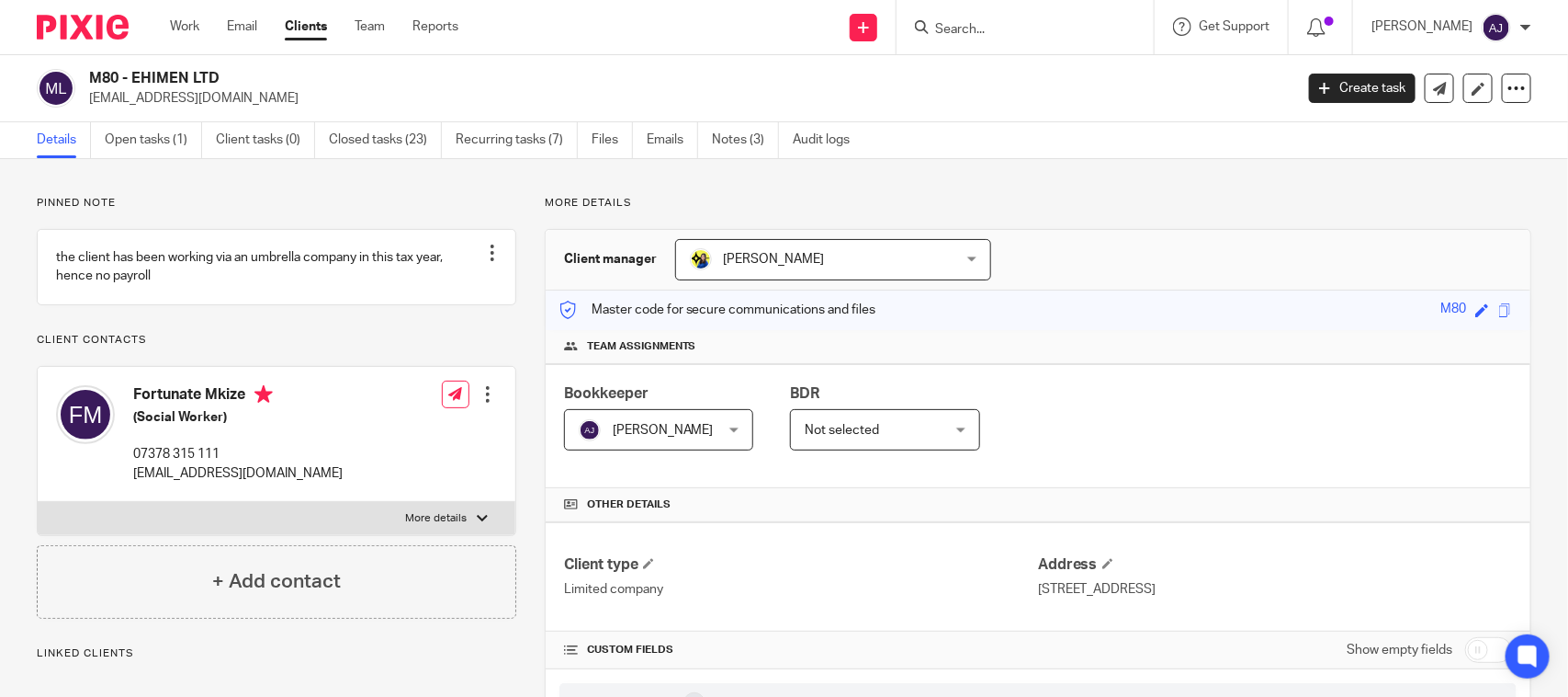
click at [813, 69] on h2 "M80 - EHIMEN LTD" at bounding box center [565, 78] width 953 height 19
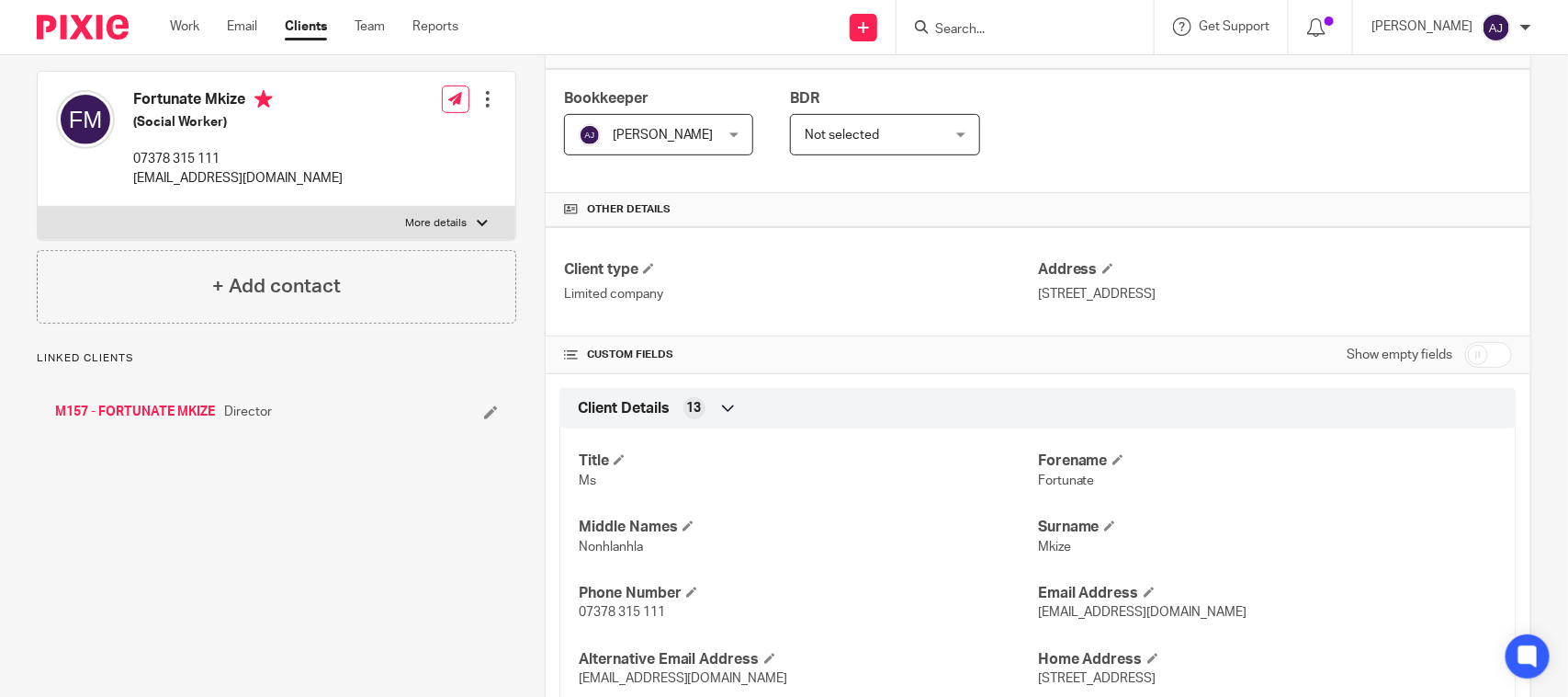
scroll to position [344, 0]
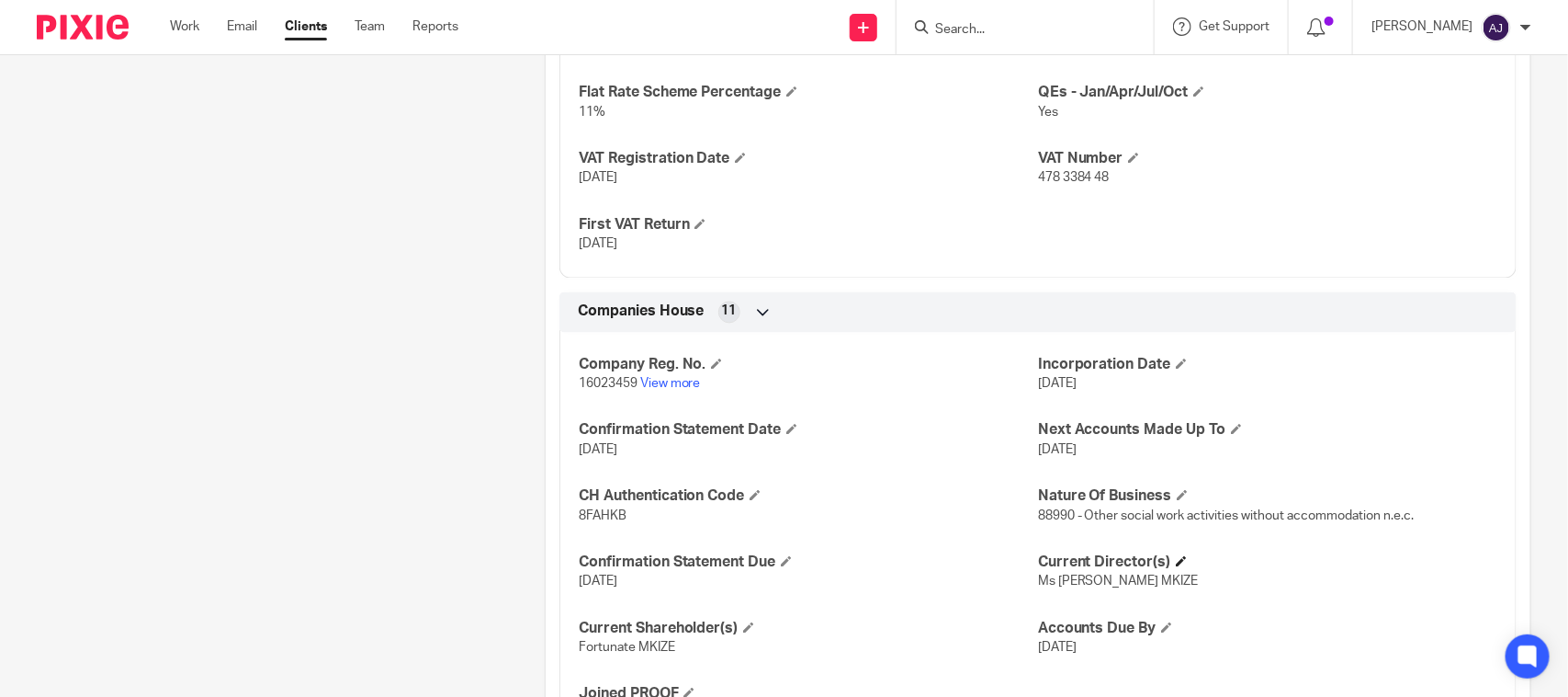
scroll to position [1694, 0]
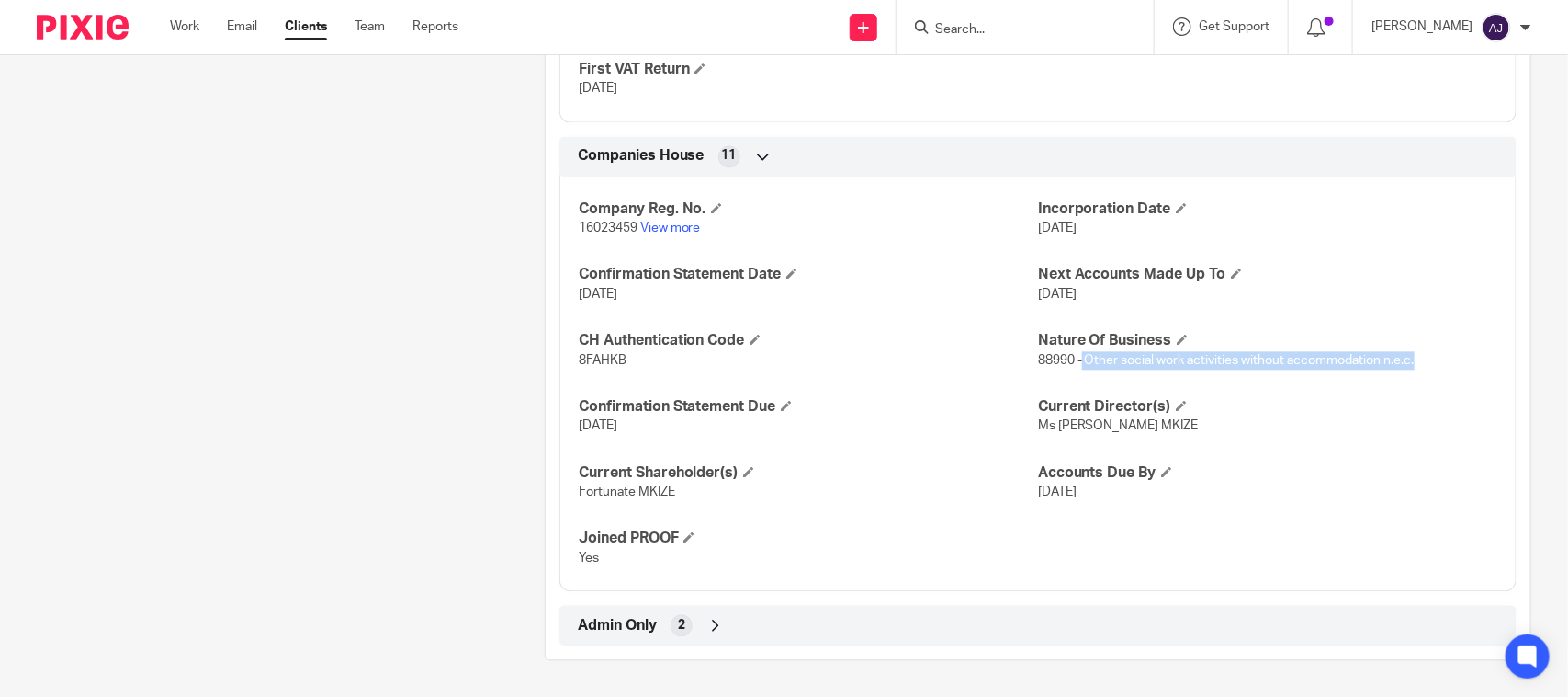
drag, startPoint x: 1073, startPoint y: 358, endPoint x: 1407, endPoint y: 365, distance: 334.1
click at [1407, 365] on p "88990 - Other social work activities without accommodation n.e.c." at bounding box center [1267, 359] width 459 height 18
click at [1508, 340] on div "Companies House 11 Company Reg. No. 16023459 View more Incorporation Date 17 Oc…" at bounding box center [1038, 363] width 985 height 455
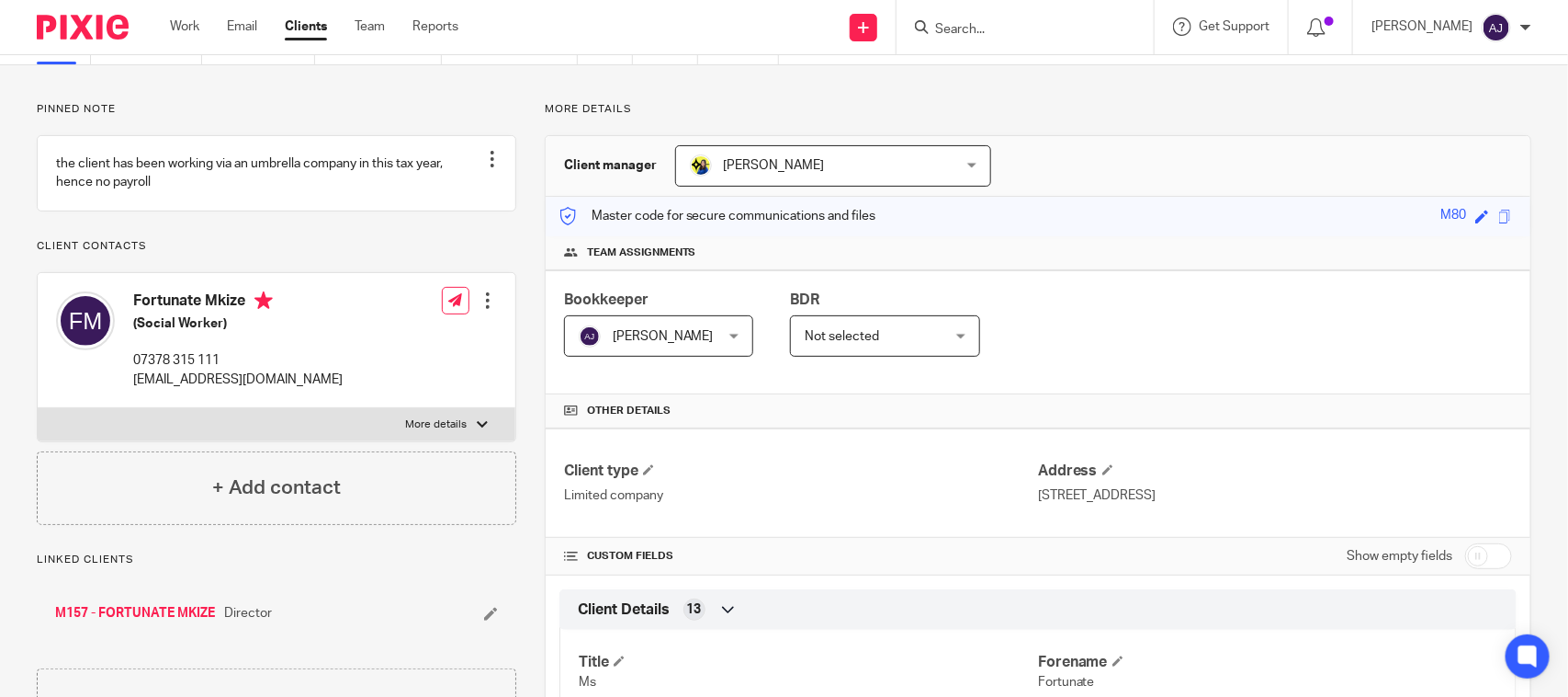
scroll to position [0, 0]
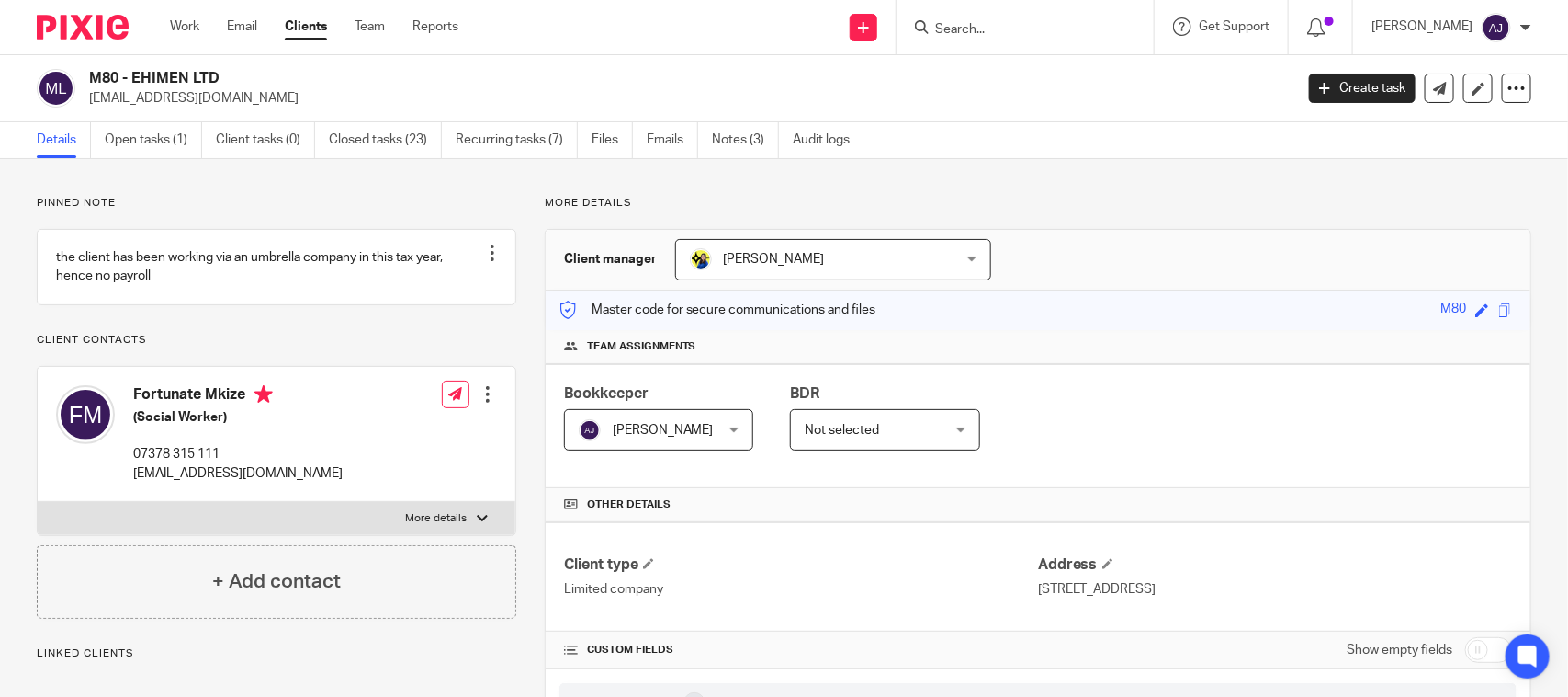
click at [350, 334] on div "Pinned note the client has been working via an umbrella company in this tax yea…" at bounding box center [277, 407] width 479 height 423
click at [281, 196] on p "Pinned note" at bounding box center [277, 203] width 479 height 14
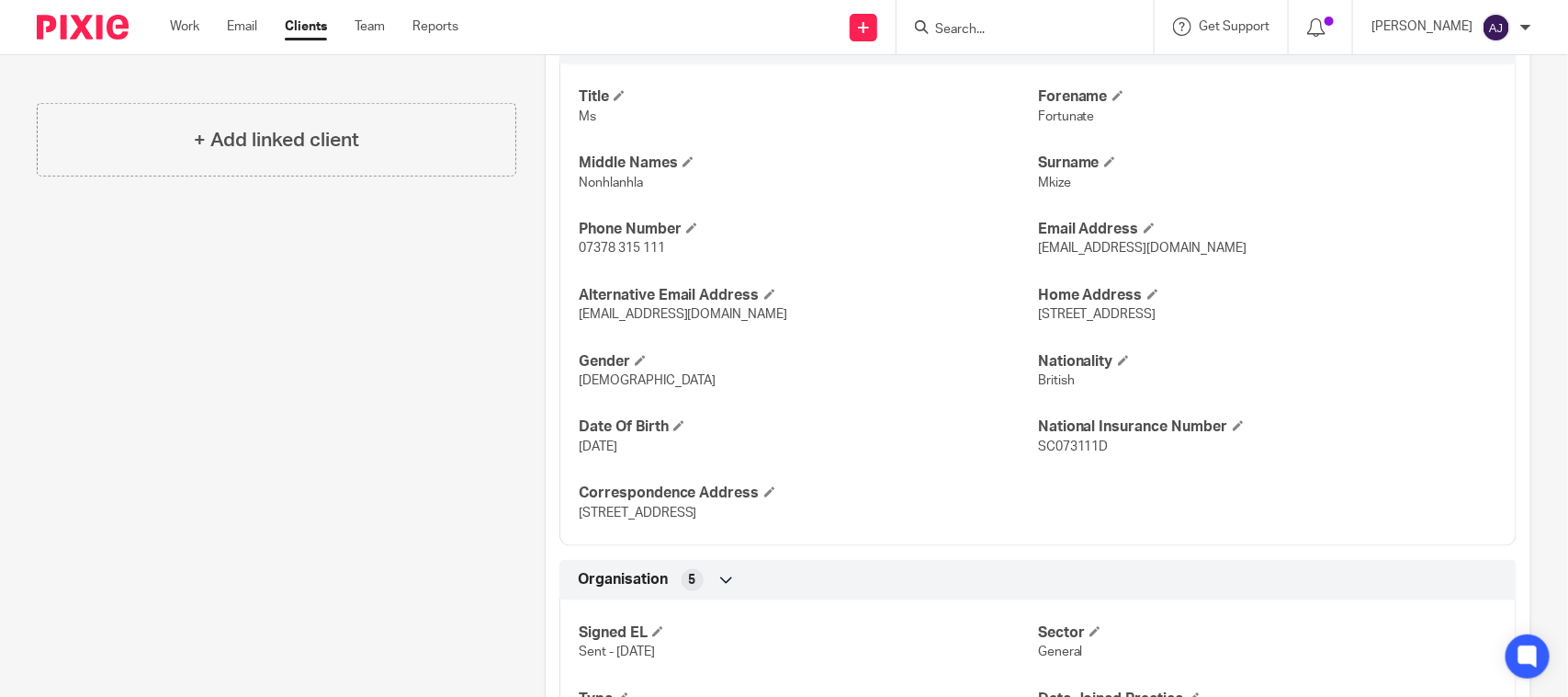
scroll to position [0, 0]
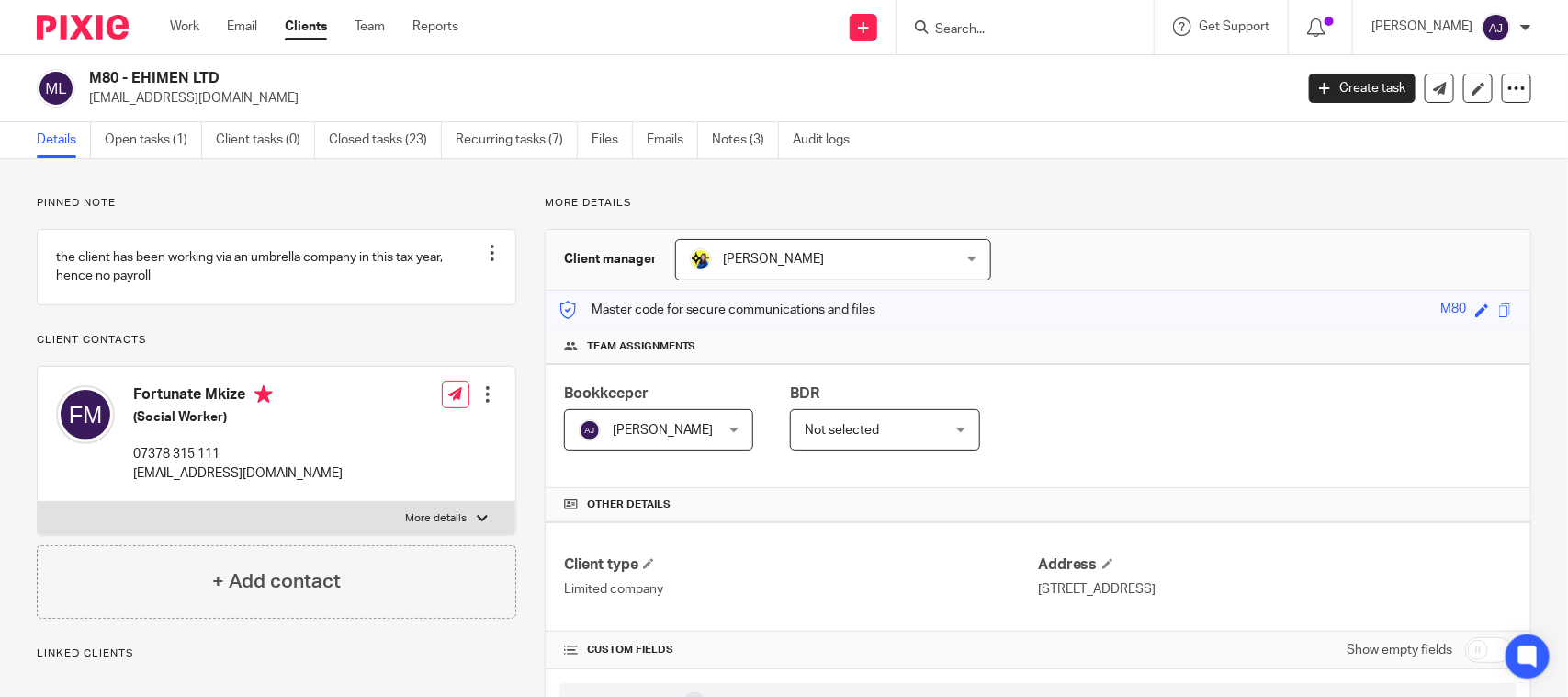
click at [1094, 118] on div "M80 - EHIMEN LTD fortunate.mkize@iow.gov.uk Create task Update from Companies H…" at bounding box center [784, 88] width 1568 height 68
click at [1098, 103] on p "[EMAIL_ADDRESS][DOMAIN_NAME]" at bounding box center [685, 98] width 1192 height 18
click at [758, 83] on h2 "M80 - EHIMEN LTD" at bounding box center [565, 78] width 953 height 19
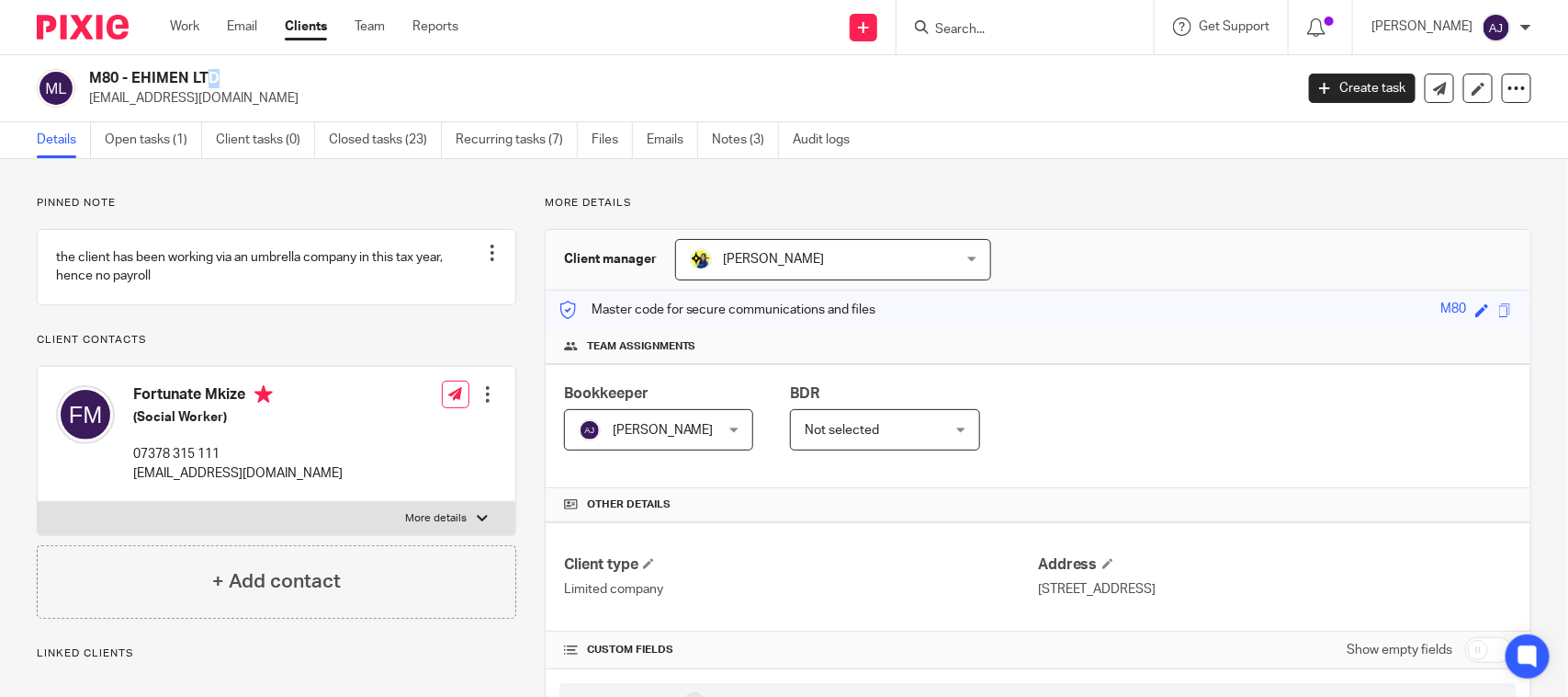
click at [758, 83] on h2 "M80 - EHIMEN LTD" at bounding box center [565, 78] width 953 height 19
click at [744, 86] on h2 "M80 - EHIMEN LTD" at bounding box center [565, 78] width 953 height 19
click at [728, 86] on h2 "M80 - EHIMEN LTD" at bounding box center [565, 78] width 953 height 19
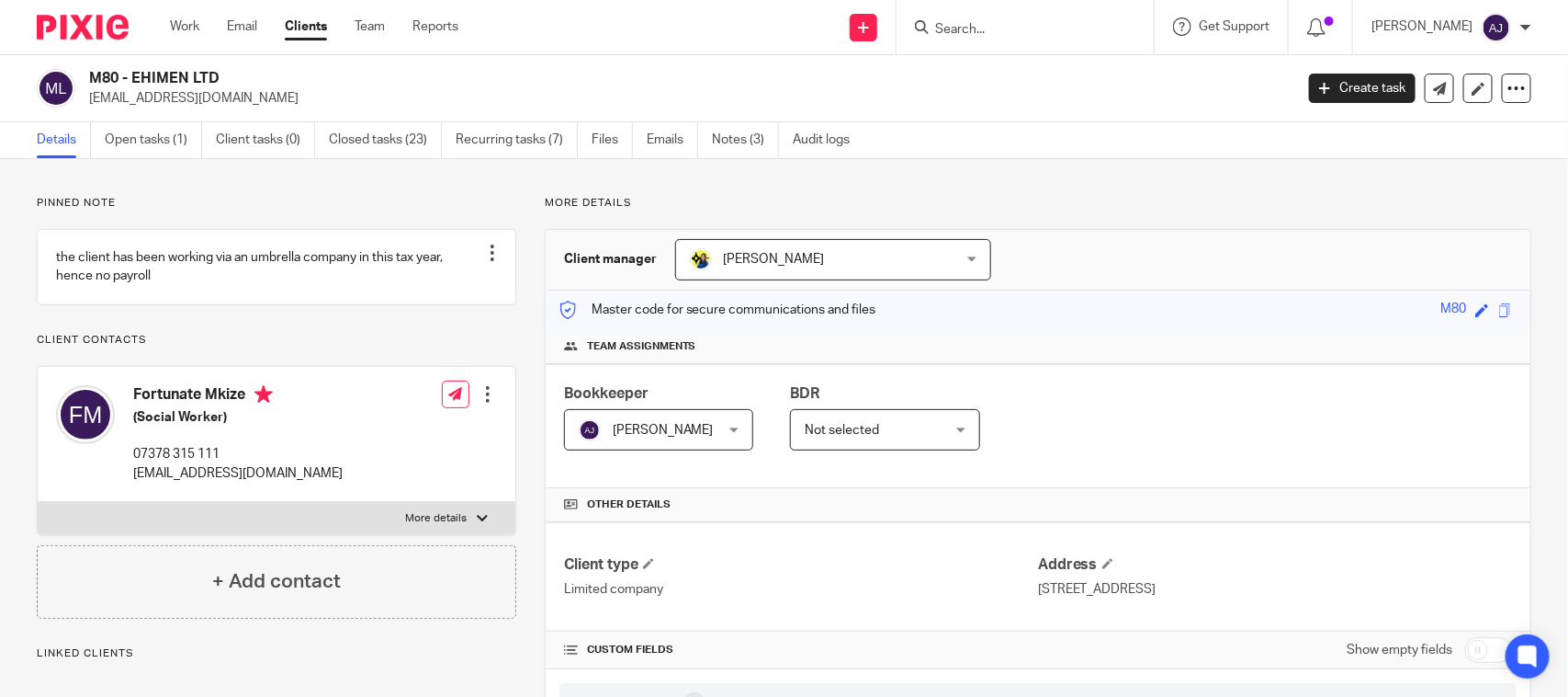
click at [574, 60] on div "M80 - EHIMEN LTD fortunate.mkize@iow.gov.uk Create task Update from Companies H…" at bounding box center [784, 88] width 1568 height 68
click at [168, 134] on link "Open tasks (1)" at bounding box center [153, 141] width 97 height 36
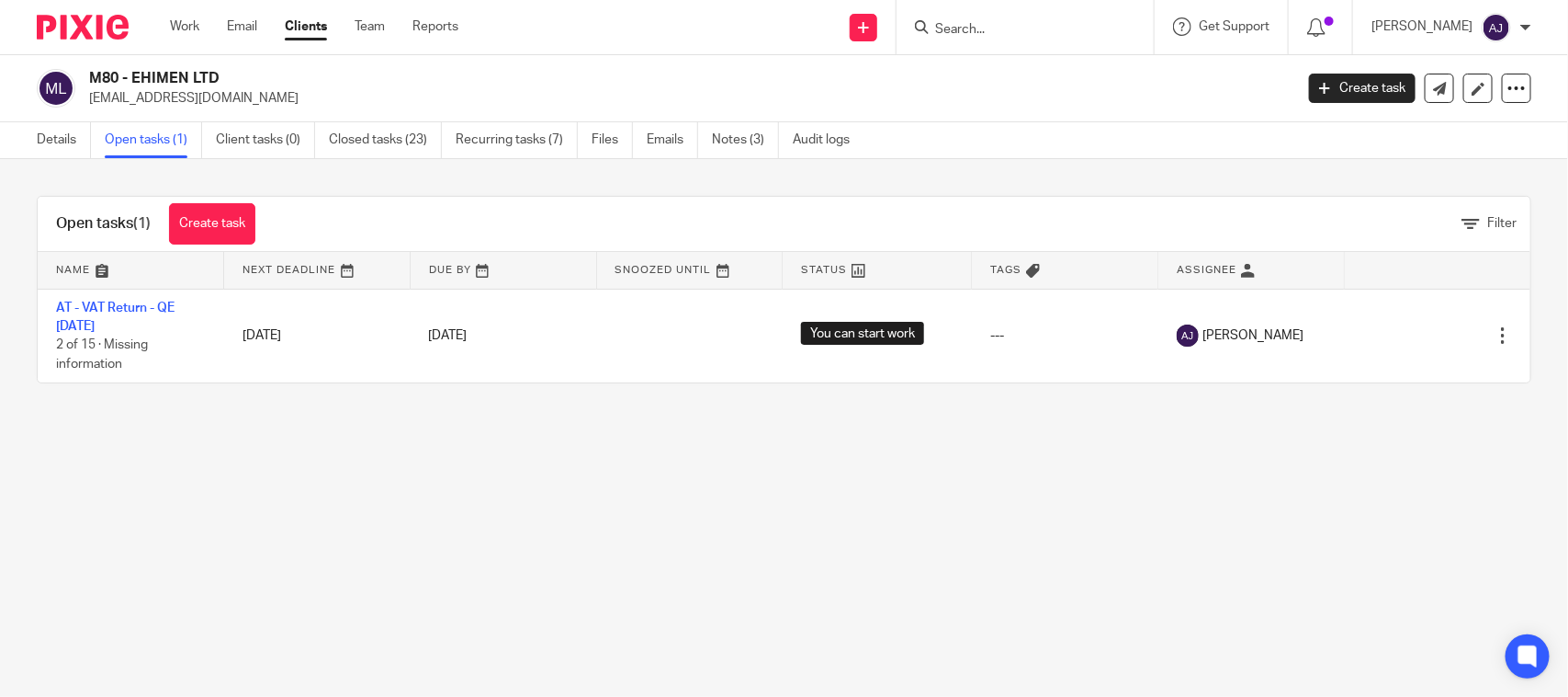
drag, startPoint x: 0, startPoint y: 0, endPoint x: 402, endPoint y: 425, distance: 585.0
click at [402, 425] on main "M80 - EHIMEN LTD [EMAIL_ADDRESS][DOMAIN_NAME] Create task Update from Companies…" at bounding box center [784, 348] width 1568 height 697
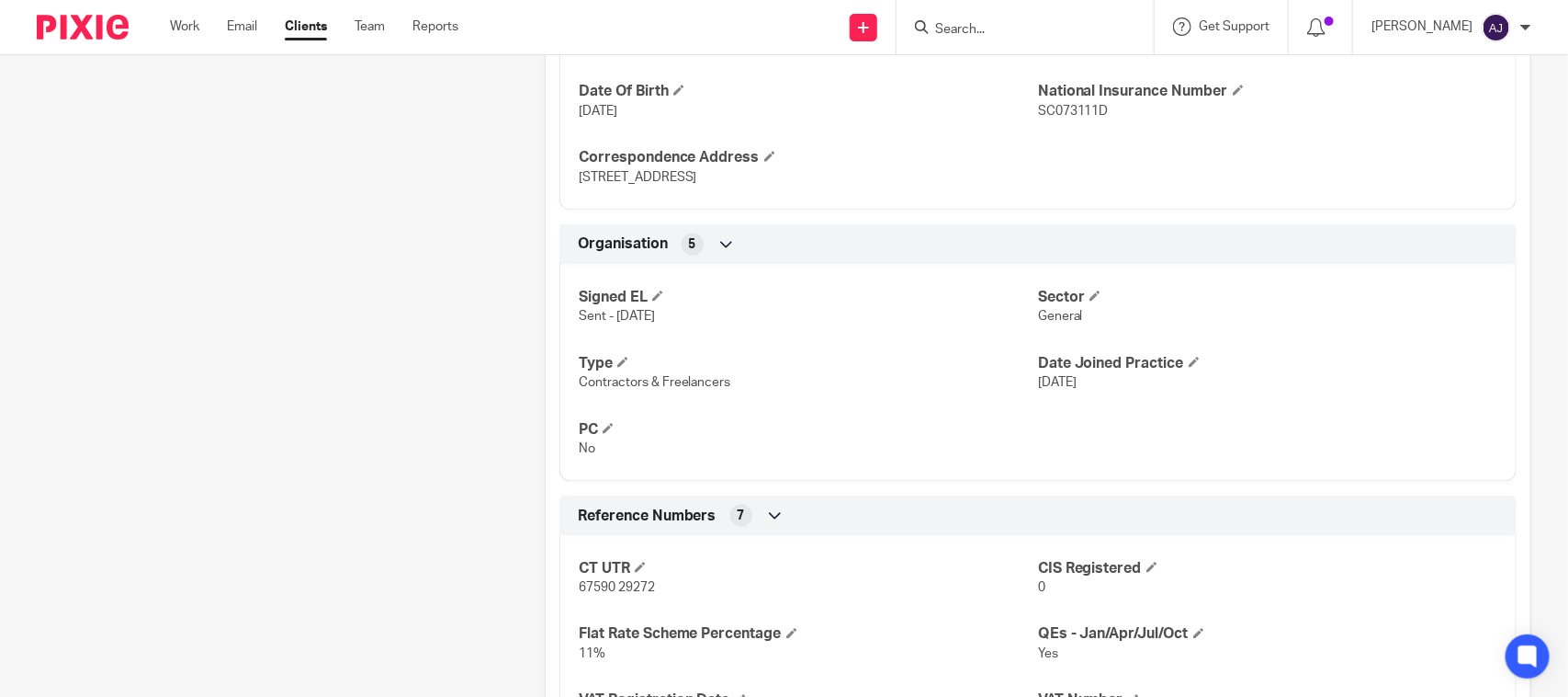
scroll to position [1264, 0]
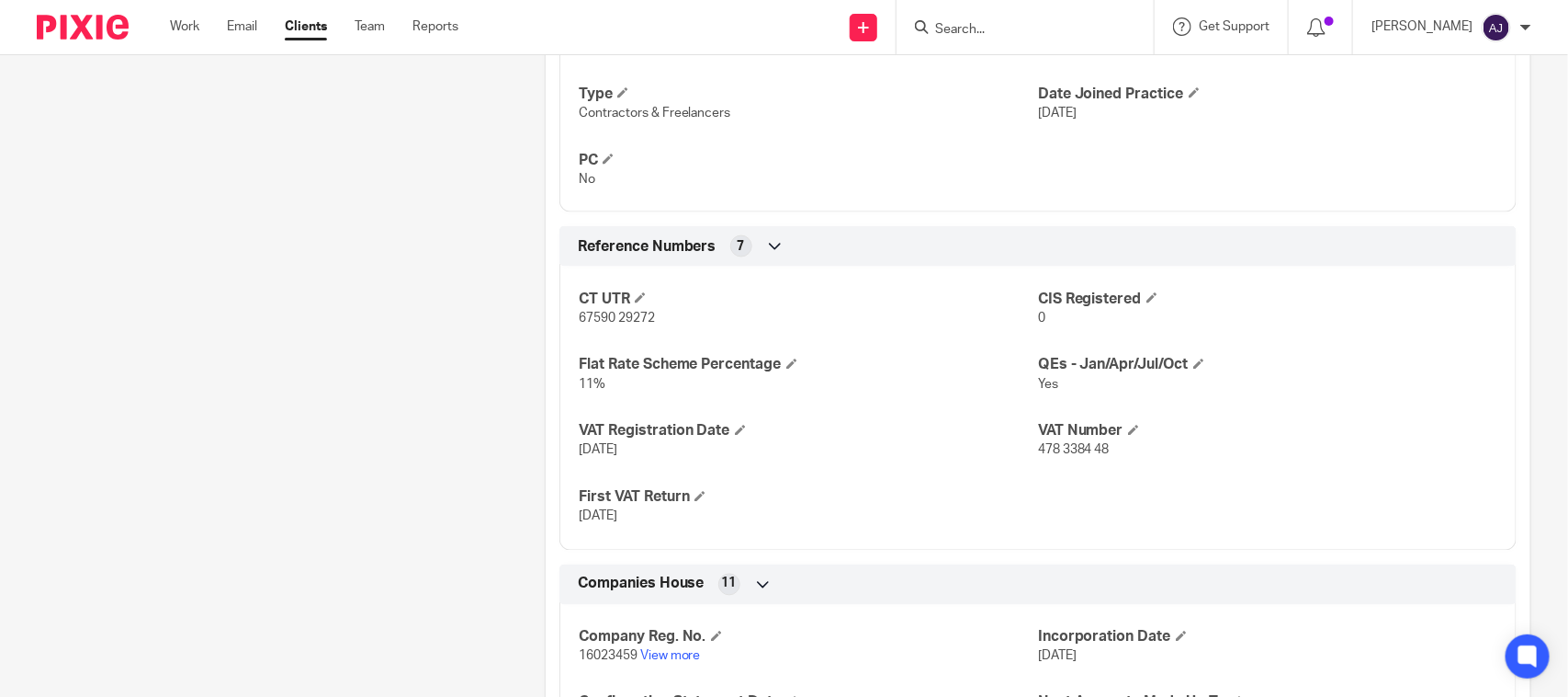
click at [382, 209] on div "Pinned note the client has been working via an umbrella company in this tax yea…" at bounding box center [262, 10] width 507 height 2156
click at [516, 391] on div "More details Client manager [PERSON_NAME] [PERSON_NAME] [PERSON_NAME] [PERSON_N…" at bounding box center [1023, 10] width 1015 height 2156
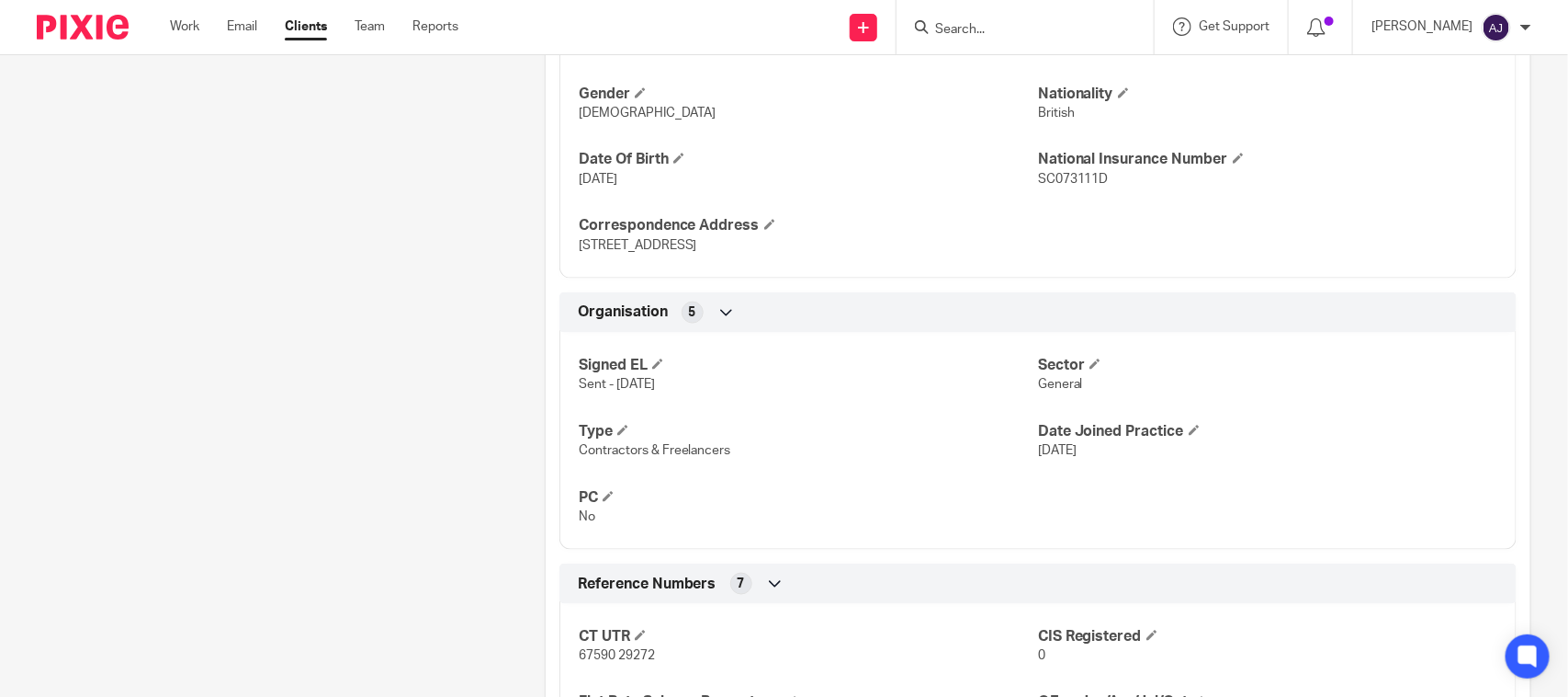
scroll to position [919, 0]
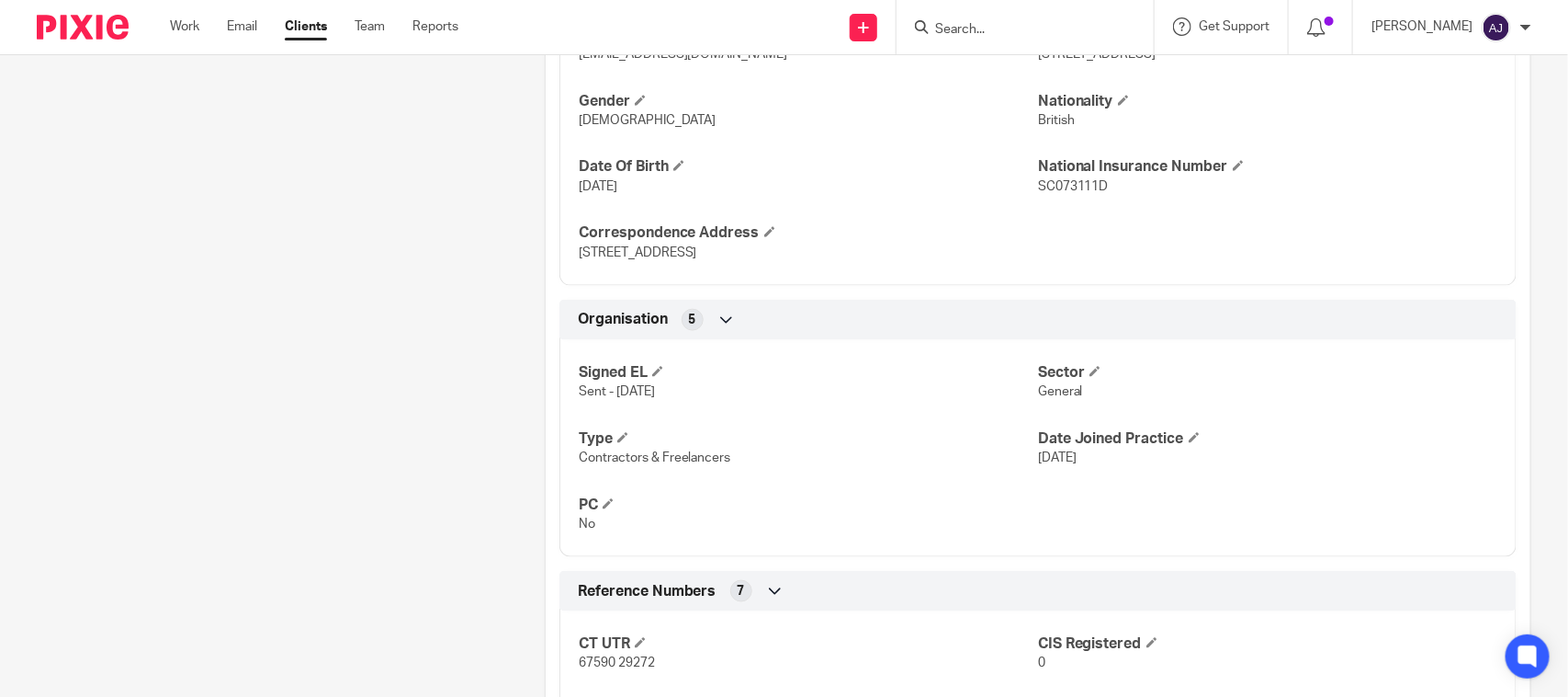
click at [719, 326] on icon at bounding box center [726, 319] width 18 height 18
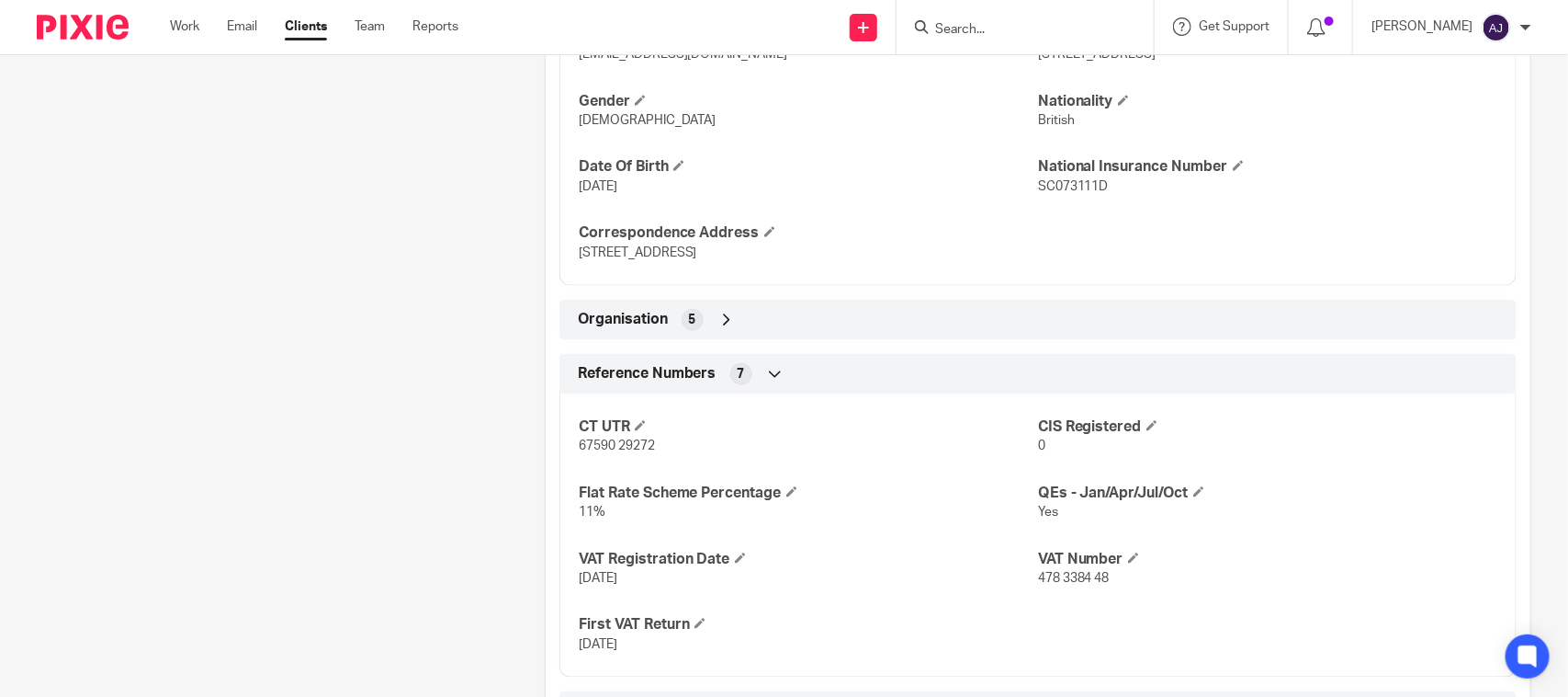
click at [719, 326] on icon at bounding box center [726, 319] width 18 height 18
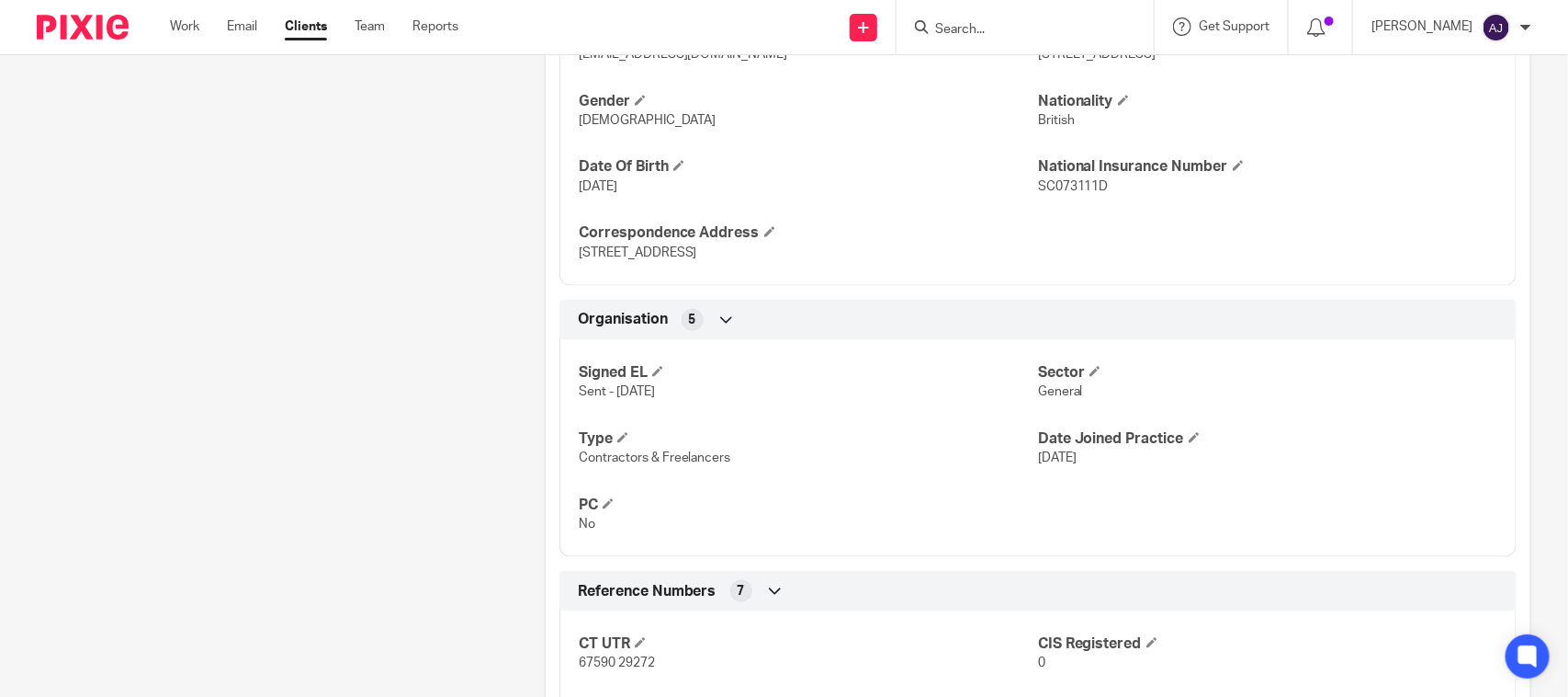
drag, startPoint x: 719, startPoint y: 326, endPoint x: 714, endPoint y: 401, distance: 75.2
click at [714, 401] on div "Organisation 5 Signed EL Sent - [DATE] Sector General Type Contractors & Freela…" at bounding box center [1038, 428] width 957 height 258
click at [397, 349] on div "Pinned note the client has been working via an umbrella company in this tax yea…" at bounding box center [262, 354] width 507 height 2156
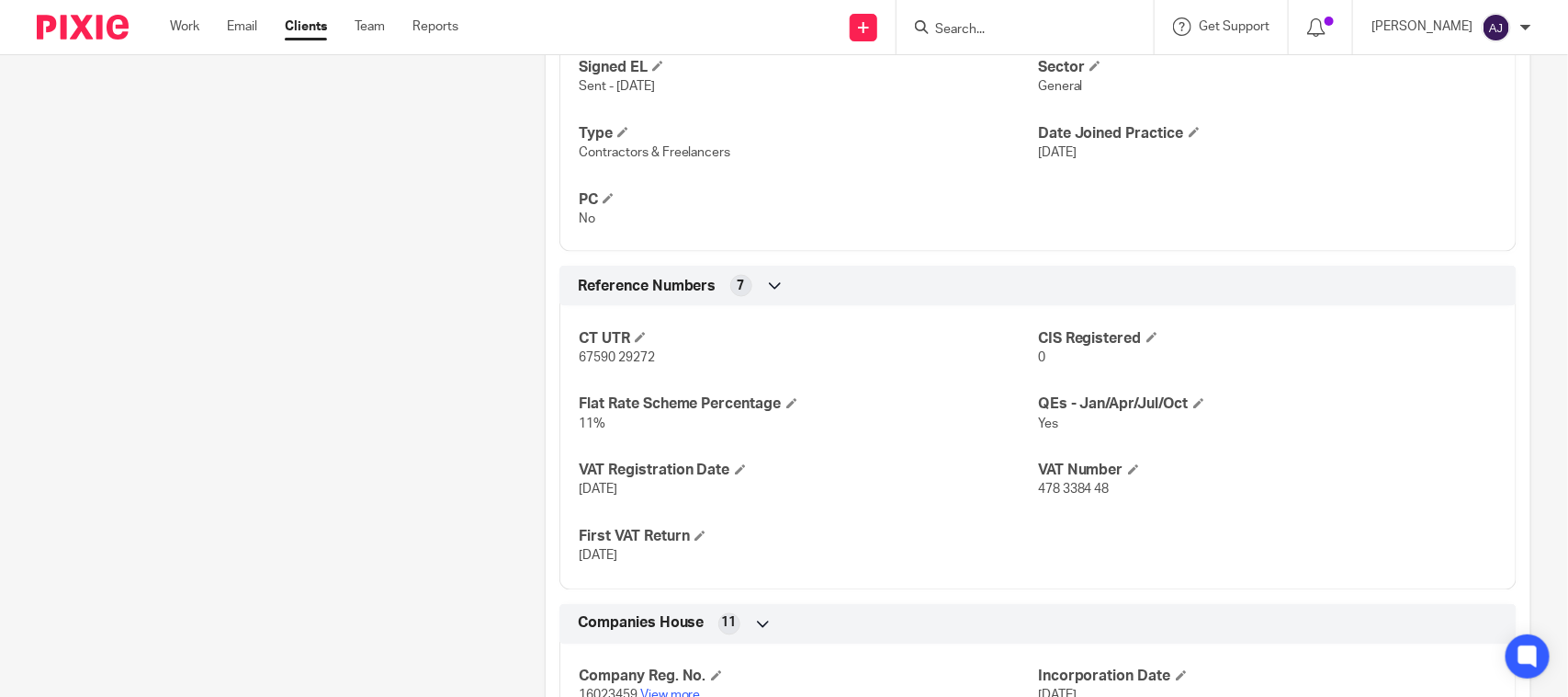
scroll to position [1264, 0]
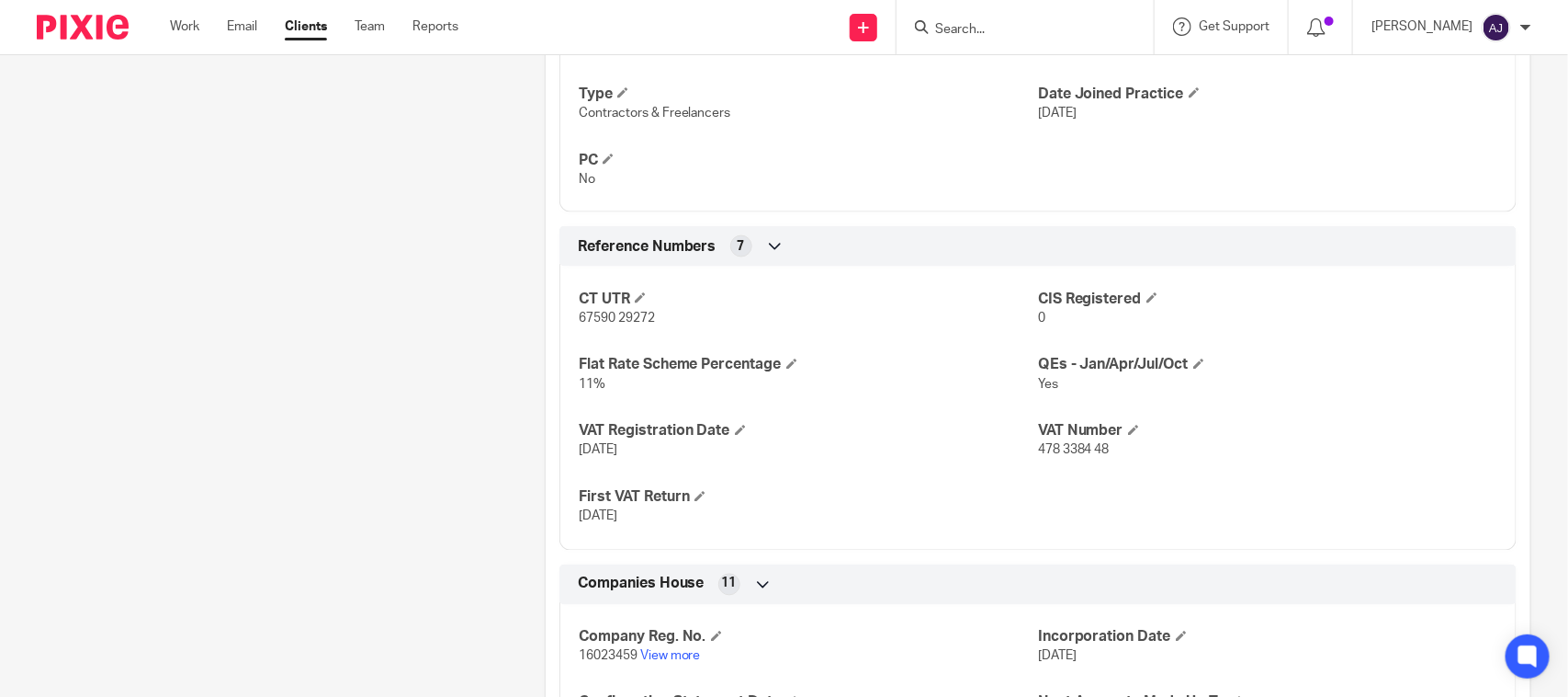
click at [191, 382] on div "Pinned note the client has been working via an umbrella company in this tax yea…" at bounding box center [262, 10] width 507 height 2156
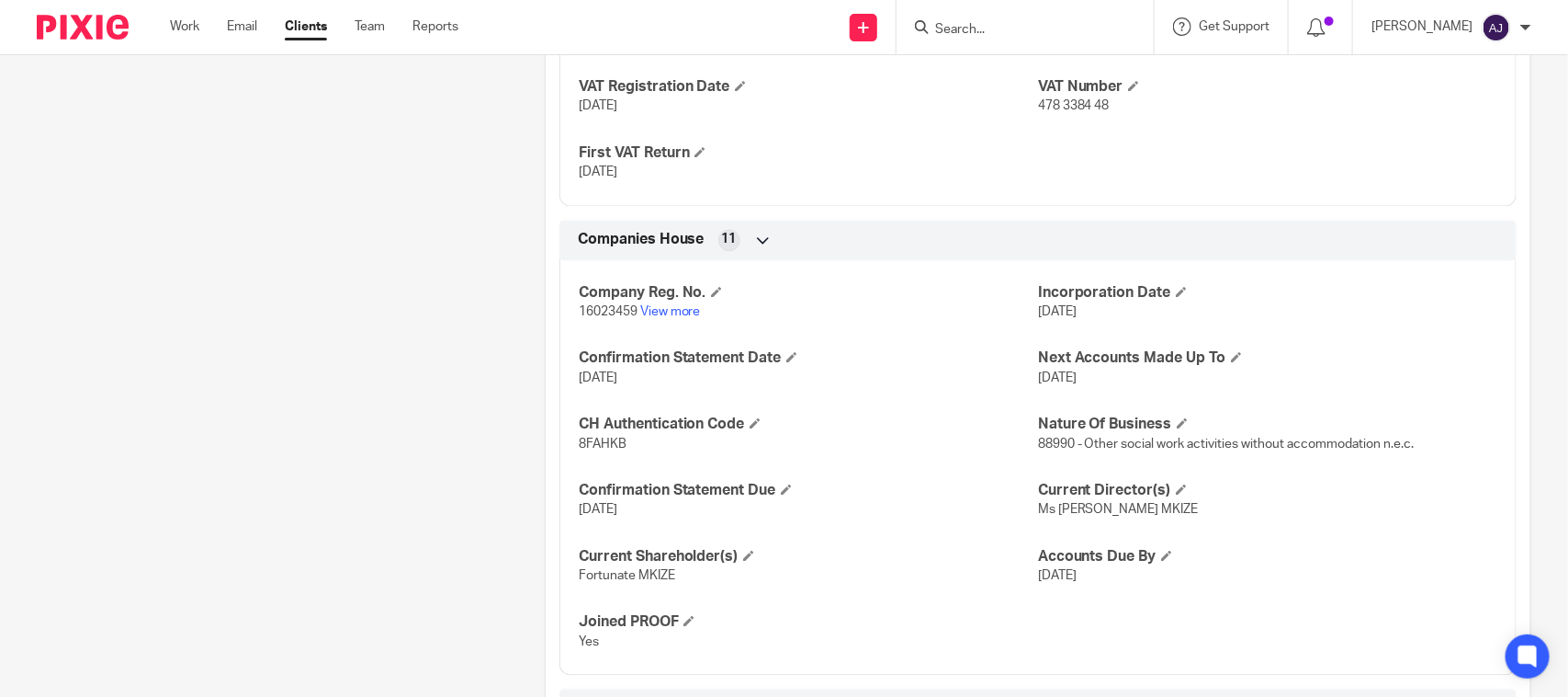
scroll to position [1694, 0]
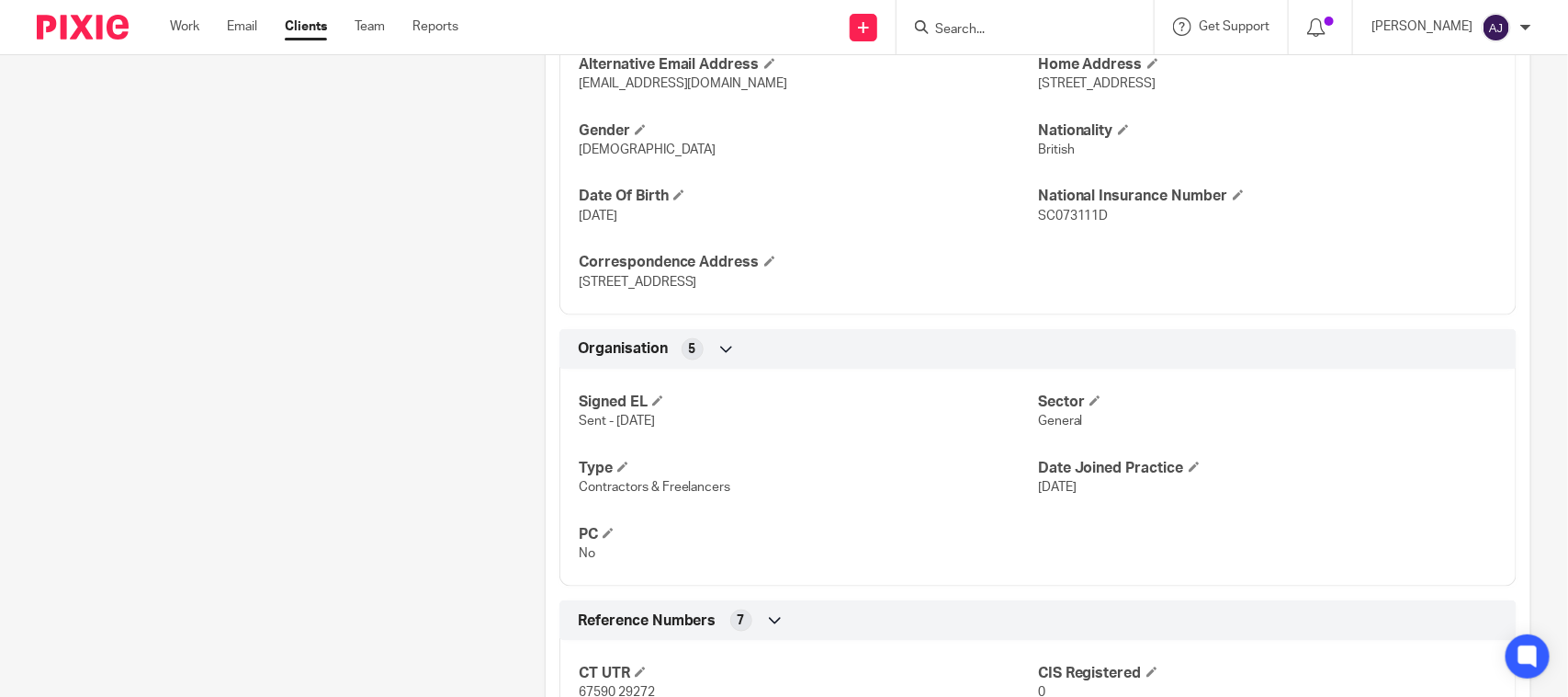
drag, startPoint x: 354, startPoint y: 271, endPoint x: 366, endPoint y: 258, distance: 17.7
click at [361, 261] on div "Pinned note the client has been working via an umbrella company in this tax yea…" at bounding box center [262, 383] width 507 height 2156
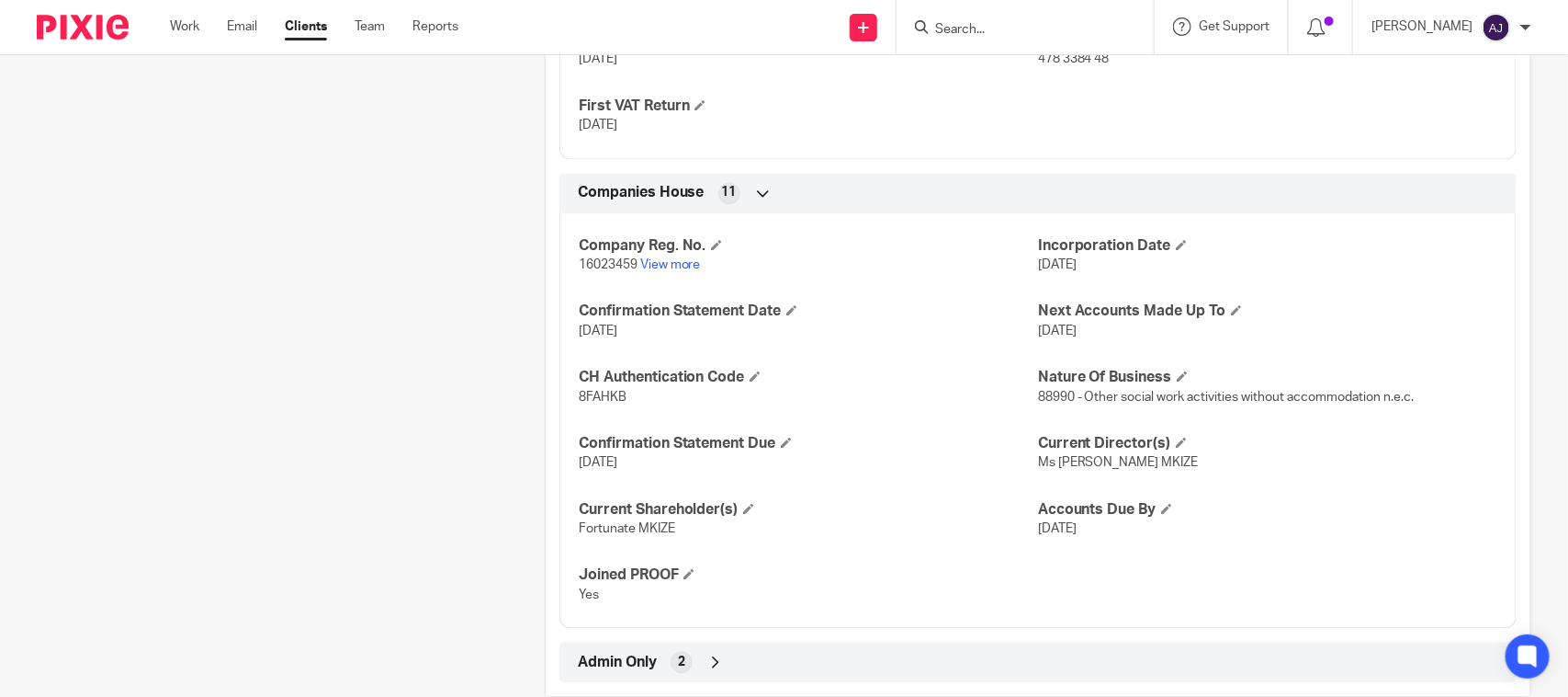
scroll to position [1694, 0]
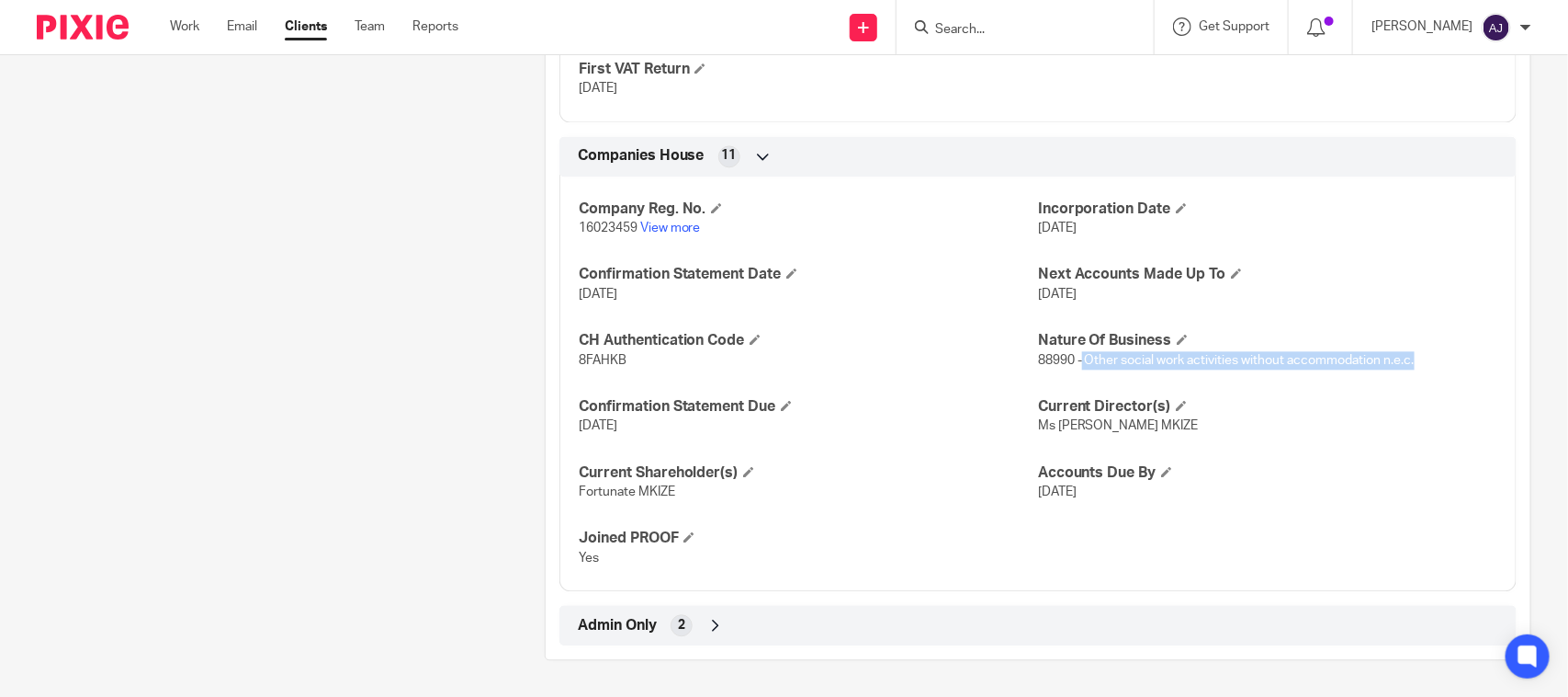
drag, startPoint x: 1072, startPoint y: 360, endPoint x: 1416, endPoint y: 366, distance: 344.1
click at [1416, 366] on p "88990 - Other social work activities without accommodation n.e.c." at bounding box center [1267, 359] width 459 height 18
drag, startPoint x: 1062, startPoint y: 494, endPoint x: 1166, endPoint y: 510, distance: 105.2
click at [1166, 510] on div "Company Reg. No. 16023459 View more Incorporation Date [DATE] Confirmation Stat…" at bounding box center [1038, 377] width 957 height 429
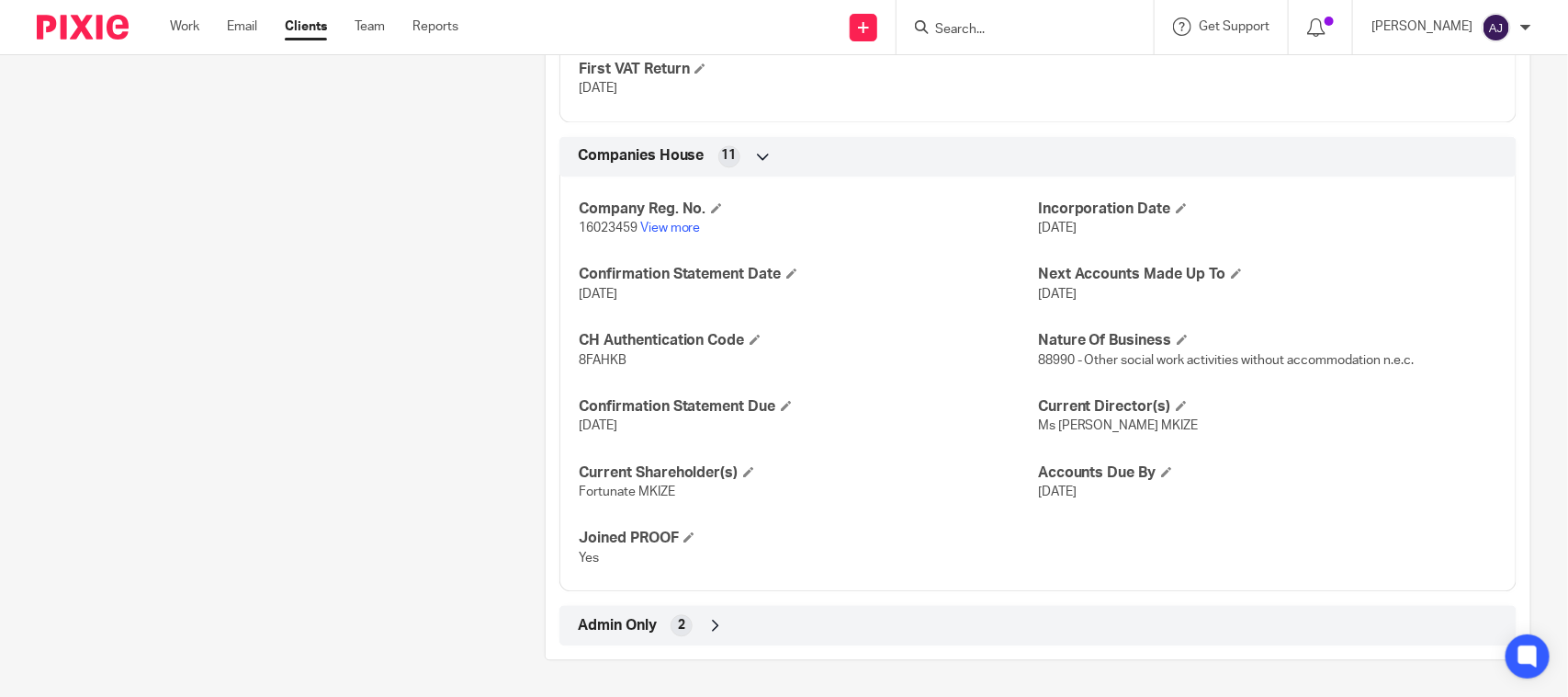
click at [1166, 510] on div "Company Reg. No. 16023459 View more Incorporation Date [DATE] Confirmation Stat…" at bounding box center [1038, 377] width 957 height 429
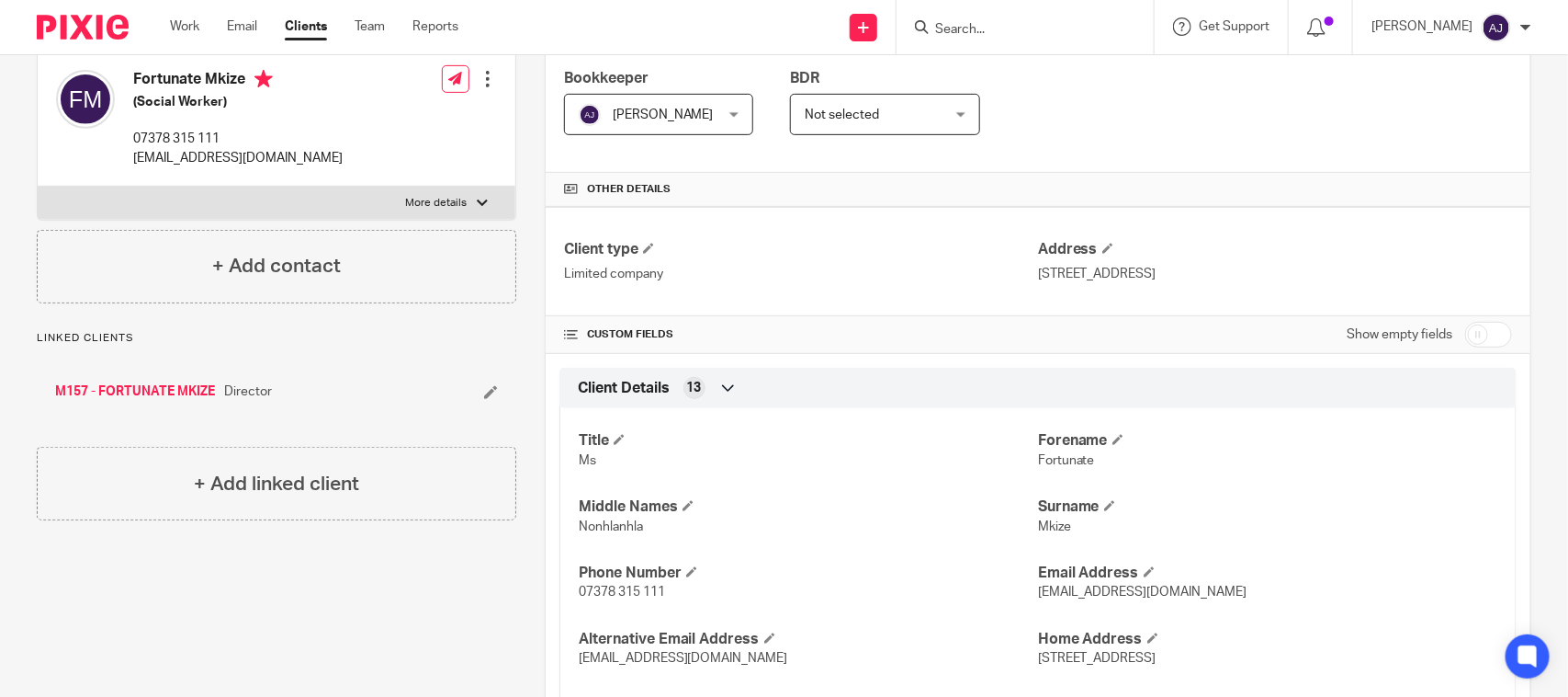
scroll to position [0, 0]
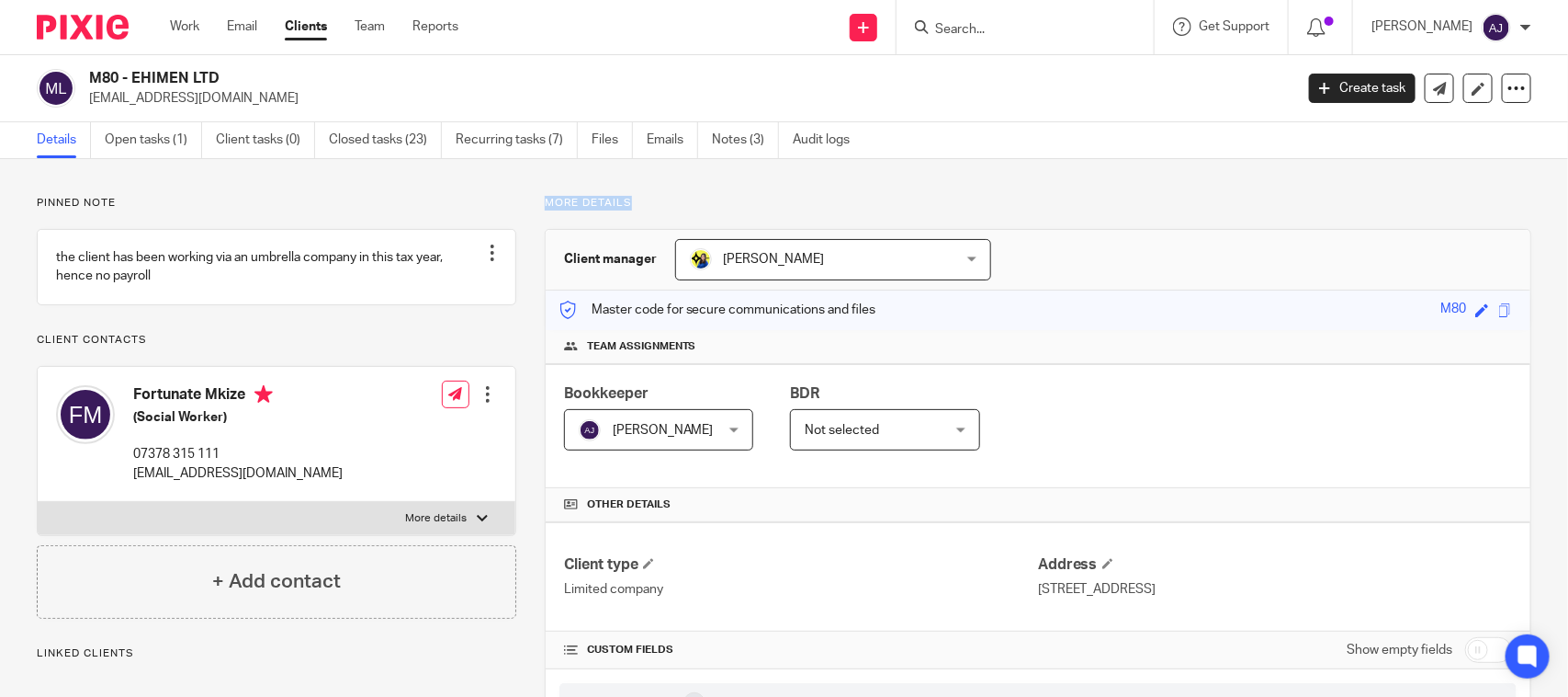
drag, startPoint x: 640, startPoint y: 203, endPoint x: 521, endPoint y: 207, distance: 119.1
click at [621, 208] on p "More details" at bounding box center [1038, 203] width 986 height 14
click at [640, 208] on p "More details" at bounding box center [1038, 203] width 986 height 14
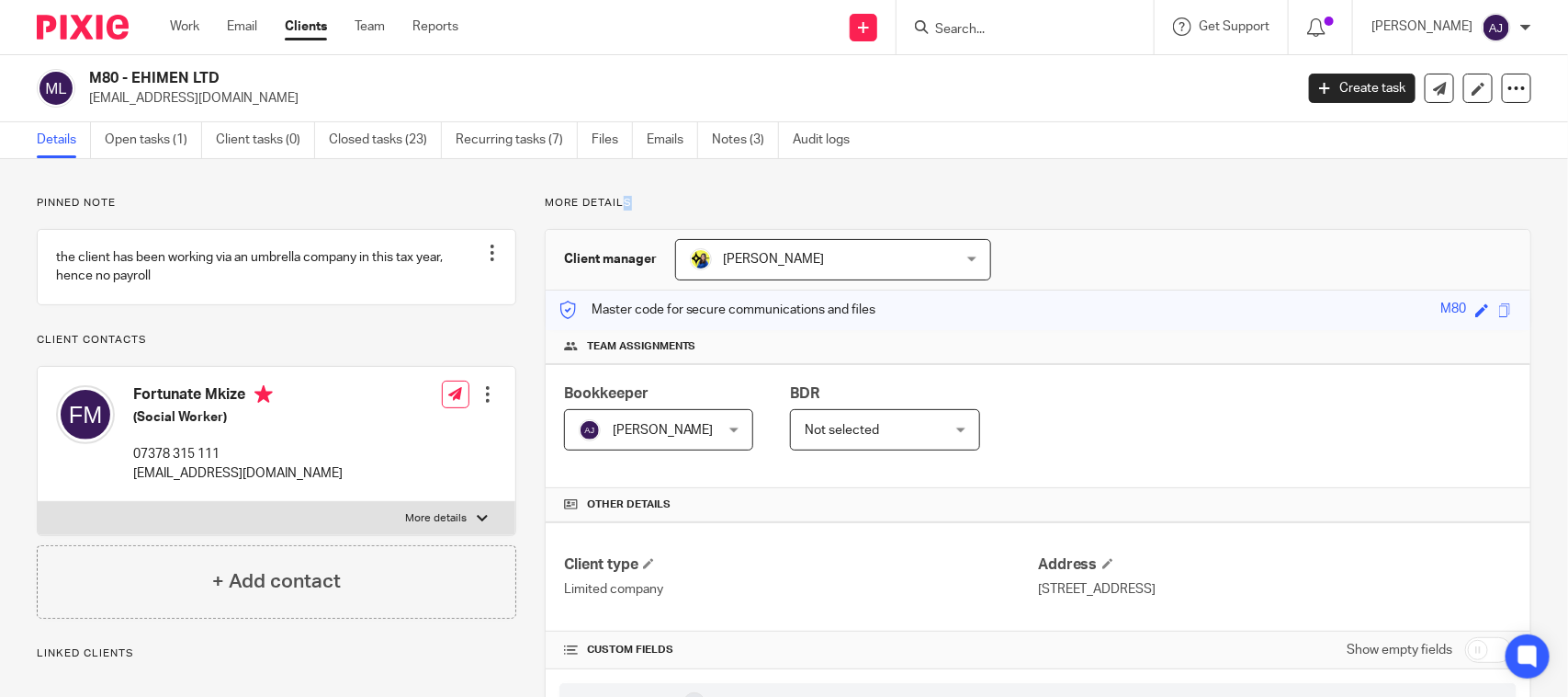
click at [640, 205] on p "More details" at bounding box center [1038, 203] width 986 height 14
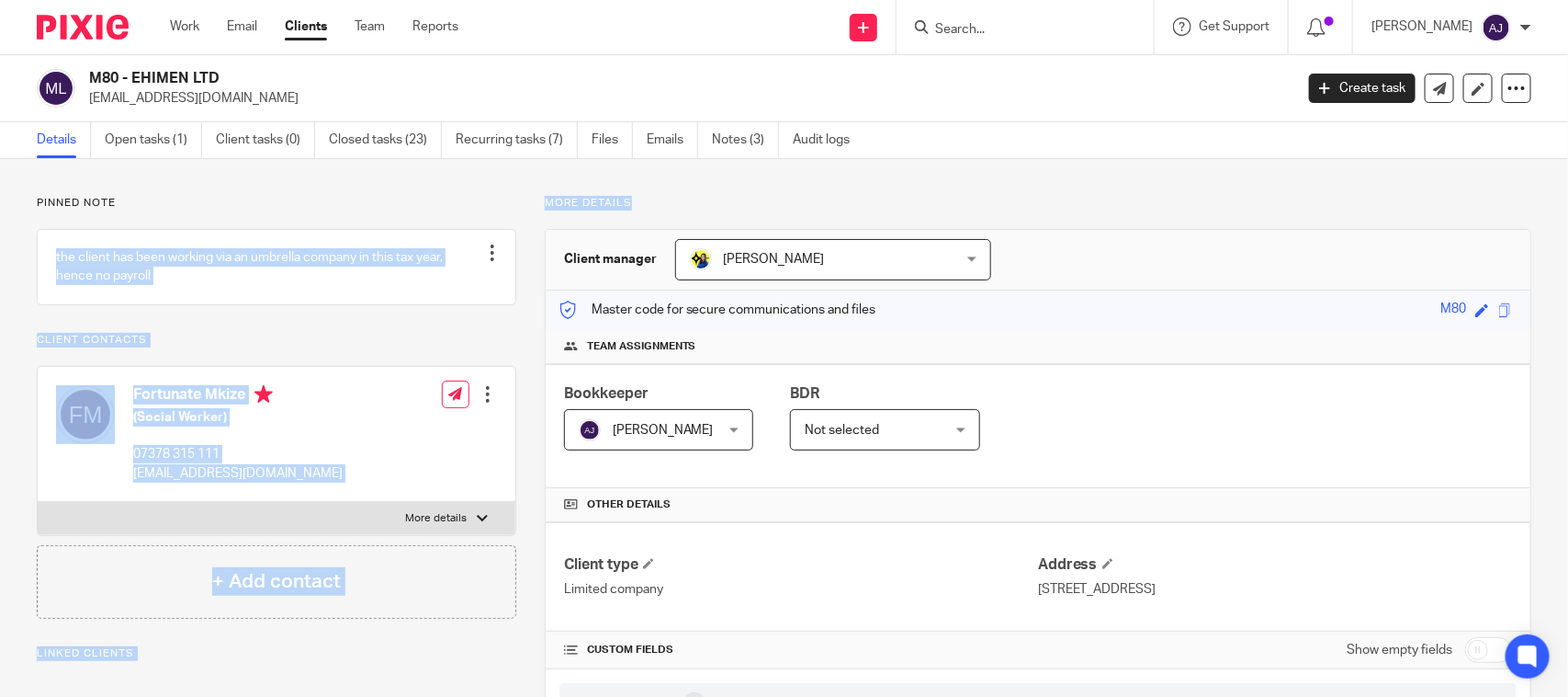
drag, startPoint x: 639, startPoint y: 201, endPoint x: 499, endPoint y: 205, distance: 140.1
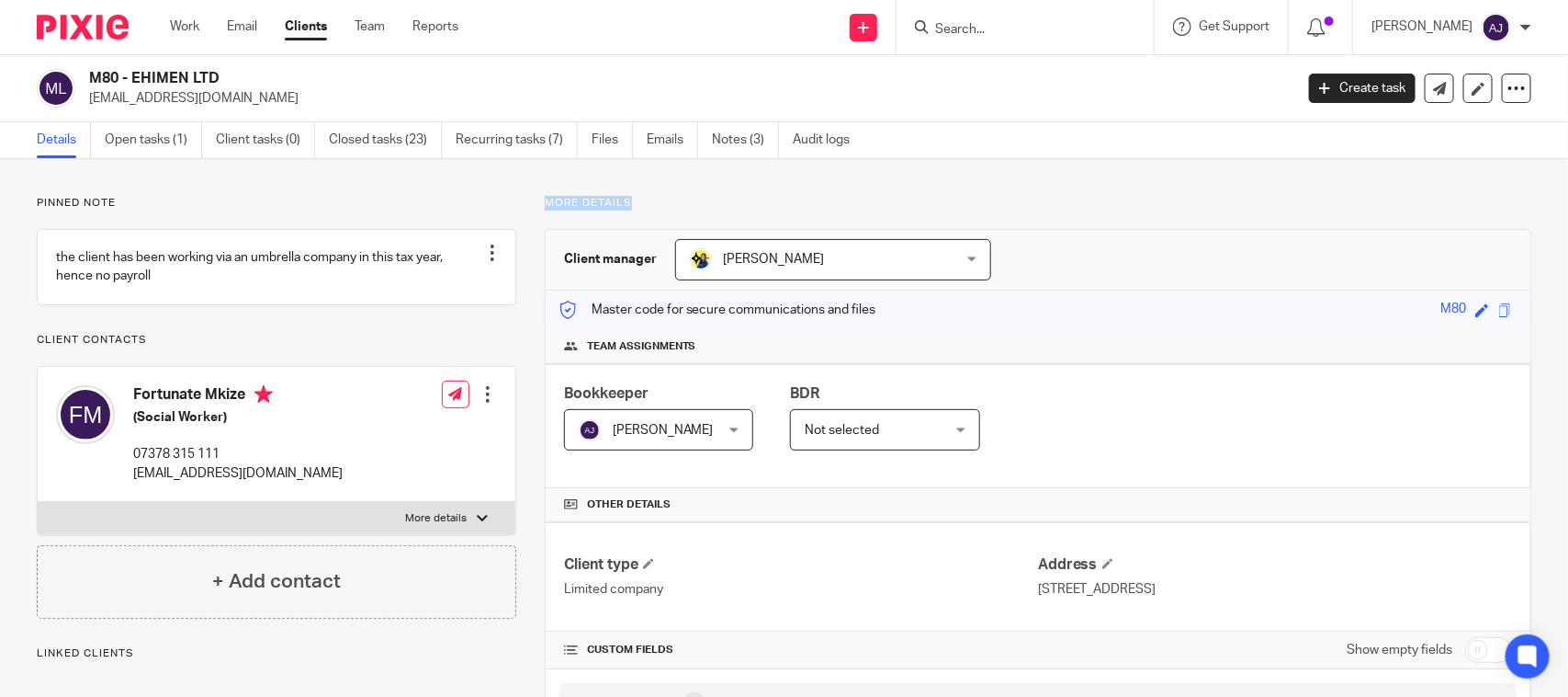
drag, startPoint x: 531, startPoint y: 199, endPoint x: 696, endPoint y: 199, distance: 165.0
click at [696, 198] on p "More details" at bounding box center [1038, 203] width 986 height 14
click at [712, 84] on h2 "M80 - EHIMEN LTD" at bounding box center [565, 78] width 953 height 19
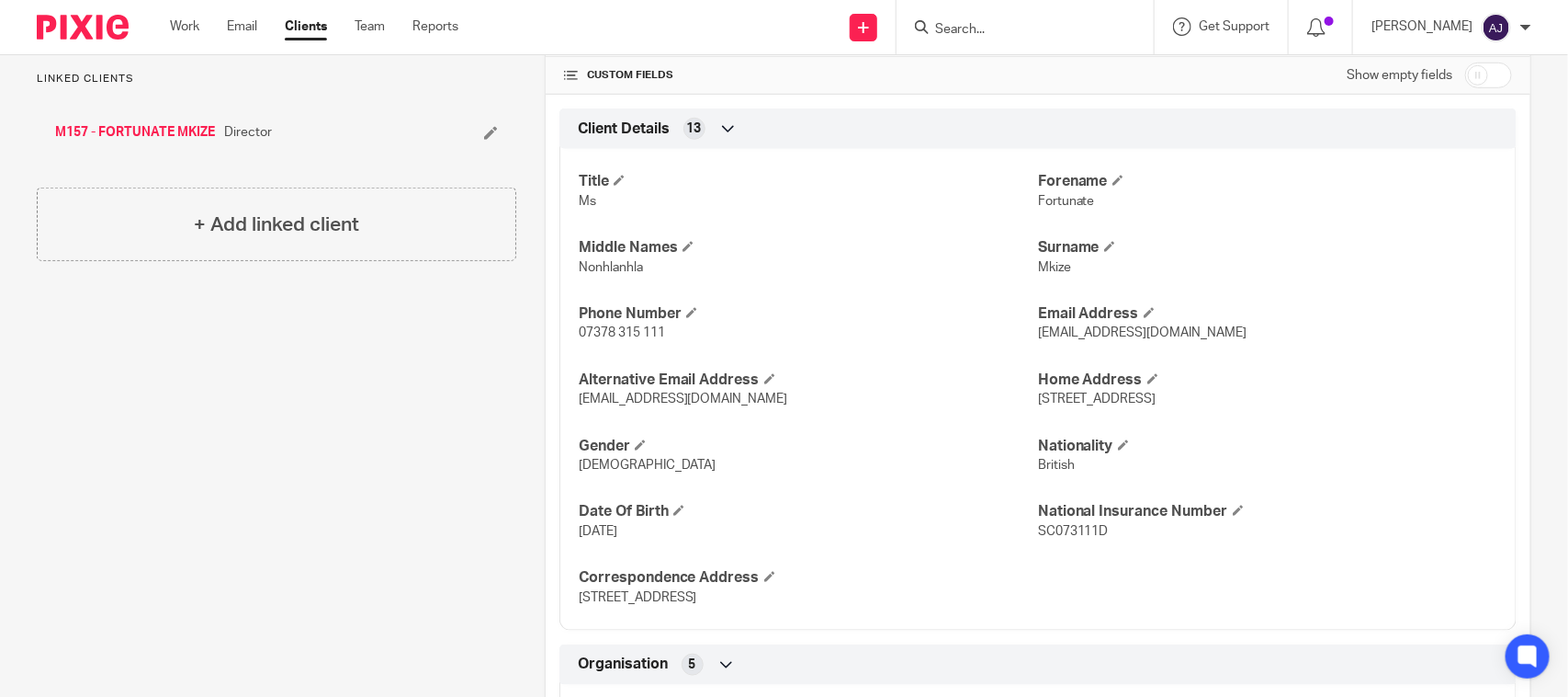
scroll to position [1149, 0]
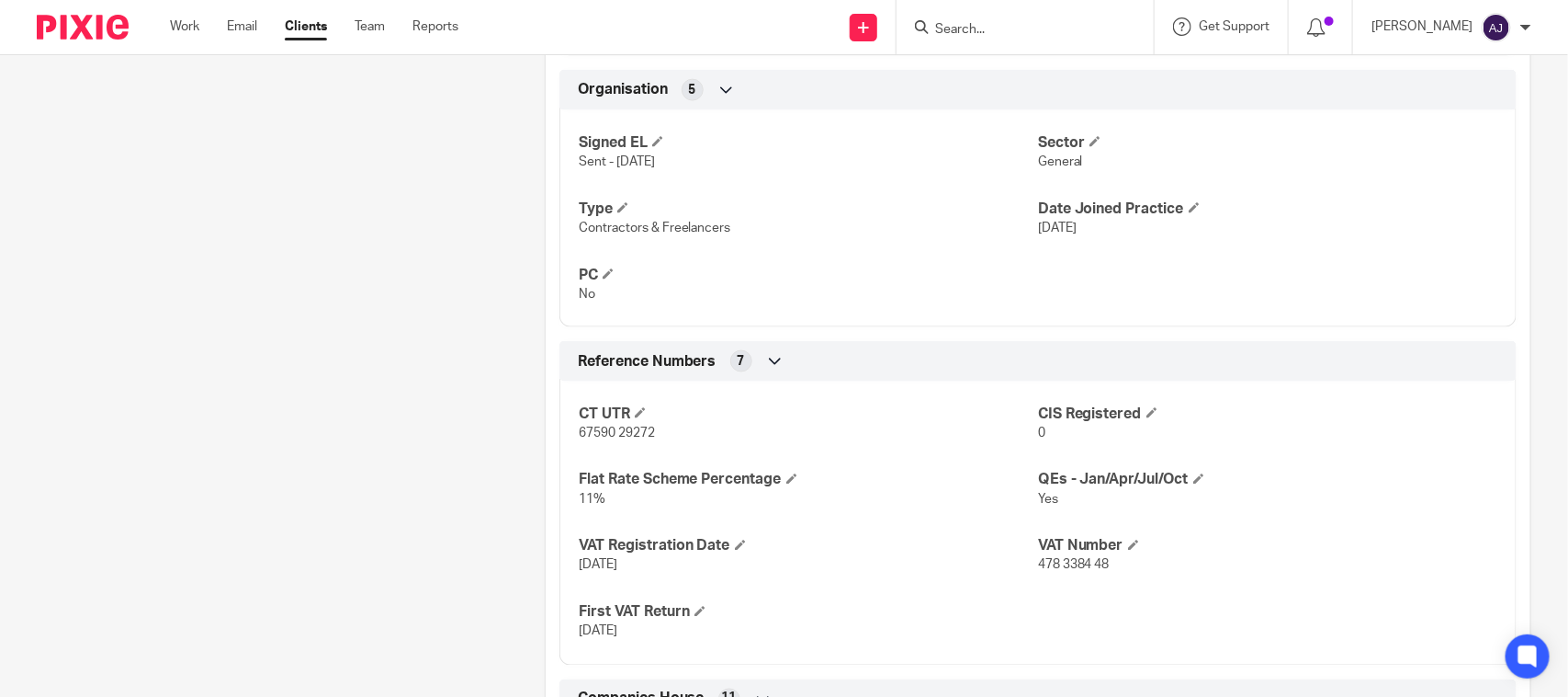
click at [251, 313] on div "Pinned note the client has been working via an umbrella company in this tax yea…" at bounding box center [262, 125] width 507 height 2156
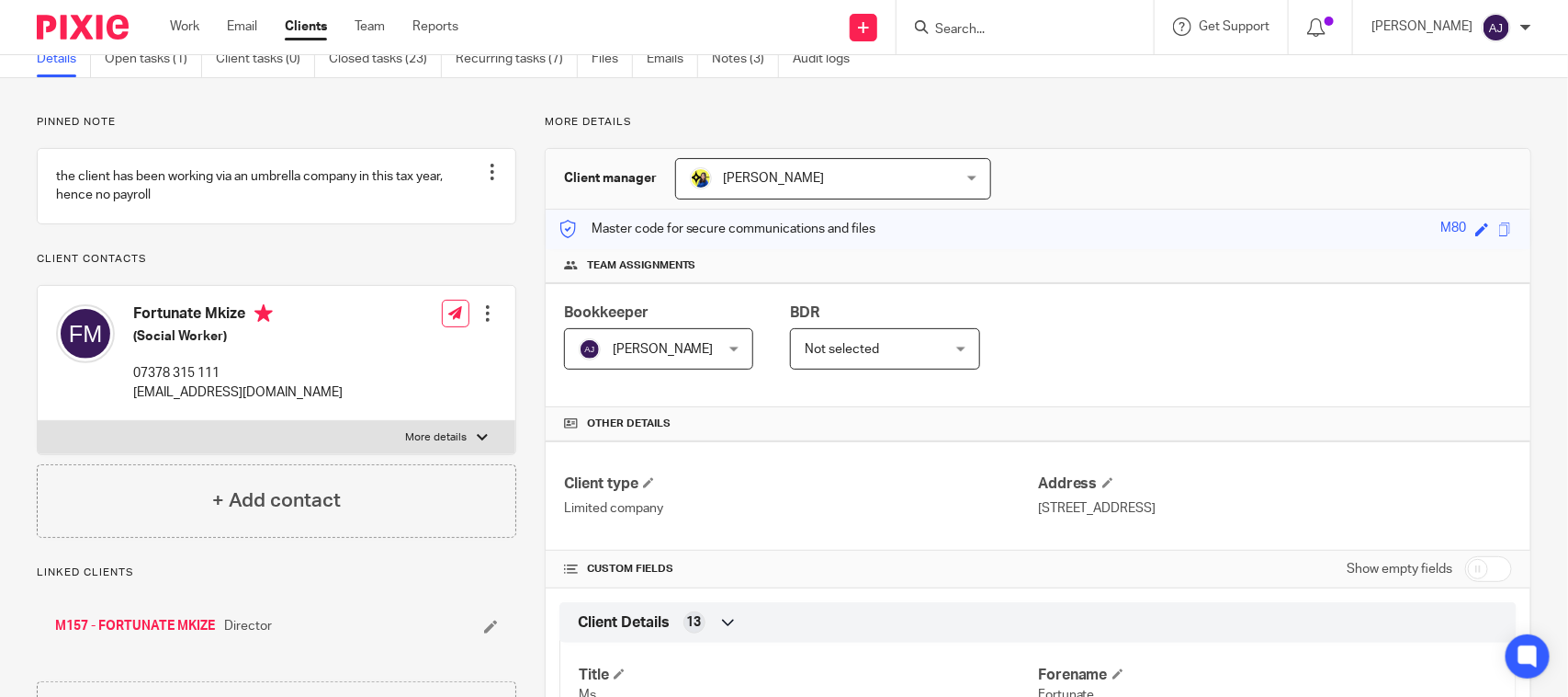
scroll to position [0, 0]
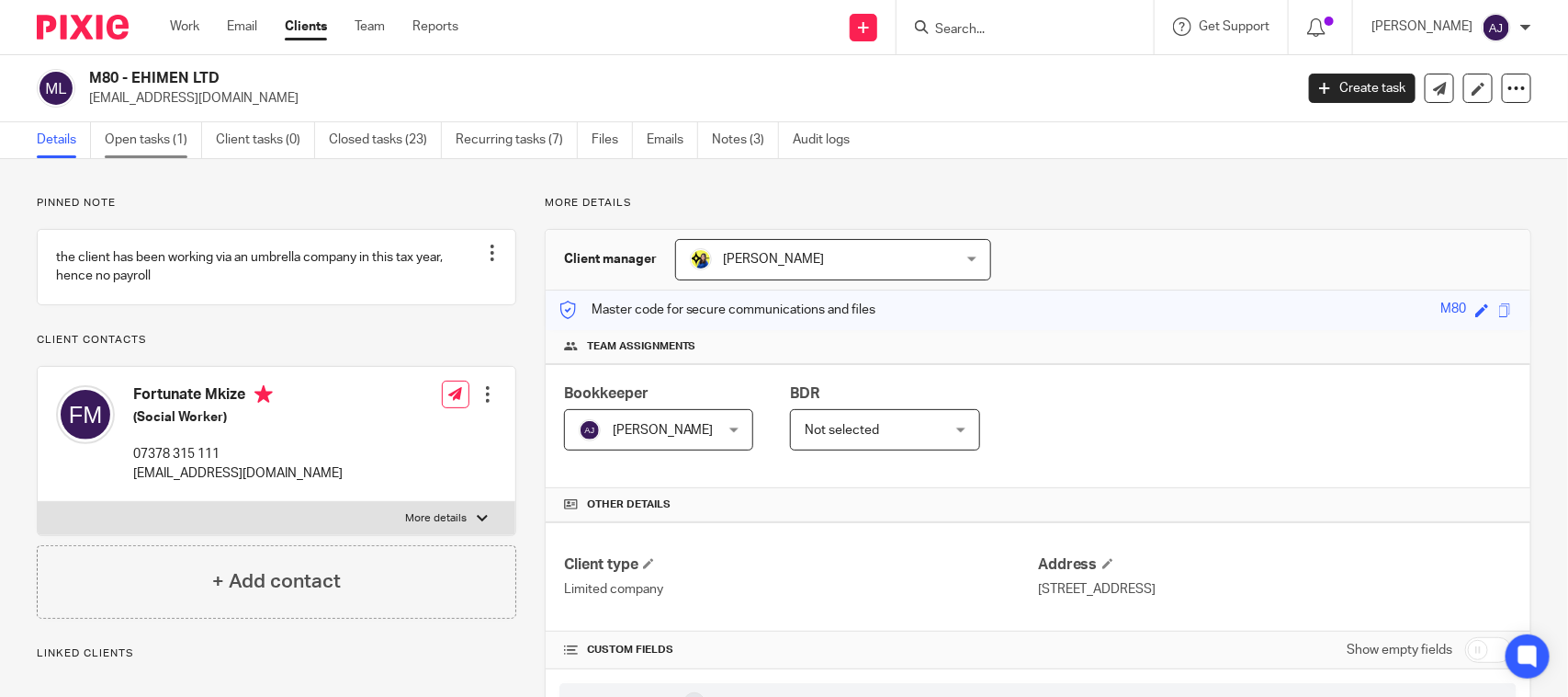
click at [136, 140] on link "Open tasks (1)" at bounding box center [153, 141] width 97 height 36
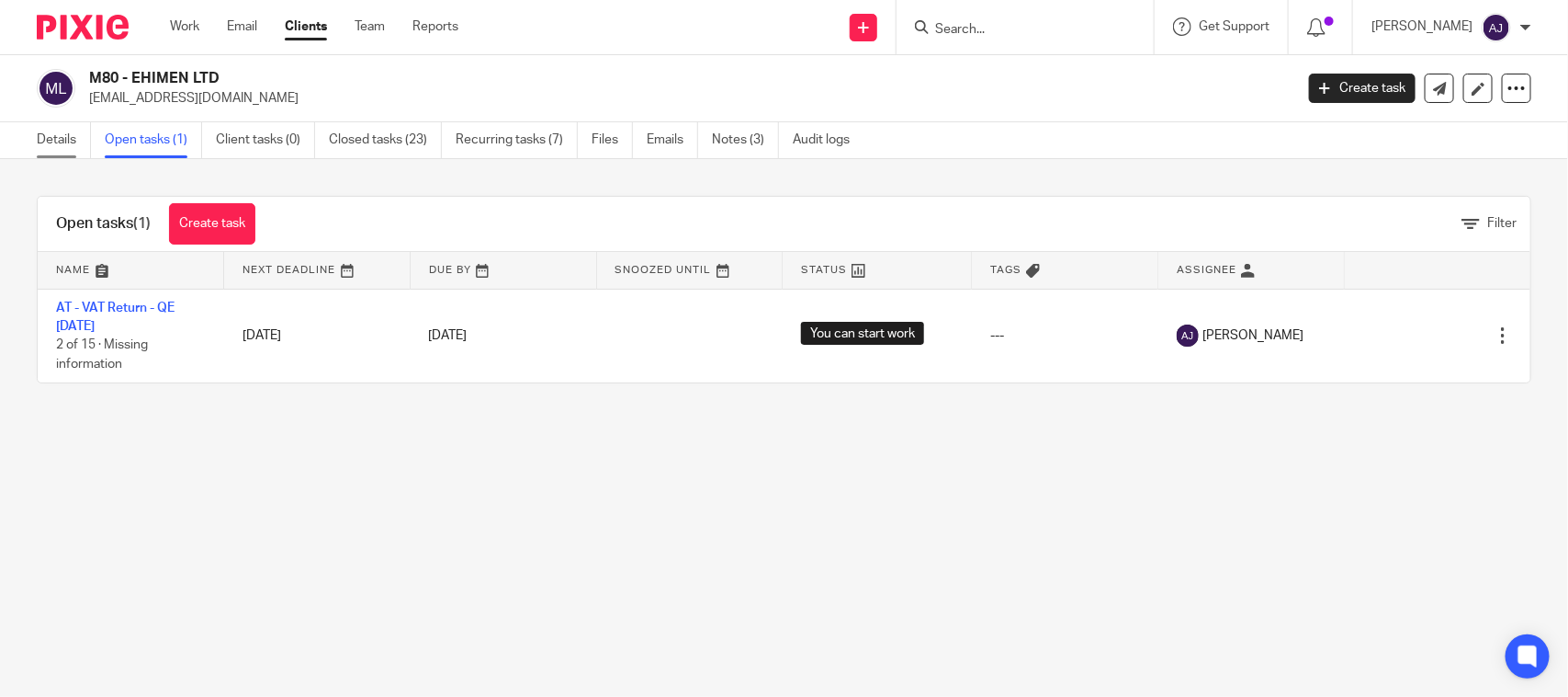
click at [52, 149] on link "Details" at bounding box center [64, 141] width 54 height 36
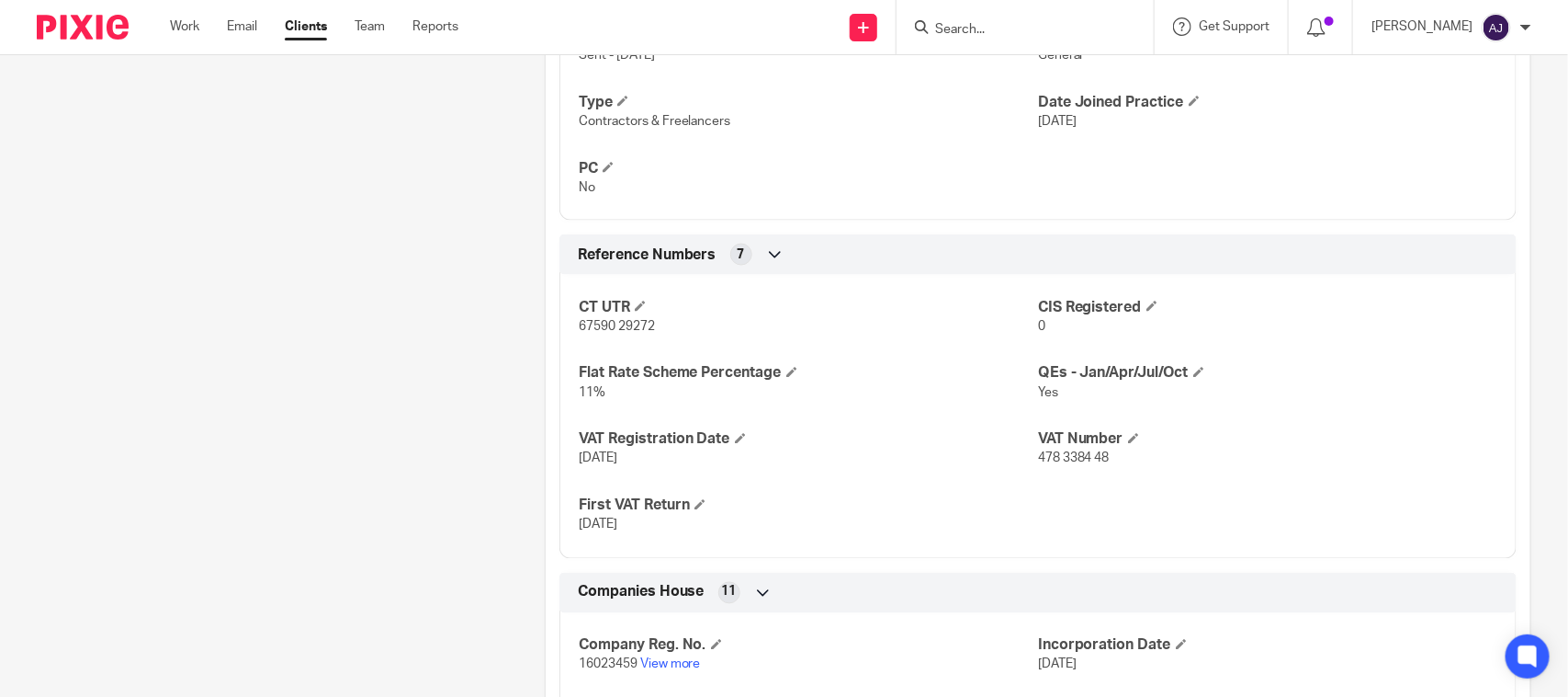
scroll to position [1384, 0]
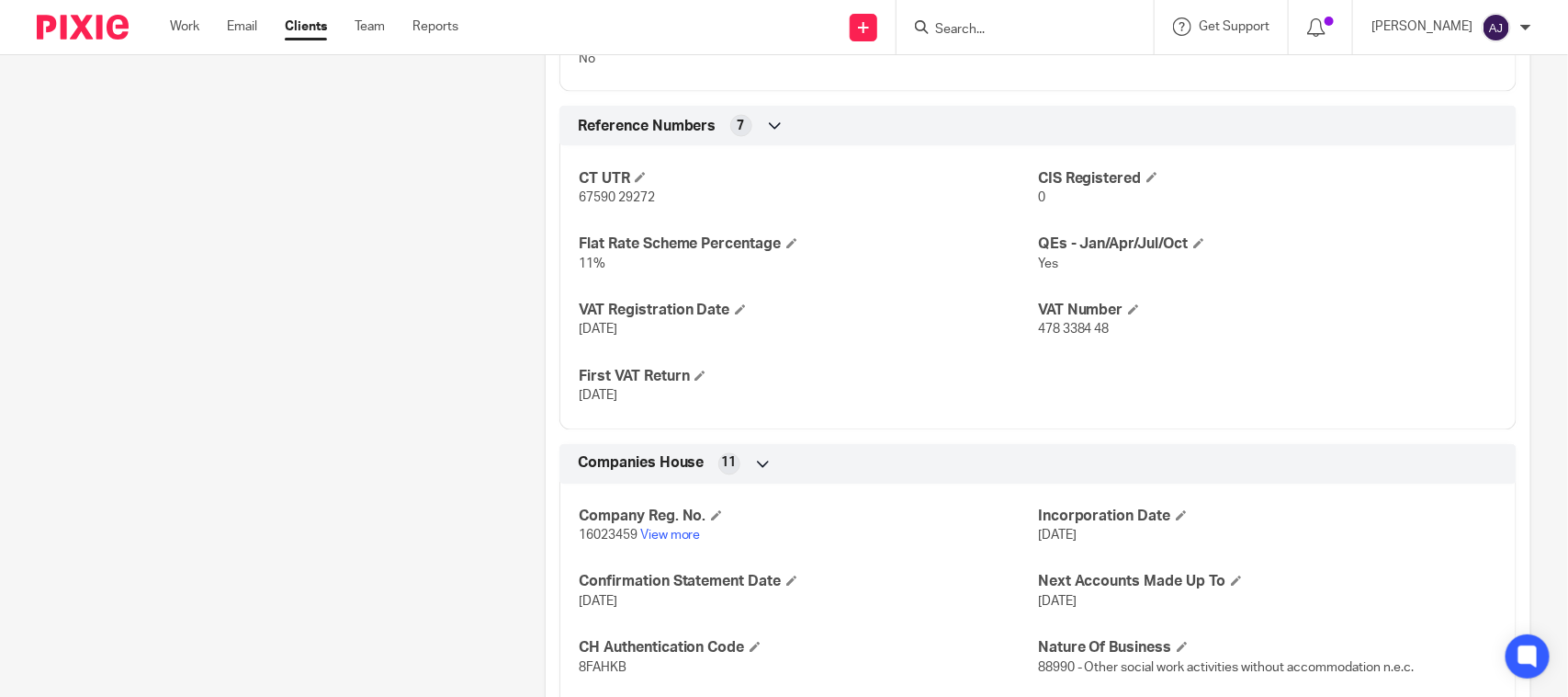
drag, startPoint x: 421, startPoint y: 256, endPoint x: 433, endPoint y: 223, distance: 35.1
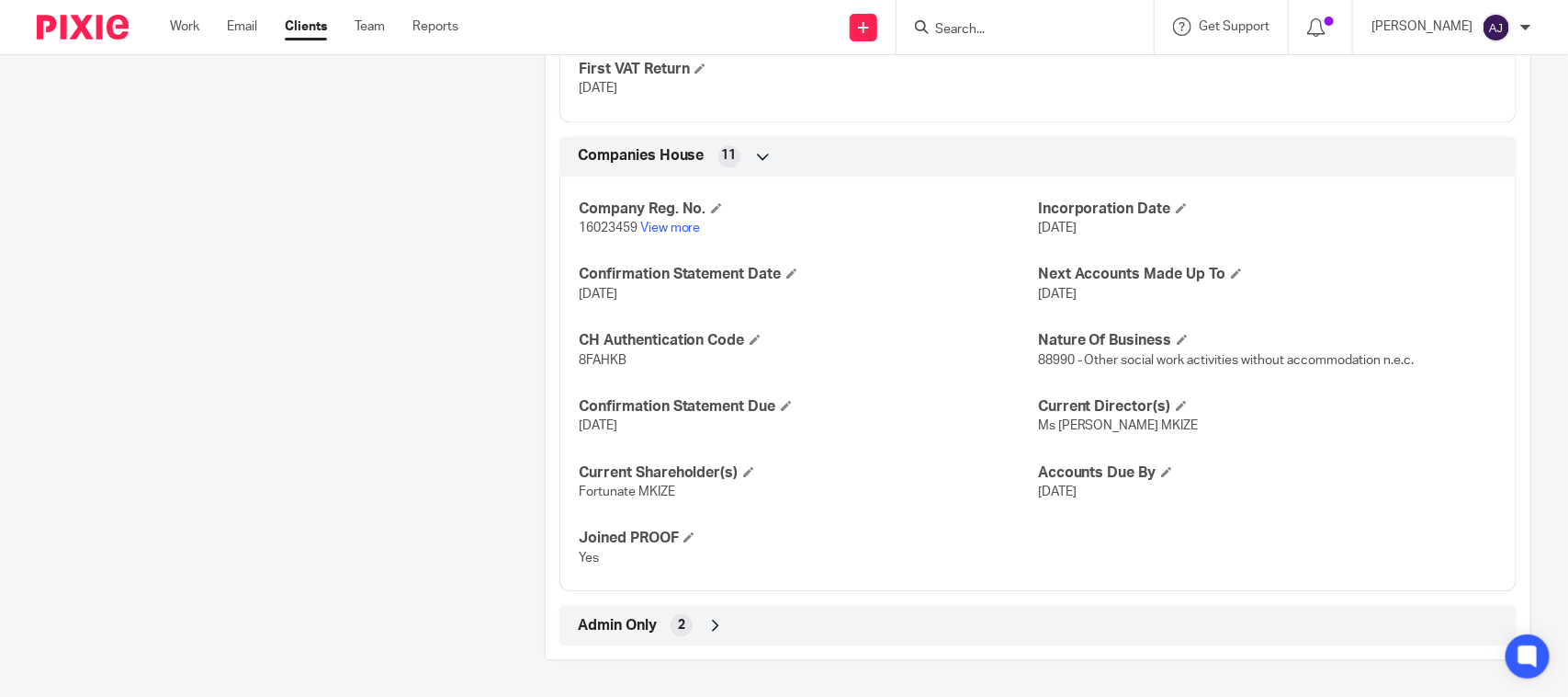
scroll to position [1694, 0]
drag, startPoint x: 285, startPoint y: 297, endPoint x: 308, endPoint y: 434, distance: 138.9
drag, startPoint x: 261, startPoint y: 198, endPoint x: 260, endPoint y: 254, distance: 56.0
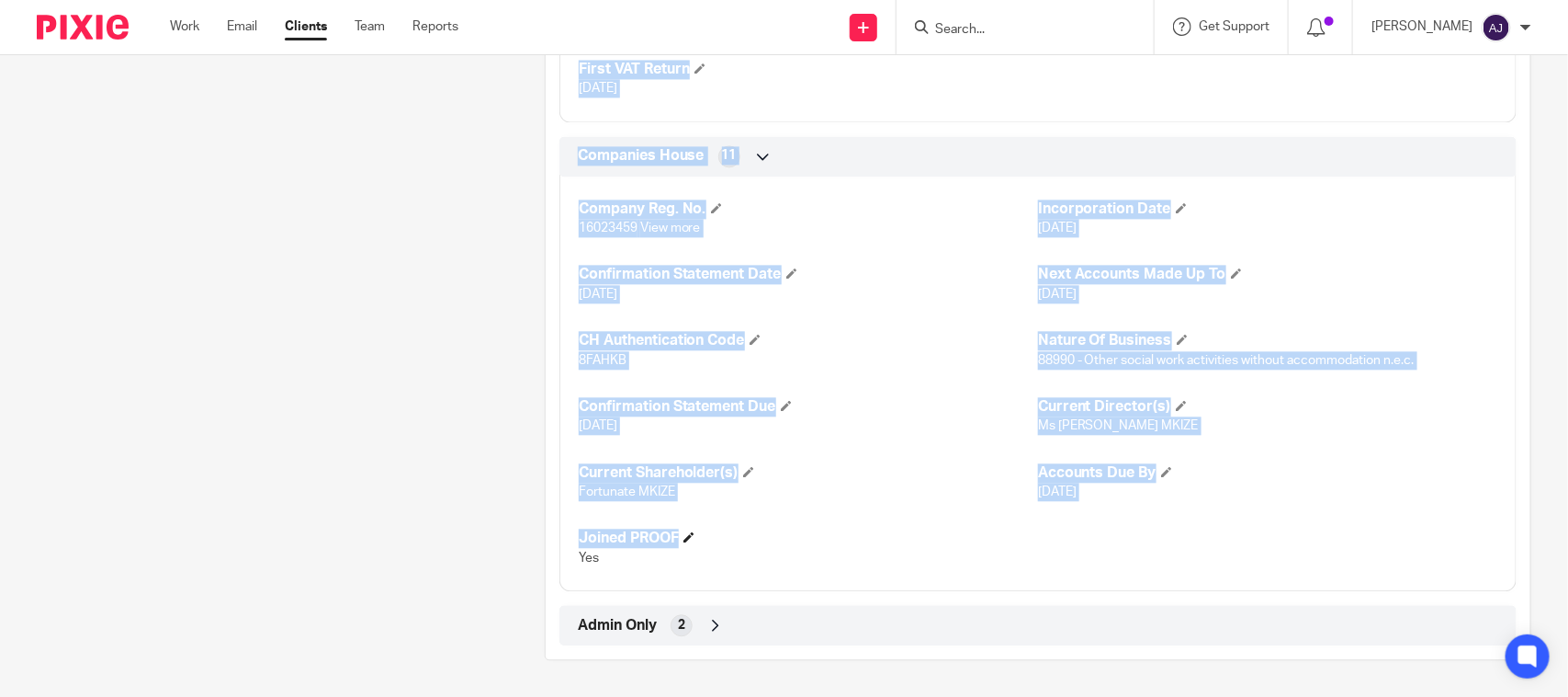
drag, startPoint x: 261, startPoint y: 207, endPoint x: 950, endPoint y: 530, distance: 761.0
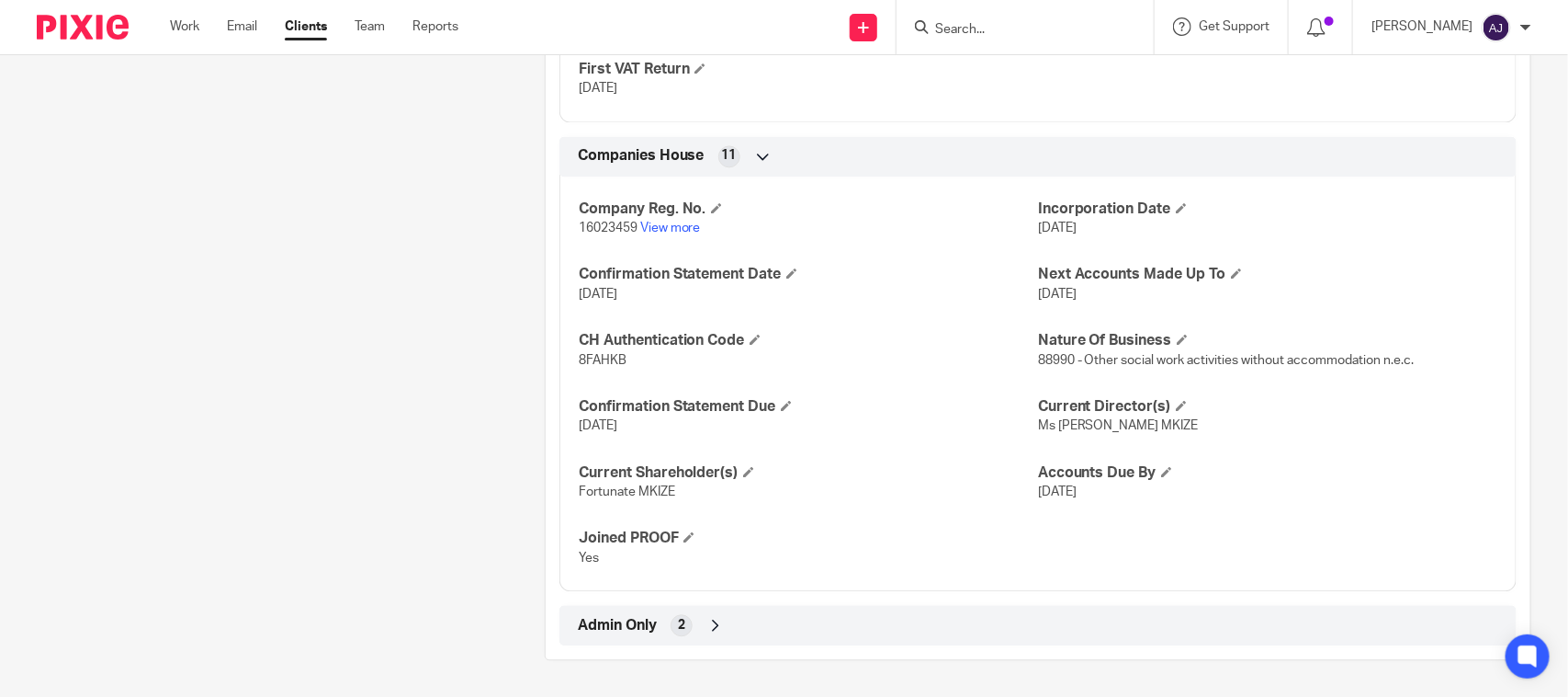
drag, startPoint x: 410, startPoint y: 113, endPoint x: 613, endPoint y: 579, distance: 508.3
drag, startPoint x: 459, startPoint y: 131, endPoint x: 459, endPoint y: 361, distance: 230.0
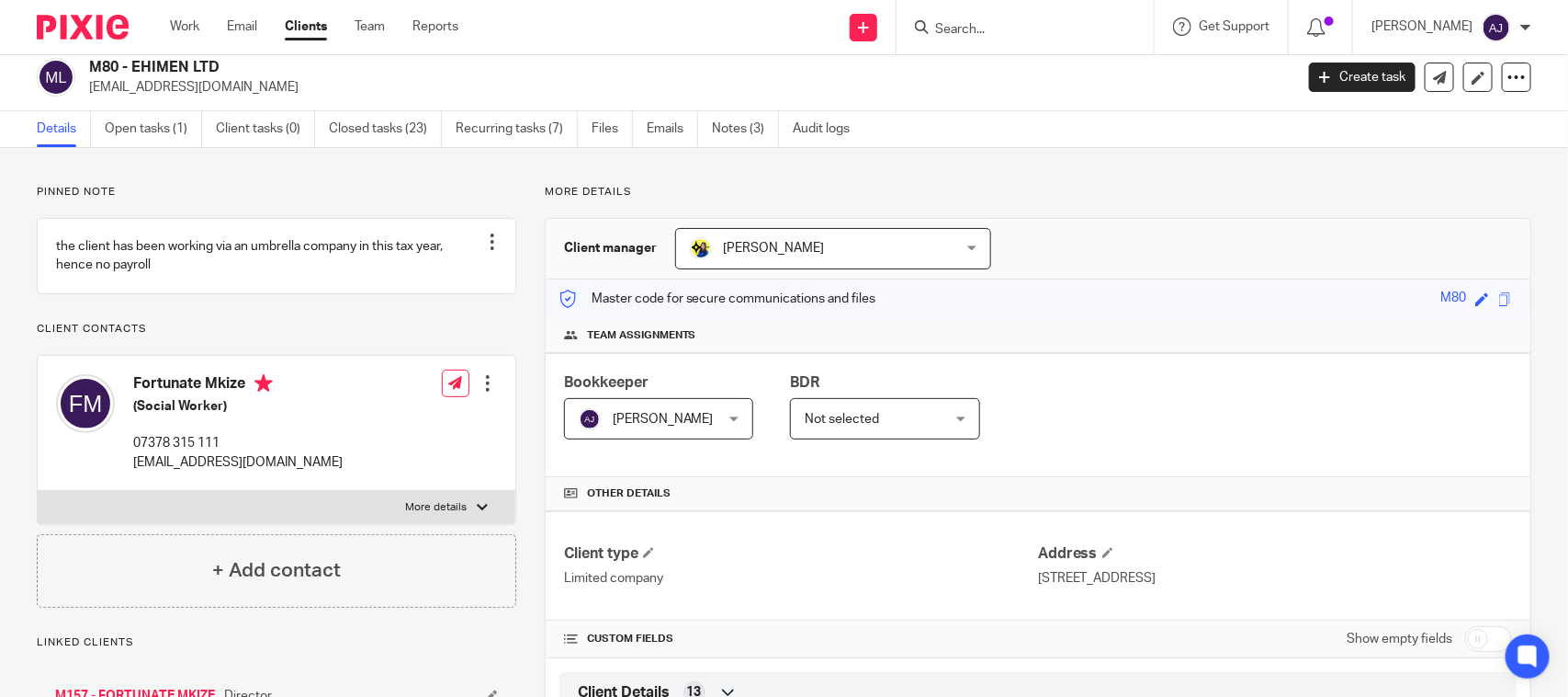
scroll to position [0, 0]
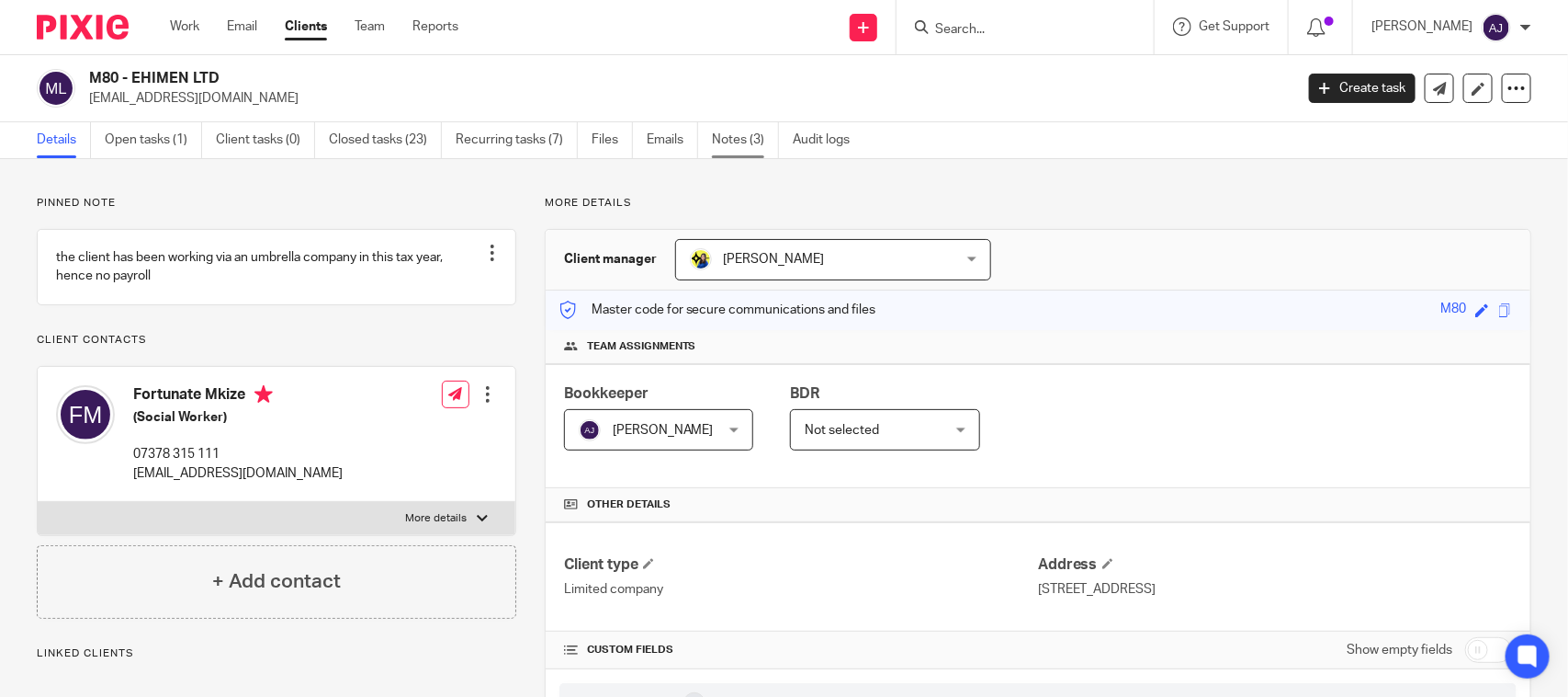
click at [763, 144] on link "Notes (3)" at bounding box center [745, 141] width 67 height 36
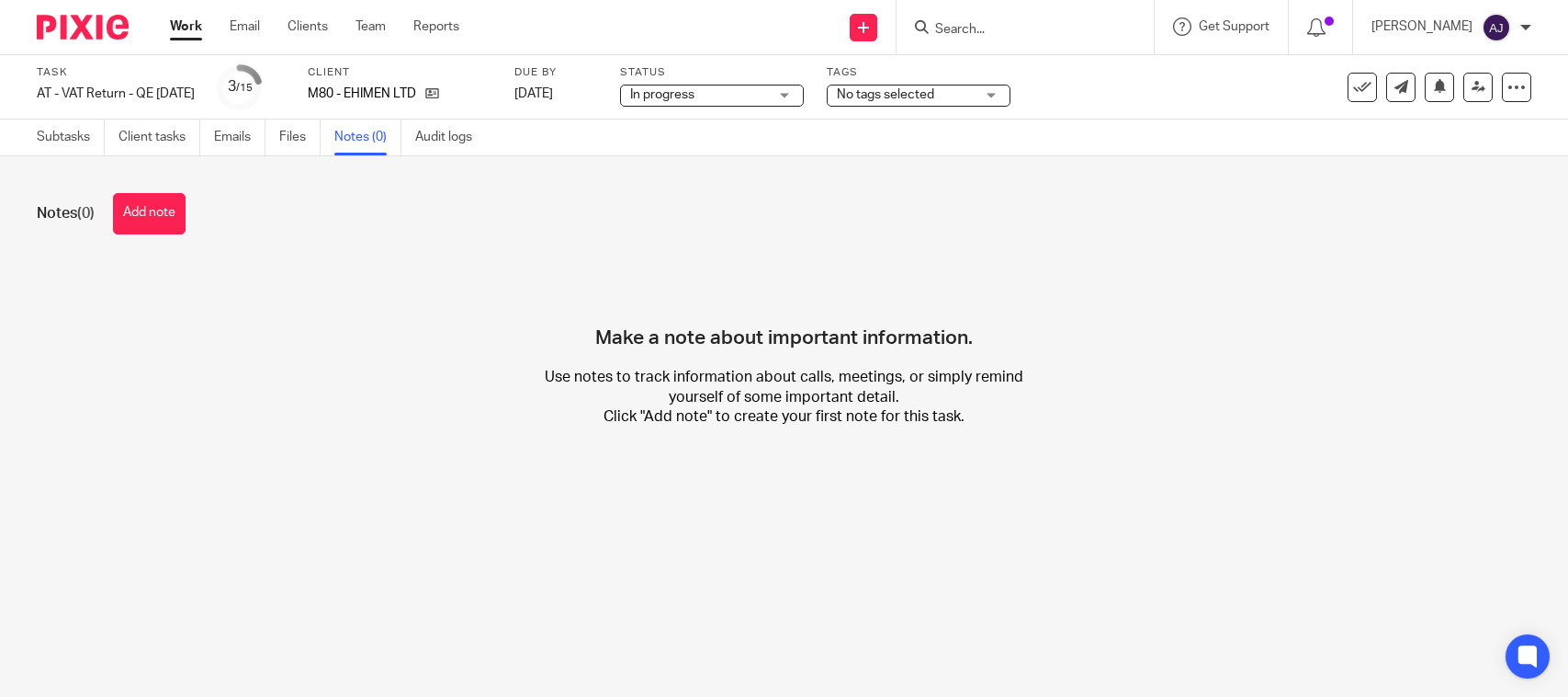
click at [115, 216] on div "Notes (0) Add note" at bounding box center [784, 213] width 1494 height 41
click at [126, 214] on button "Add note" at bounding box center [149, 213] width 72 height 41
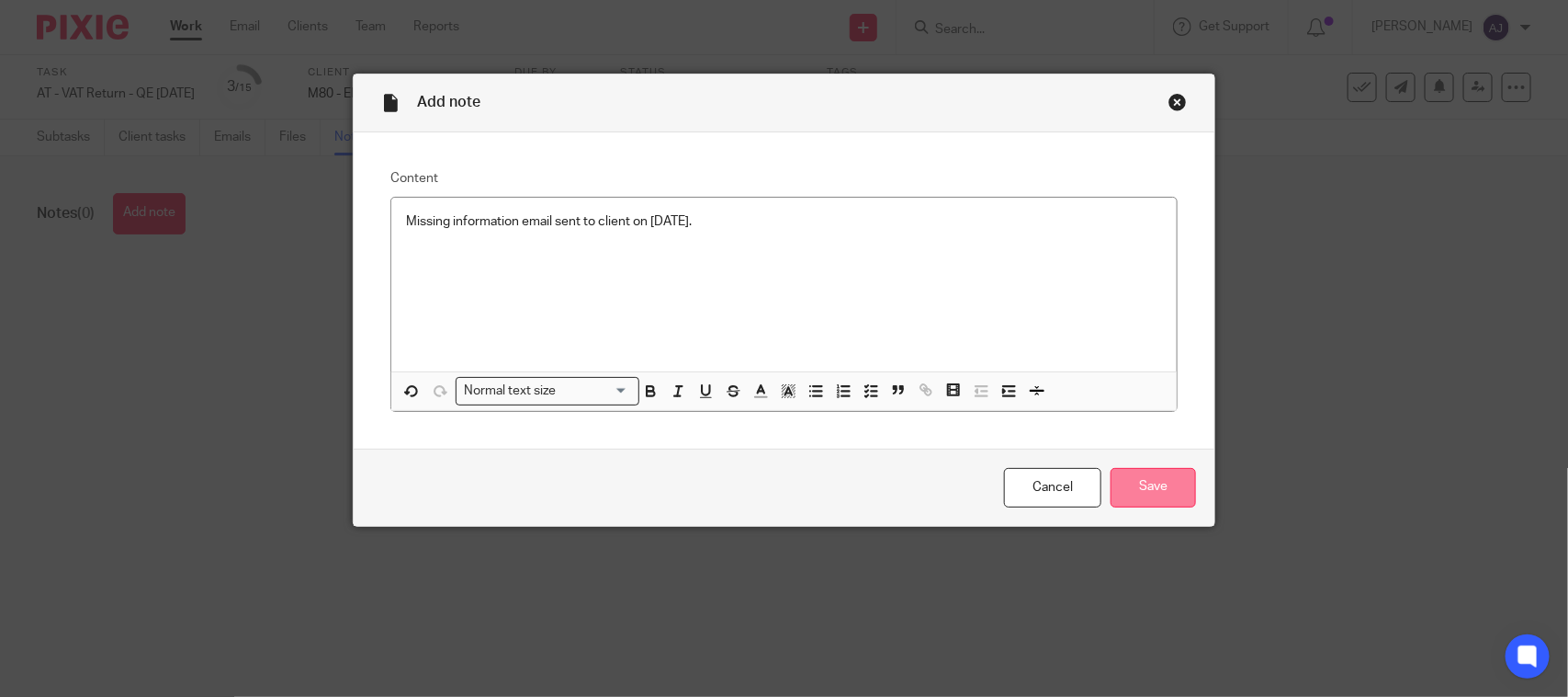
click at [1133, 497] on input "Save" at bounding box center [1153, 488] width 86 height 40
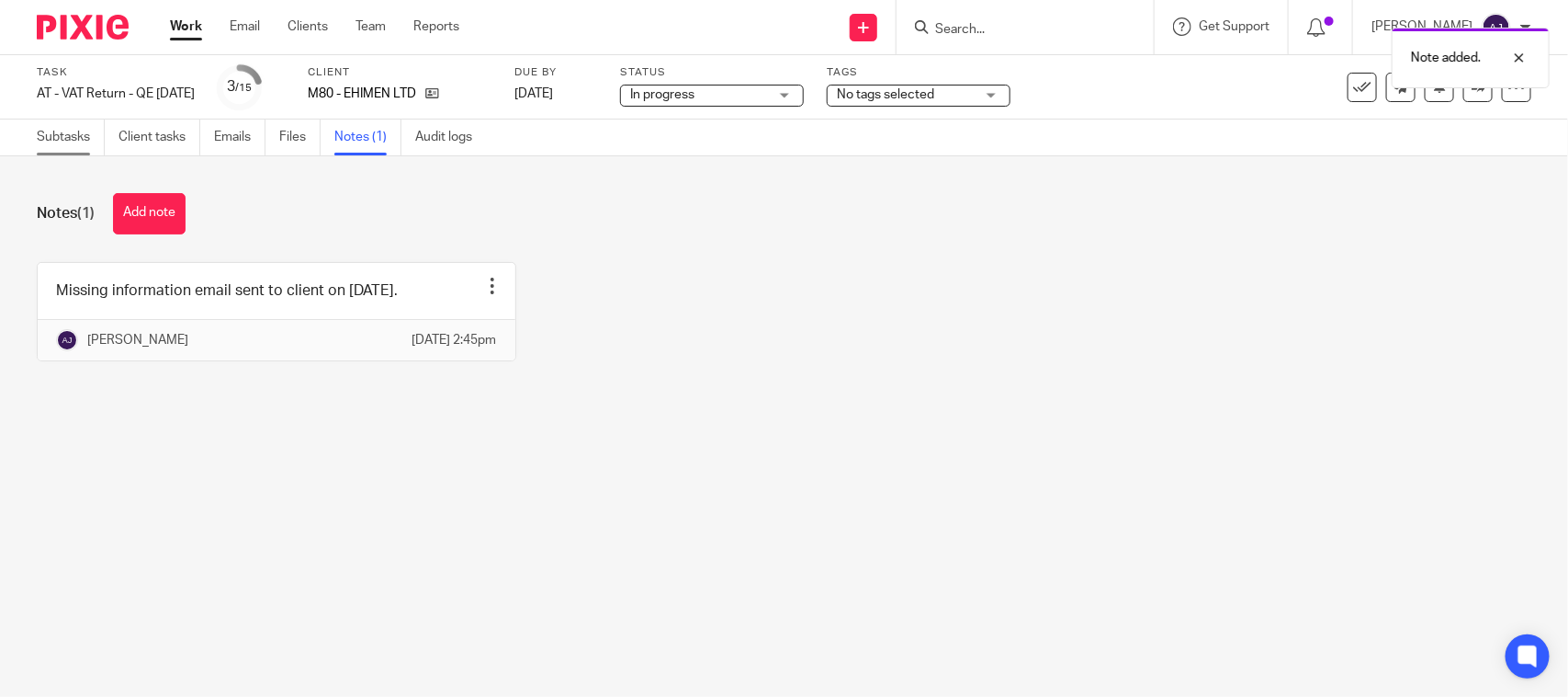
click at [73, 128] on link "Subtasks" at bounding box center [71, 138] width 68 height 36
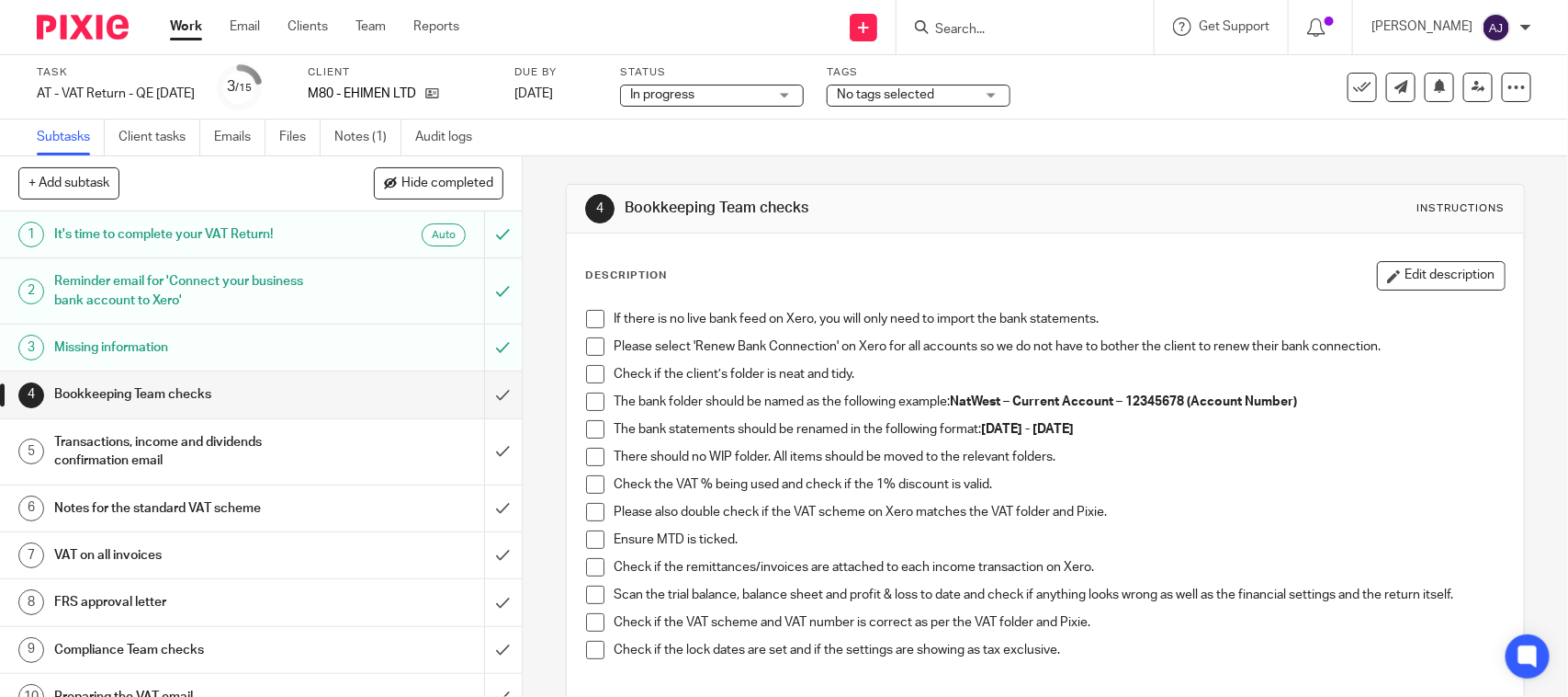
click at [586, 331] on li "If there is no live bank feed on Xero, you will only need to import the bank st…" at bounding box center [1044, 323] width 917 height 28
click at [589, 327] on span at bounding box center [595, 319] width 18 height 18
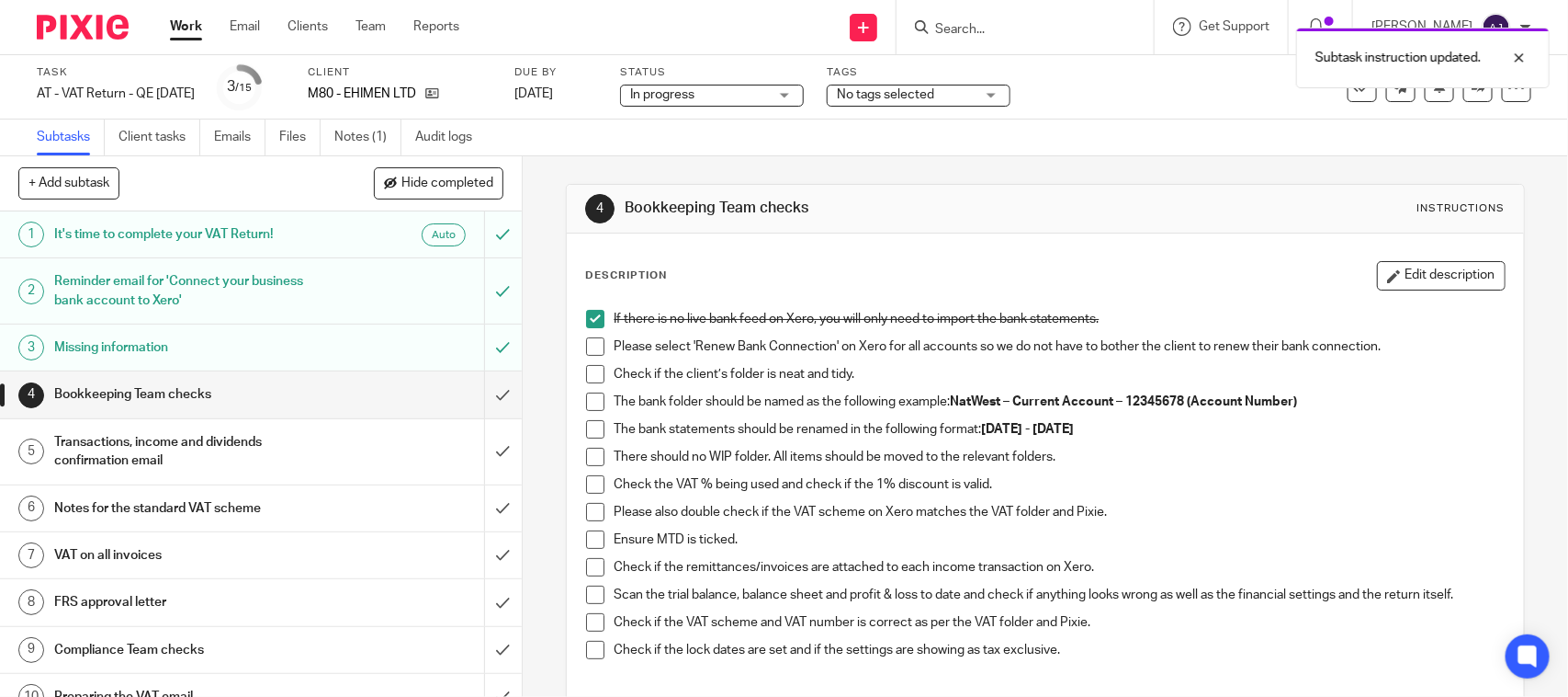
click at [592, 346] on span at bounding box center [595, 346] width 18 height 18
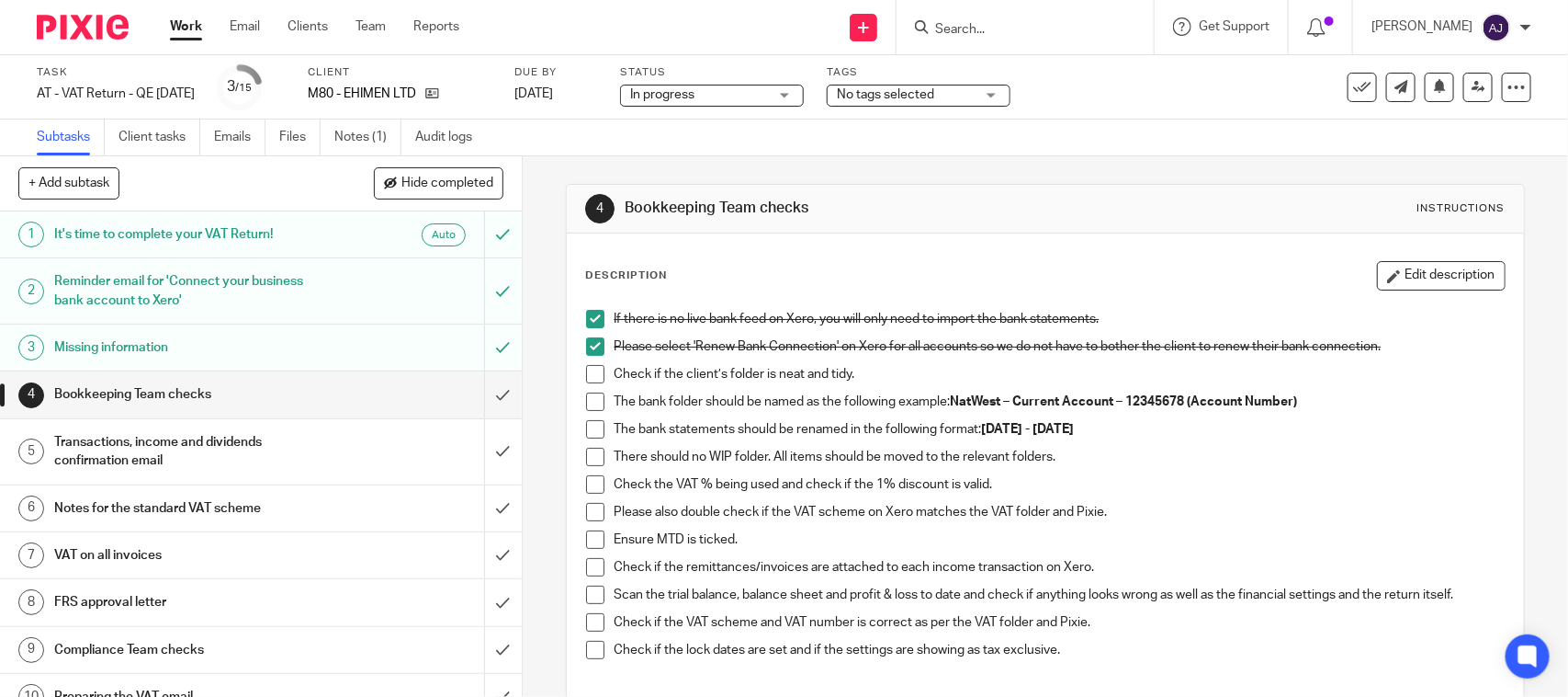
click at [588, 368] on span at bounding box center [595, 374] width 18 height 18
click at [588, 394] on span at bounding box center [595, 401] width 18 height 18
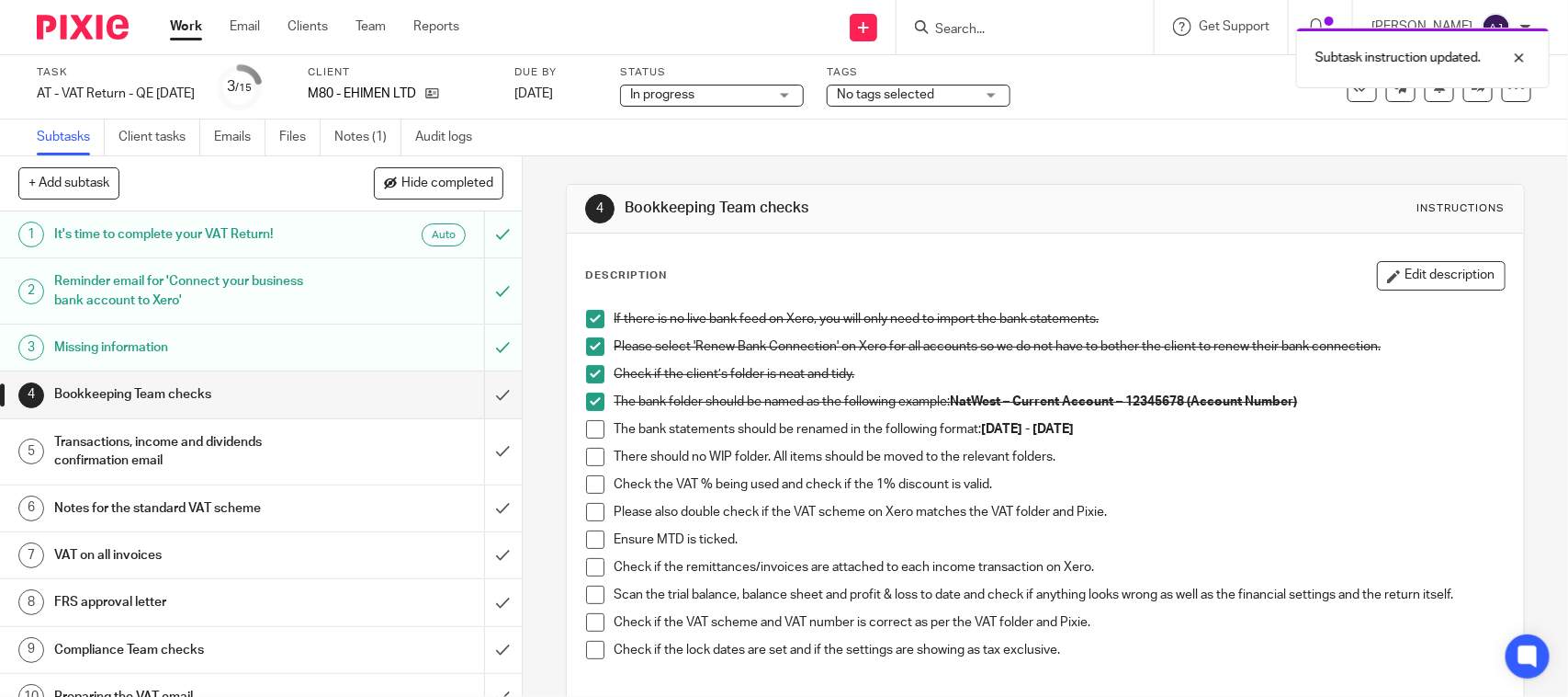
click at [588, 421] on span at bounding box center [595, 429] width 18 height 18
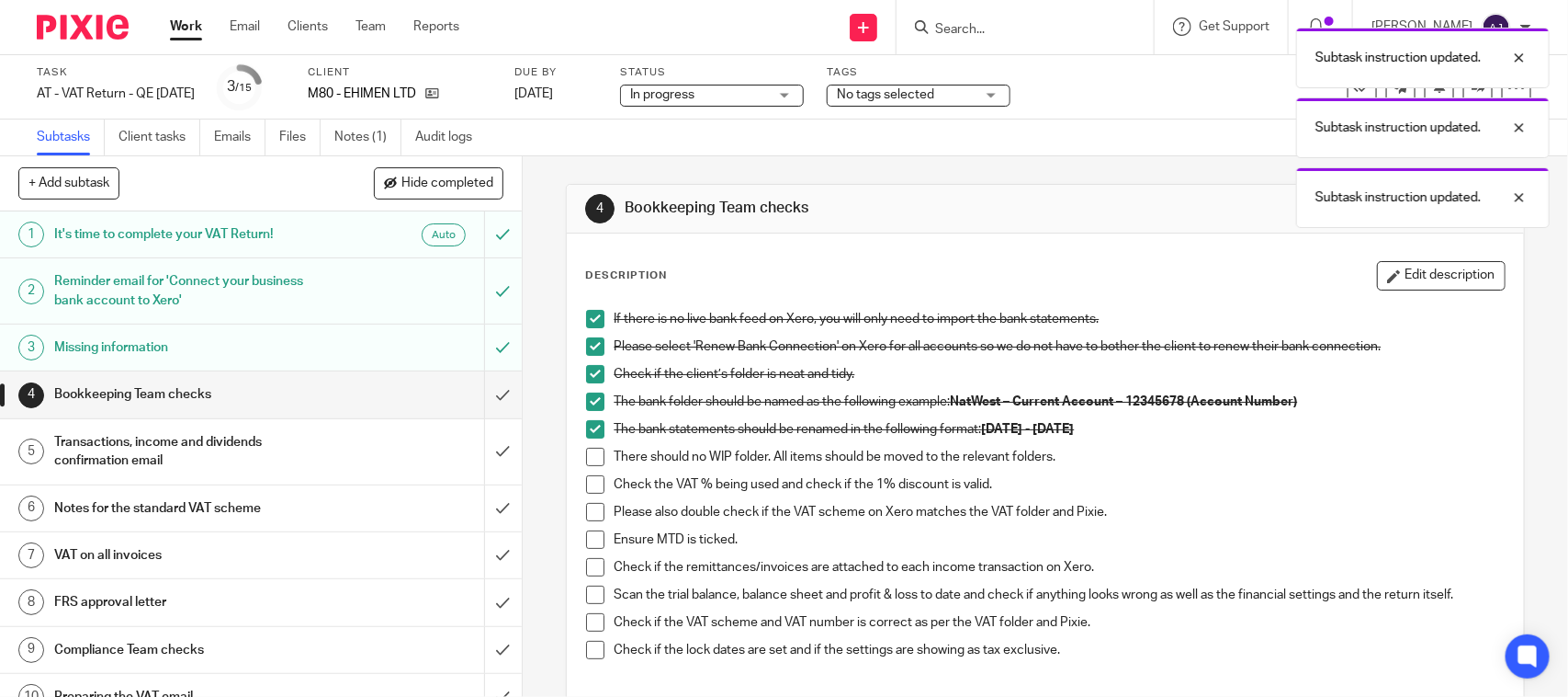
click at [588, 460] on span at bounding box center [595, 456] width 18 height 18
click at [588, 478] on span at bounding box center [595, 484] width 18 height 18
click at [598, 511] on span at bounding box center [595, 512] width 18 height 18
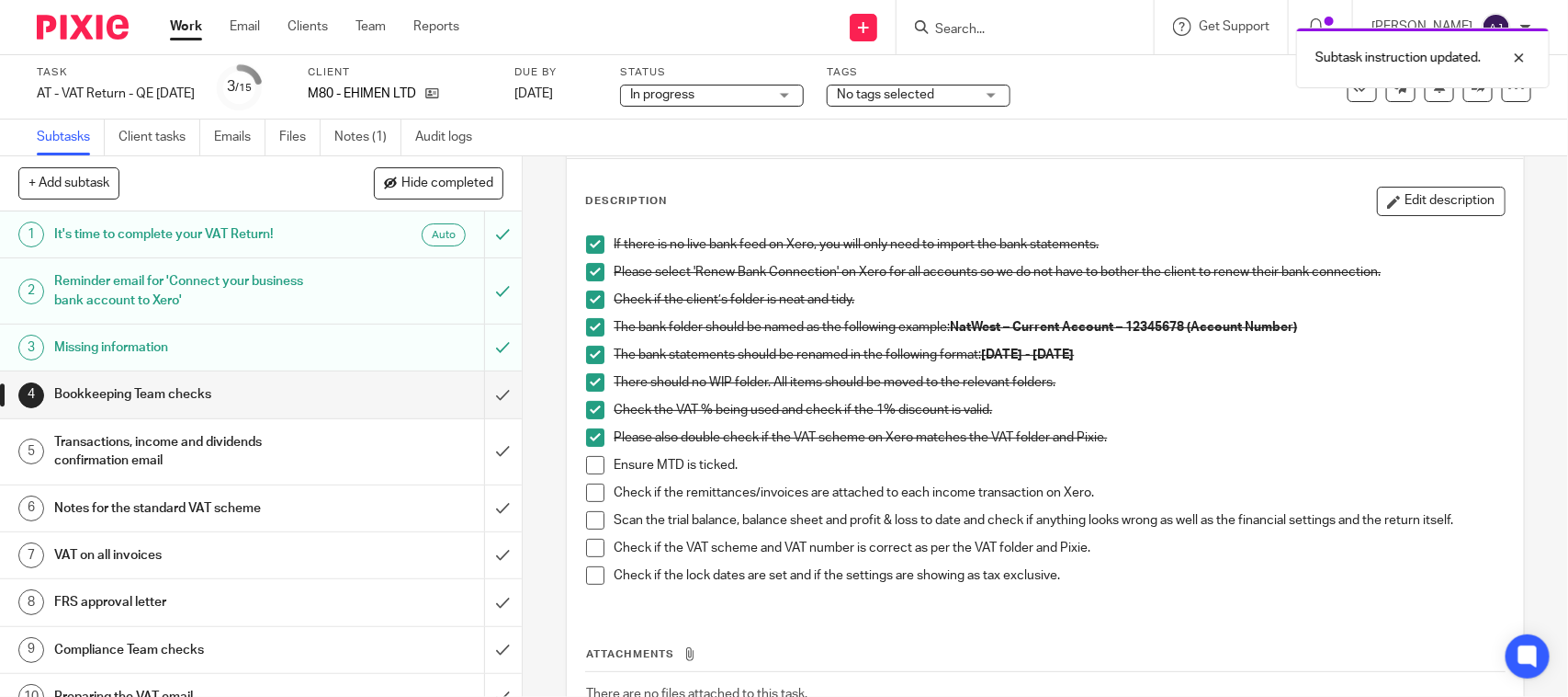
scroll to position [115, 0]
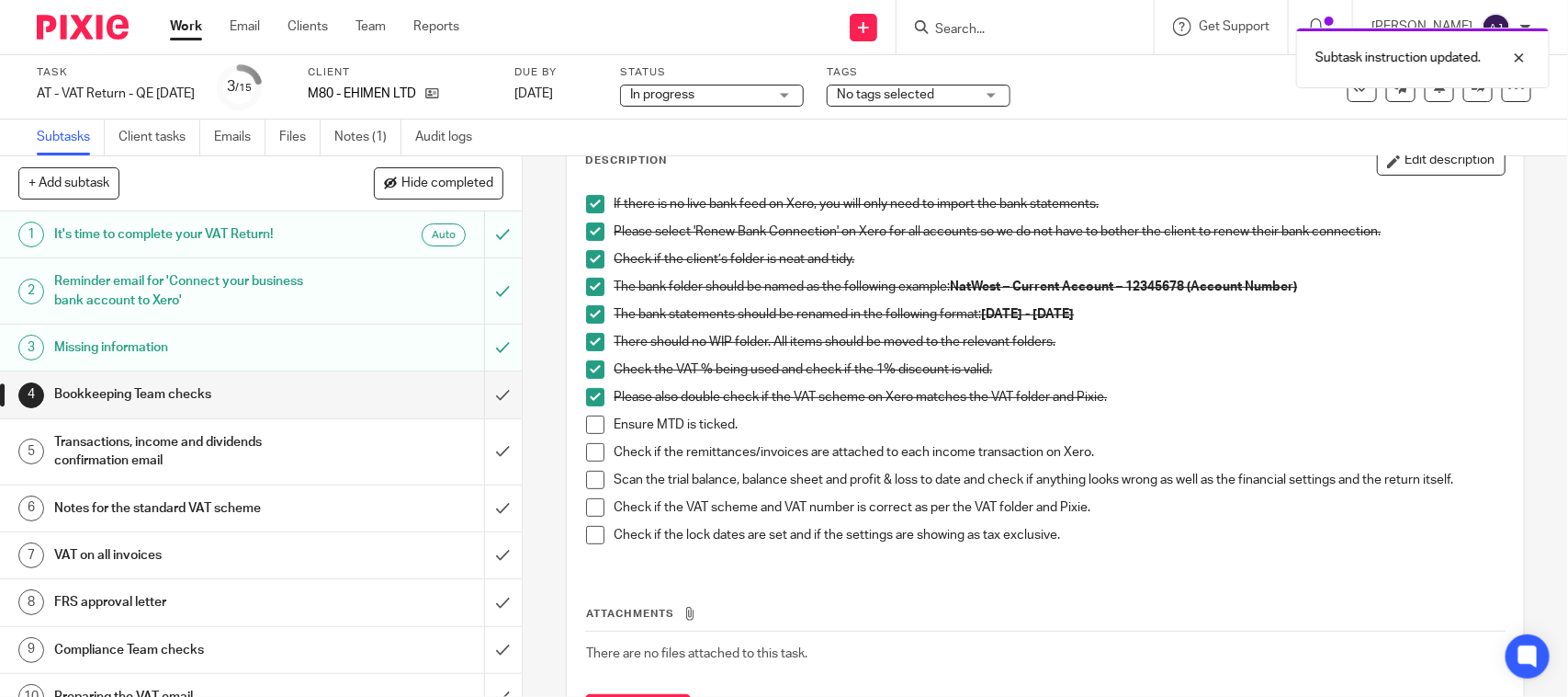
click at [586, 414] on li "Please also double check if the VAT scheme on Xero matches the VAT folder and P…" at bounding box center [1044, 401] width 917 height 28
click at [588, 438] on li "Ensure MTD is ticked." at bounding box center [1044, 429] width 917 height 28
click at [588, 425] on span at bounding box center [595, 424] width 18 height 18
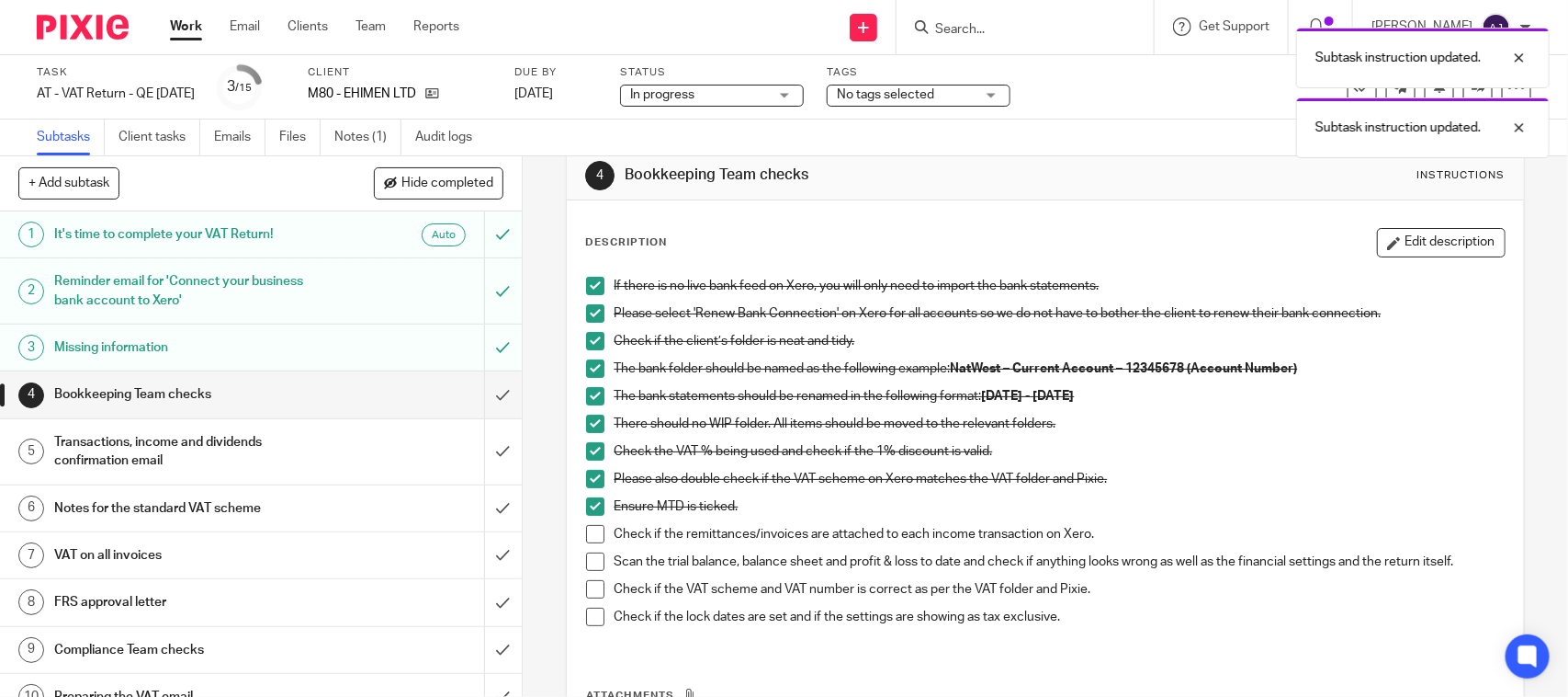
scroll to position [0, 0]
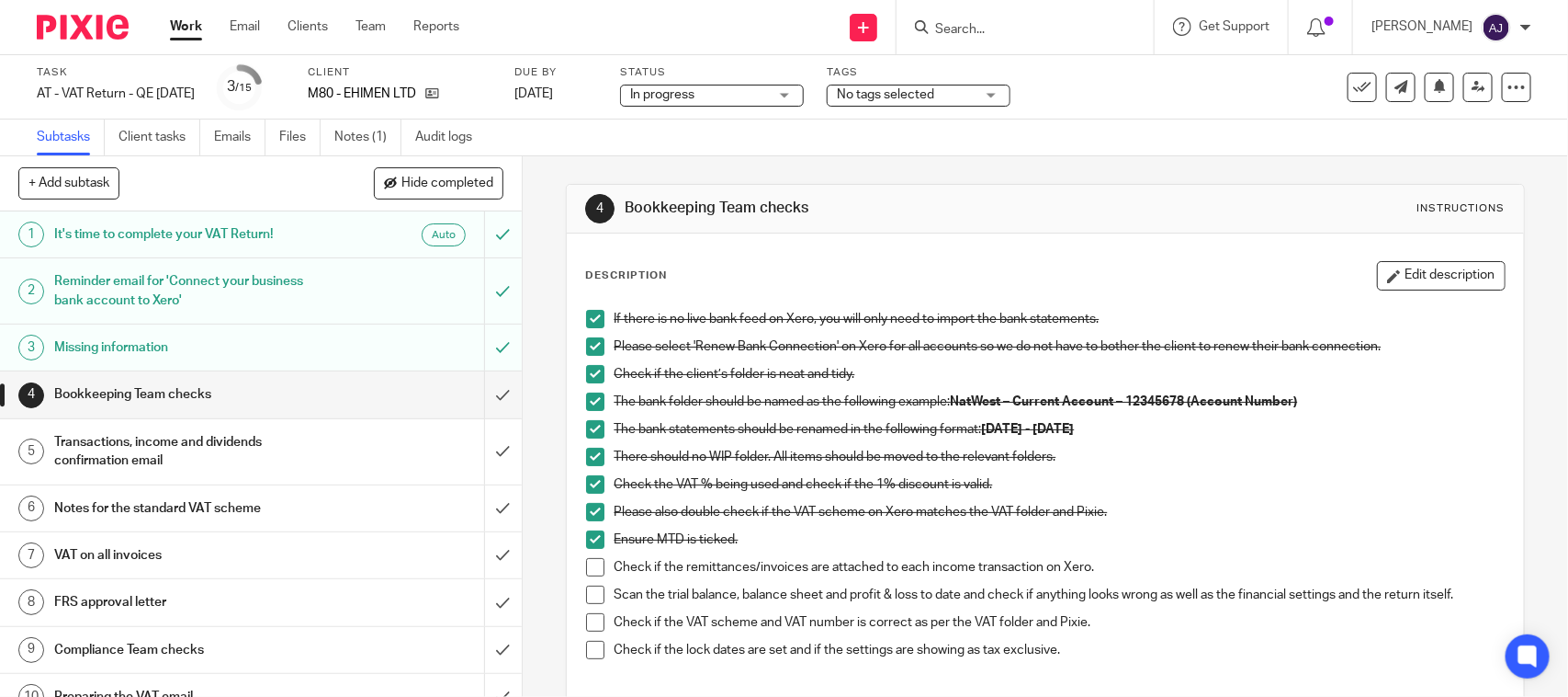
click at [590, 595] on span at bounding box center [595, 594] width 18 height 18
click at [589, 616] on span at bounding box center [595, 622] width 18 height 18
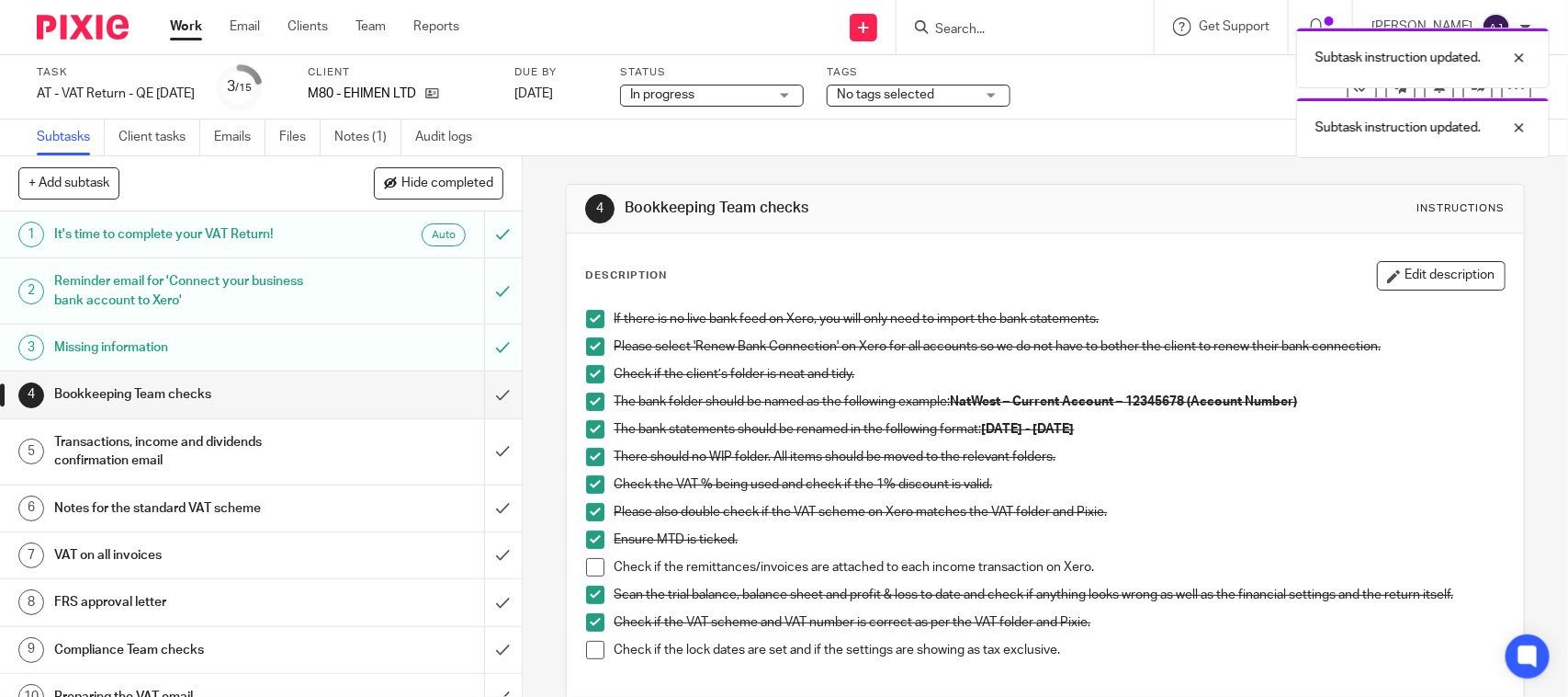
click at [586, 649] on span at bounding box center [595, 649] width 18 height 18
click at [416, 447] on div "Transactions, income and dividends confirmation email" at bounding box center [259, 451] width 411 height 47
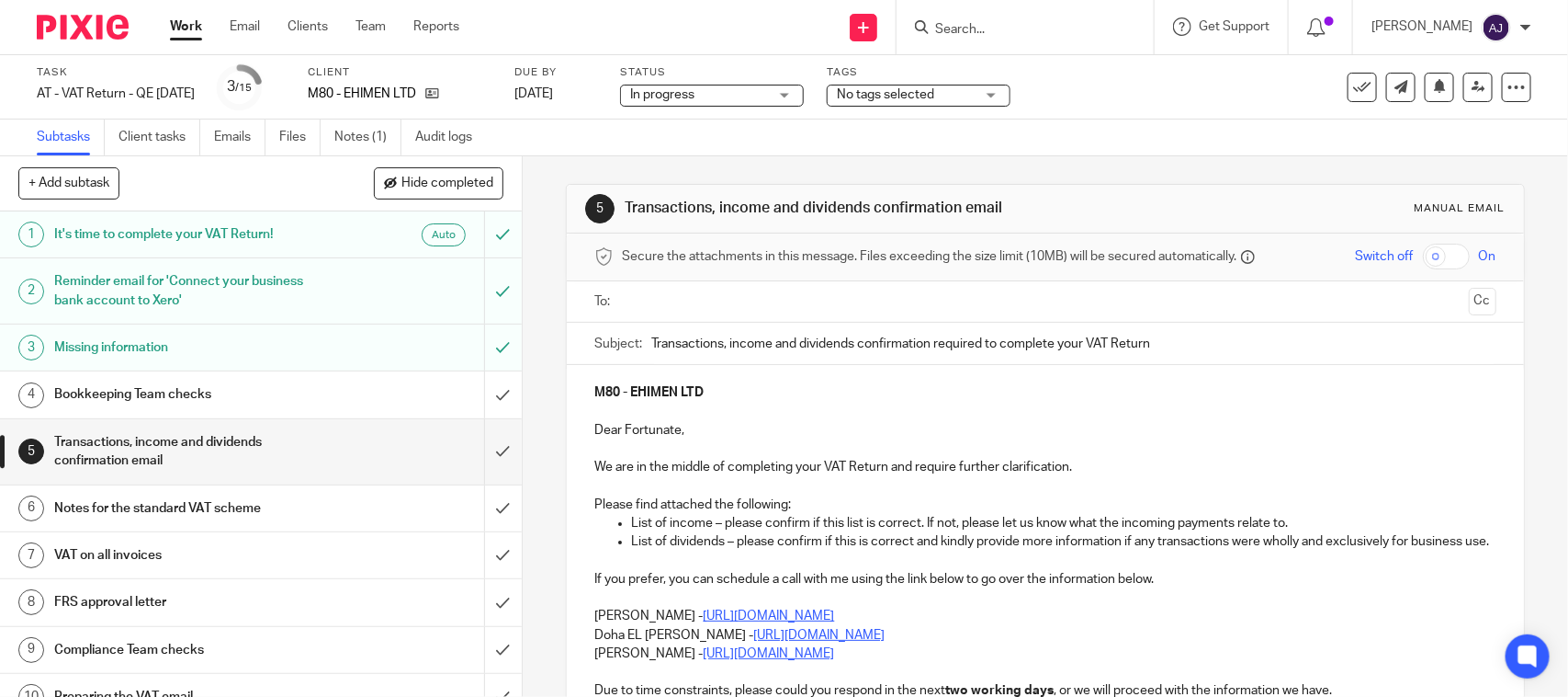
click at [1174, 172] on div "5 Transactions, income and dividends confirmation email Manual email Secure the…" at bounding box center [1044, 554] width 958 height 797
click at [1146, 178] on div "5 Transactions, income and dividends confirmation email Manual email Secure the…" at bounding box center [1044, 554] width 958 height 797
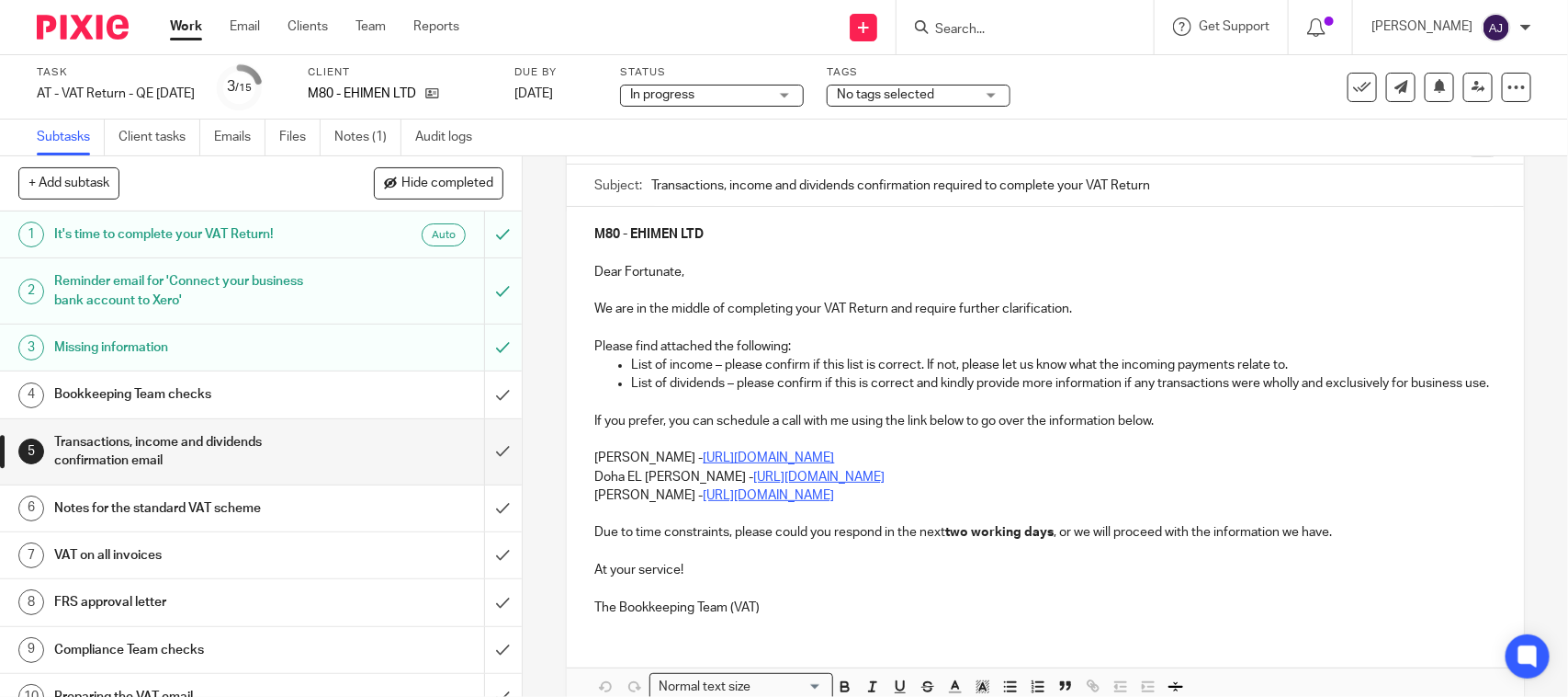
scroll to position [277, 0]
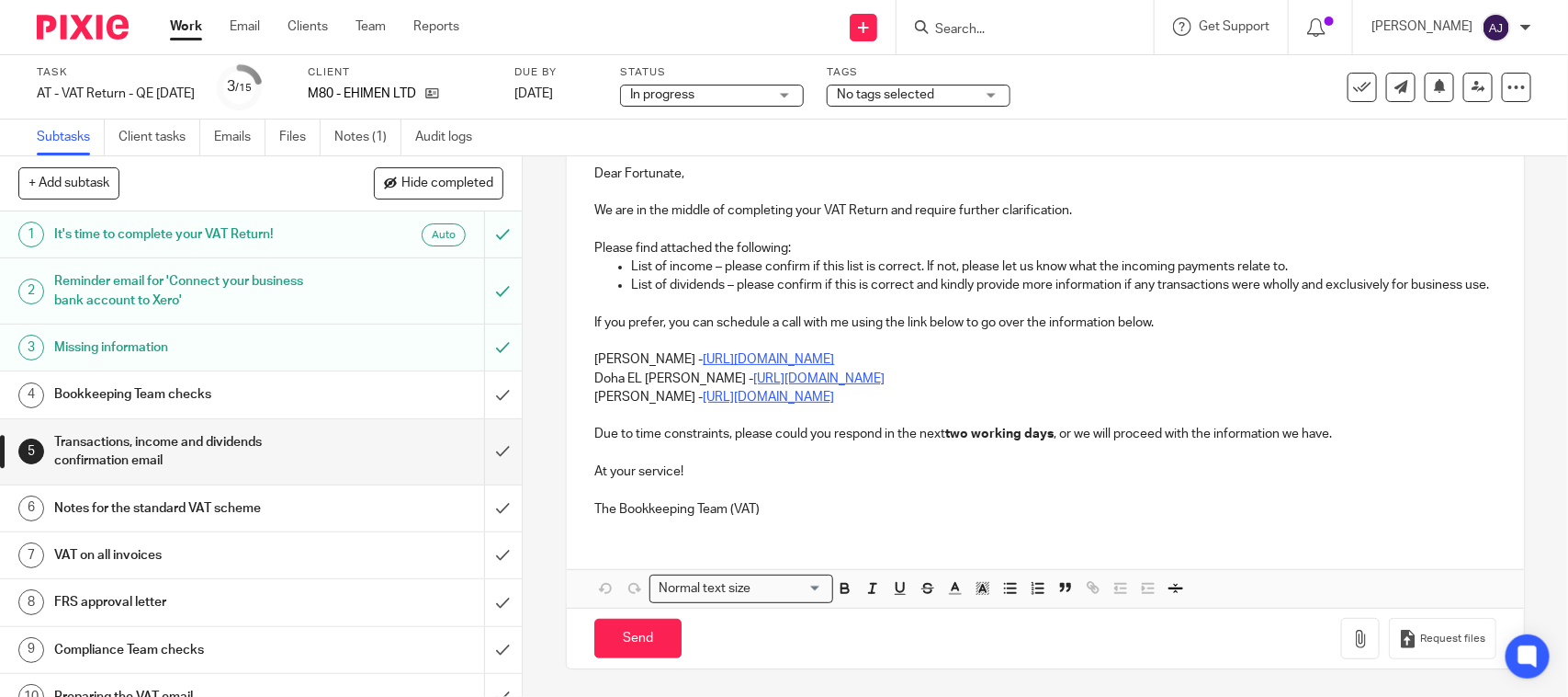
click at [594, 347] on p at bounding box center [1044, 340] width 901 height 18
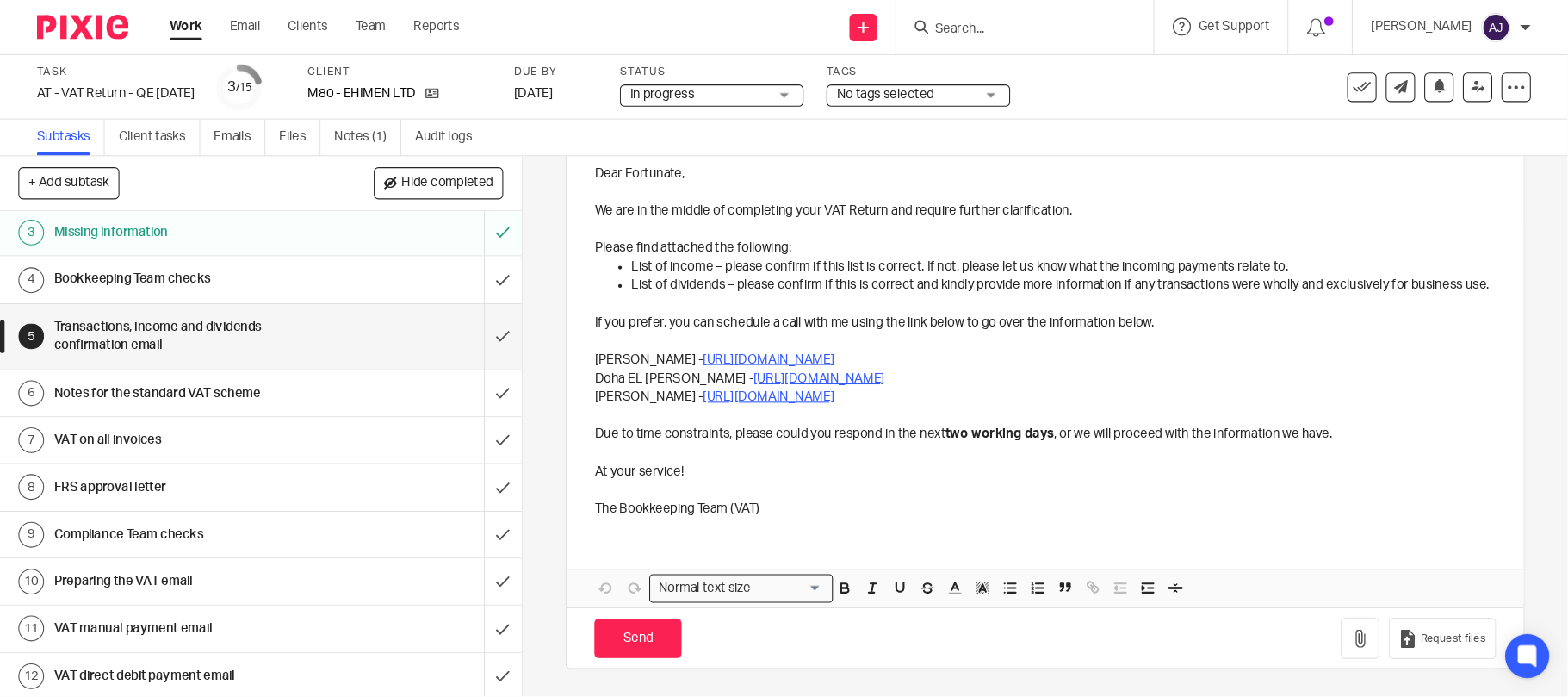
scroll to position [0, 0]
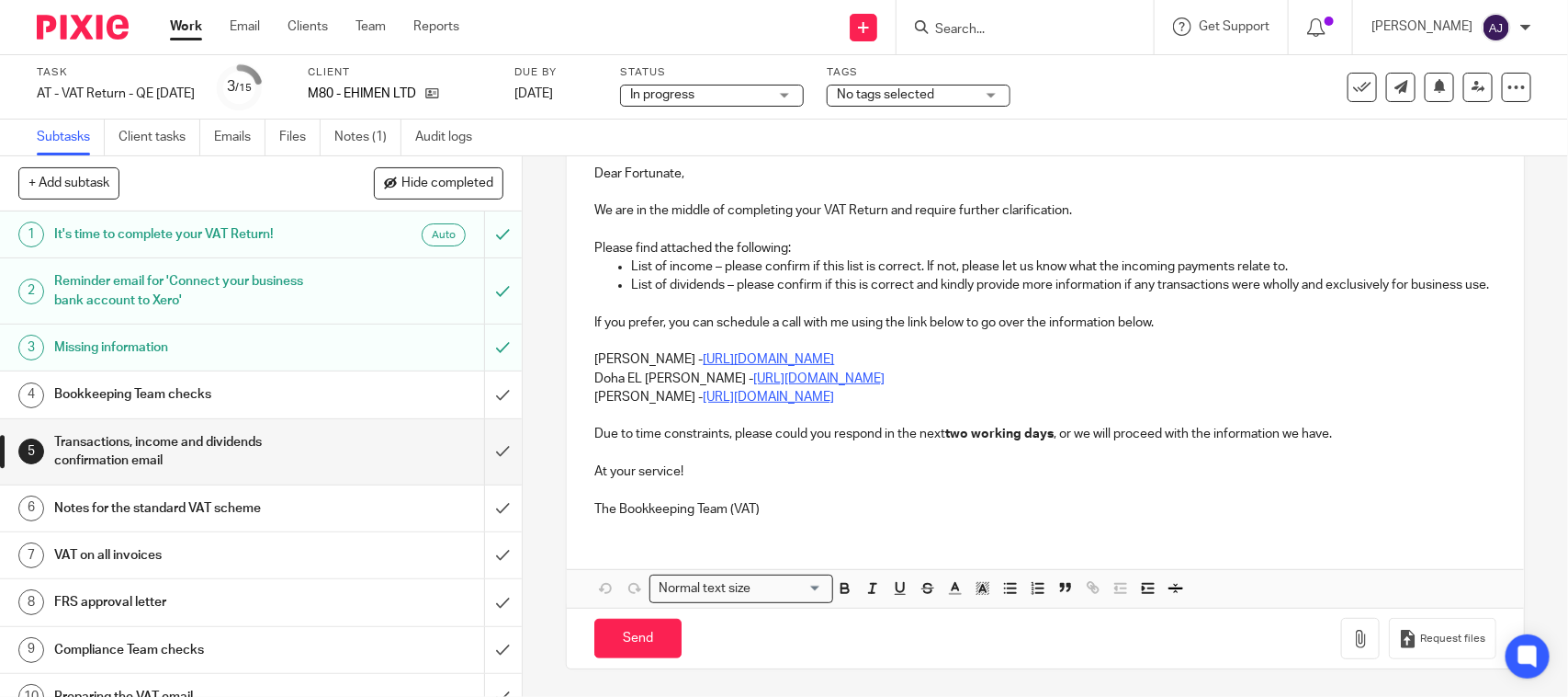
drag, startPoint x: 581, startPoint y: 354, endPoint x: 790, endPoint y: 488, distance: 248.3
click at [585, 352] on div "M80 - EHIMEN LTD Dear Fortunate, We are in the middle of completing your VAT Re…" at bounding box center [1044, 320] width 956 height 424
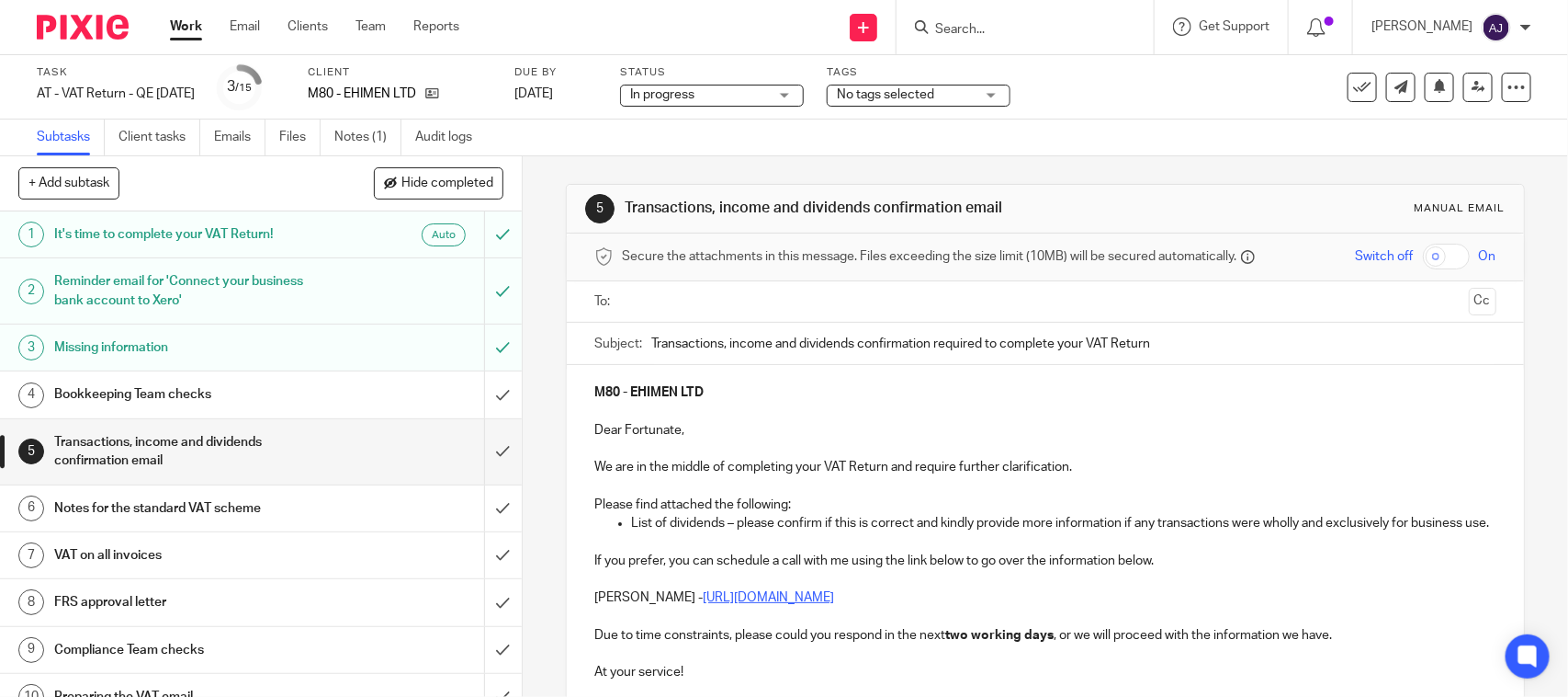
click at [774, 392] on p "M80 - EHIMEN LTD" at bounding box center [1044, 392] width 901 height 18
copy strong "EHIMEN LTD"
paste input "EHIMEN LTD"
type input "Transactions, income and dividends confirmation required to complete your VAT R…"
click at [770, 305] on input "text" at bounding box center [1044, 301] width 832 height 21
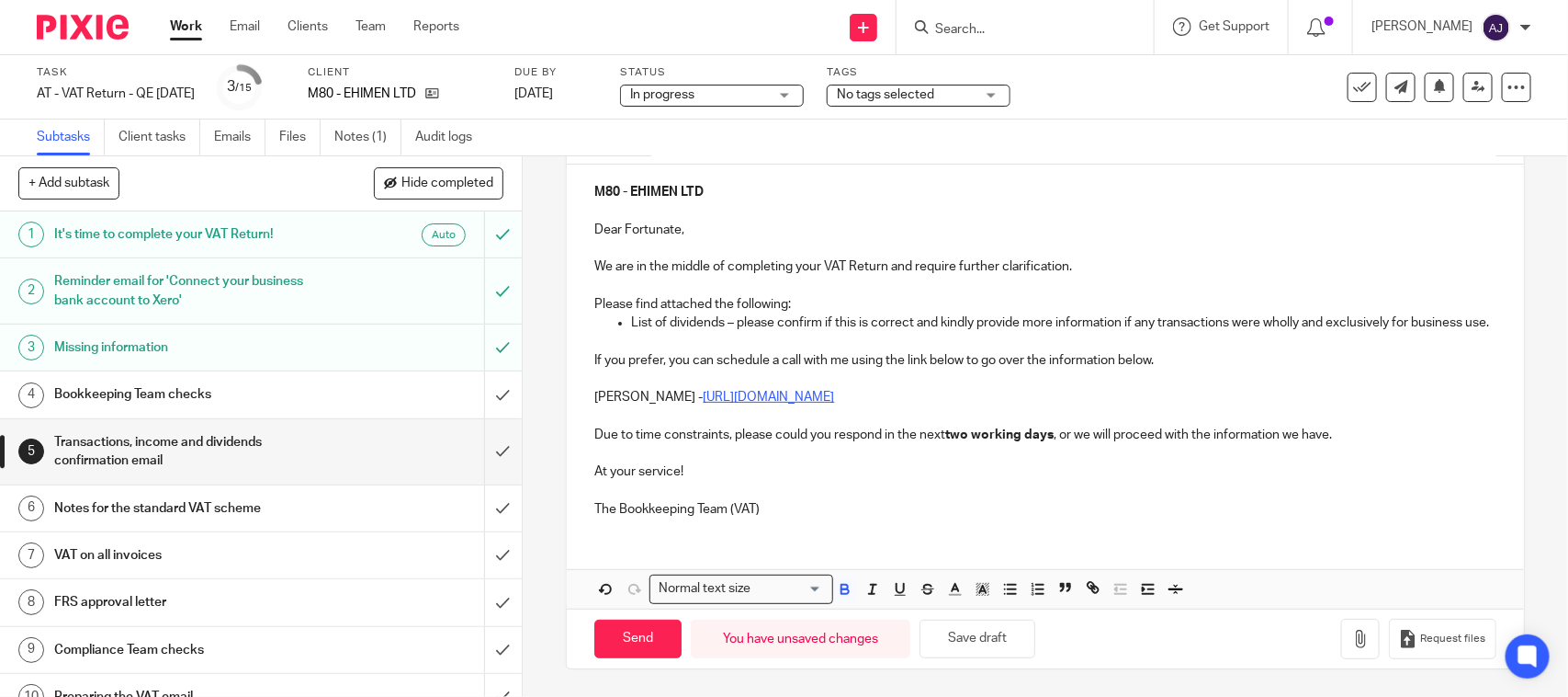
scroll to position [226, 0]
click at [796, 484] on p at bounding box center [1044, 490] width 901 height 18
click at [825, 493] on p at bounding box center [1044, 490] width 901 height 18
click at [832, 494] on p at bounding box center [1044, 490] width 901 height 18
click at [832, 500] on p "The Bookkeeping Team (VAT)" at bounding box center [1044, 509] width 901 height 18
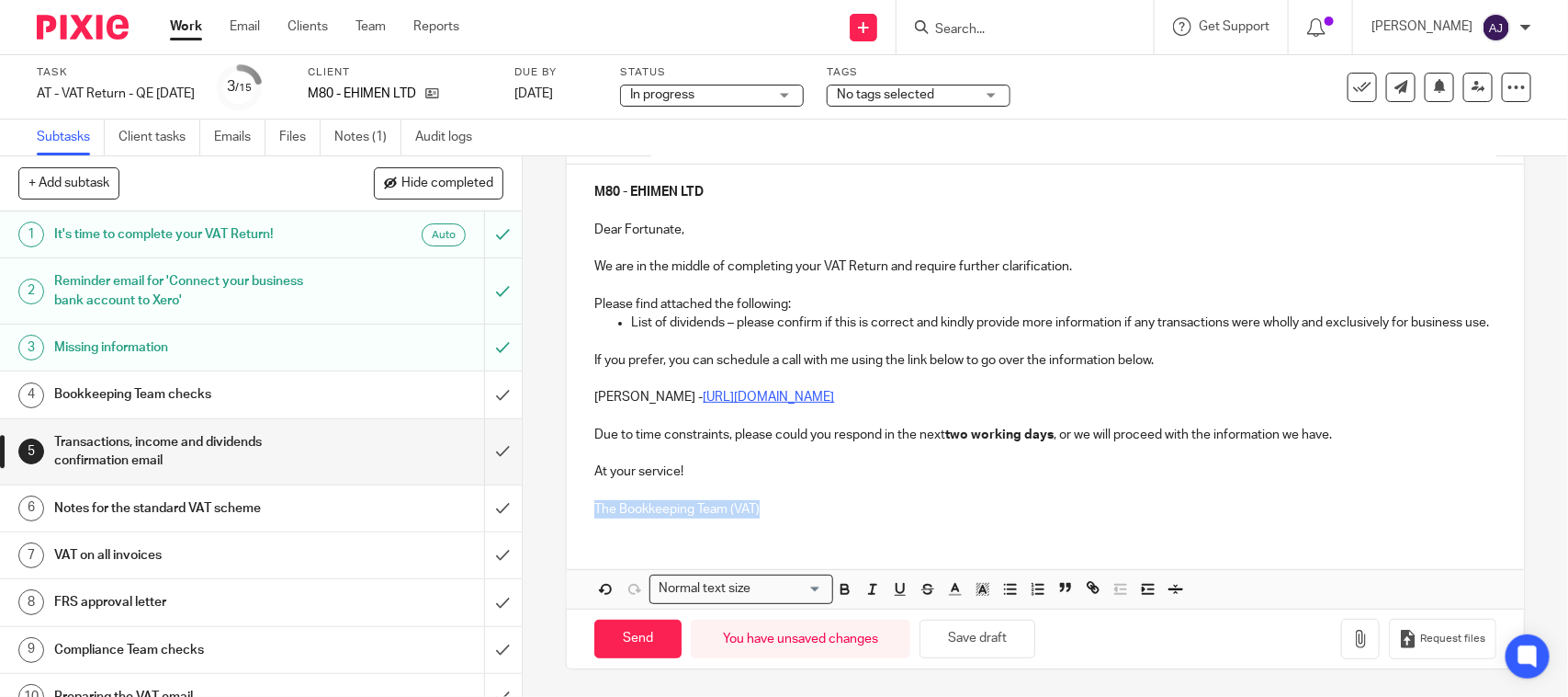
click at [914, 502] on p "The Bookkeeping Team (VAT)" at bounding box center [1044, 509] width 901 height 18
click at [916, 516] on p "The Bookkeeping Team (VAT)" at bounding box center [1044, 509] width 901 height 18
click at [981, 609] on div "Send You have unsaved changes Save draft Request files" at bounding box center [1044, 639] width 956 height 61
click at [993, 623] on button "Save draft" at bounding box center [977, 639] width 116 height 40
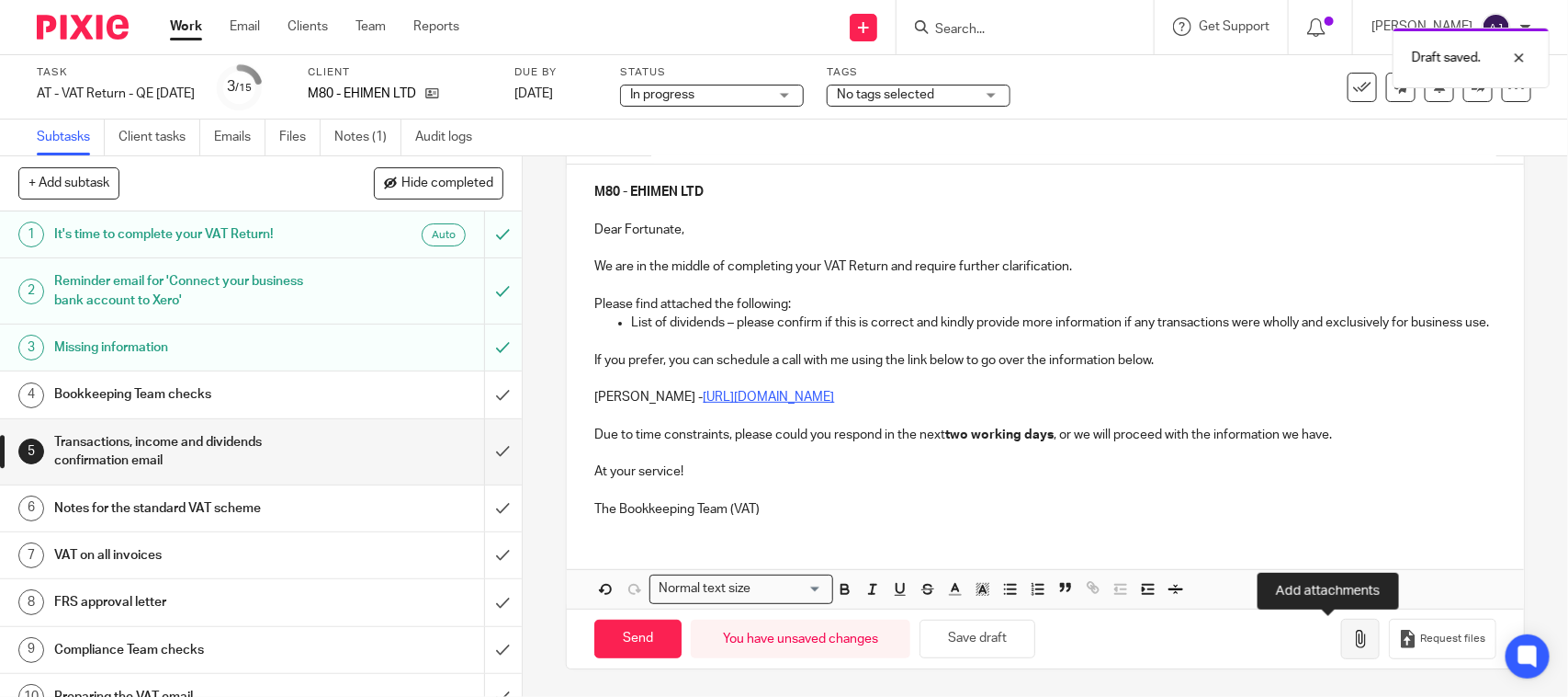
click at [1341, 628] on button "button" at bounding box center [1360, 638] width 39 height 41
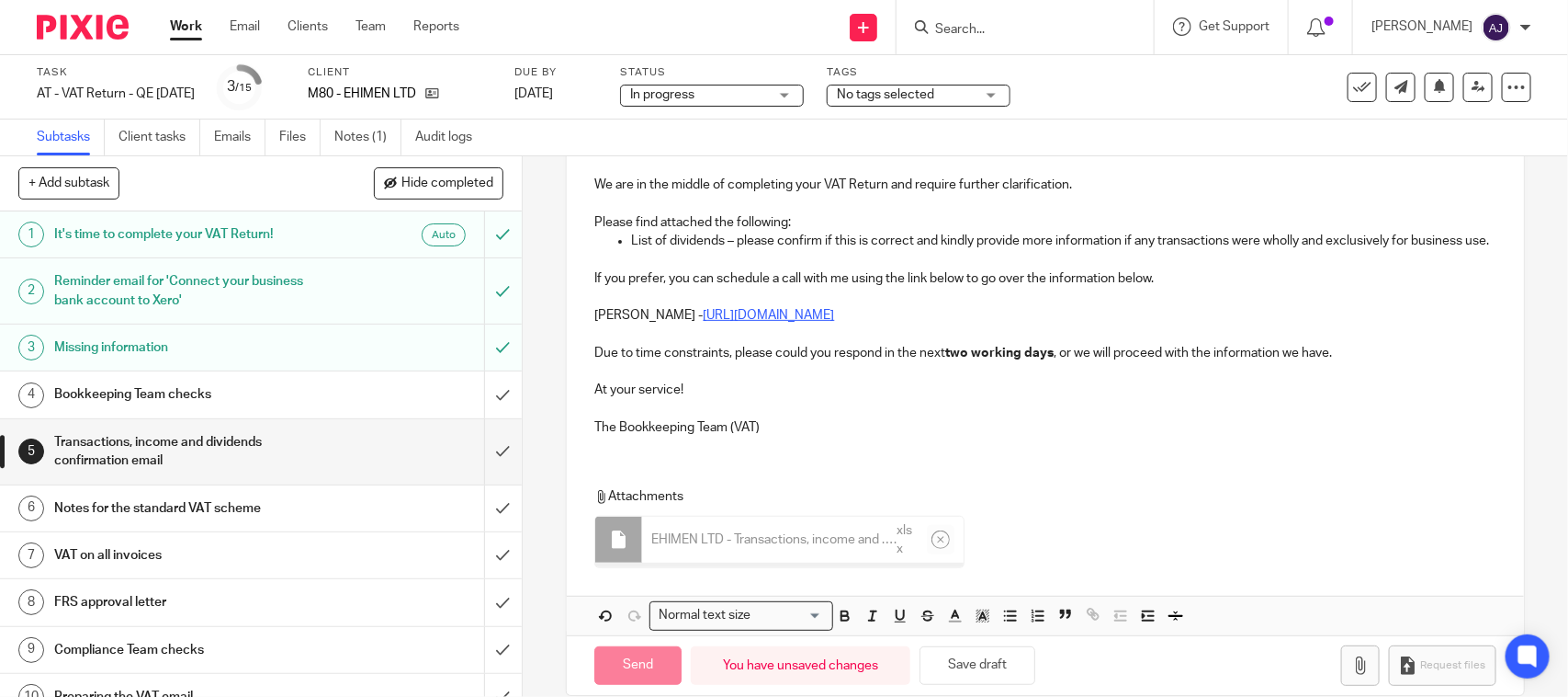
scroll to position [331, 0]
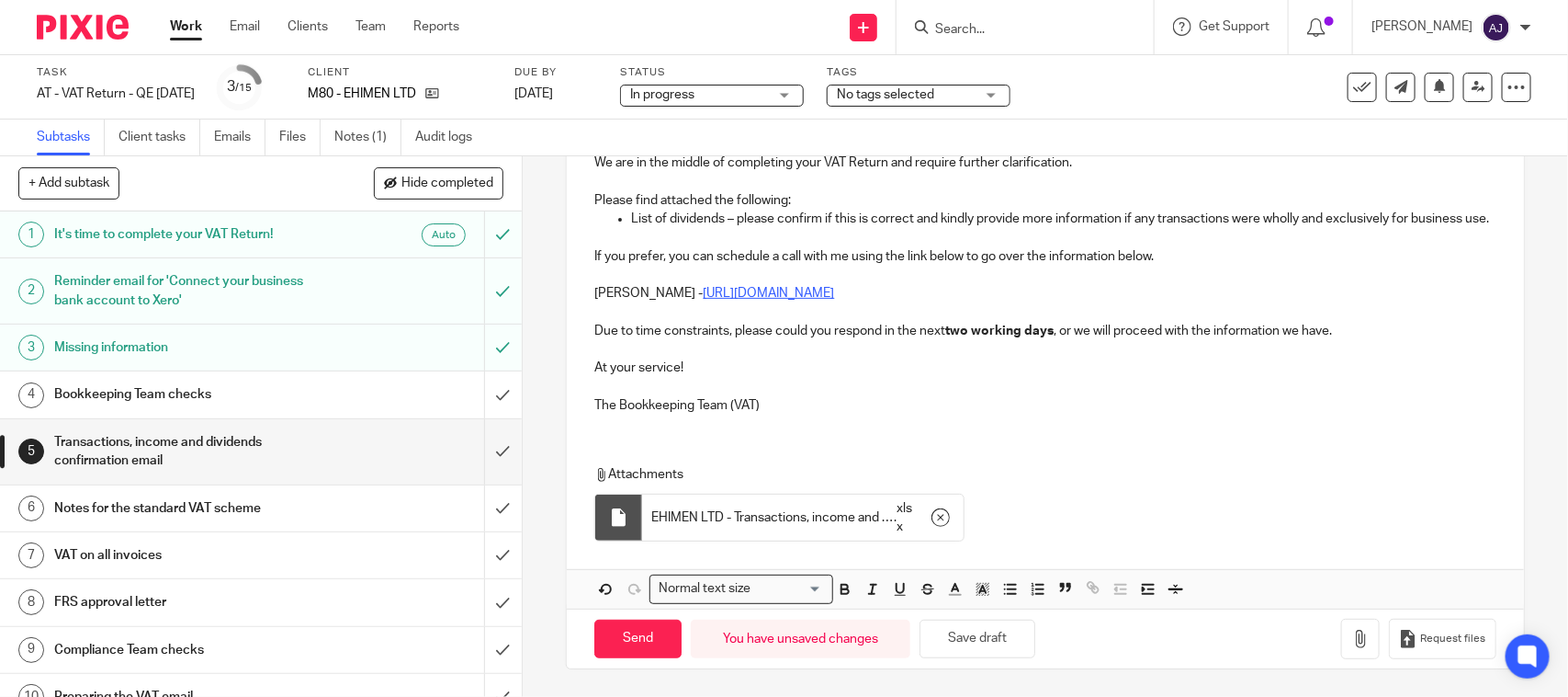
click at [1132, 149] on div "Subtasks Client tasks Emails Files Notes (1) Audit logs" at bounding box center [784, 138] width 1568 height 37
click at [542, 277] on div "5 Transactions, income and dividends confirmation email Manual email Secure the…" at bounding box center [1045, 426] width 1045 height 540
click at [815, 414] on div "M80 - EHIMEN LTD Dear Fortunate, We are in the middle of completing your VAT Re…" at bounding box center [1044, 244] width 956 height 368
drag, startPoint x: 637, startPoint y: 635, endPoint x: 666, endPoint y: 571, distance: 70.3
click at [637, 635] on input "Send" at bounding box center [638, 639] width 87 height 40
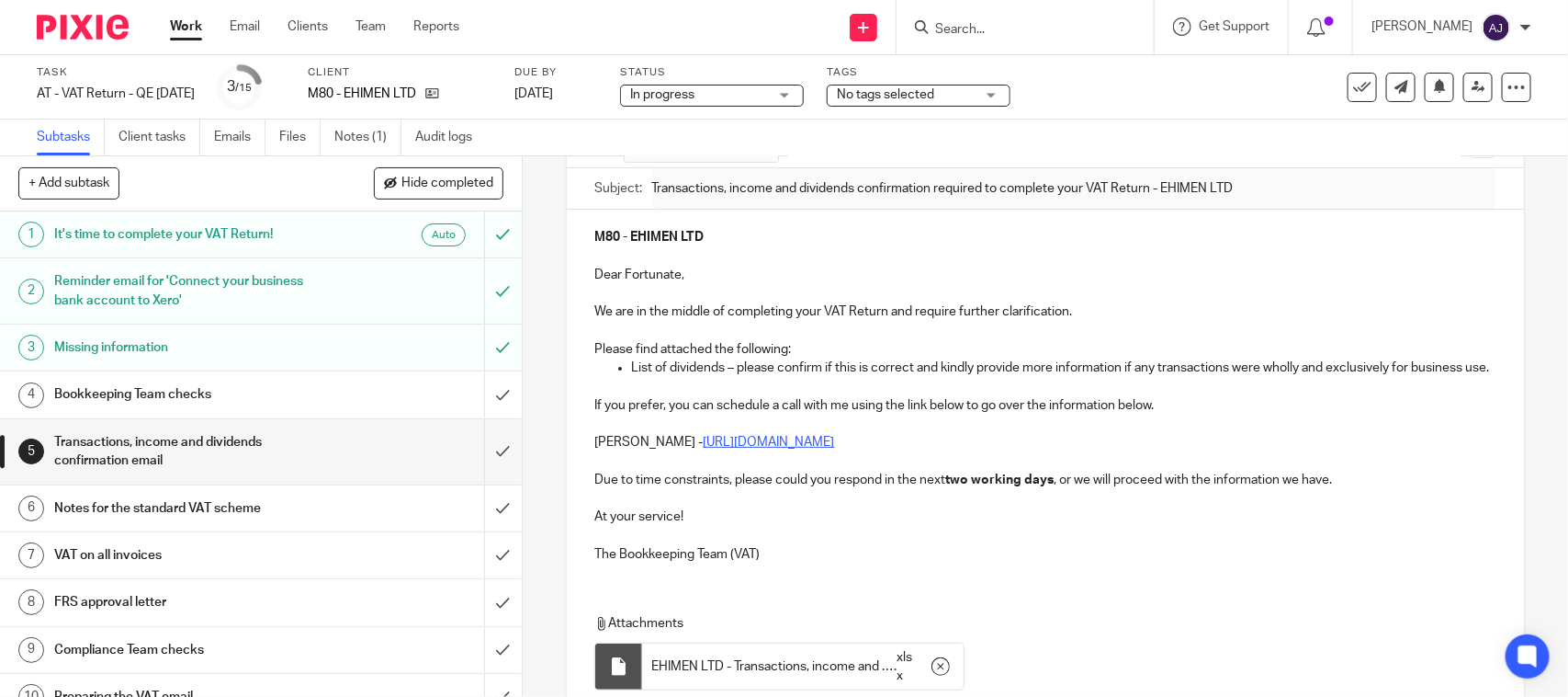
scroll to position [0, 0]
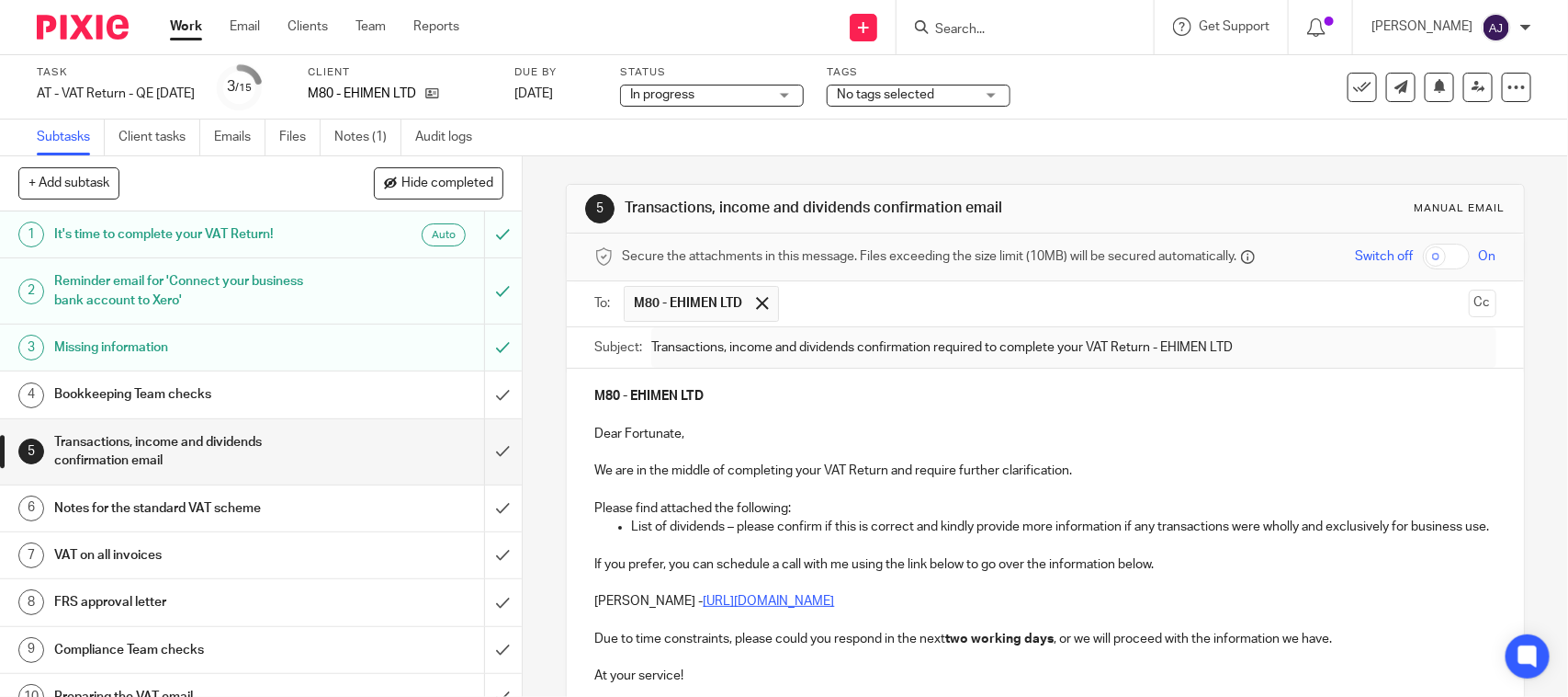
type input "Sent"
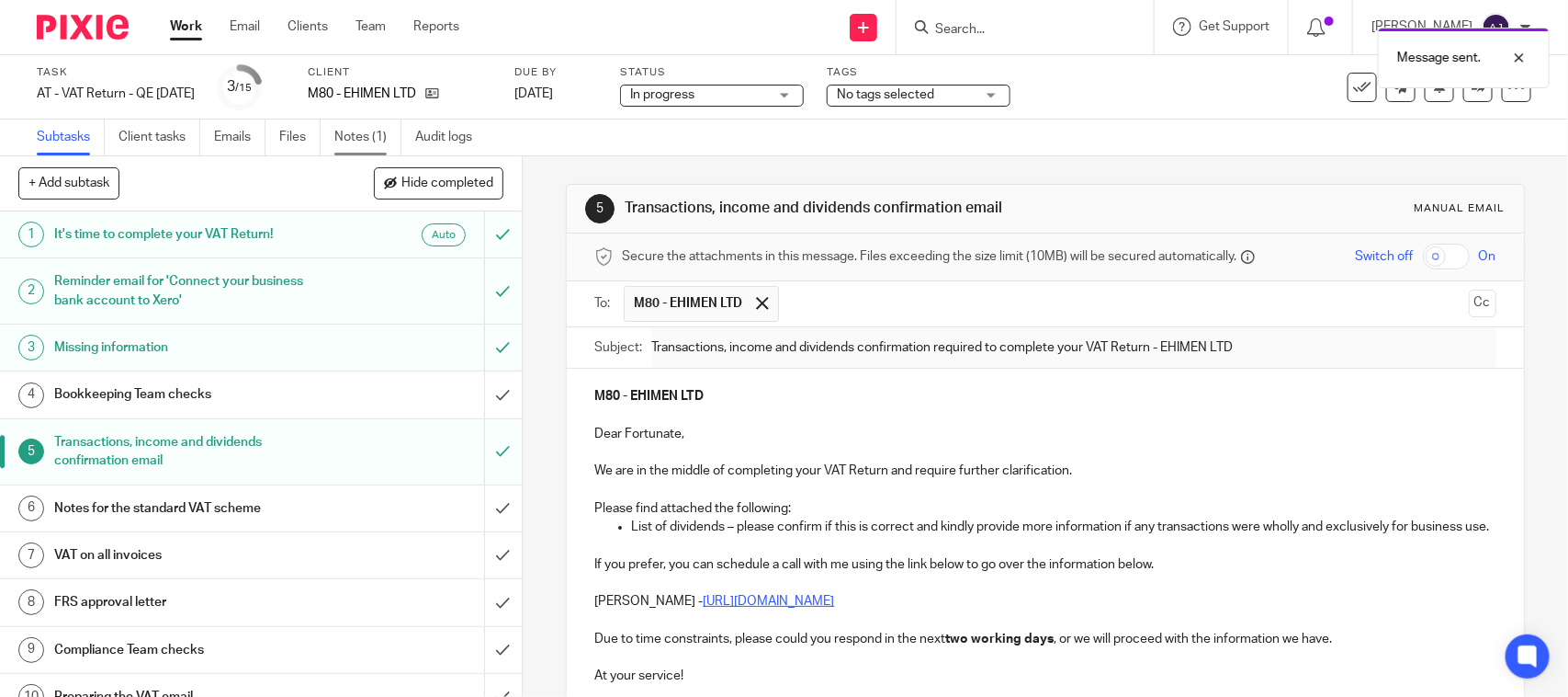
click at [355, 126] on link "Notes (1)" at bounding box center [368, 138] width 67 height 36
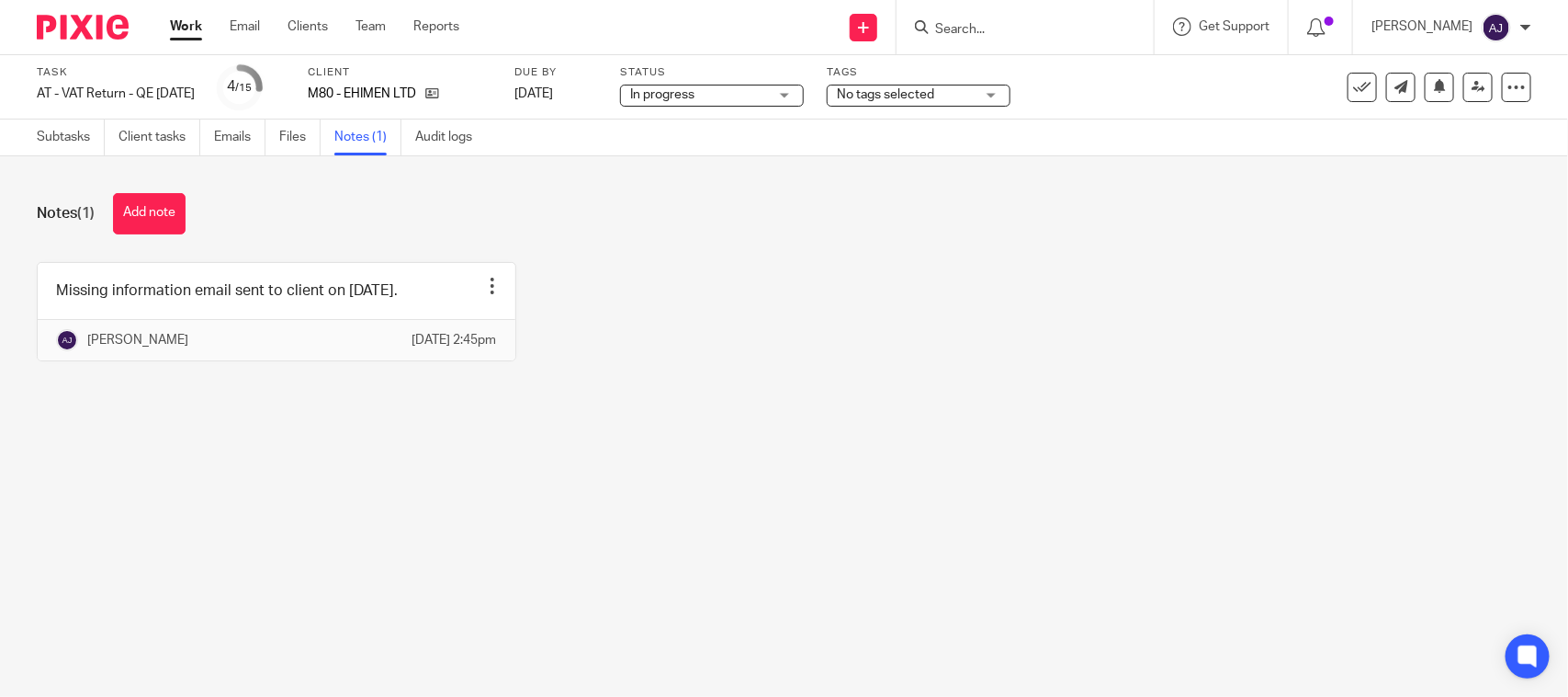
click at [152, 203] on button "Add note" at bounding box center [149, 213] width 72 height 41
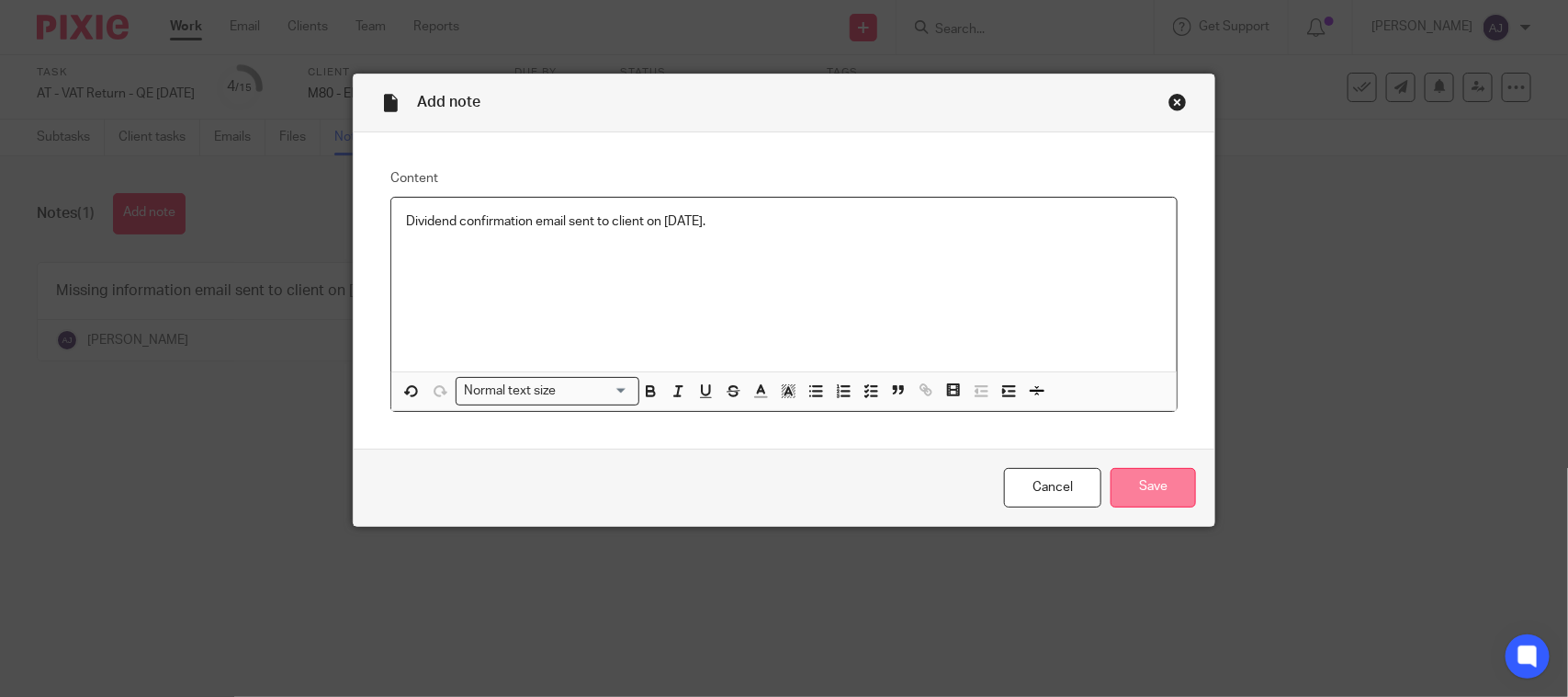
click at [1128, 502] on input "Save" at bounding box center [1153, 488] width 86 height 40
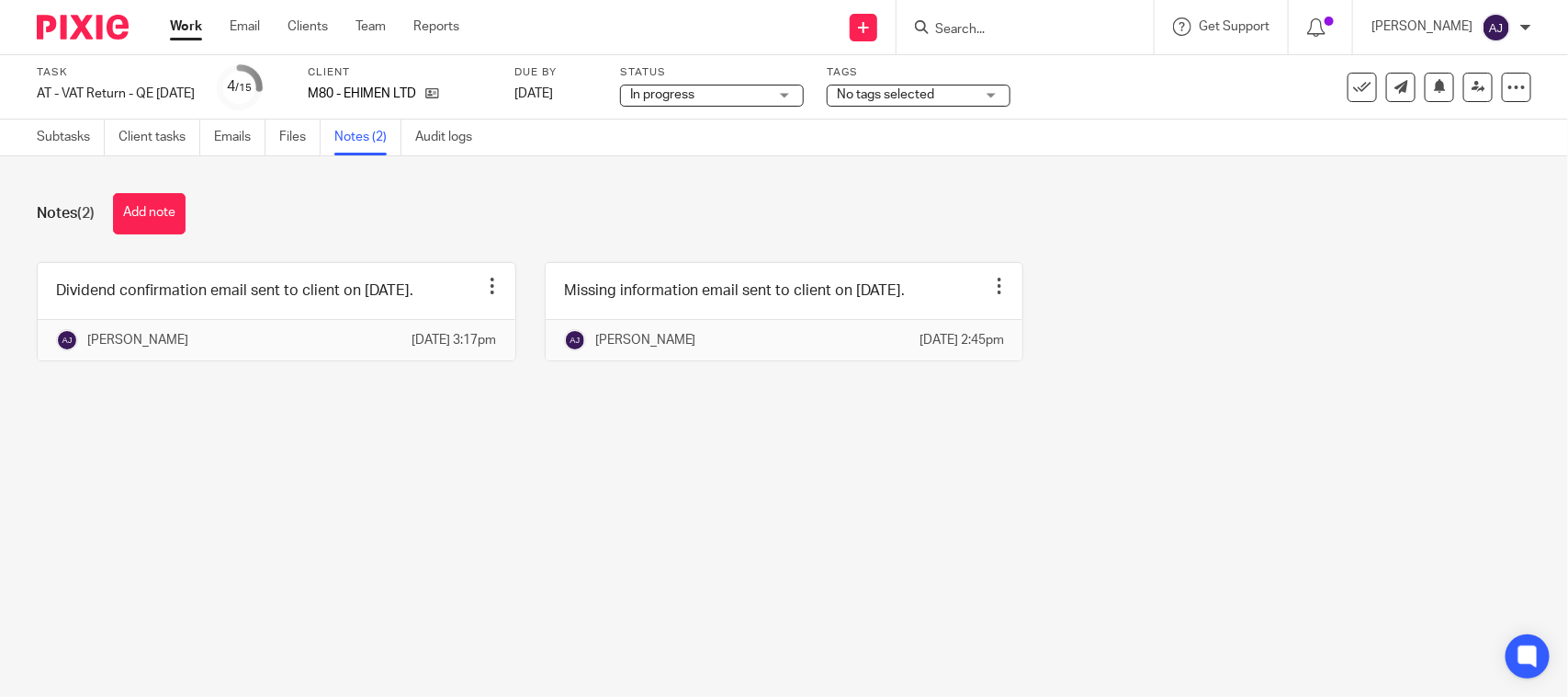
click at [501, 425] on div "Notes (2) Add note Dividend confirmation email sent to client on [DATE]. Edit n…" at bounding box center [784, 290] width 1568 height 269
click at [698, 86] on span "In progress" at bounding box center [698, 95] width 138 height 19
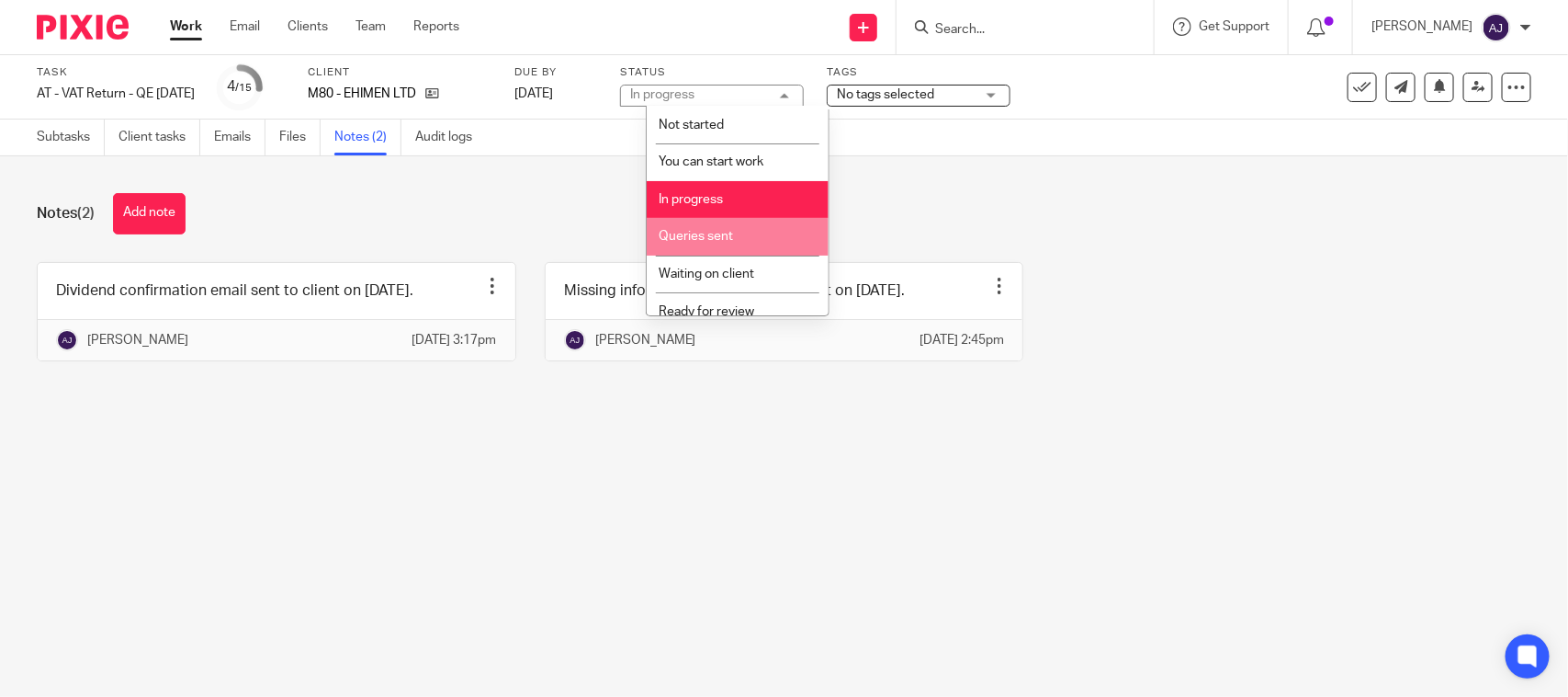
click at [700, 241] on li "Queries sent" at bounding box center [736, 237] width 182 height 38
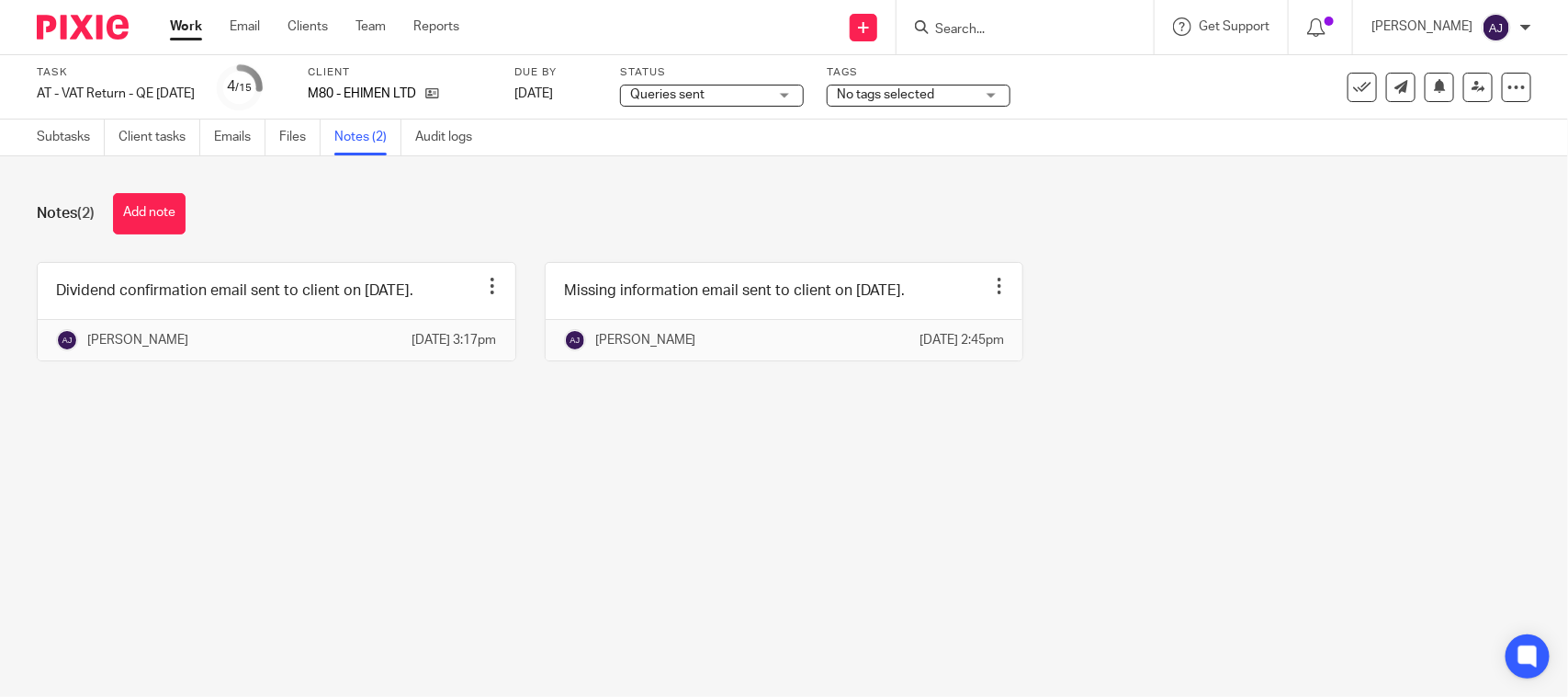
click at [842, 193] on div "Notes (2) Add note" at bounding box center [784, 213] width 1494 height 41
click at [198, 25] on link "Work" at bounding box center [186, 26] width 32 height 18
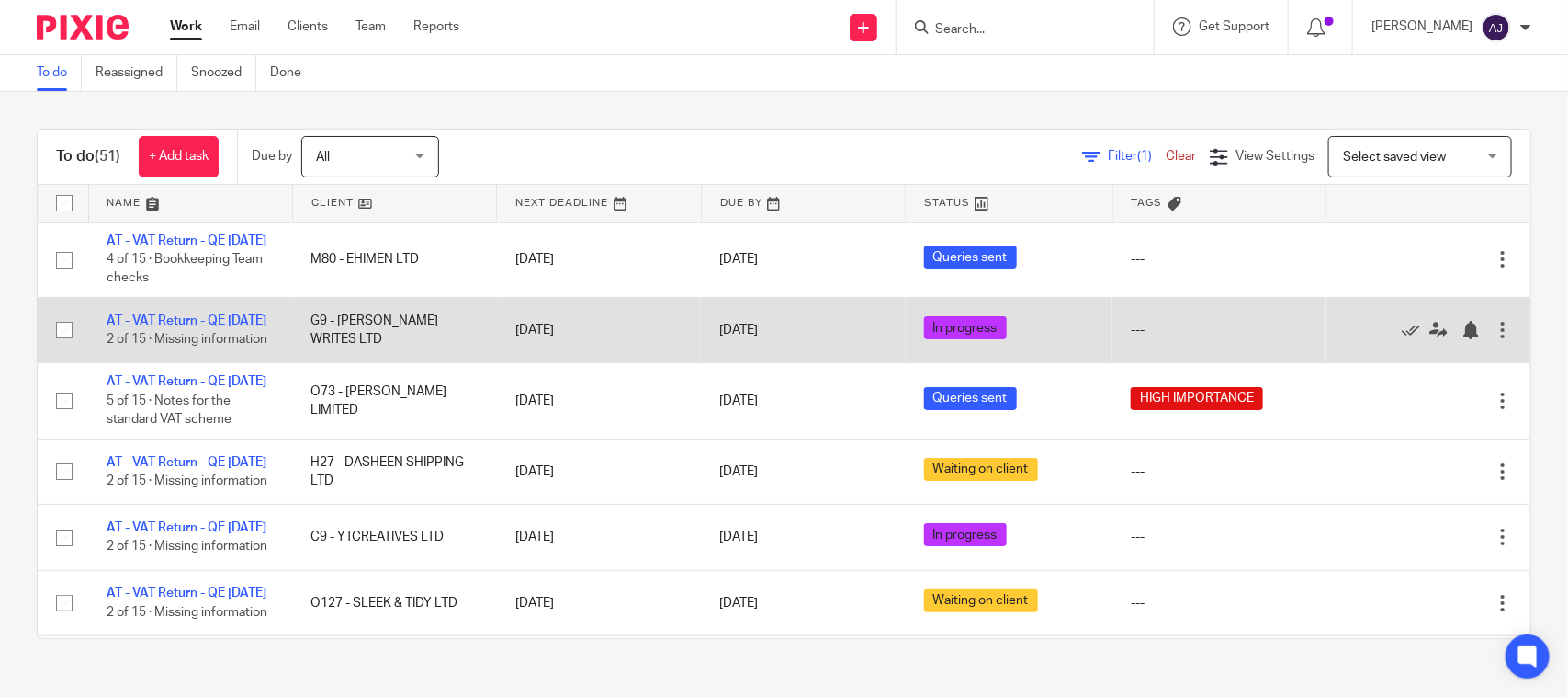
click at [216, 327] on link "AT - VAT Return - QE [DATE]" at bounding box center [186, 321] width 160 height 13
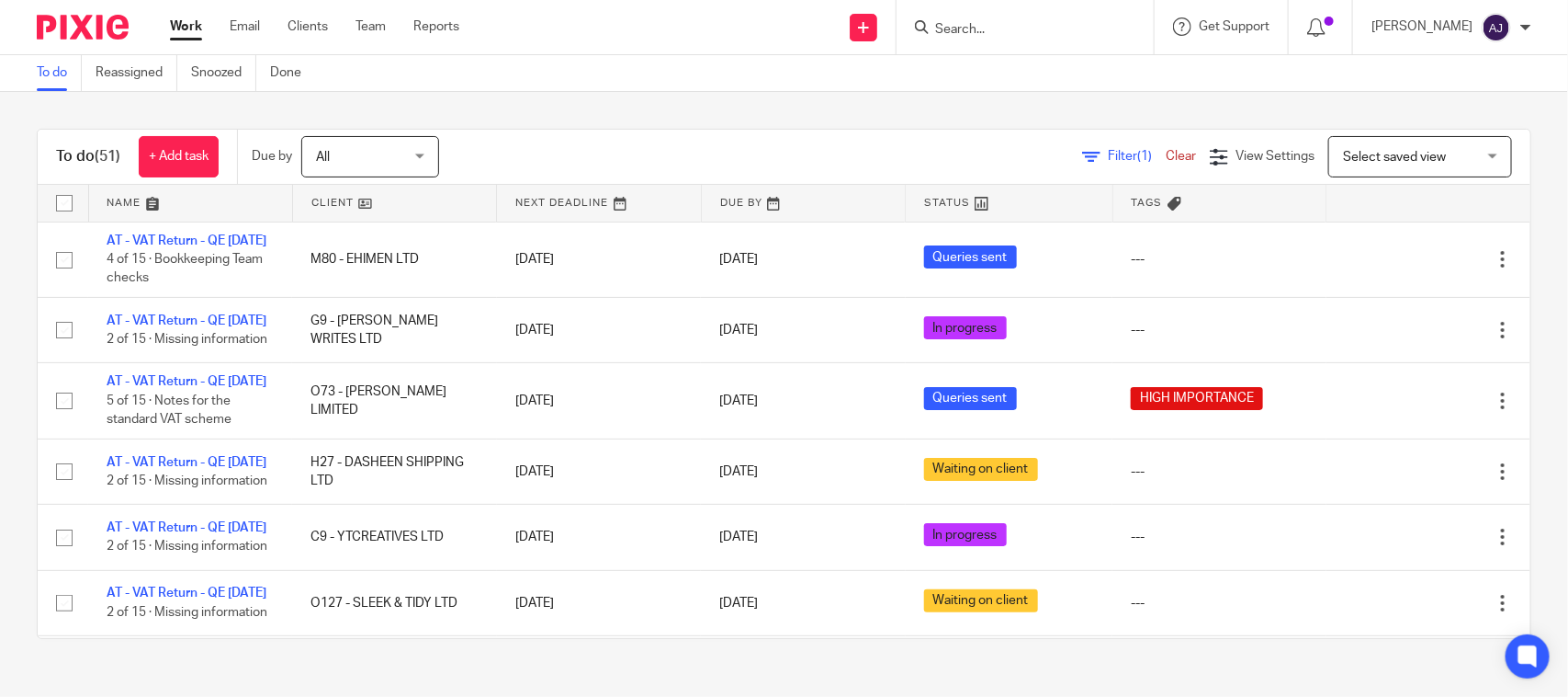
click at [196, 29] on link "Work" at bounding box center [186, 26] width 32 height 18
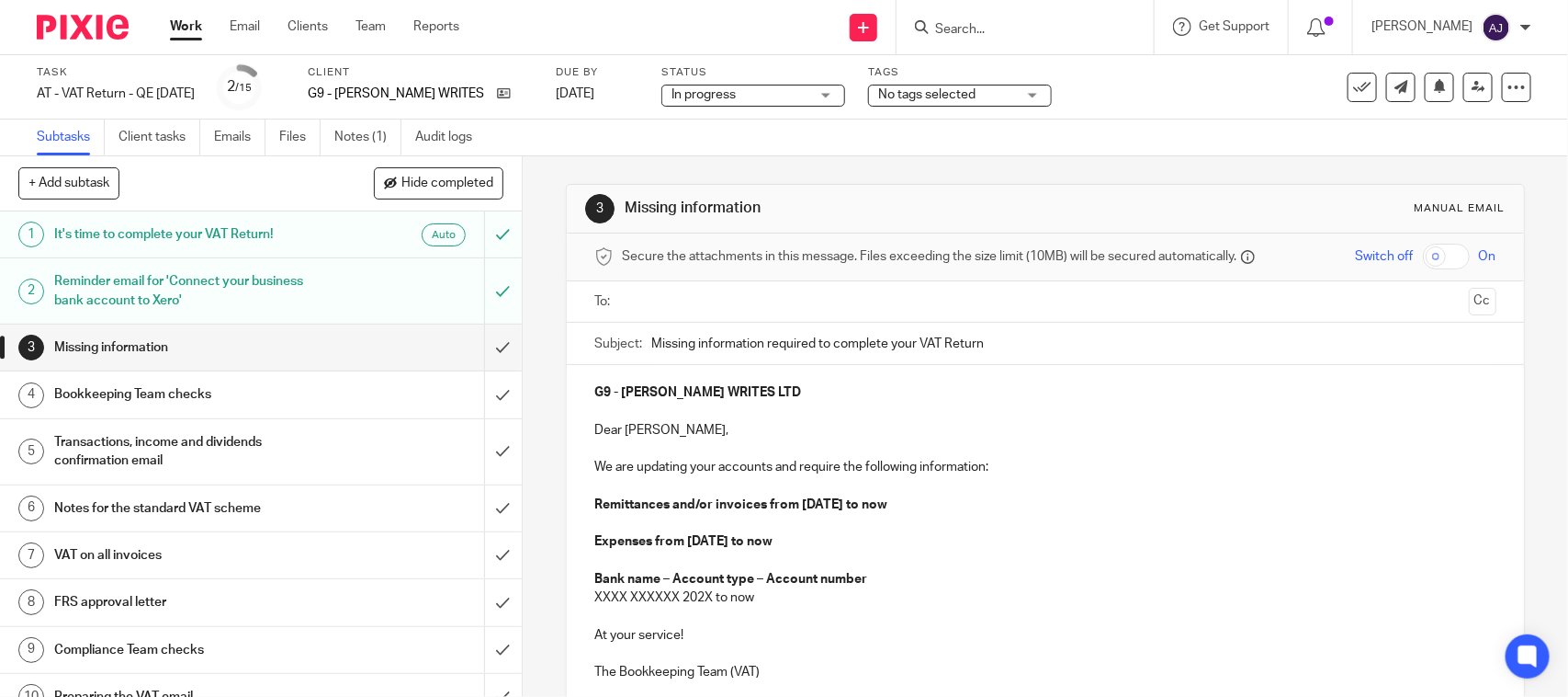
click at [768, 128] on div "Subtasks Client tasks Emails Files Notes (1) Audit logs" at bounding box center [784, 138] width 1568 height 37
click at [916, 171] on div "3 Missing information Manual email Secure the attachments in this message. File…" at bounding box center [1044, 508] width 958 height 704
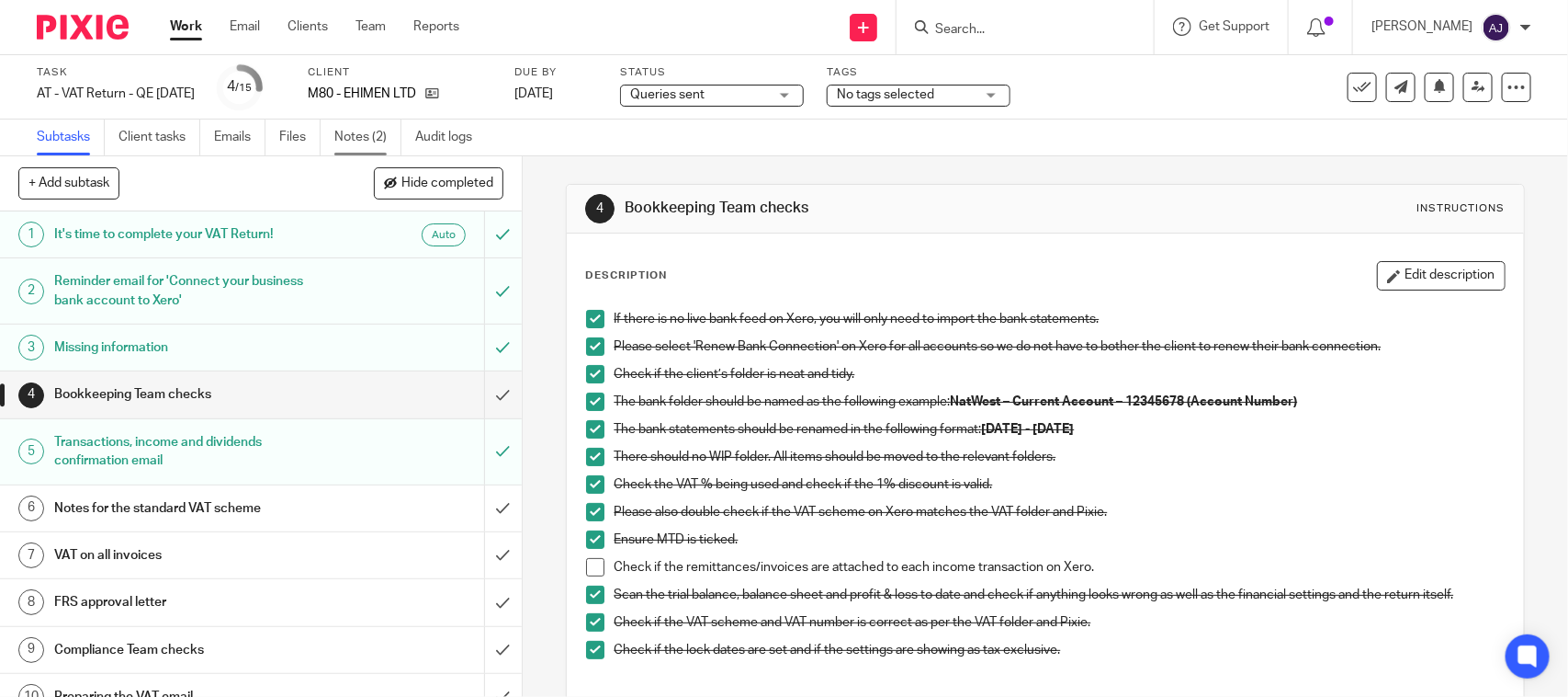
click at [355, 139] on link "Notes (2)" at bounding box center [368, 138] width 67 height 36
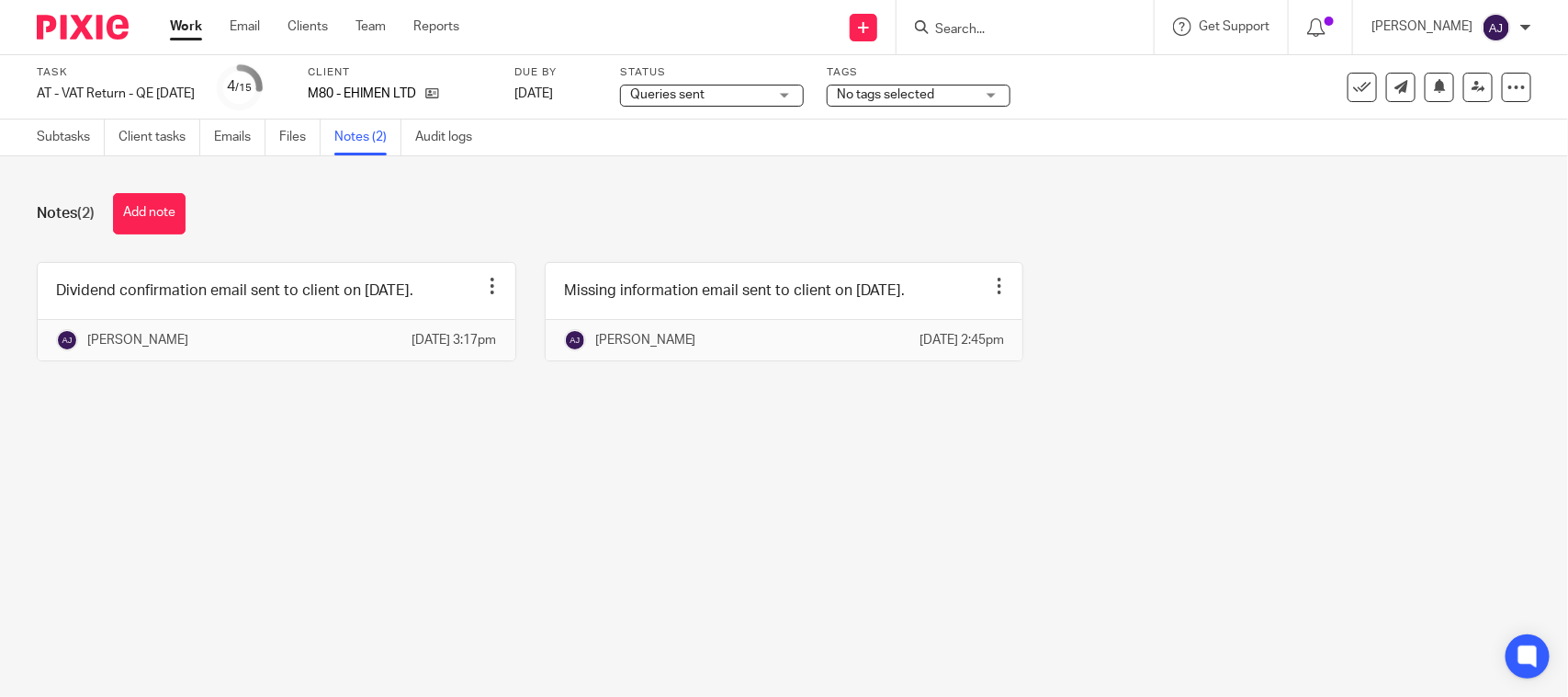
click at [359, 529] on main "Task AT - VAT Return - QE [DATE] Save AT - VAT Return - QE [DATE] 4 /15 Client …" at bounding box center [784, 348] width 1568 height 697
click at [1138, 389] on div "Dividend confirmation email sent to client on [DATE]. Edit note Delete note [PE…" at bounding box center [770, 324] width 1522 height 126
click at [671, 554] on main "Task AT - VAT Return - QE [DATE] Save AT - VAT Return - QE [DATE] 4 /15 Client …" at bounding box center [784, 348] width 1568 height 697
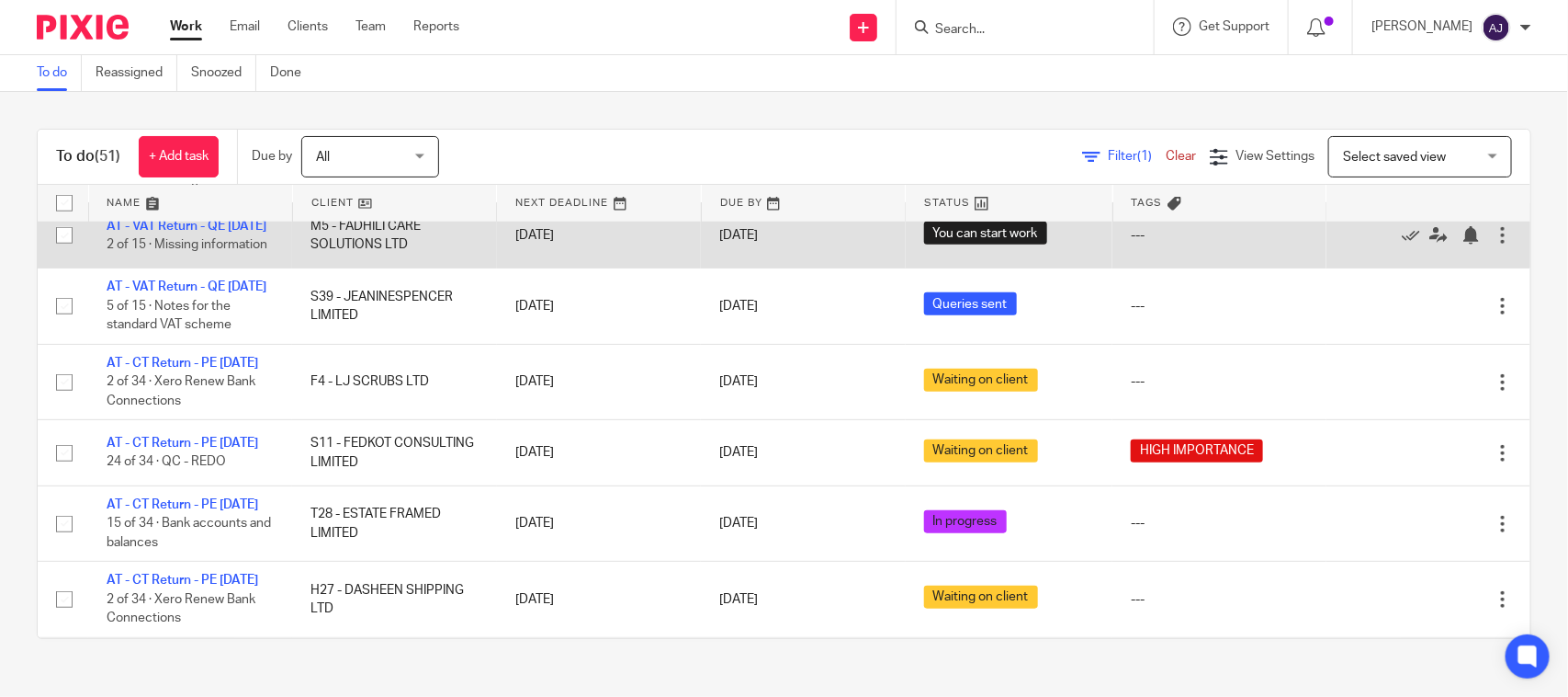
scroll to position [689, 0]
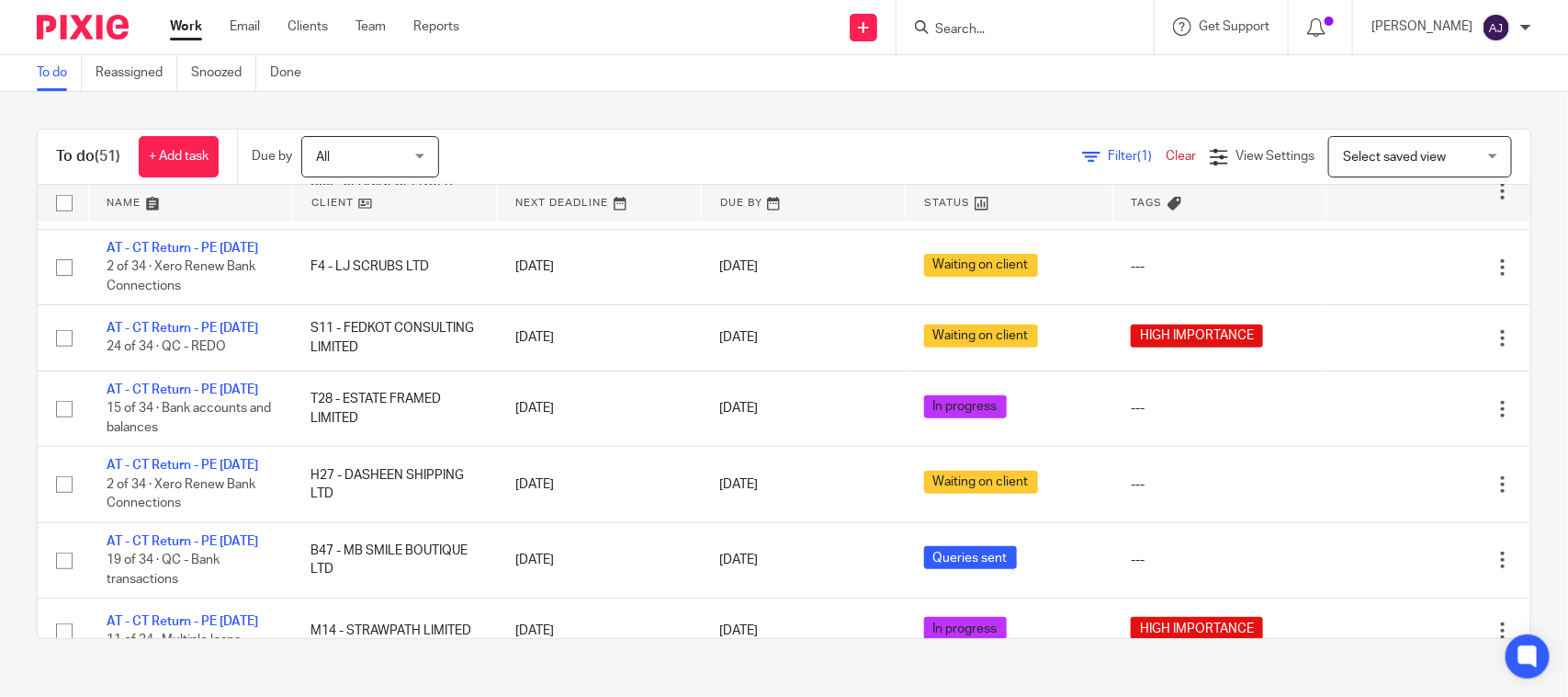
click at [759, 98] on div "To do (51) + Add task Due by All All [DATE] [DATE] This week Next week This mon…" at bounding box center [784, 384] width 1568 height 584
click at [597, 84] on div "To do Reassigned Snoozed Done" at bounding box center [784, 73] width 1568 height 37
click at [815, 113] on div "To do (51) + Add task Due by All All Today Tomorrow This week Next week This mo…" at bounding box center [784, 384] width 1568 height 584
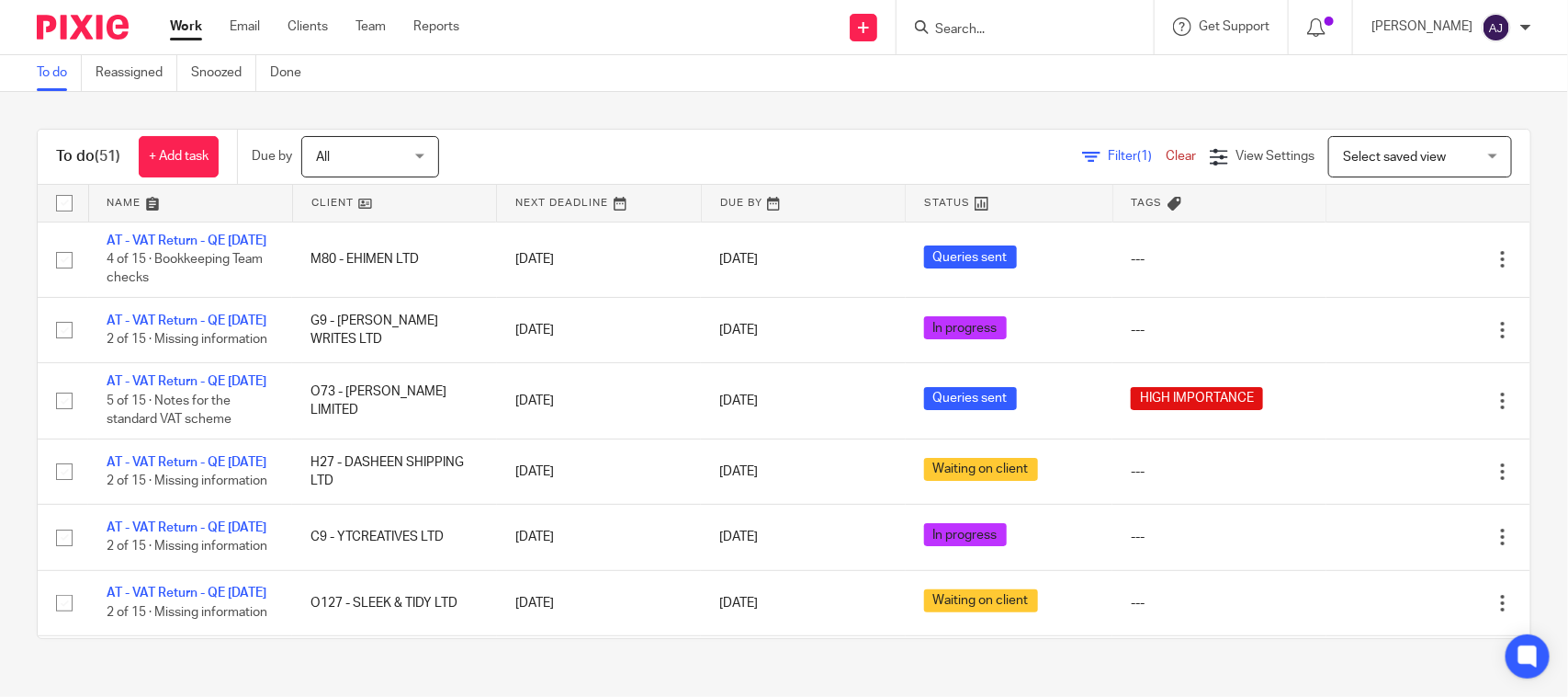
click at [504, 125] on div "To do (51) + Add task Due by All All Today Tomorrow This week Next week This mo…" at bounding box center [784, 384] width 1568 height 584
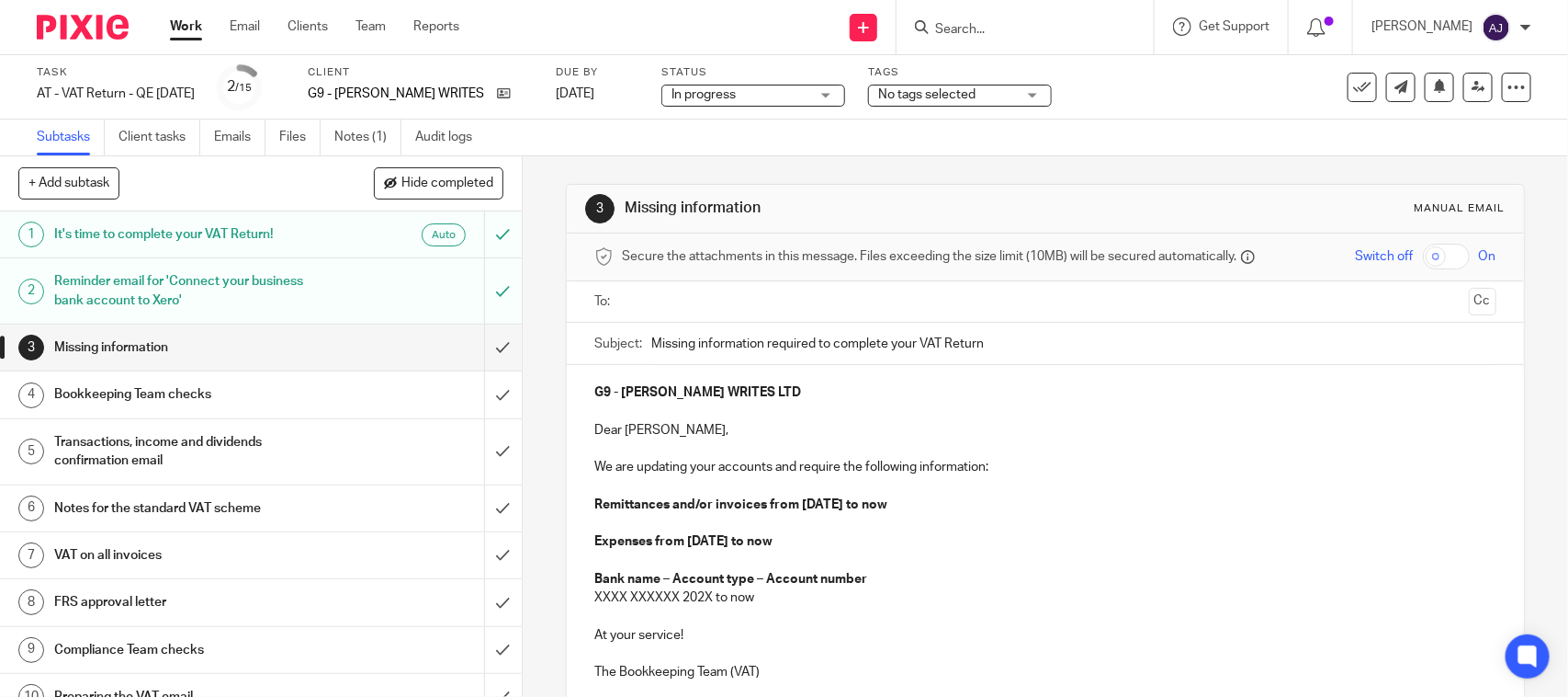
click at [774, 136] on div "Subtasks Client tasks Emails Files Notes (1) Audit logs" at bounding box center [784, 138] width 1568 height 37
click at [1512, 300] on div "3 Missing information Manual email Secure the attachments in this message. File…" at bounding box center [1045, 426] width 1045 height 540
click at [1511, 342] on div "3 Missing information Manual email Secure the attachments in this message. File…" at bounding box center [1045, 426] width 1045 height 540
drag, startPoint x: 511, startPoint y: 90, endPoint x: 514, endPoint y: 73, distance: 17.3
click at [865, 190] on div "3 Missing information Manual email" at bounding box center [1044, 208] width 956 height 48
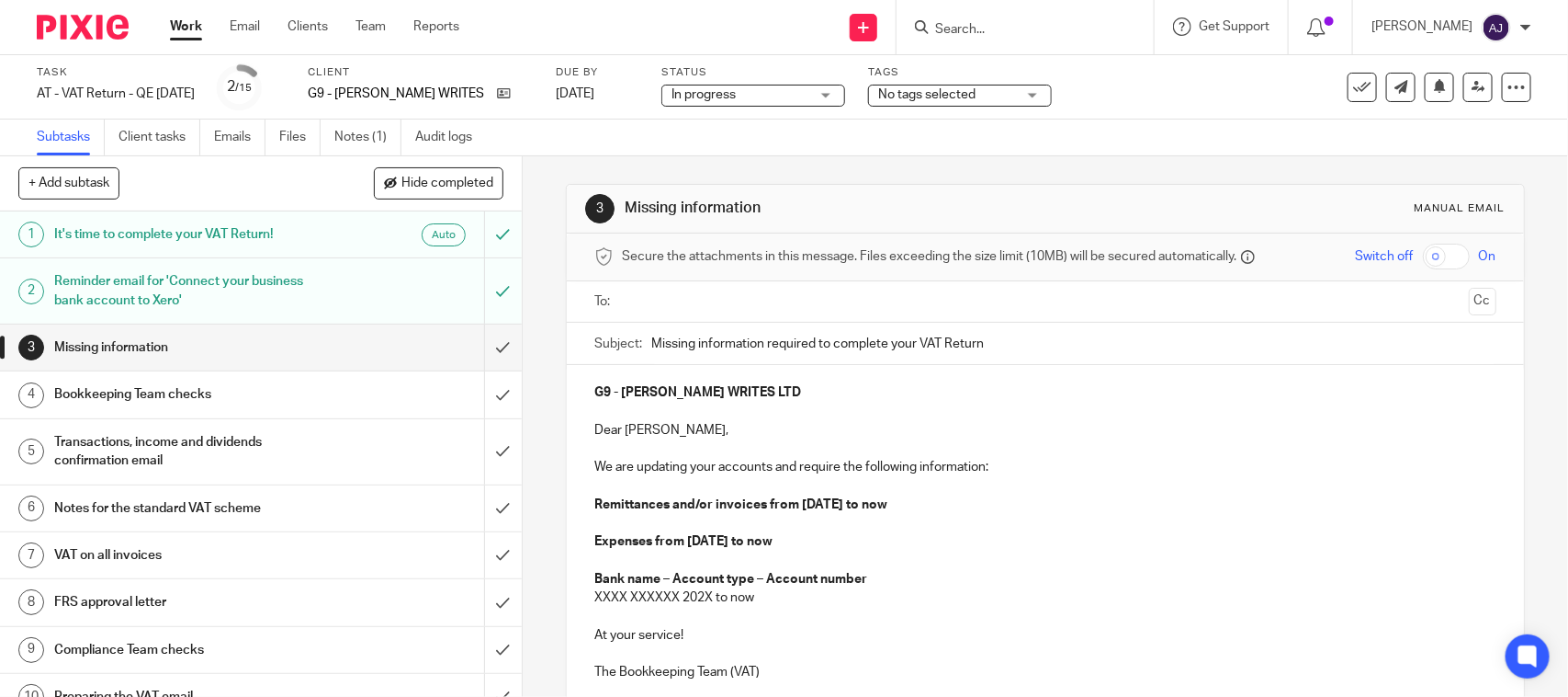
click at [882, 173] on div "3 Missing information Manual email Secure the attachments in this message. File…" at bounding box center [1044, 508] width 958 height 704
click at [856, 153] on div "Subtasks Client tasks Emails Files Notes (1) Audit logs" at bounding box center [784, 138] width 1568 height 37
drag, startPoint x: 944, startPoint y: 492, endPoint x: 951, endPoint y: 496, distance: 8.1
click at [945, 492] on p at bounding box center [1044, 486] width 901 height 18
click at [955, 496] on p "Remittances and/or invoices from 01st May 2025 to now" at bounding box center [1044, 504] width 901 height 18
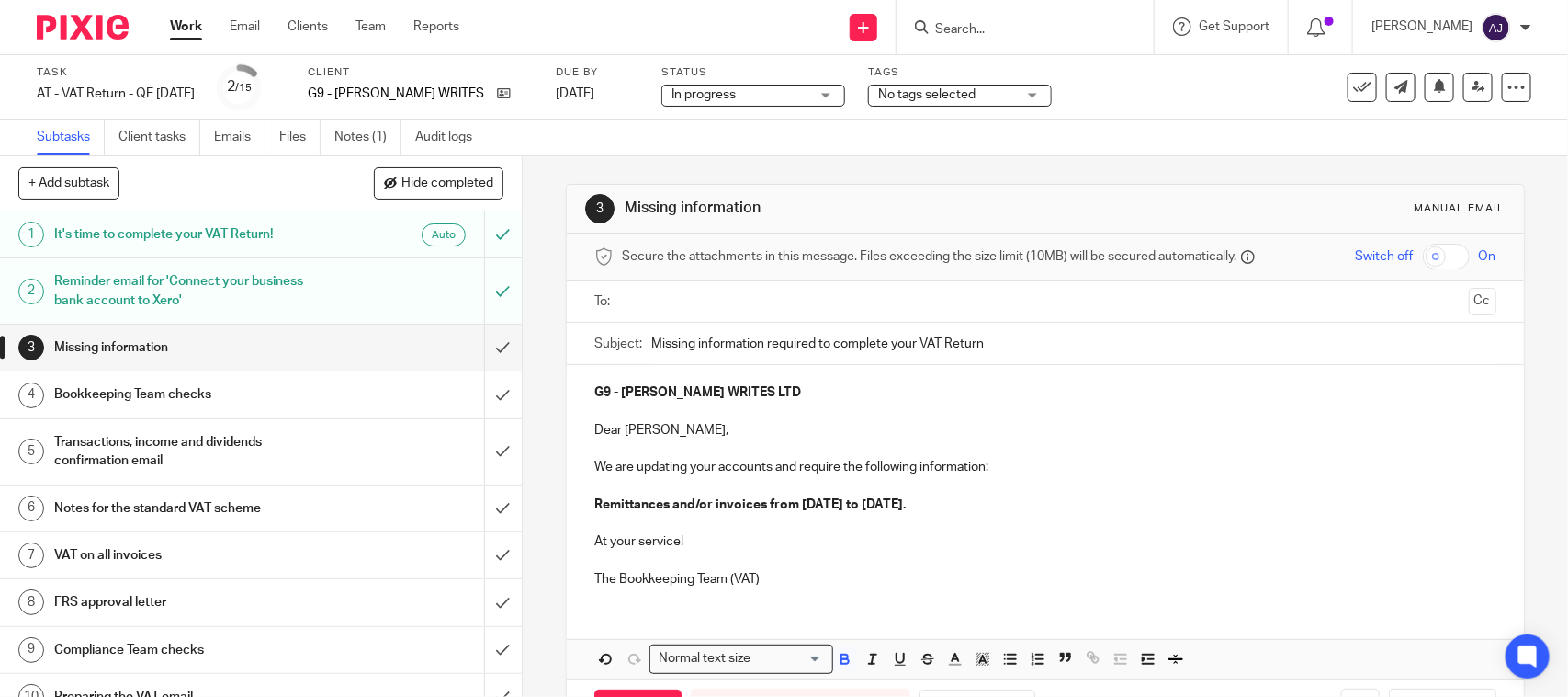
click at [782, 393] on p "G9 - [PERSON_NAME] WRITES LTD" at bounding box center [1044, 392] width 901 height 18
copy strong "NICK GORDON WRITES LTD"
paste input "NICK GORDON WRITES LTD"
type input "Missing information required to complete your VAT Return - NICK GORDON WRITES L…"
click at [691, 262] on span "Secure the attachments in this message. Files exceeding the size limit (10MB) w…" at bounding box center [928, 256] width 615 height 18
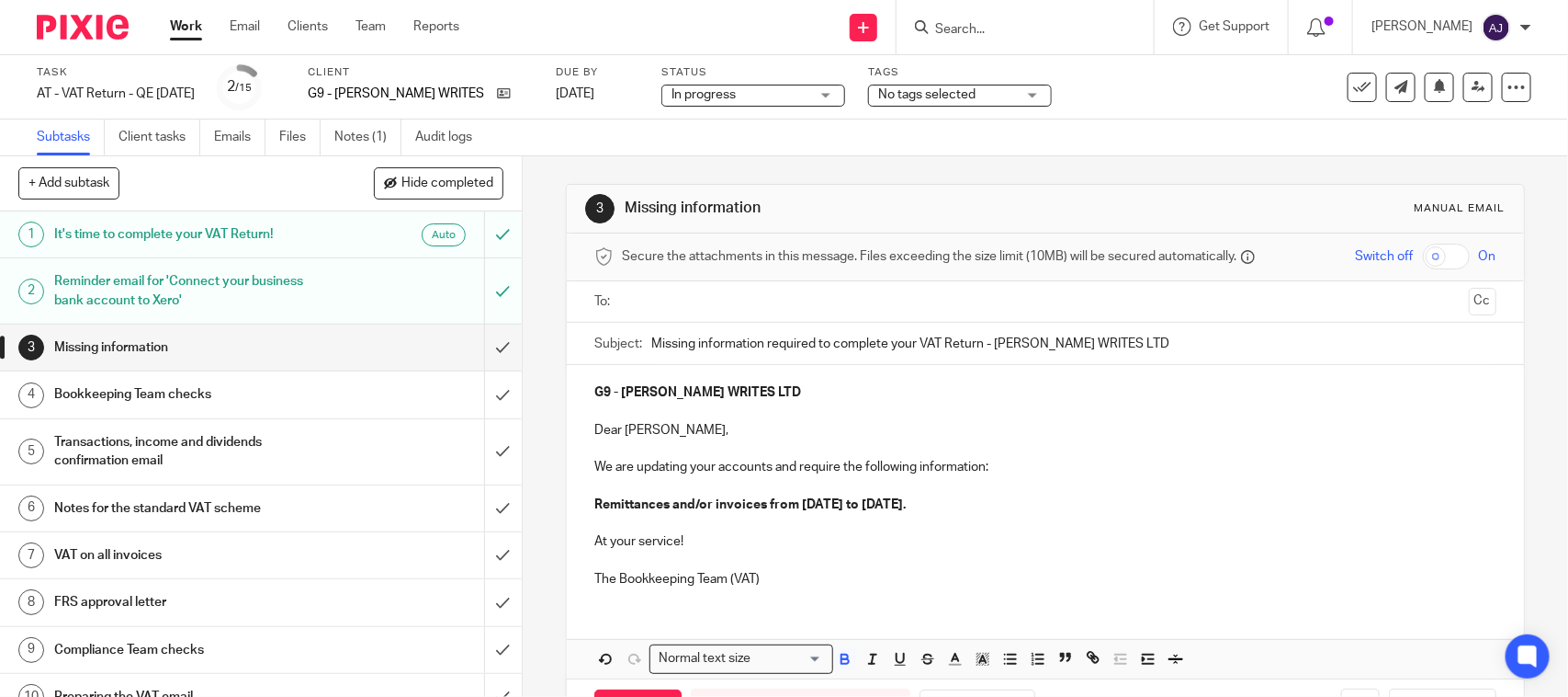
click at [689, 281] on div "Secure the attachments in this message. Files exceeding the size limit (10MB) w…" at bounding box center [1044, 257] width 956 height 48
click at [686, 296] on input "text" at bounding box center [1044, 301] width 832 height 21
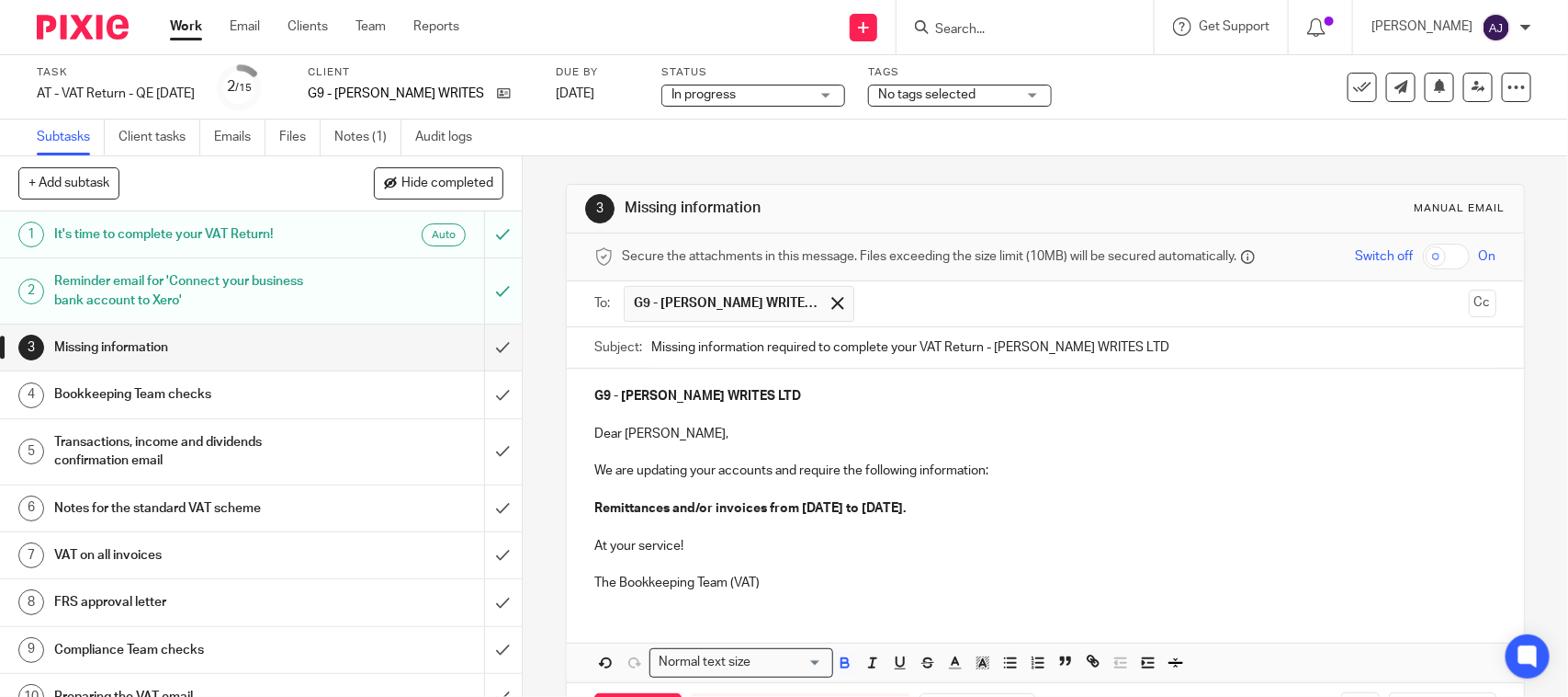
click at [797, 600] on div "G9 - NICK GORDON WRITES LTD Dear Nicolas, We are updating your accounts and req…" at bounding box center [1044, 487] width 956 height 237
click at [830, 412] on p at bounding box center [1044, 415] width 901 height 18
click at [840, 452] on p at bounding box center [1044, 452] width 901 height 18
click at [870, 410] on p at bounding box center [1044, 415] width 901 height 18
click at [870, 399] on p "G9 - [PERSON_NAME] WRITES LTD" at bounding box center [1044, 396] width 901 height 18
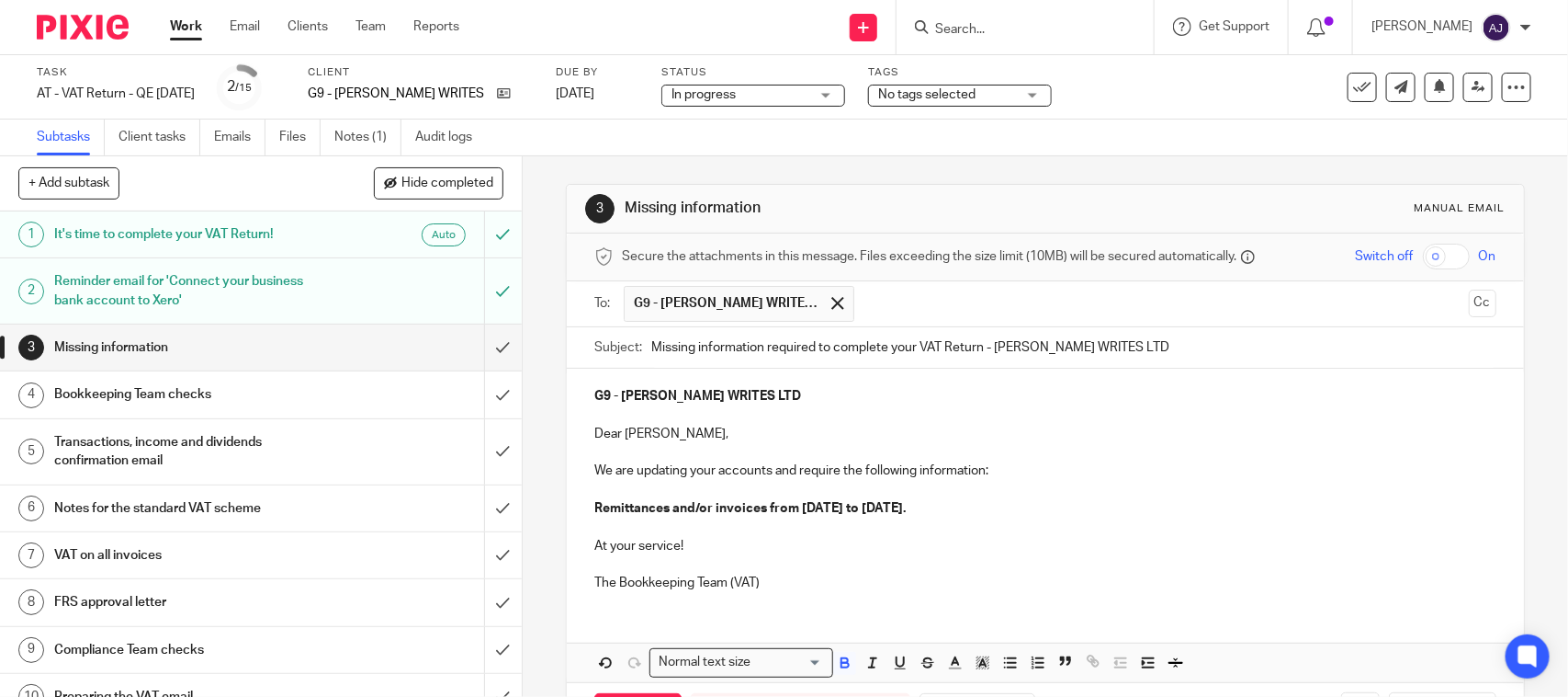
click at [1041, 455] on p at bounding box center [1044, 452] width 901 height 18
click at [1042, 471] on p "We are updating your accounts and require the following information:" at bounding box center [1044, 470] width 901 height 18
click at [1050, 507] on p "Remittances and/or invoices from 01st May 2025 to 31st July 2025." at bounding box center [1044, 508] width 901 height 18
click at [793, 573] on p at bounding box center [1044, 564] width 901 height 18
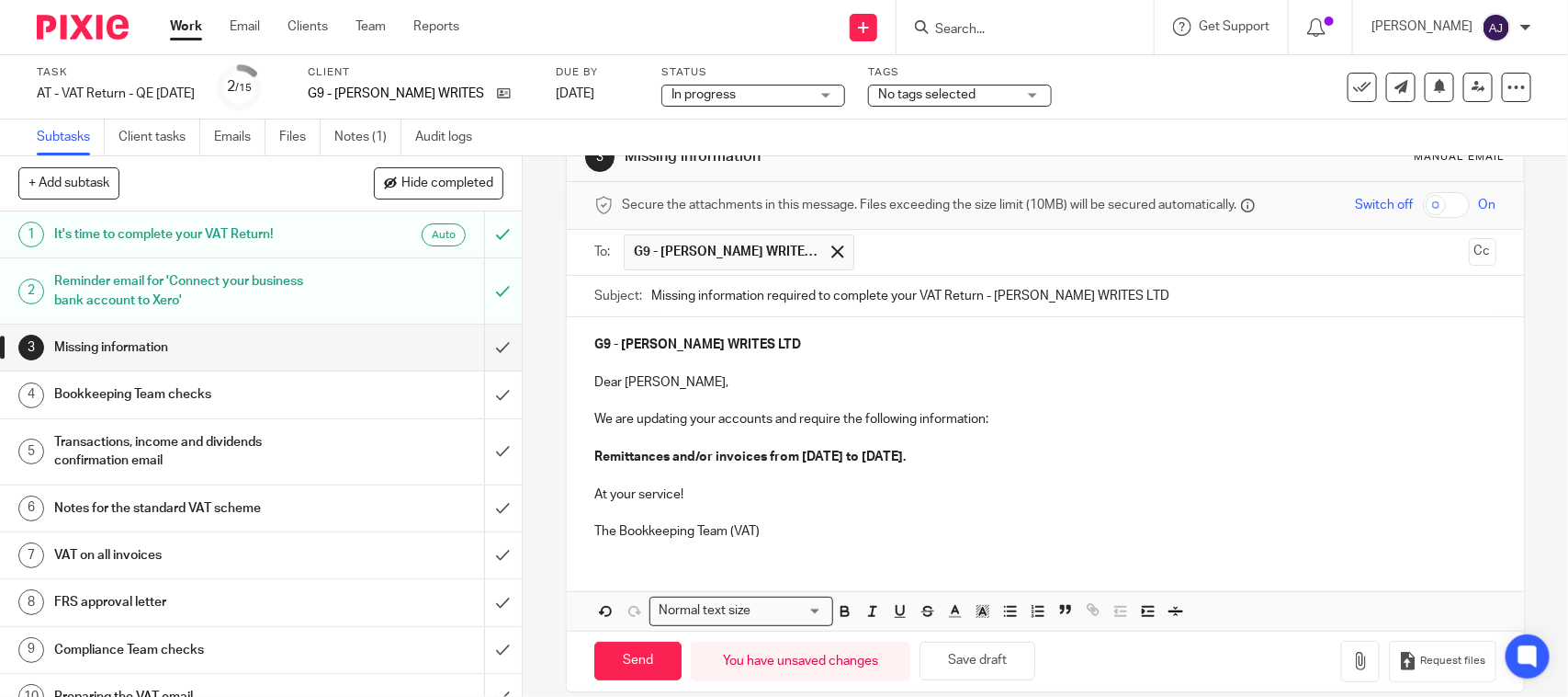
scroll to position [76, 0]
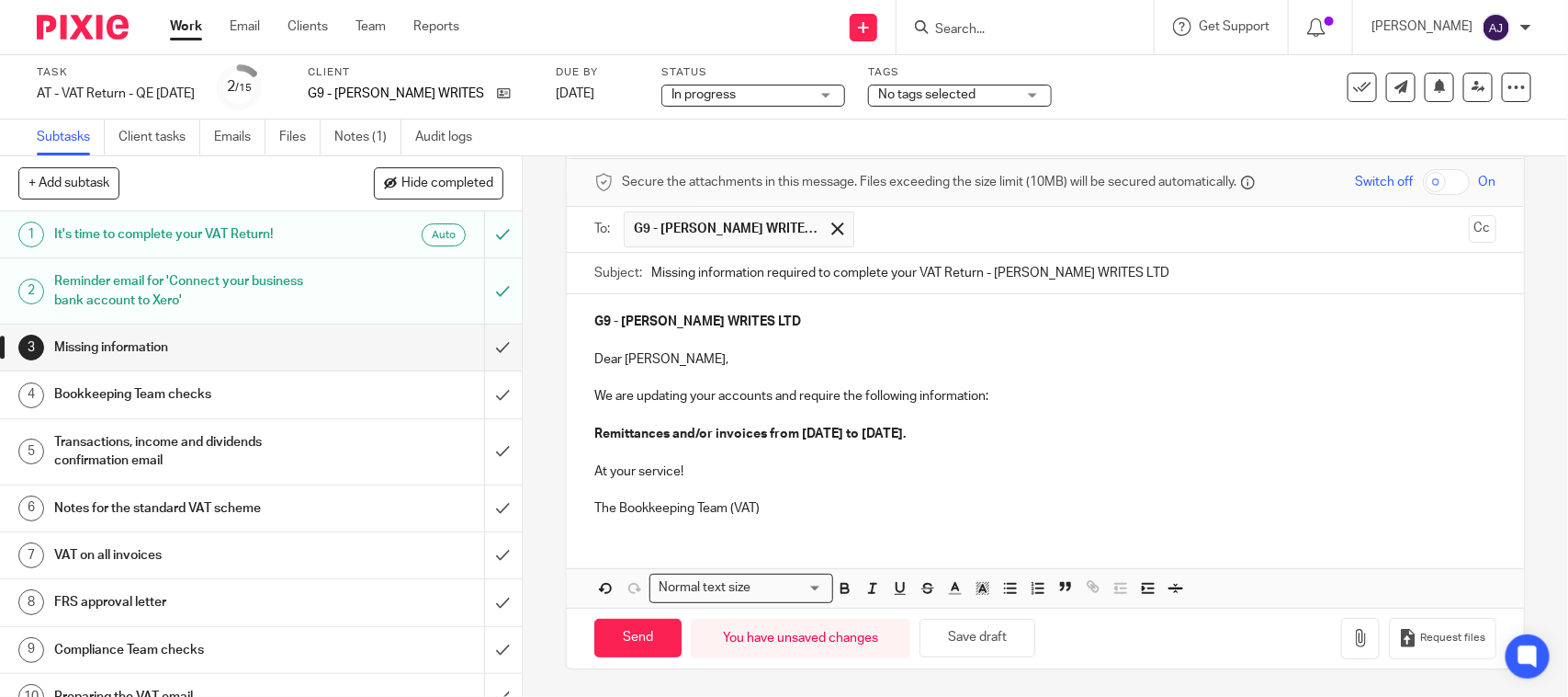
click at [815, 507] on p "The Bookkeeping Team (VAT)" at bounding box center [1044, 508] width 901 height 18
click at [793, 504] on p "The Bookkeeping Team (VAT)" at bounding box center [1044, 508] width 901 height 18
click at [625, 627] on input "Send" at bounding box center [638, 638] width 87 height 40
type input "Sent"
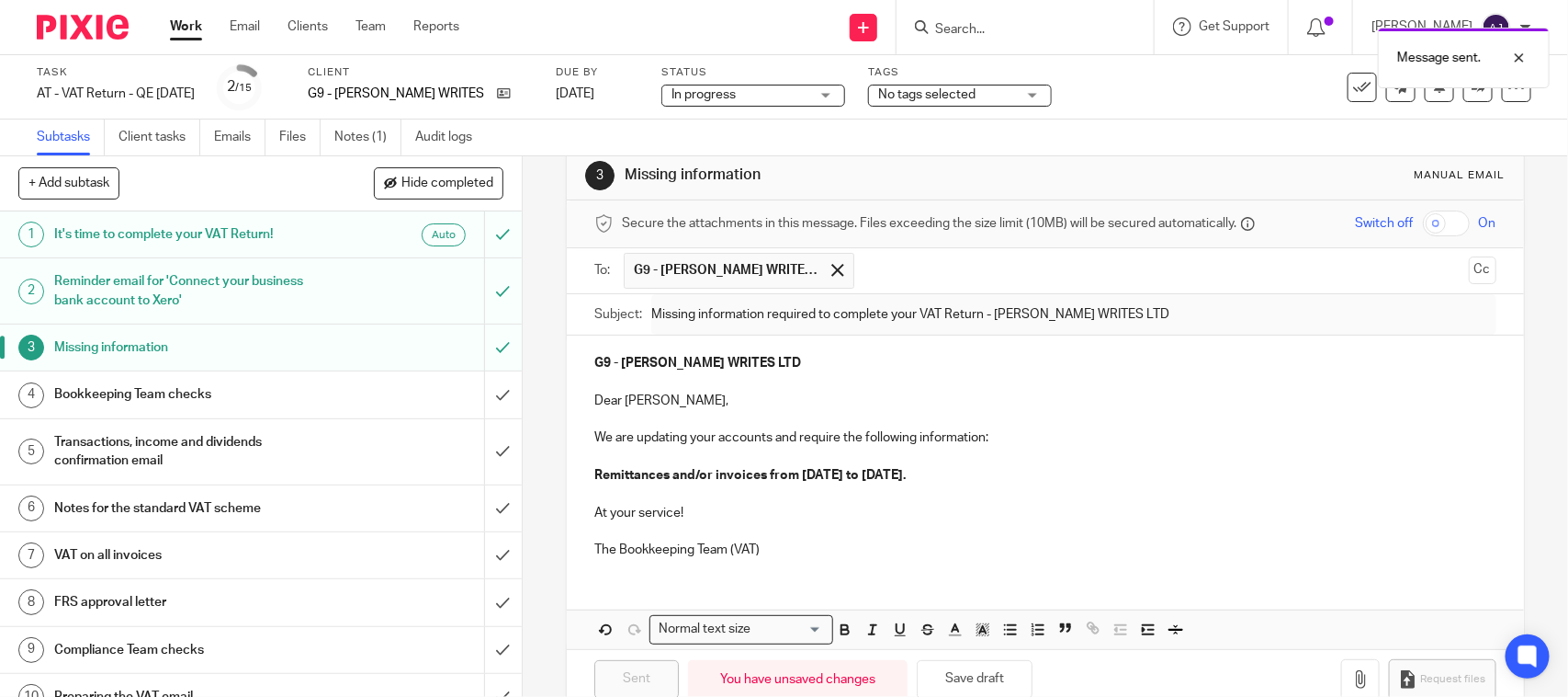
scroll to position [0, 0]
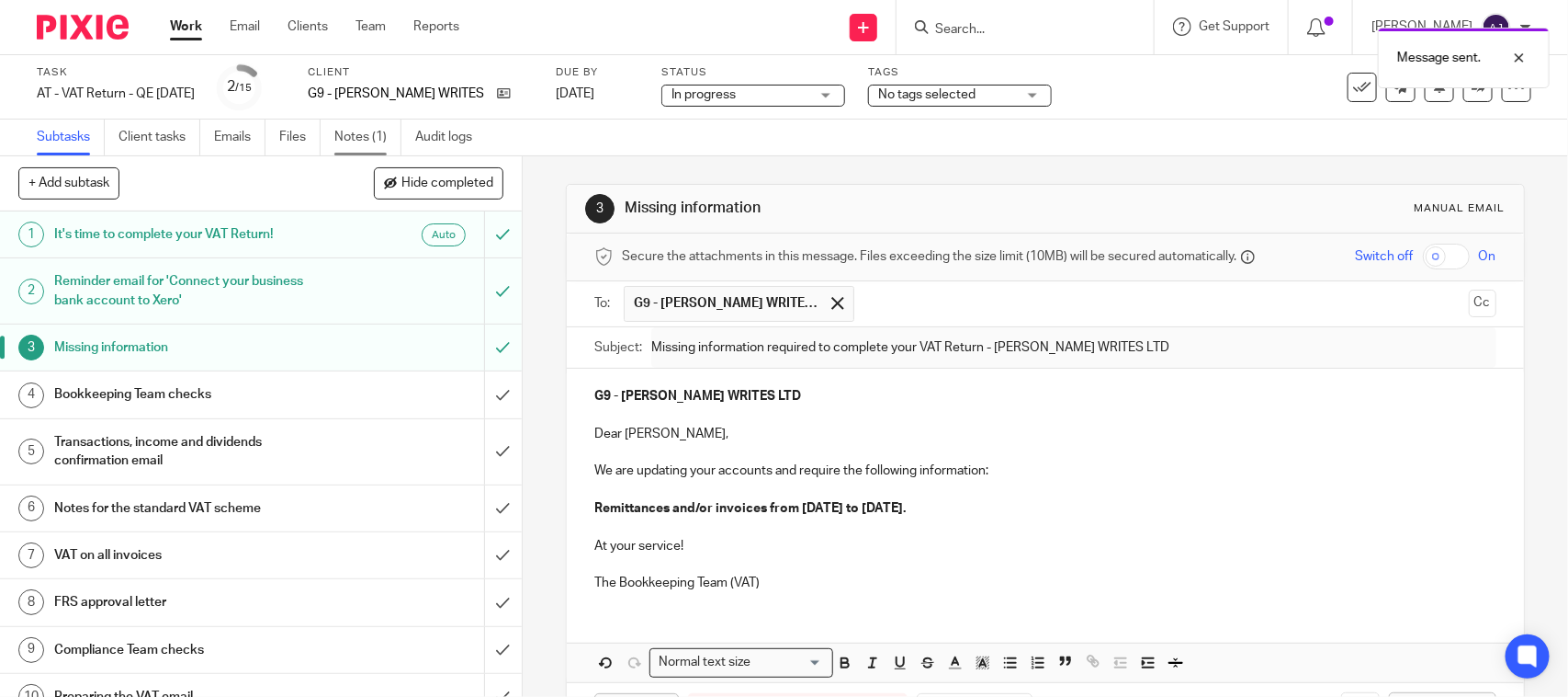
click at [345, 131] on link "Notes (1)" at bounding box center [368, 138] width 67 height 36
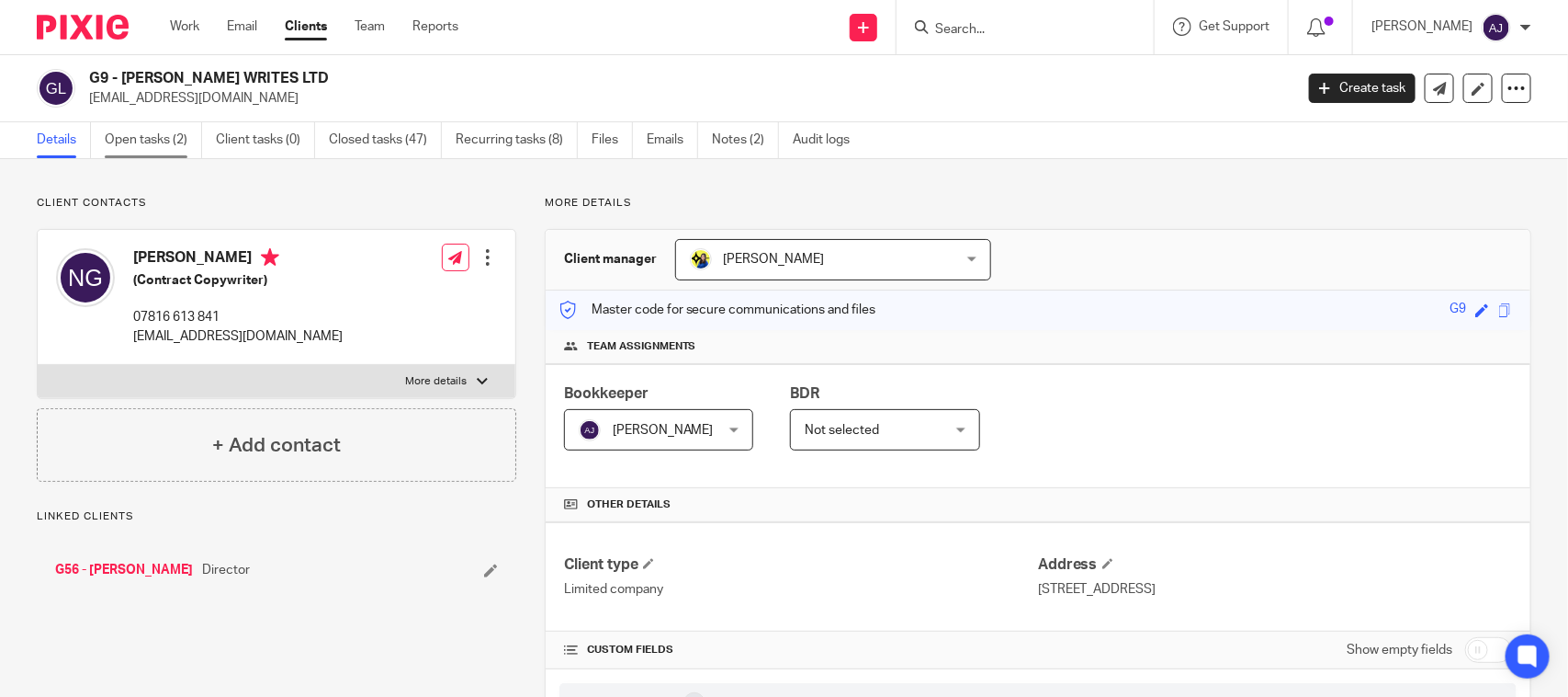
click at [165, 144] on link "Open tasks (2)" at bounding box center [153, 141] width 97 height 36
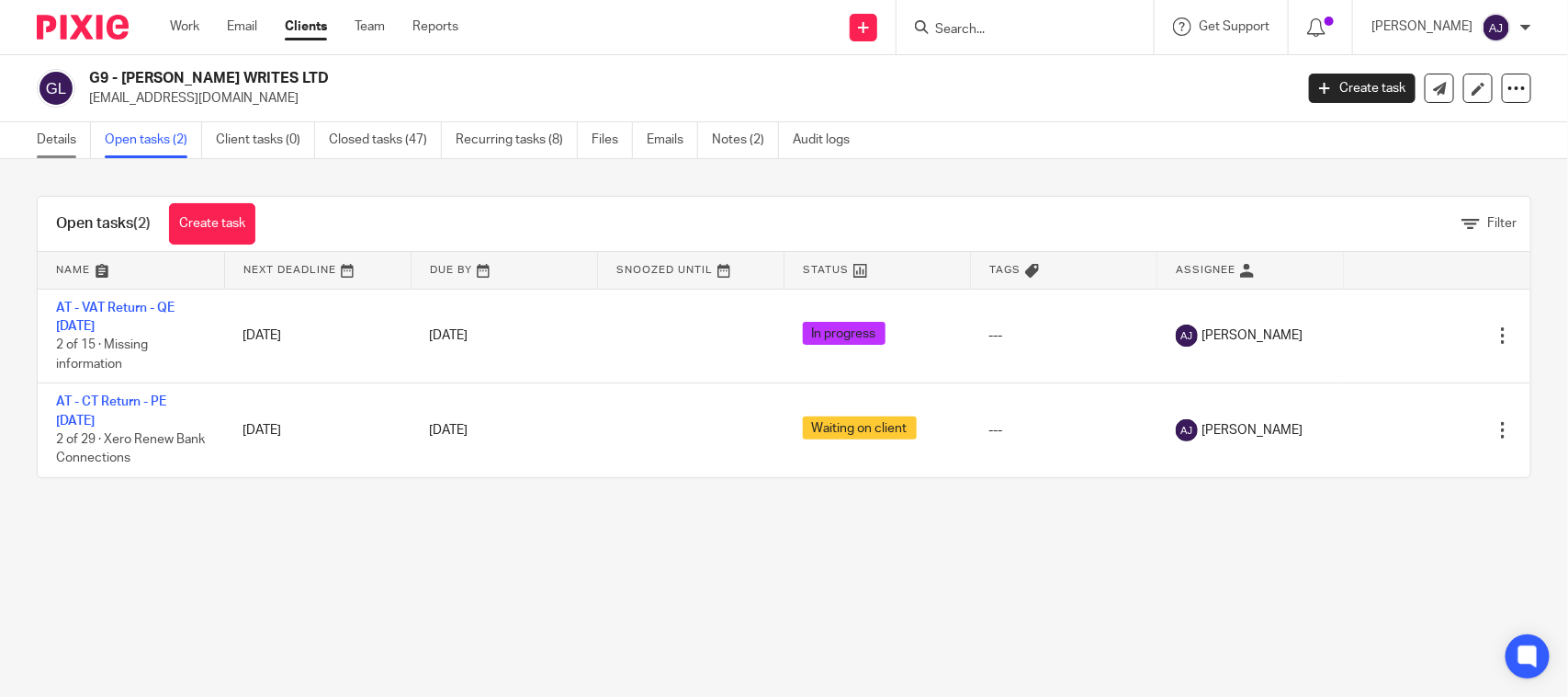
click at [66, 145] on link "Details" at bounding box center [64, 141] width 54 height 36
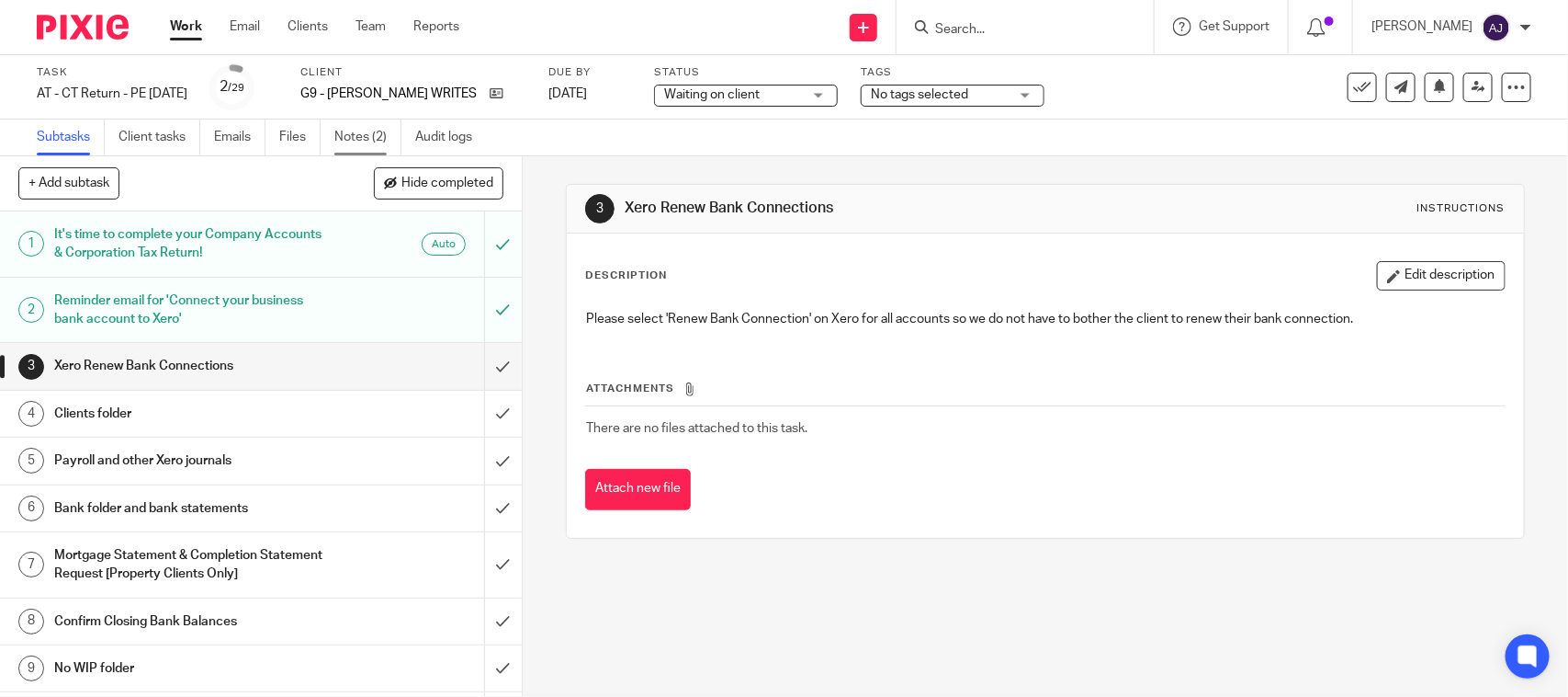
click at [356, 144] on link "Notes (2)" at bounding box center [368, 138] width 67 height 36
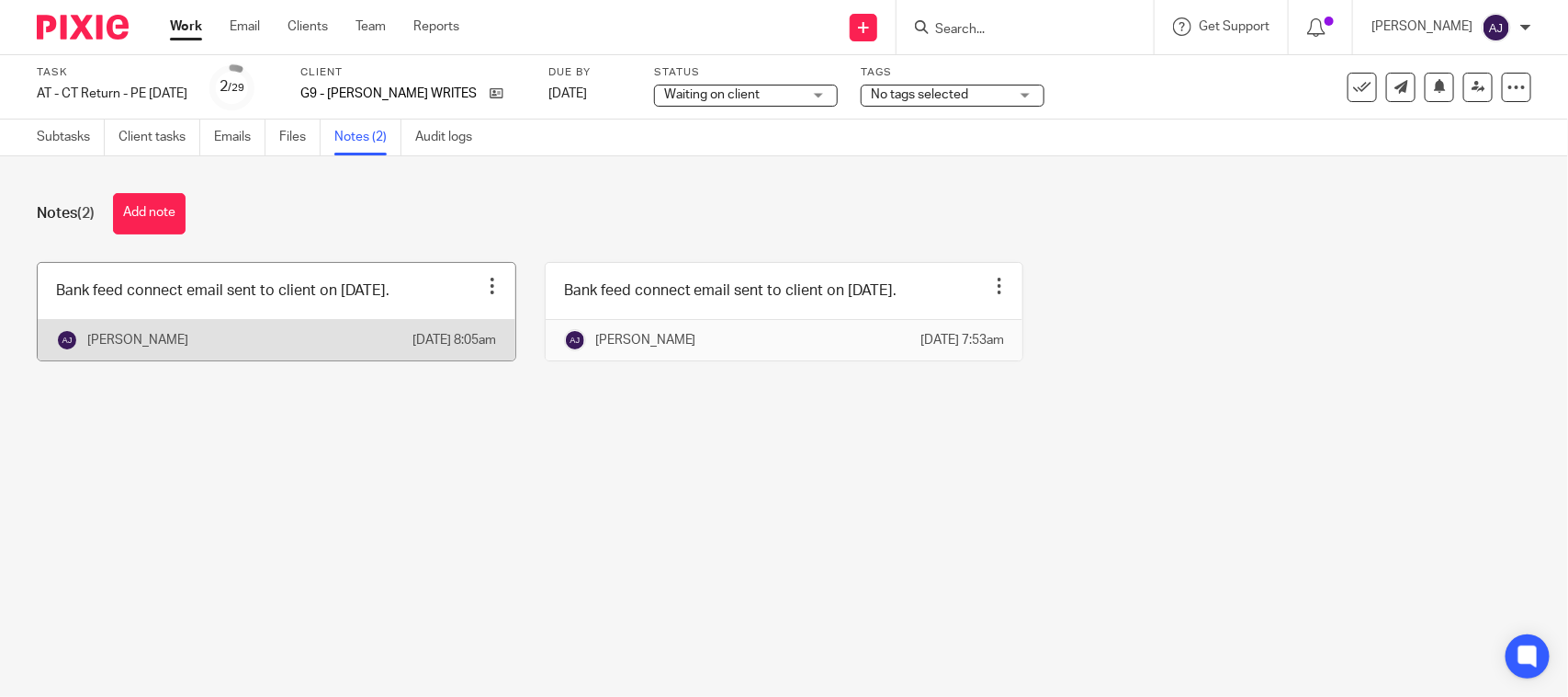
click at [281, 311] on link at bounding box center [277, 311] width 478 height 97
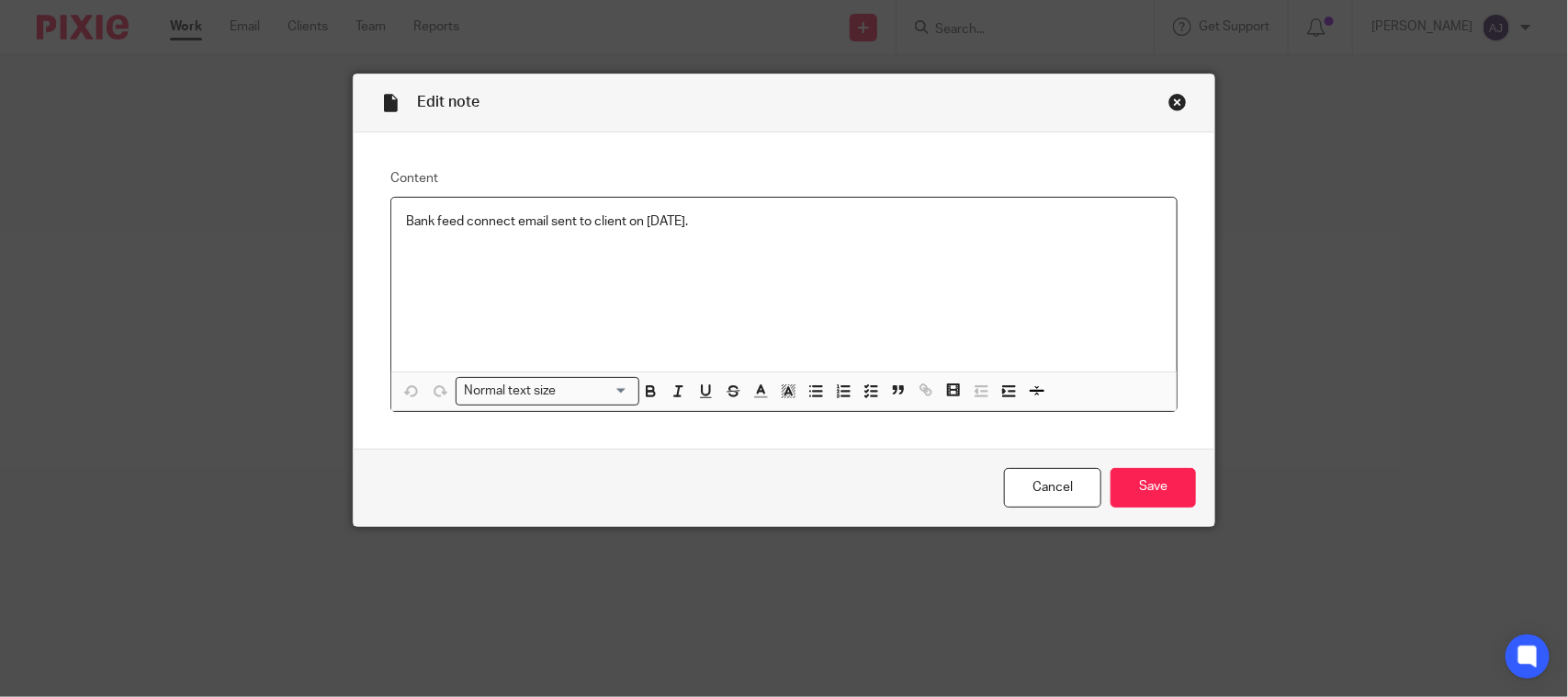
click at [725, 218] on p "Bank feed connect email sent to client on [DATE]." at bounding box center [783, 221] width 755 height 18
click at [713, 245] on p at bounding box center [783, 240] width 755 height 18
click at [704, 266] on p "Bank feed connected" at bounding box center [783, 258] width 755 height 18
click at [1118, 476] on input "Save" at bounding box center [1153, 488] width 86 height 40
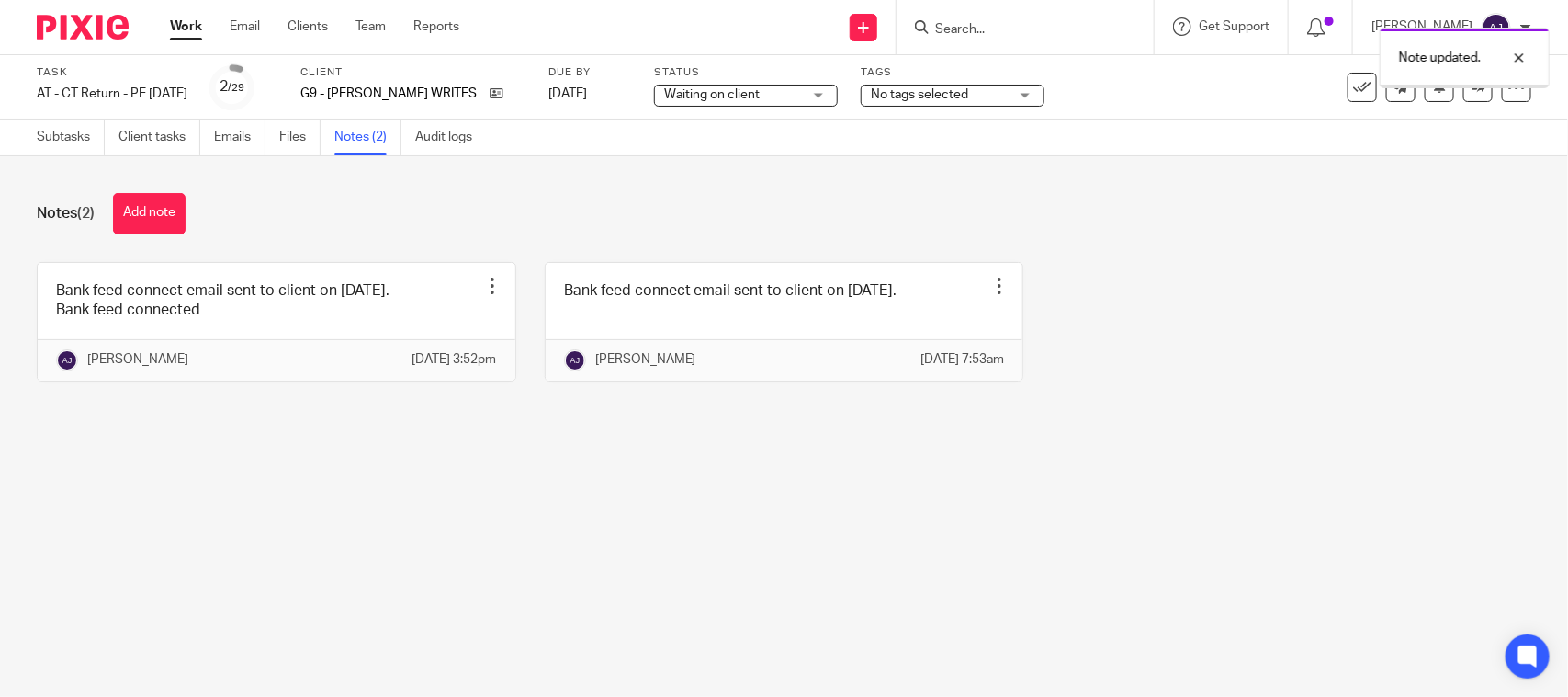
click at [1333, 438] on div "Notes (2) Add note Bank feed connect email sent to client on [DATE]. Bank feed …" at bounding box center [784, 300] width 1568 height 289
click at [832, 106] on div "Waiting on client Waiting on client" at bounding box center [745, 95] width 183 height 22
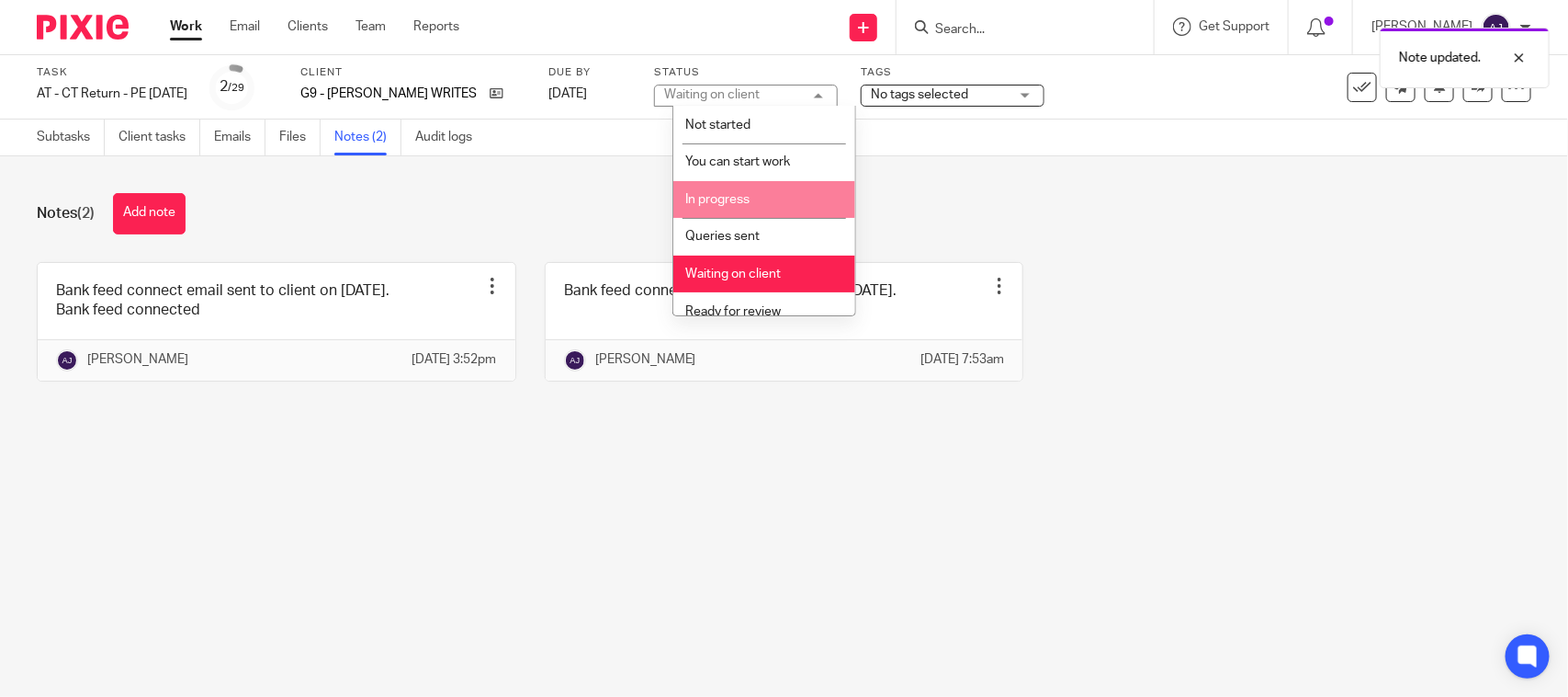
click at [795, 212] on li "In progress" at bounding box center [763, 200] width 182 height 38
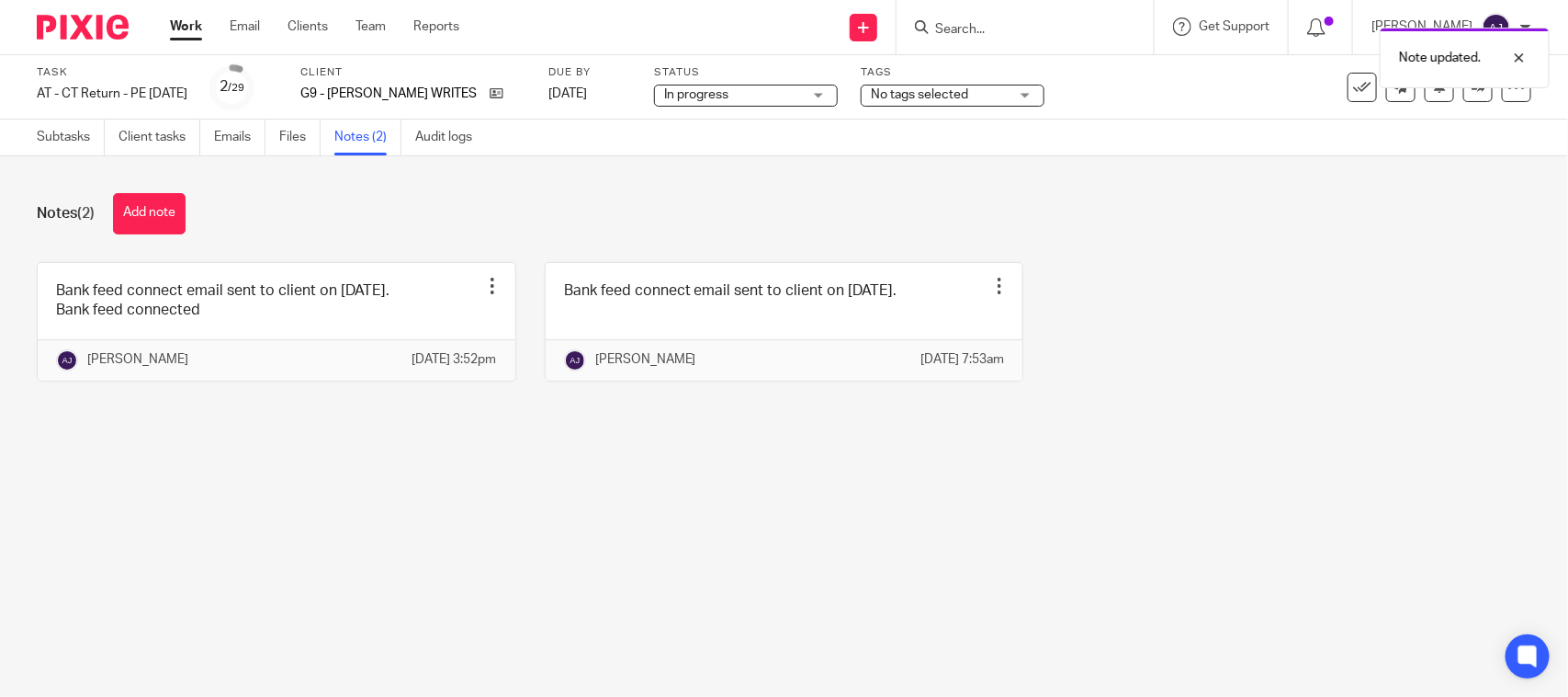
click at [987, 240] on div "Notes (2) Add note Bank feed connect email sent to client on [DATE]. Bank feed …" at bounding box center [784, 300] width 1568 height 289
click at [90, 145] on link "Subtasks" at bounding box center [71, 138] width 68 height 36
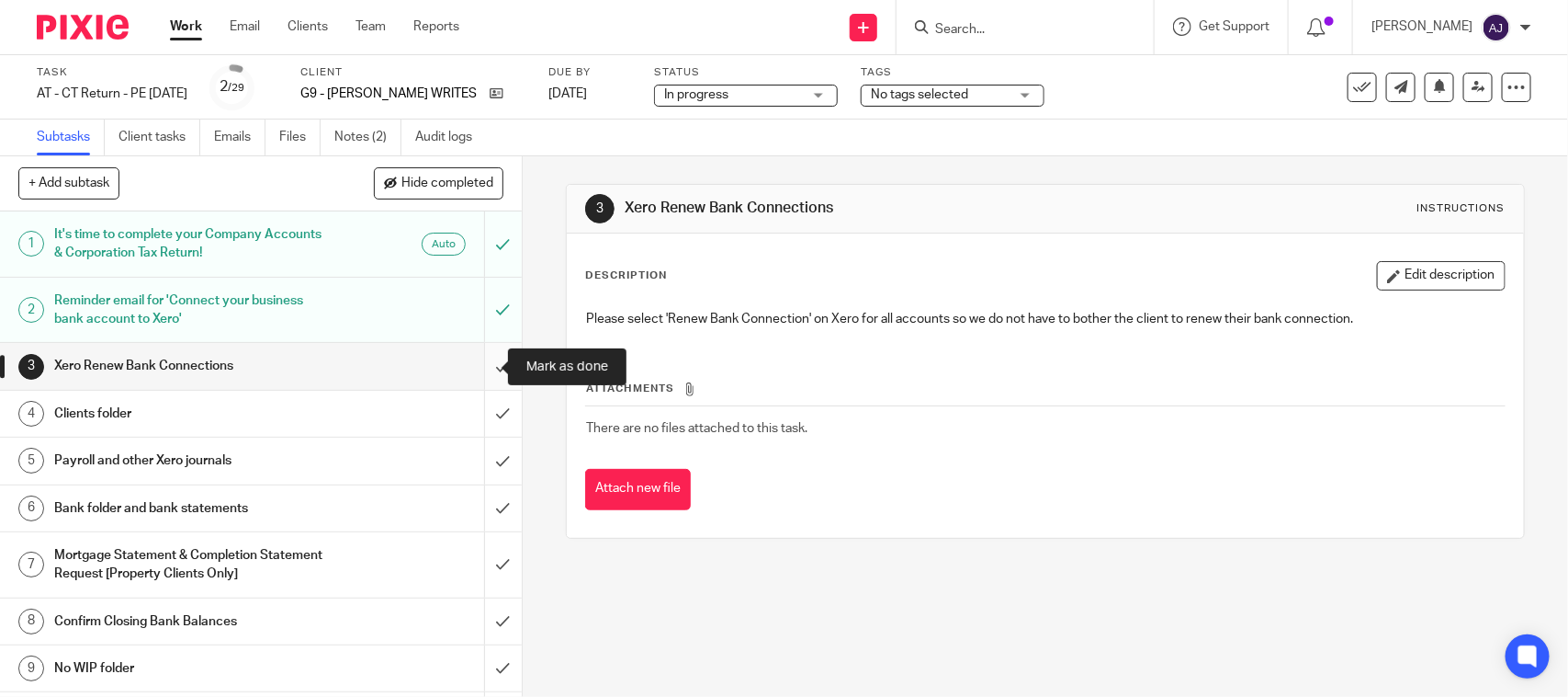
click at [476, 366] on input "submit" at bounding box center [260, 365] width 522 height 46
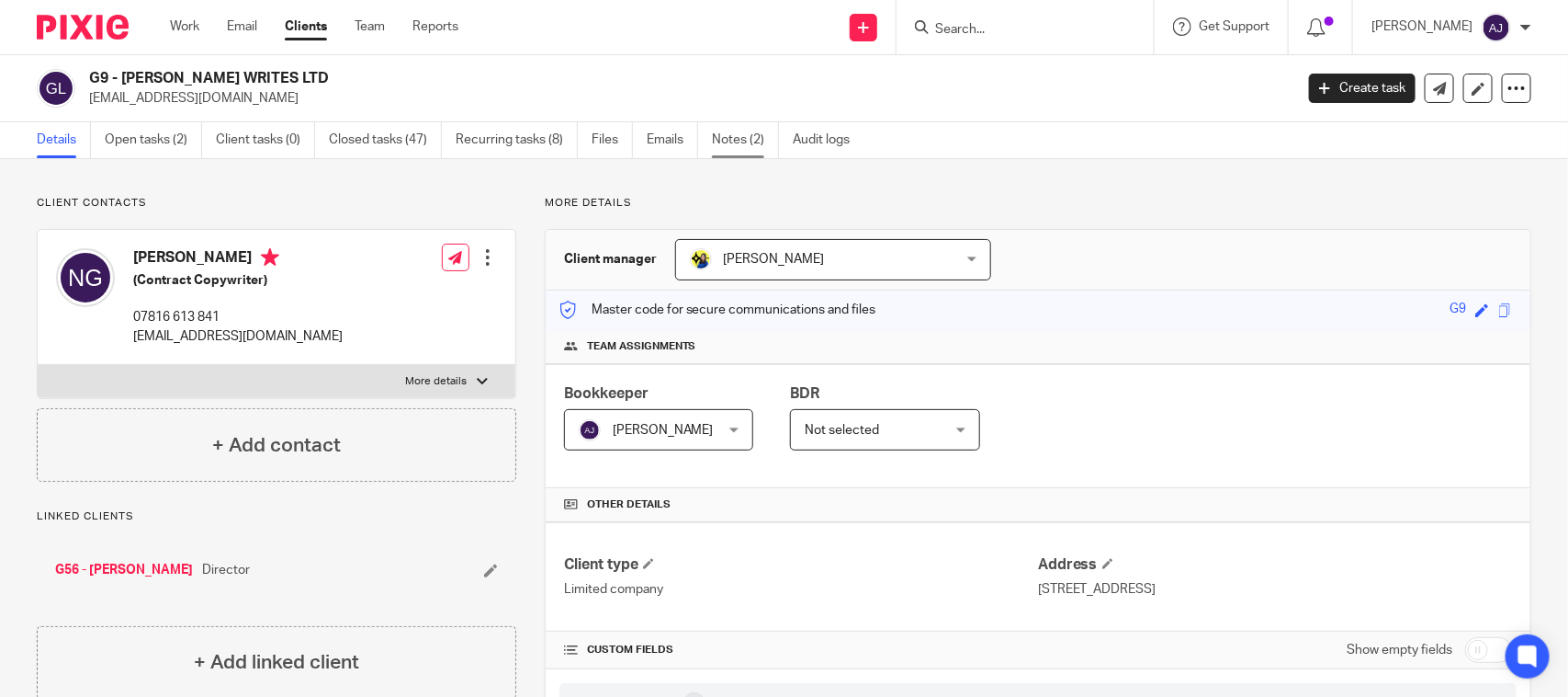
click at [765, 147] on link "Notes (2)" at bounding box center [745, 141] width 67 height 36
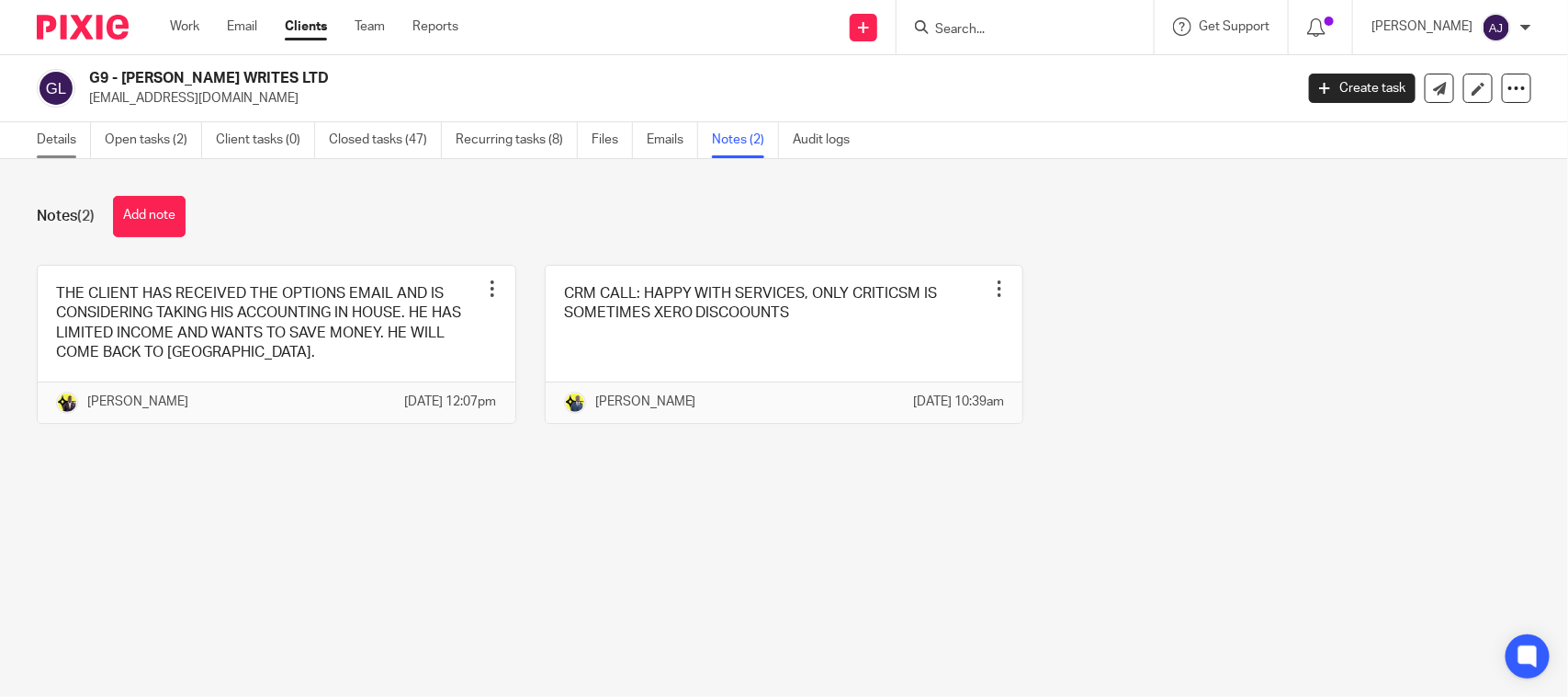
click at [47, 151] on link "Details" at bounding box center [64, 141] width 54 height 36
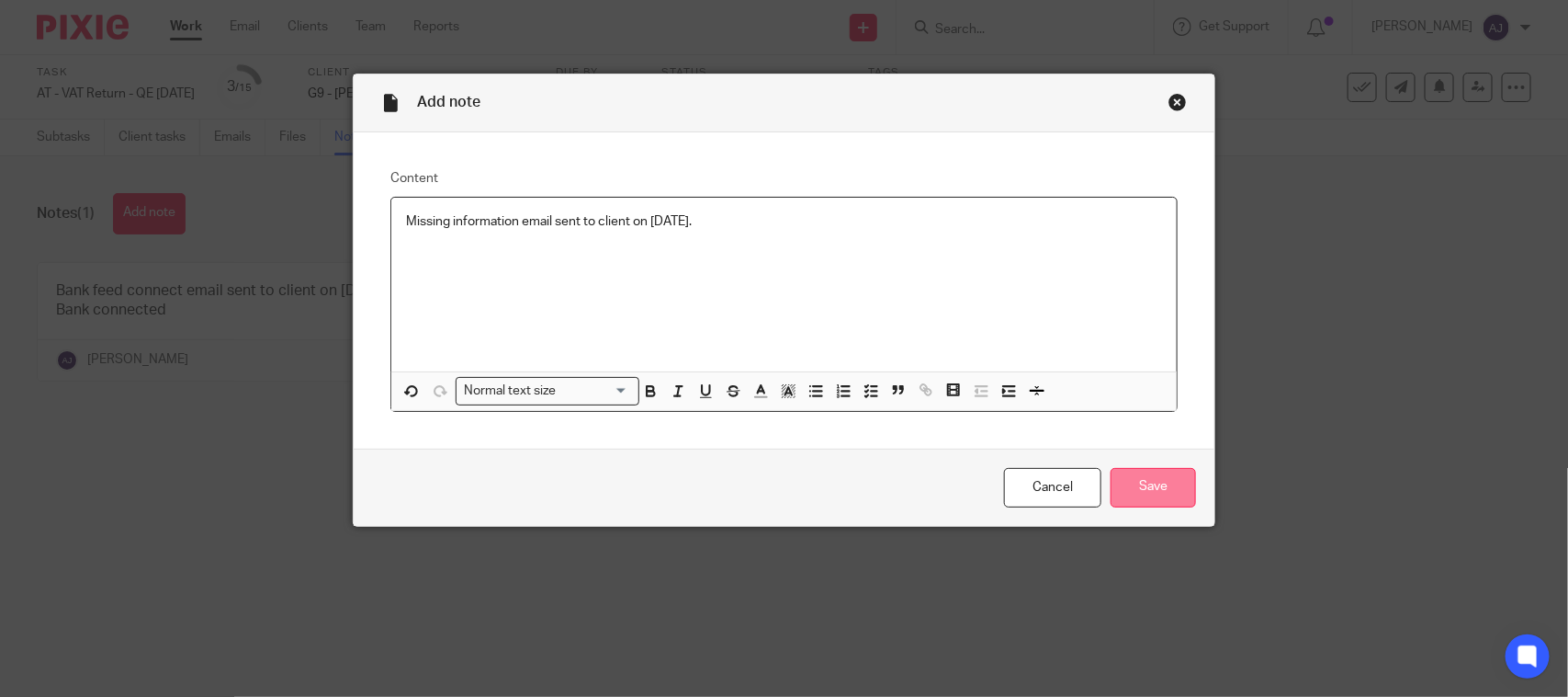
click at [1126, 479] on input "Save" at bounding box center [1153, 488] width 86 height 40
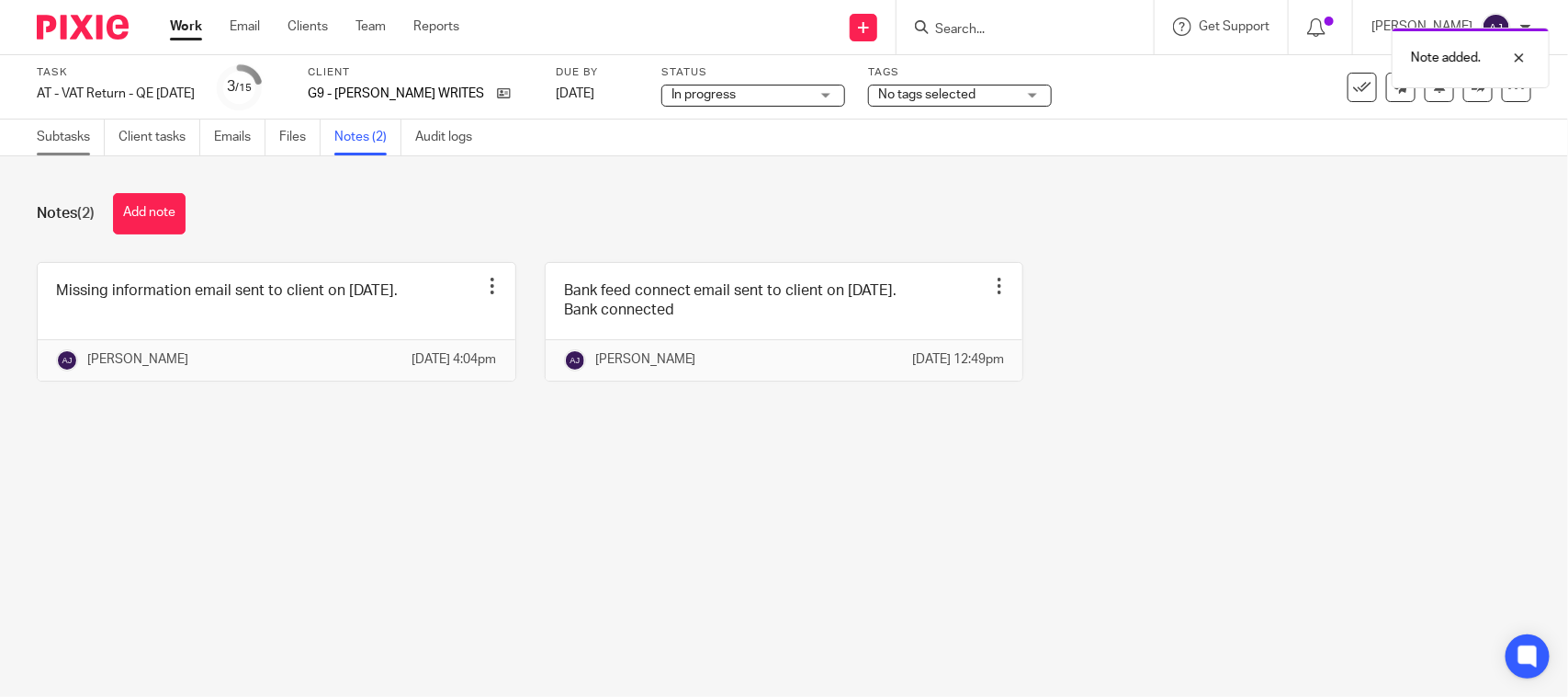
click at [57, 134] on link "Subtasks" at bounding box center [71, 138] width 68 height 36
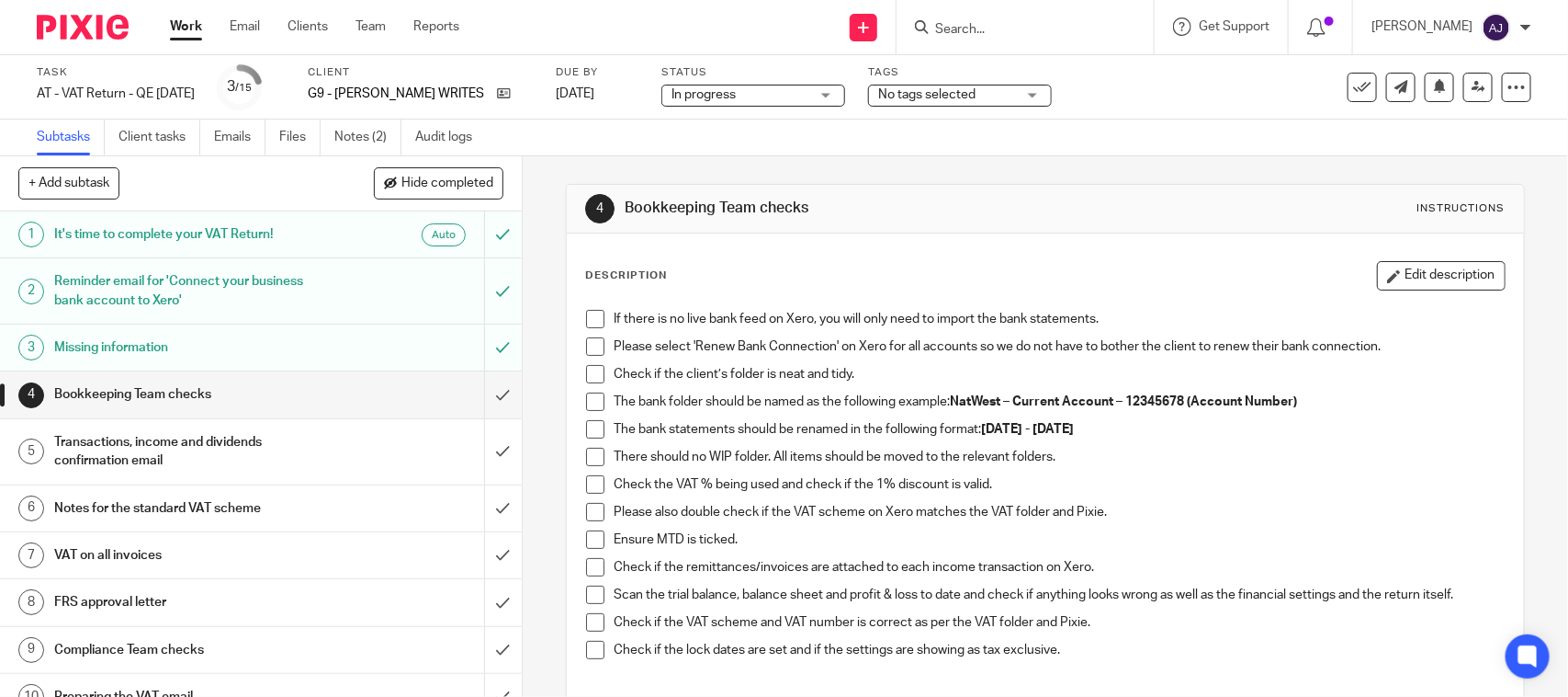
click at [597, 327] on span at bounding box center [595, 319] width 18 height 18
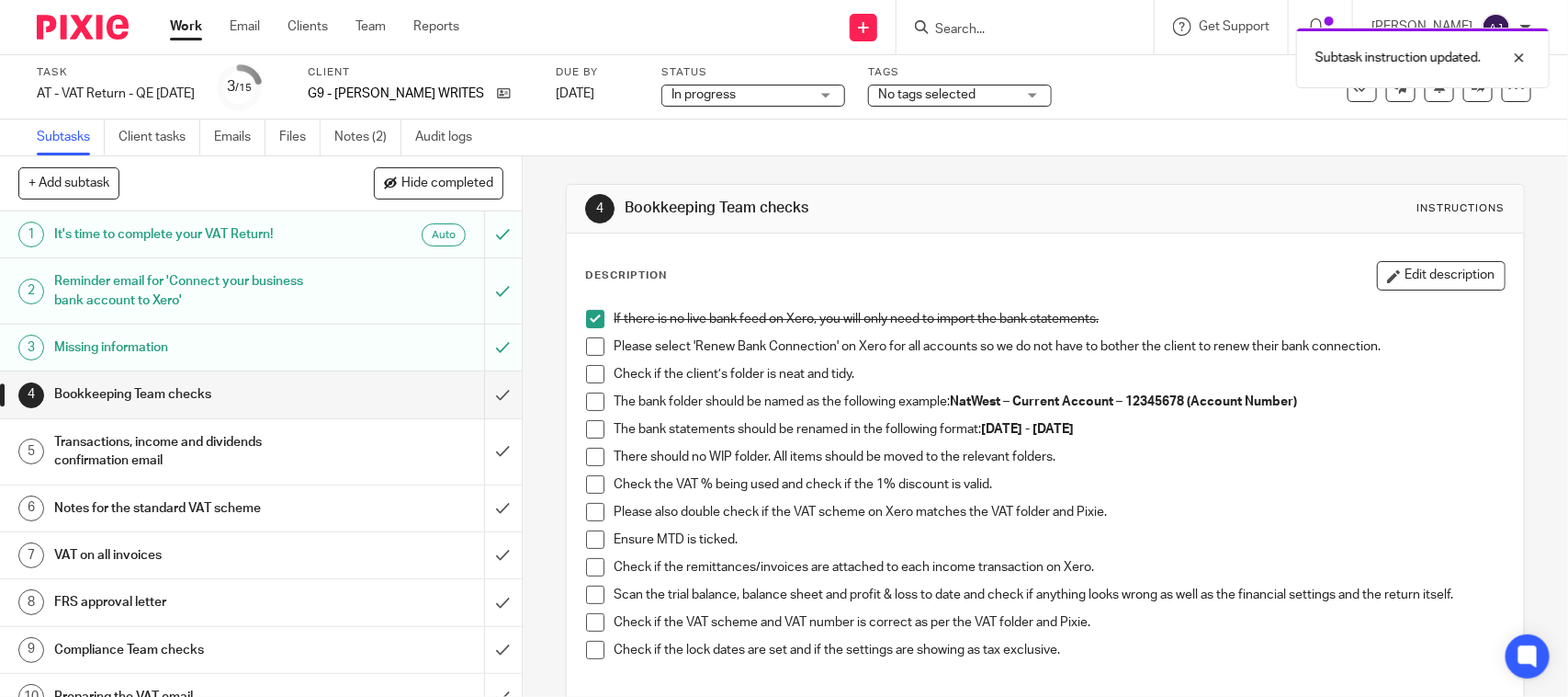
click at [594, 345] on span at bounding box center [595, 346] width 18 height 18
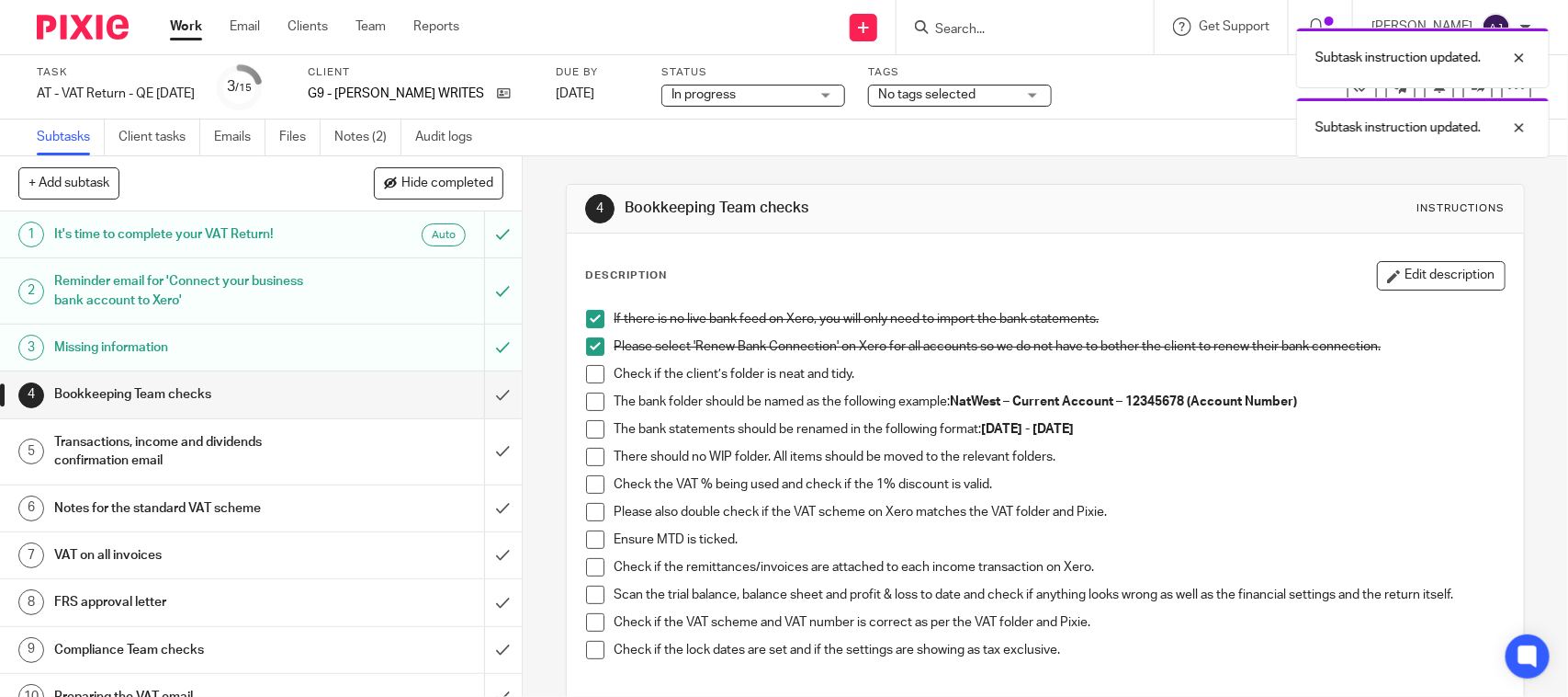
click at [586, 373] on span at bounding box center [595, 374] width 18 height 18
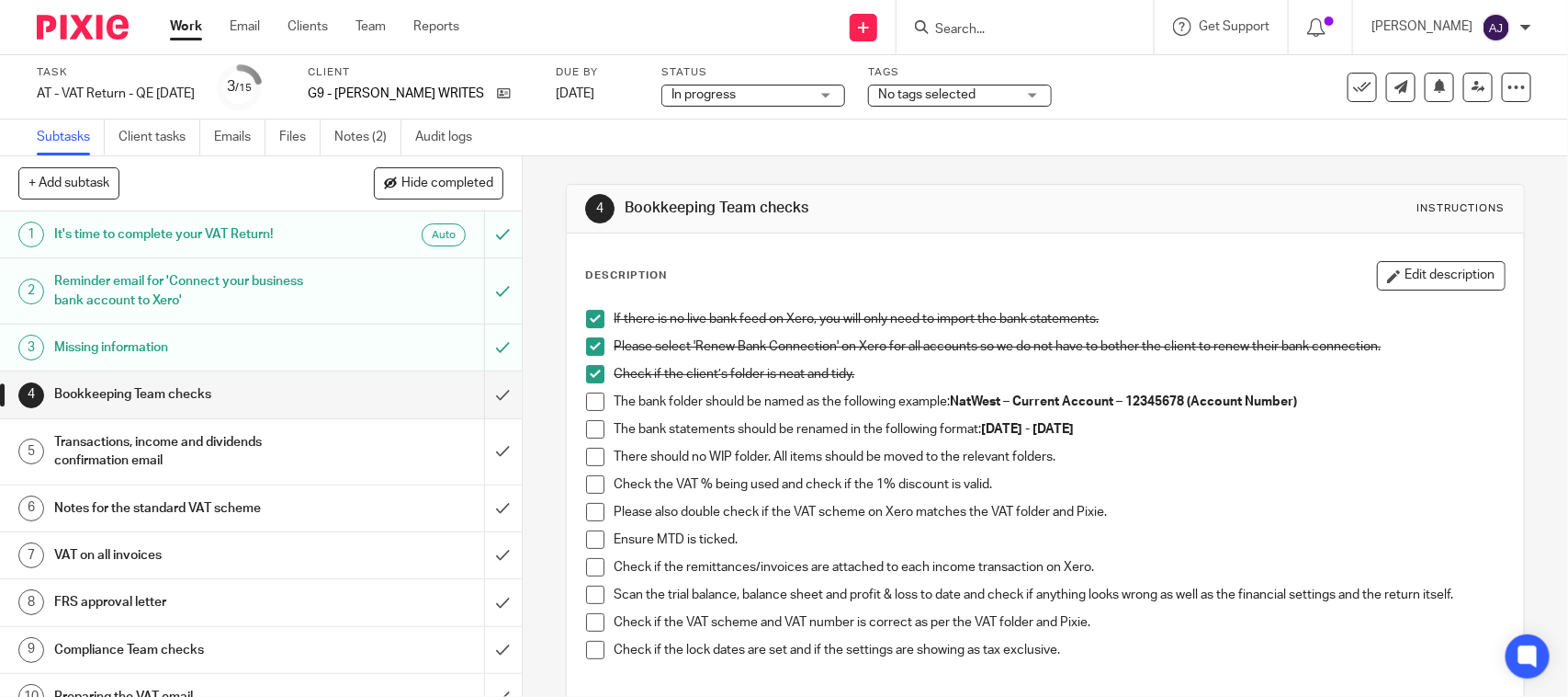
click at [586, 400] on span at bounding box center [595, 401] width 18 height 18
click at [586, 429] on span at bounding box center [595, 429] width 18 height 18
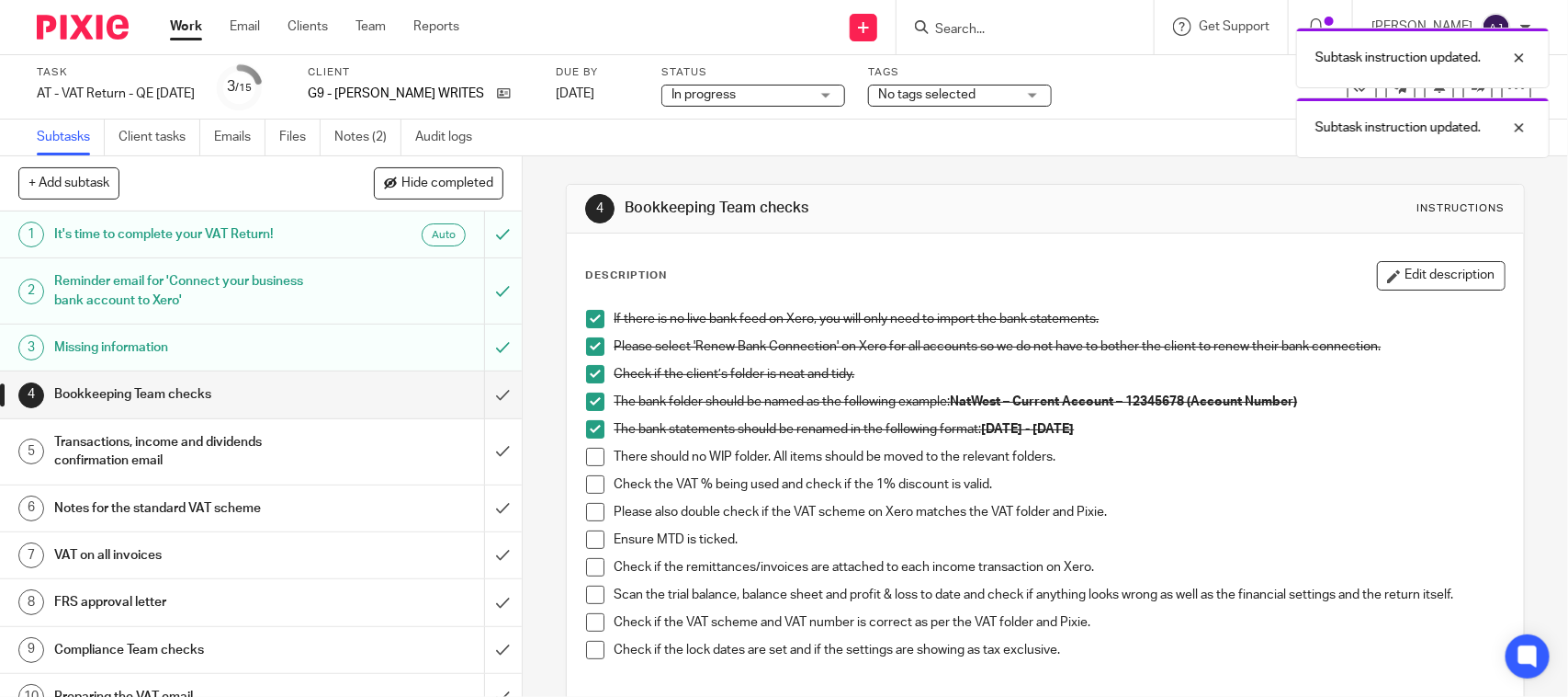
click at [588, 460] on span at bounding box center [595, 456] width 18 height 18
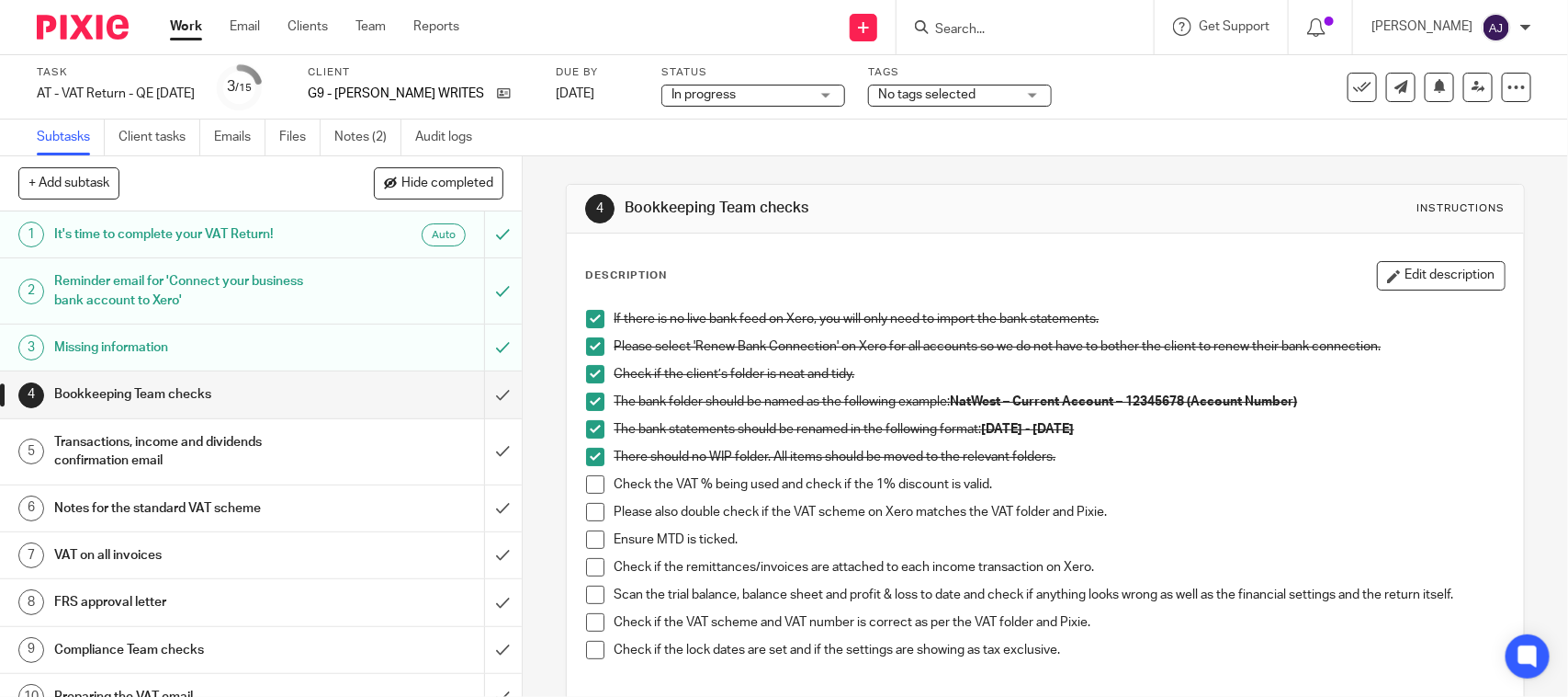
click at [1001, 141] on div "Subtasks Client tasks Emails Files Notes (2) Audit logs" at bounding box center [784, 138] width 1568 height 37
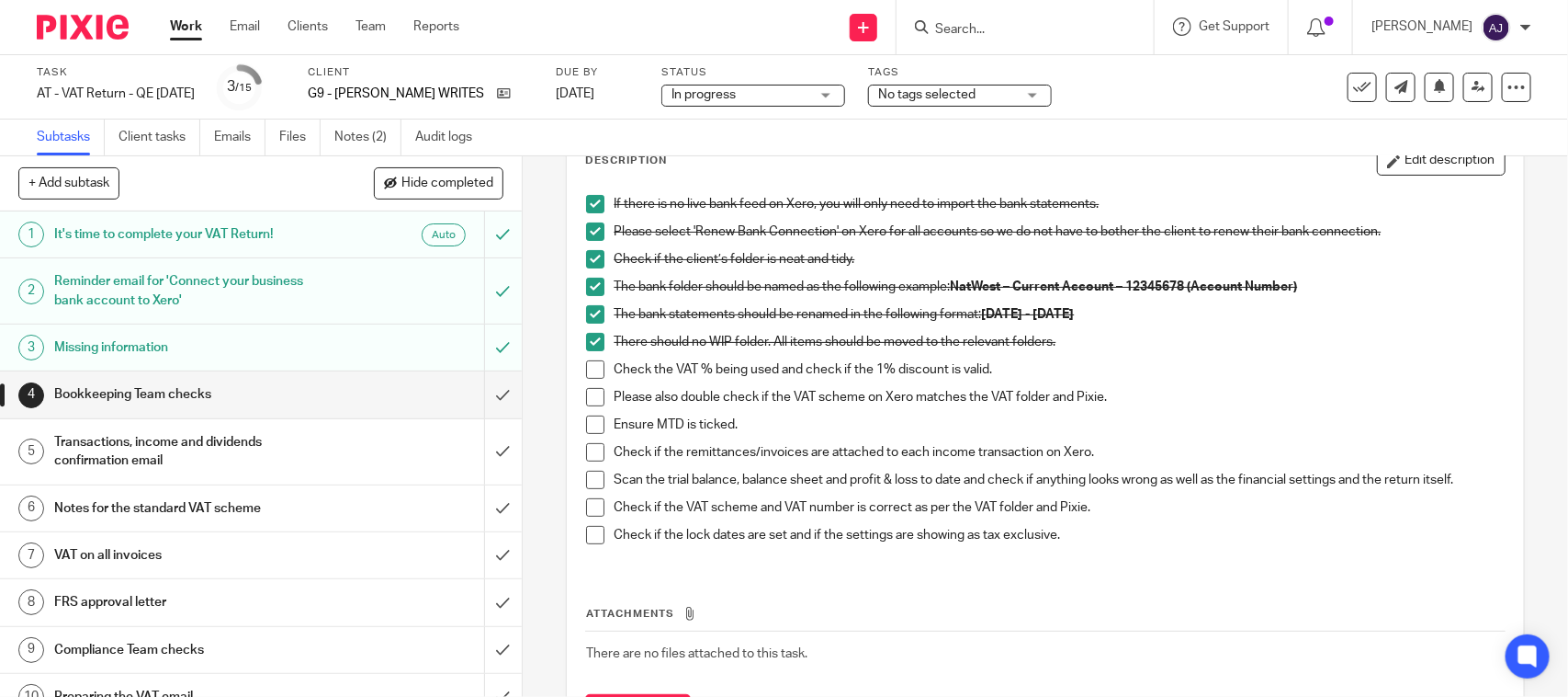
click at [592, 366] on span at bounding box center [595, 369] width 18 height 18
drag, startPoint x: 1148, startPoint y: 139, endPoint x: 1146, endPoint y: 157, distance: 18.1
click at [1146, 157] on main "Task AT - VAT Return - QE 31-07-2025 Save AT - VAT Return - QE 31-07-2025 3 /15…" at bounding box center [784, 348] width 1568 height 697
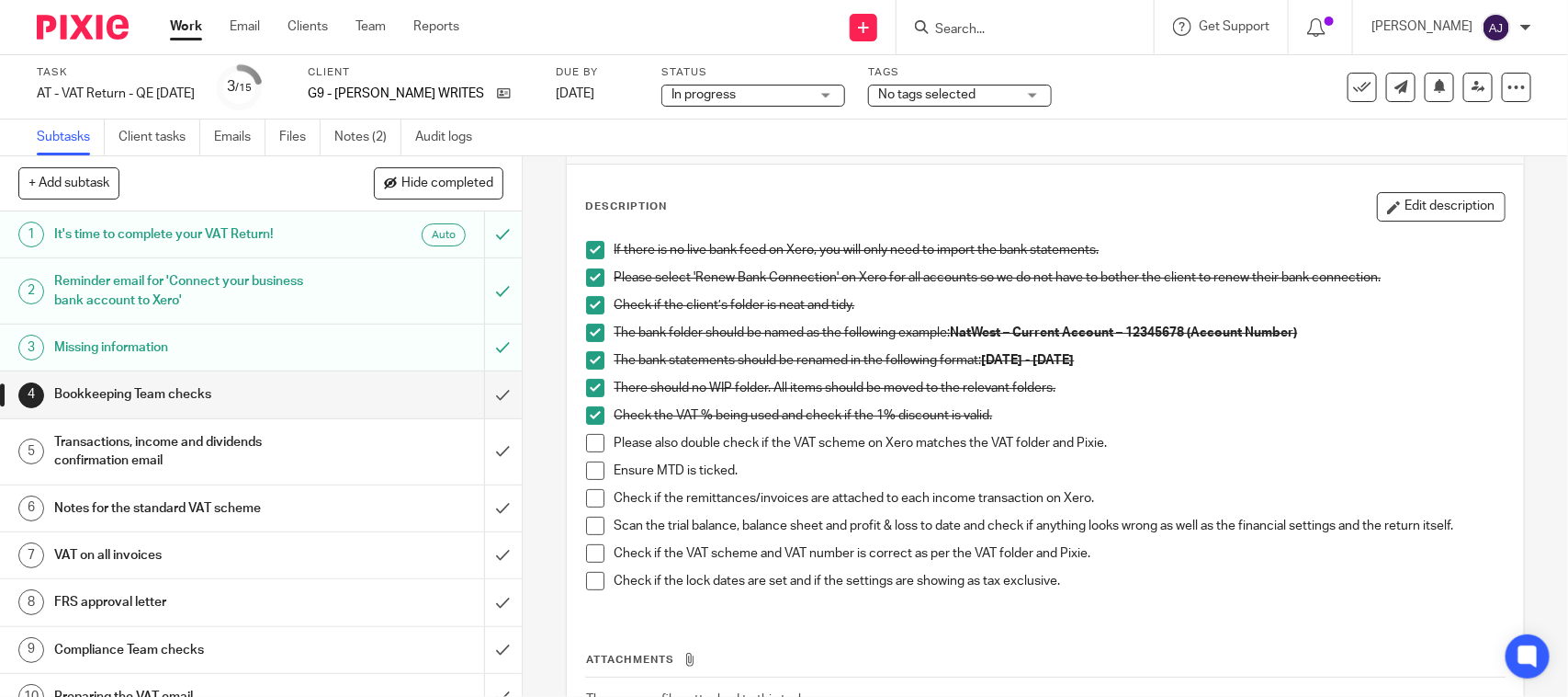
click at [1208, 104] on div "Task AT - VAT Return - QE 31-07-2025 Save AT - VAT Return - QE 31-07-2025 3 /15…" at bounding box center [660, 87] width 1246 height 44
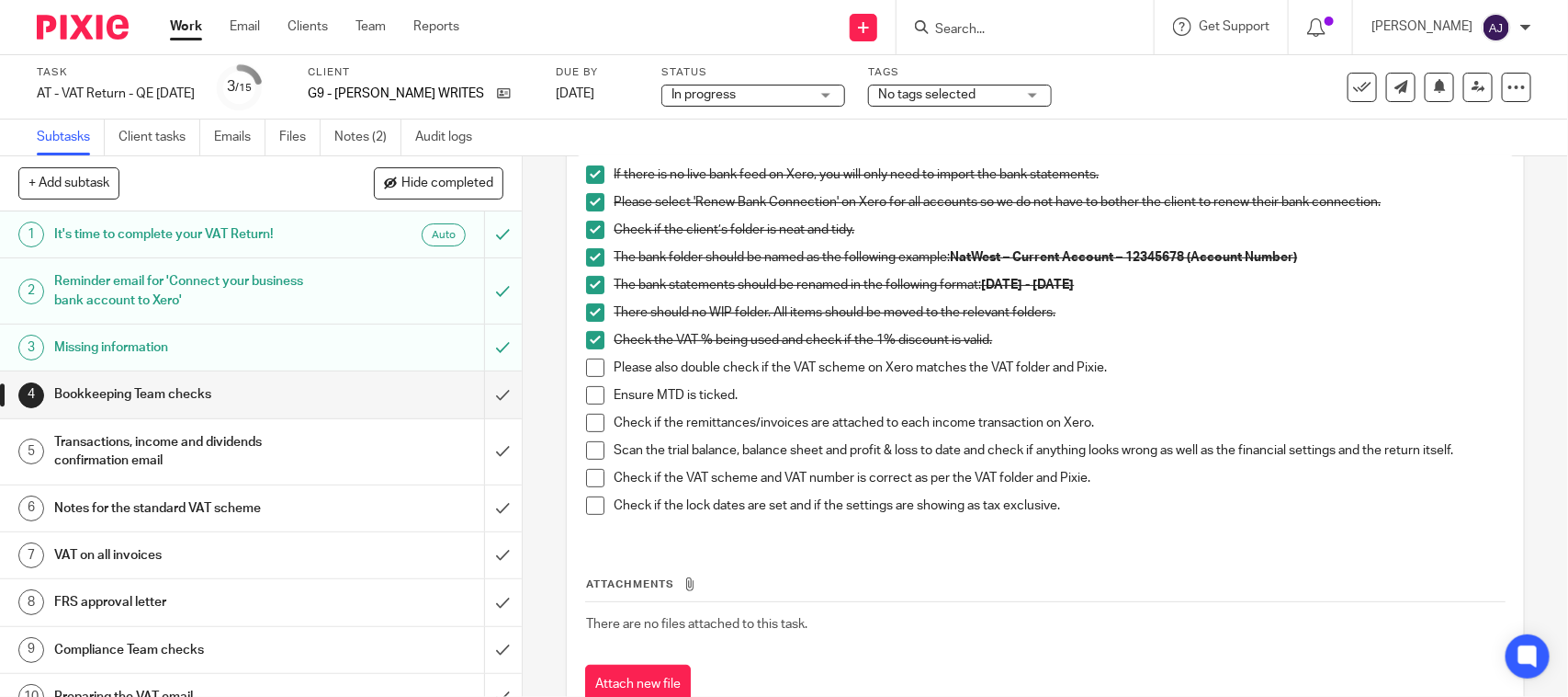
scroll to position [184, 0]
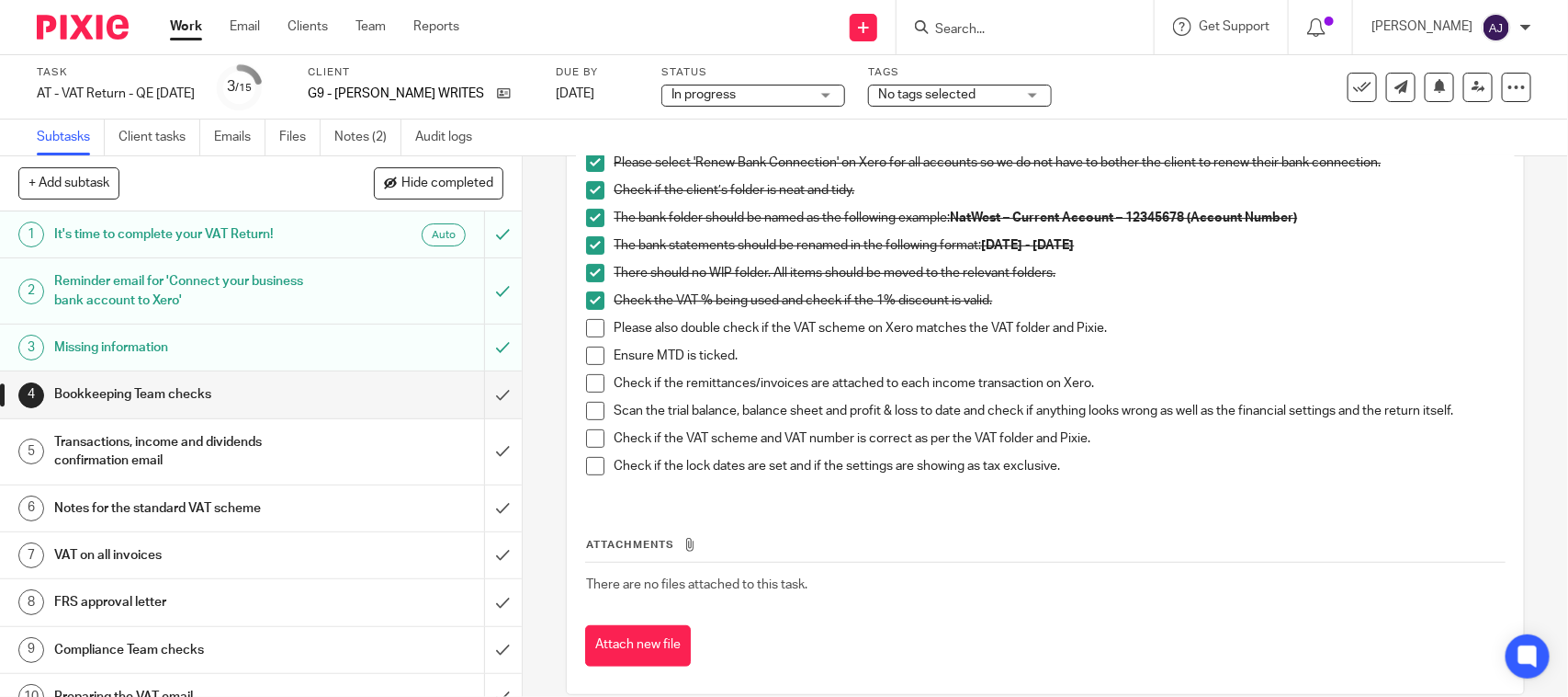
click at [1071, 465] on p "Check if the lock dates are set and if the settings are showing as tax exclusiv…" at bounding box center [1059, 465] width 889 height 18
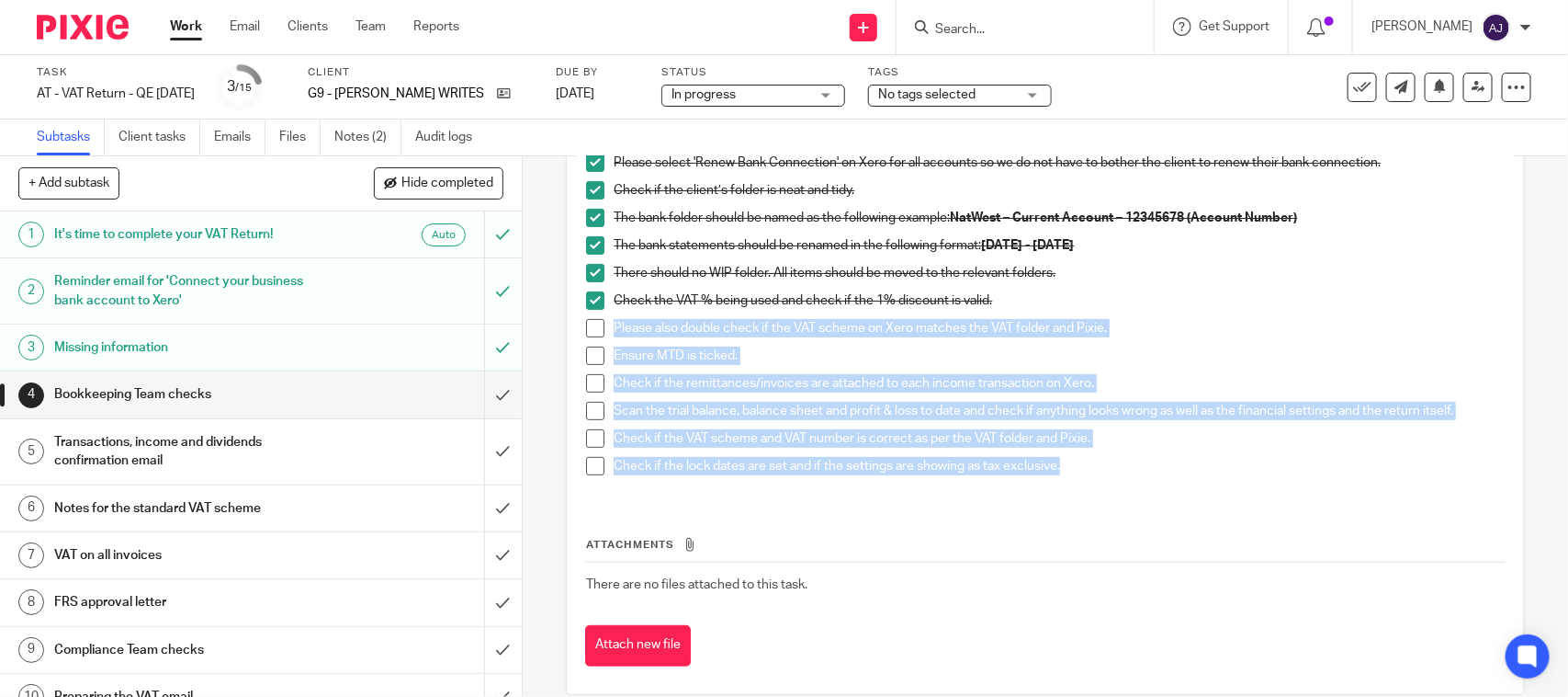
drag, startPoint x: 1057, startPoint y: 465, endPoint x: 611, endPoint y: 333, distance: 465.1
click at [611, 333] on div "If there is no live bank feed on Xero, you will only need to import the bank st…" at bounding box center [1044, 307] width 936 height 381
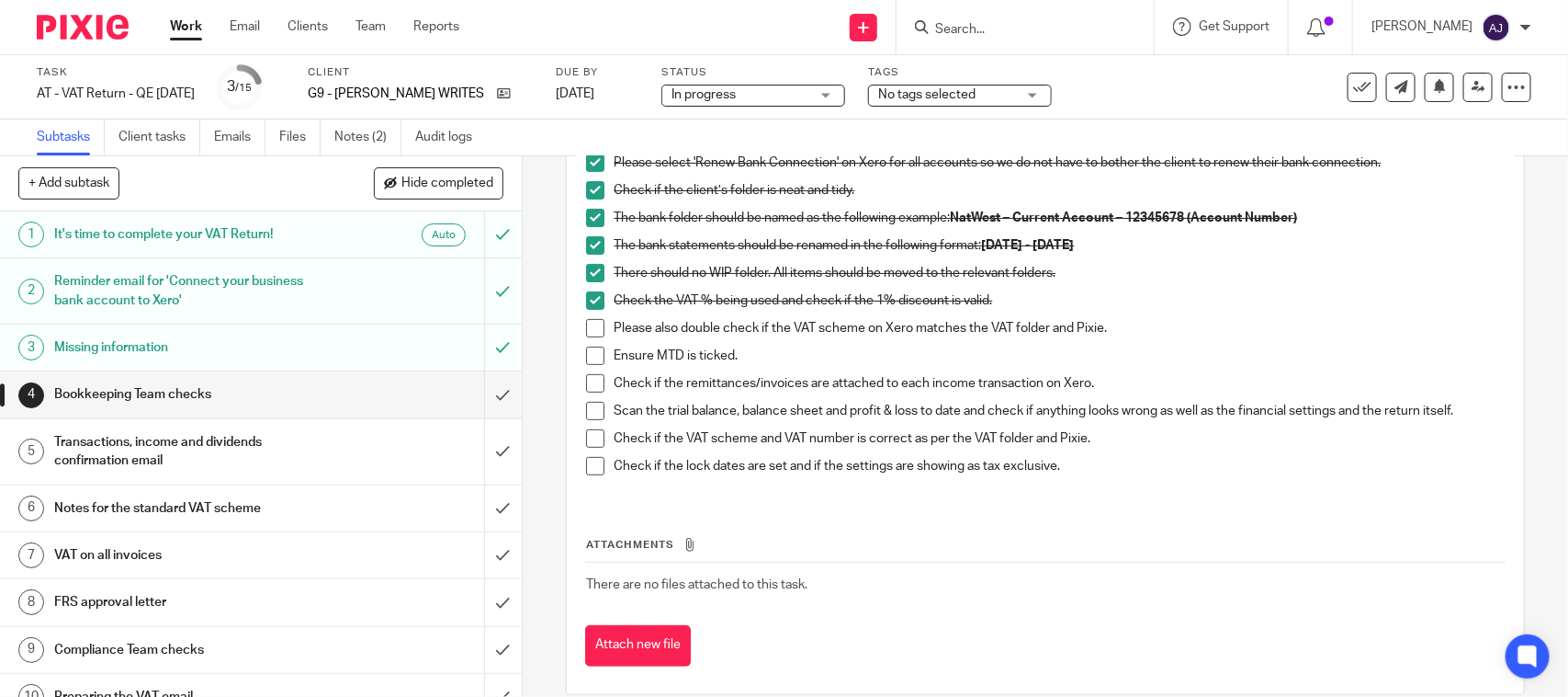
click at [1080, 525] on div "Attachments There are no files attached to this task. Attach new file" at bounding box center [1044, 583] width 919 height 167
click at [1081, 488] on div "If there is no live bank feed on Xero, you will only need to import the bank st…" at bounding box center [1044, 307] width 936 height 381
click at [1077, 474] on p "Check if the lock dates are set and if the settings are showing as tax exclusiv…" at bounding box center [1059, 465] width 889 height 18
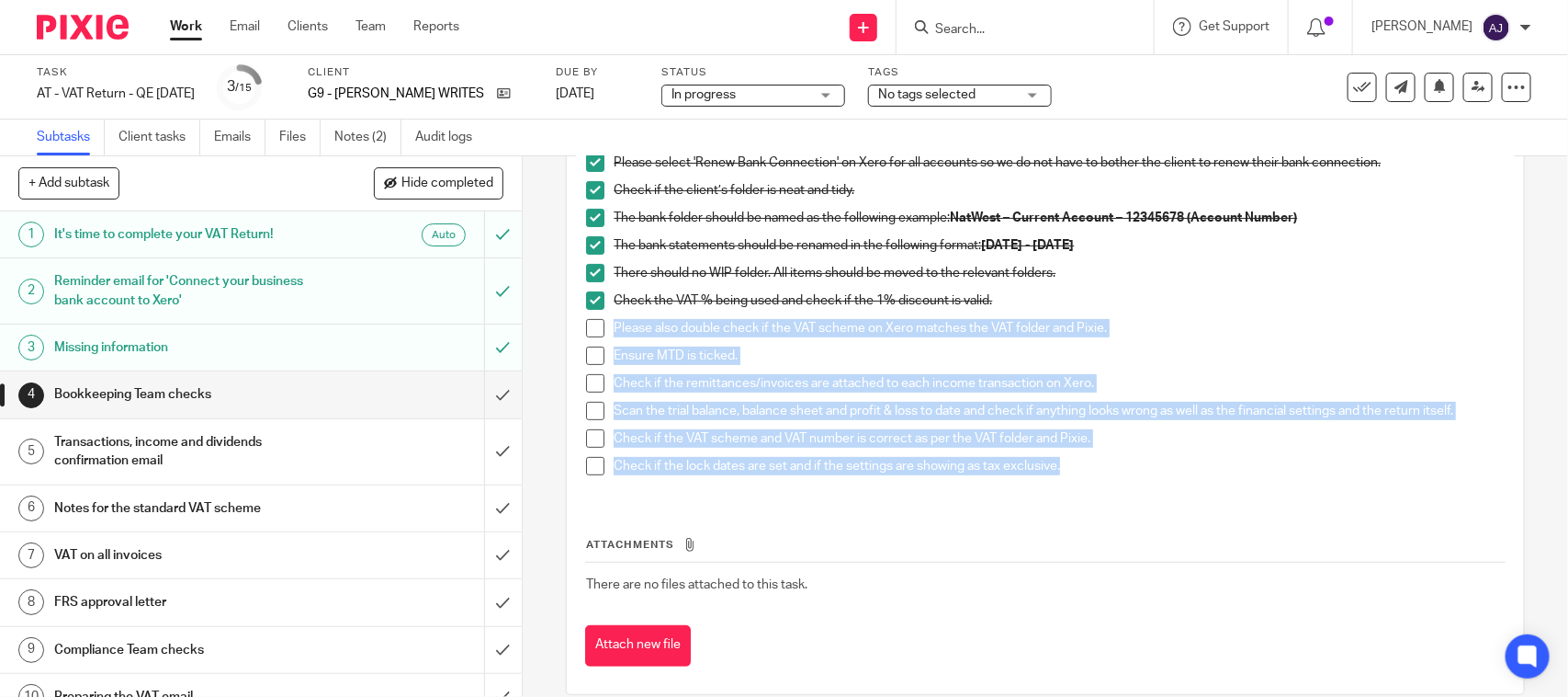
drag, startPoint x: 611, startPoint y: 328, endPoint x: 1076, endPoint y: 487, distance: 491.4
click at [1076, 487] on div "If there is no live bank feed on Xero, you will only need to import the bank st…" at bounding box center [1044, 307] width 936 height 381
click at [1083, 471] on p "Check if the lock dates are set and if the settings are showing as tax exclusiv…" at bounding box center [1059, 465] width 889 height 18
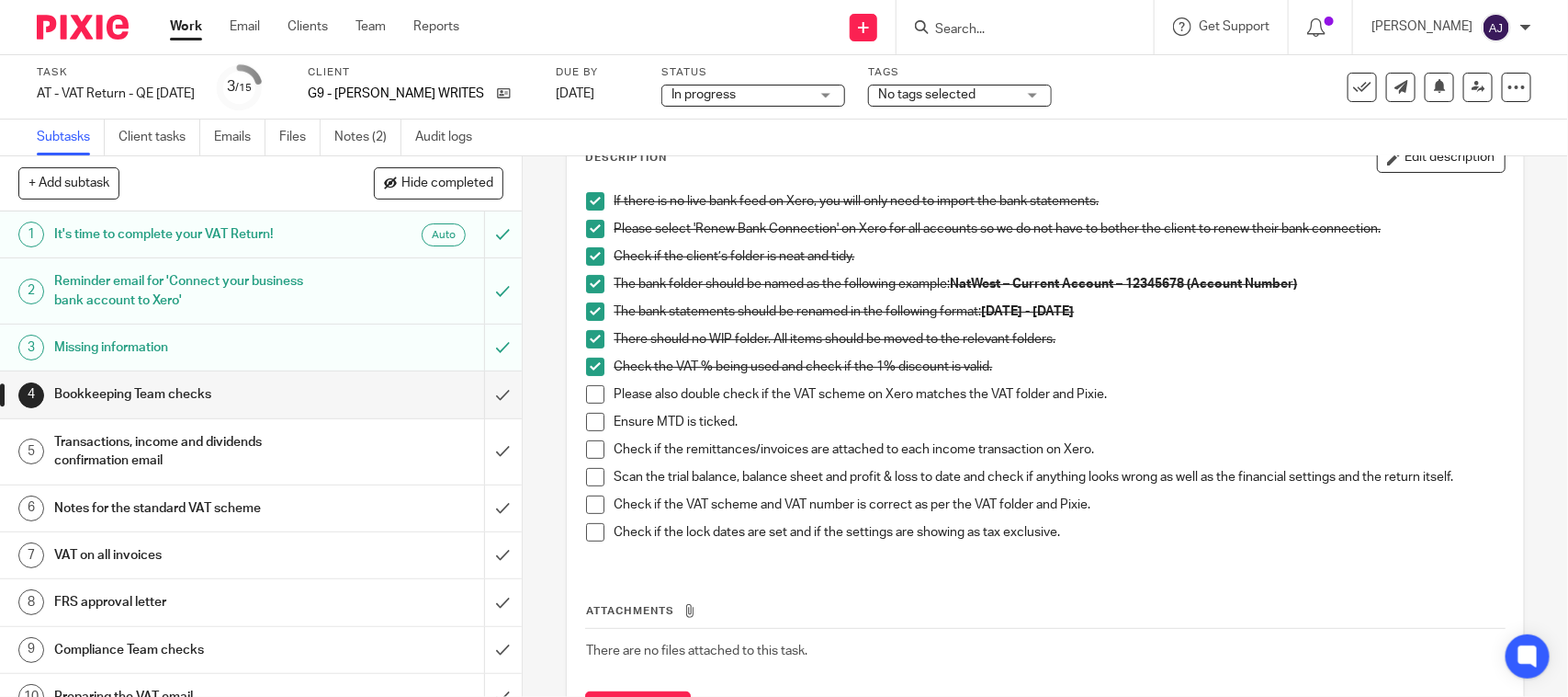
scroll to position [68, 0]
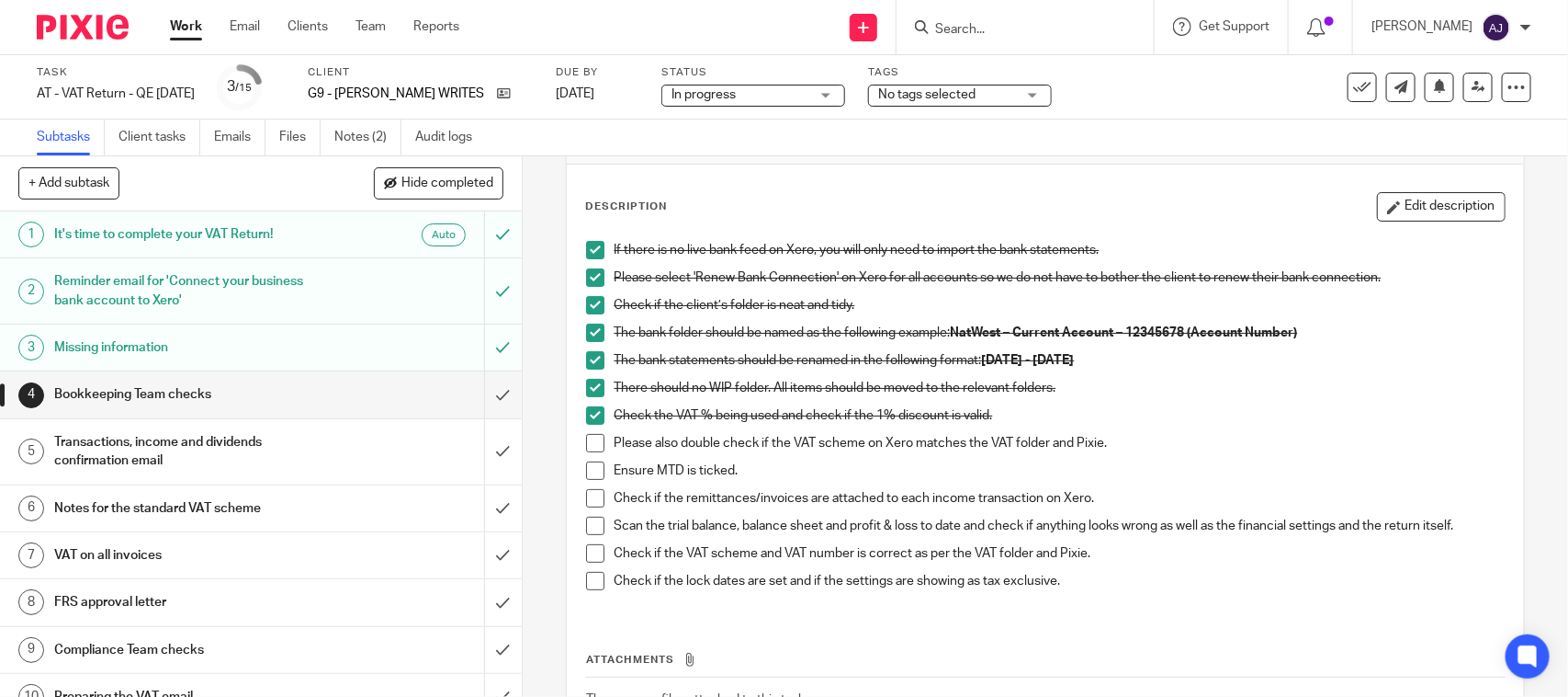
click at [613, 203] on p "Description" at bounding box center [626, 206] width 82 height 14
click at [715, 209] on div "Description Edit description" at bounding box center [1044, 206] width 919 height 29
click at [838, 166] on div "Description Edit description If there is no live bank feed on Xero, you will on…" at bounding box center [1044, 486] width 956 height 644
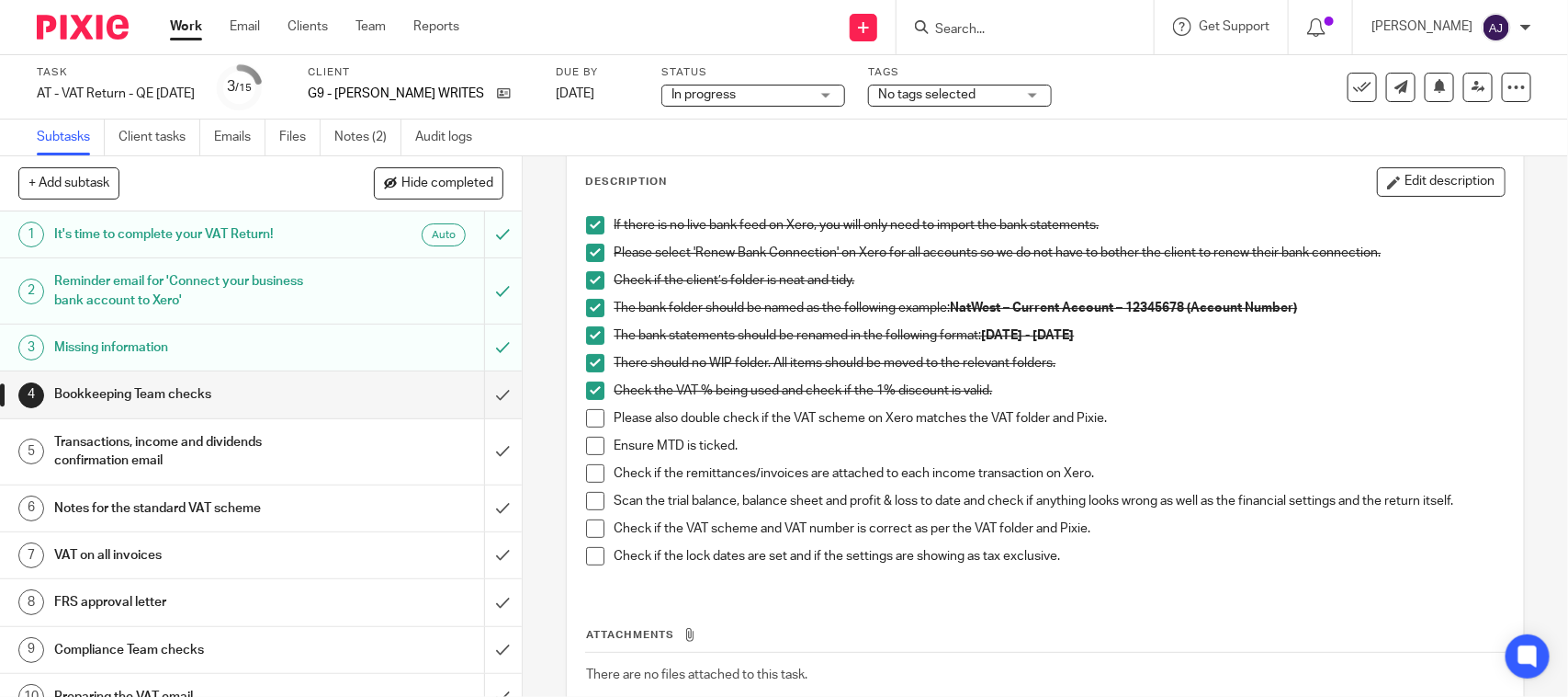
scroll to position [0, 0]
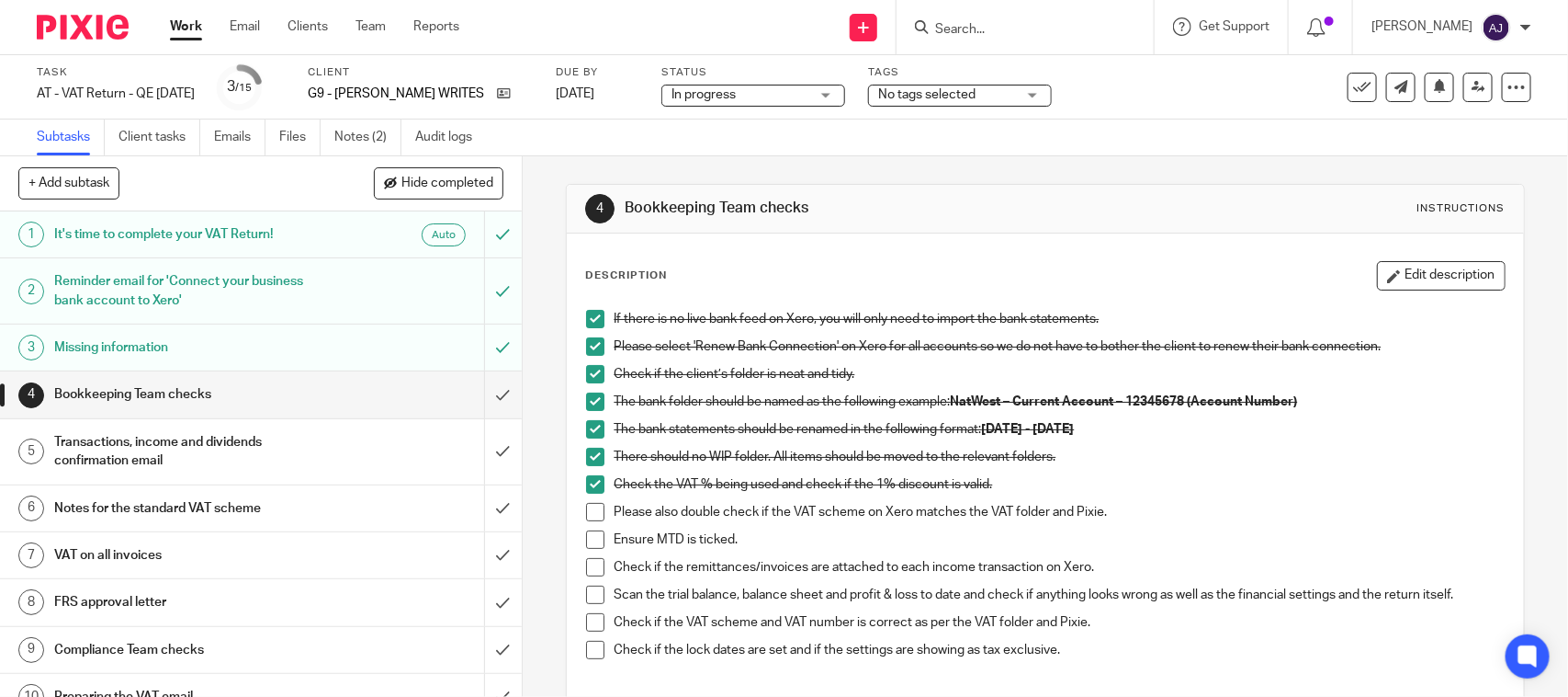
drag, startPoint x: 832, startPoint y: 216, endPoint x: 613, endPoint y: 217, distance: 219.0
click at [613, 217] on div "4 Bookkeeping Team checks Instructions" at bounding box center [1044, 208] width 919 height 29
click at [786, 173] on div "4 Bookkeeping Team checks Instructions Description Edit description If there is…" at bounding box center [1044, 531] width 958 height 750
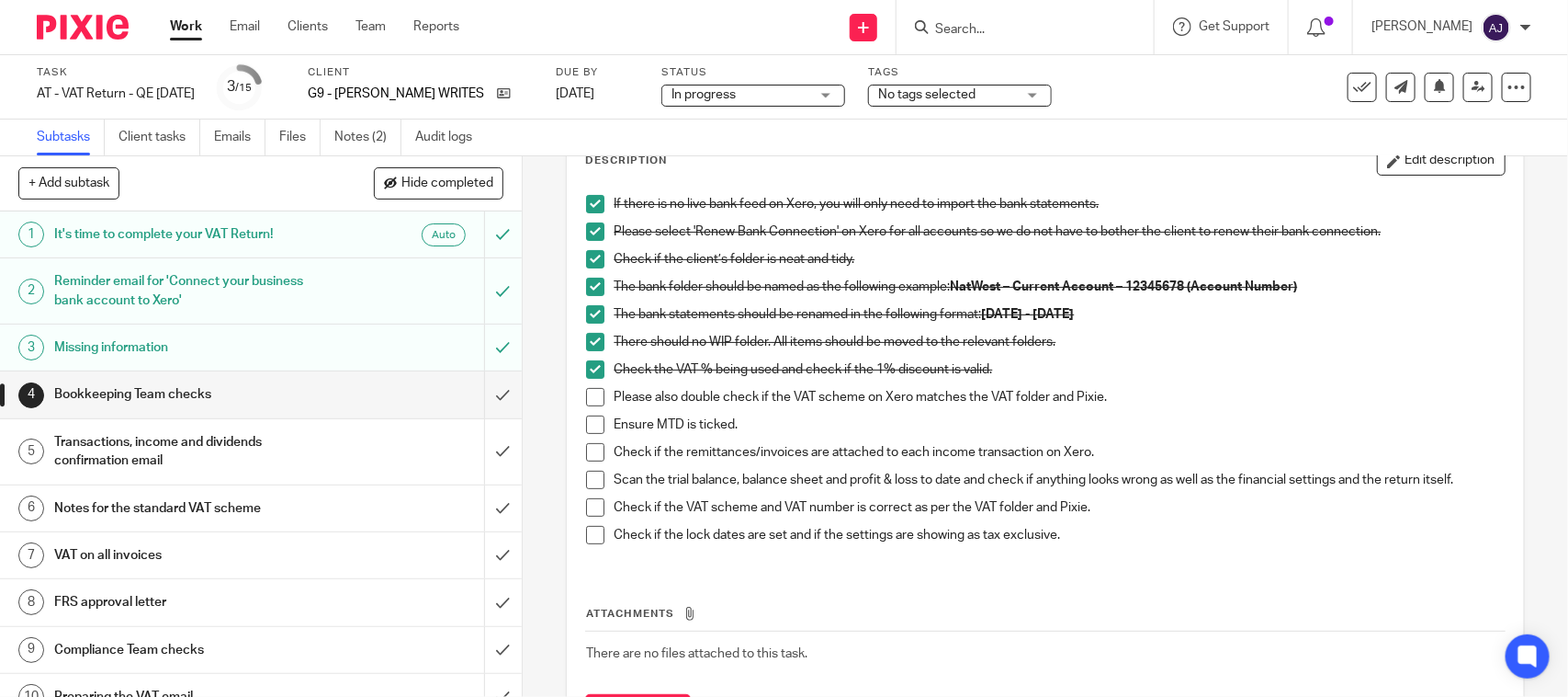
drag, startPoint x: 1068, startPoint y: 537, endPoint x: 1054, endPoint y: 552, distance: 20.5
click at [1054, 552] on div "Check if the lock dates are set and if the settings are showing as tax exclusiv…" at bounding box center [1059, 539] width 889 height 28
click at [1058, 544] on p "Check if the lock dates are set and if the settings are showing as tax exclusiv…" at bounding box center [1059, 534] width 889 height 18
click at [614, 397] on p "Please also double check if the VAT scheme on Xero matches the VAT folder and P…" at bounding box center [1059, 397] width 889 height 18
click at [588, 400] on span at bounding box center [595, 397] width 18 height 18
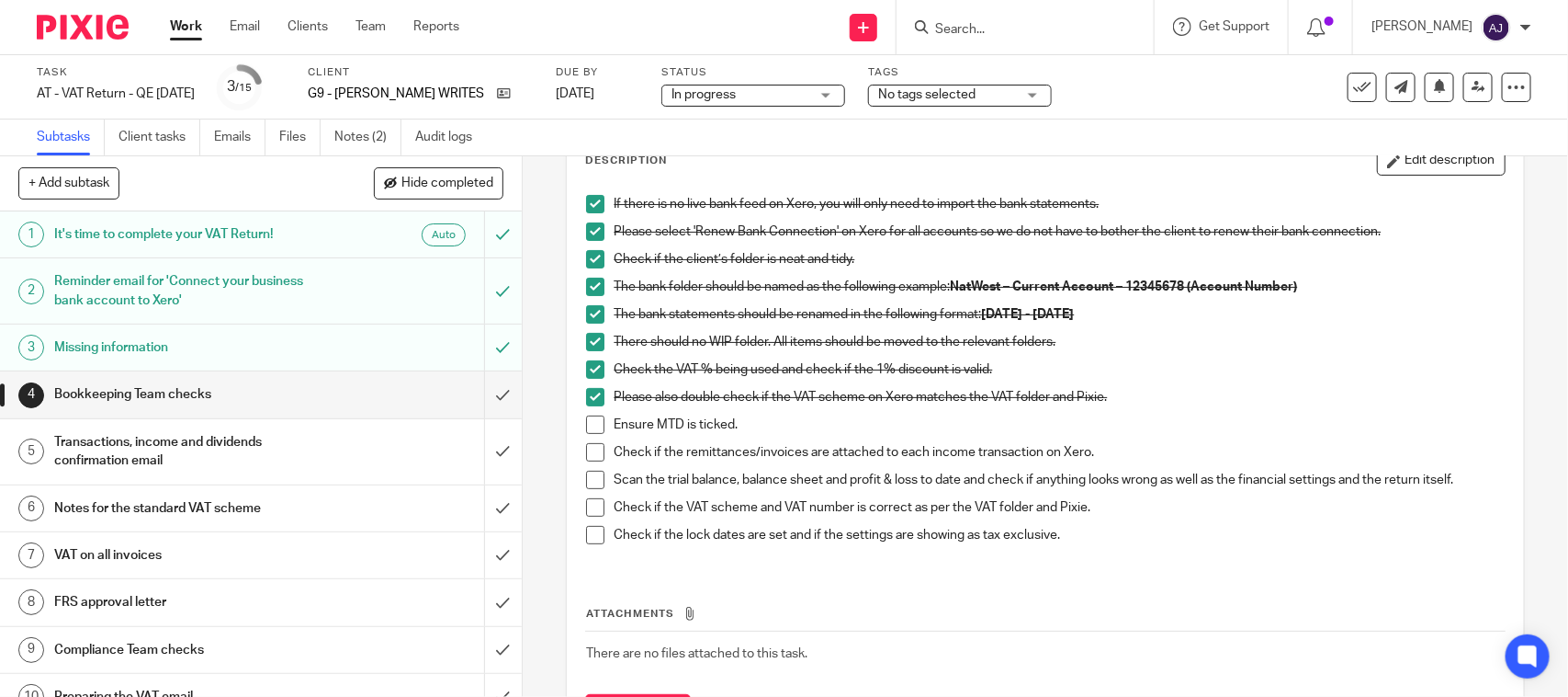
click at [586, 423] on span at bounding box center [595, 424] width 18 height 18
click at [586, 478] on span at bounding box center [595, 479] width 18 height 18
click at [586, 512] on span at bounding box center [595, 507] width 18 height 18
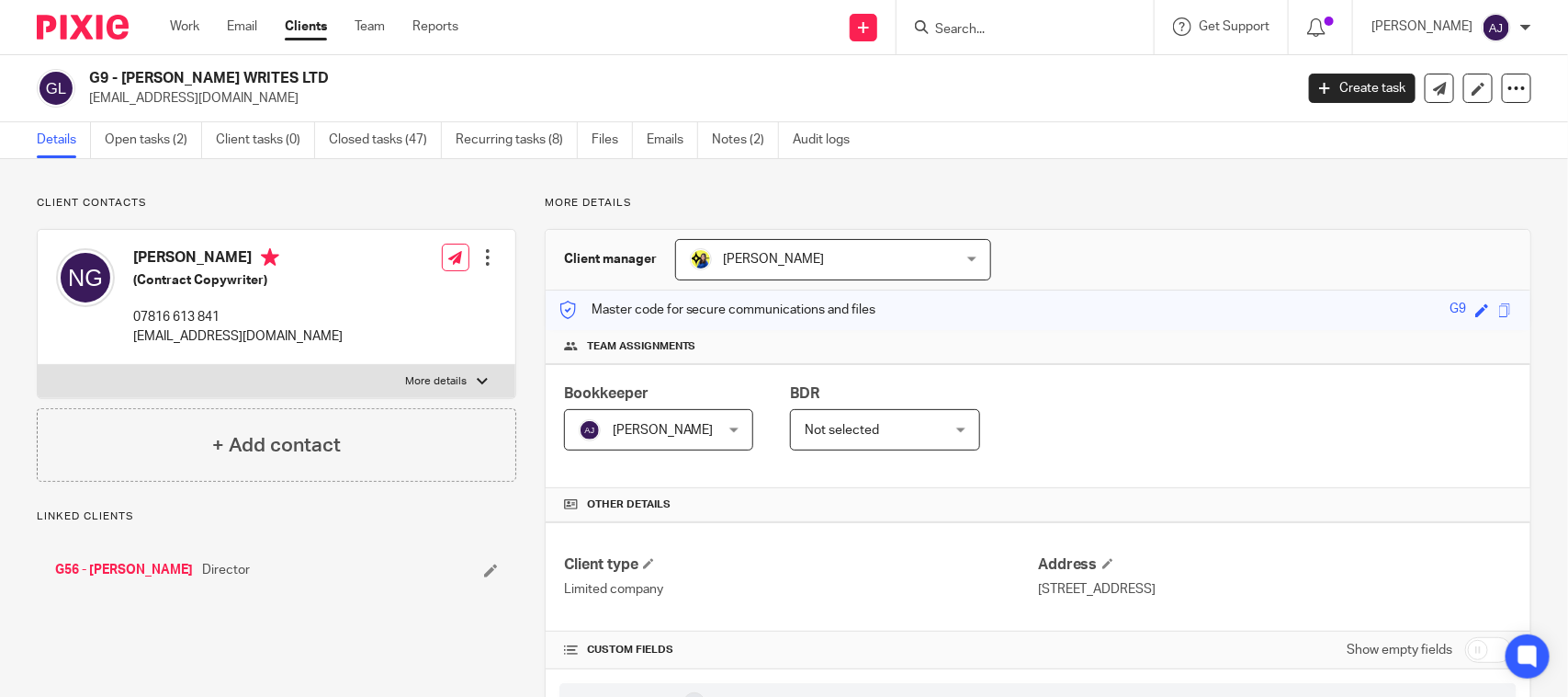
click at [1107, 370] on div "Bookkeeper [PERSON_NAME] [PERSON_NAME] Not selected [PERSON_NAME] [PERSON_NAME]…" at bounding box center [1038, 426] width 985 height 124
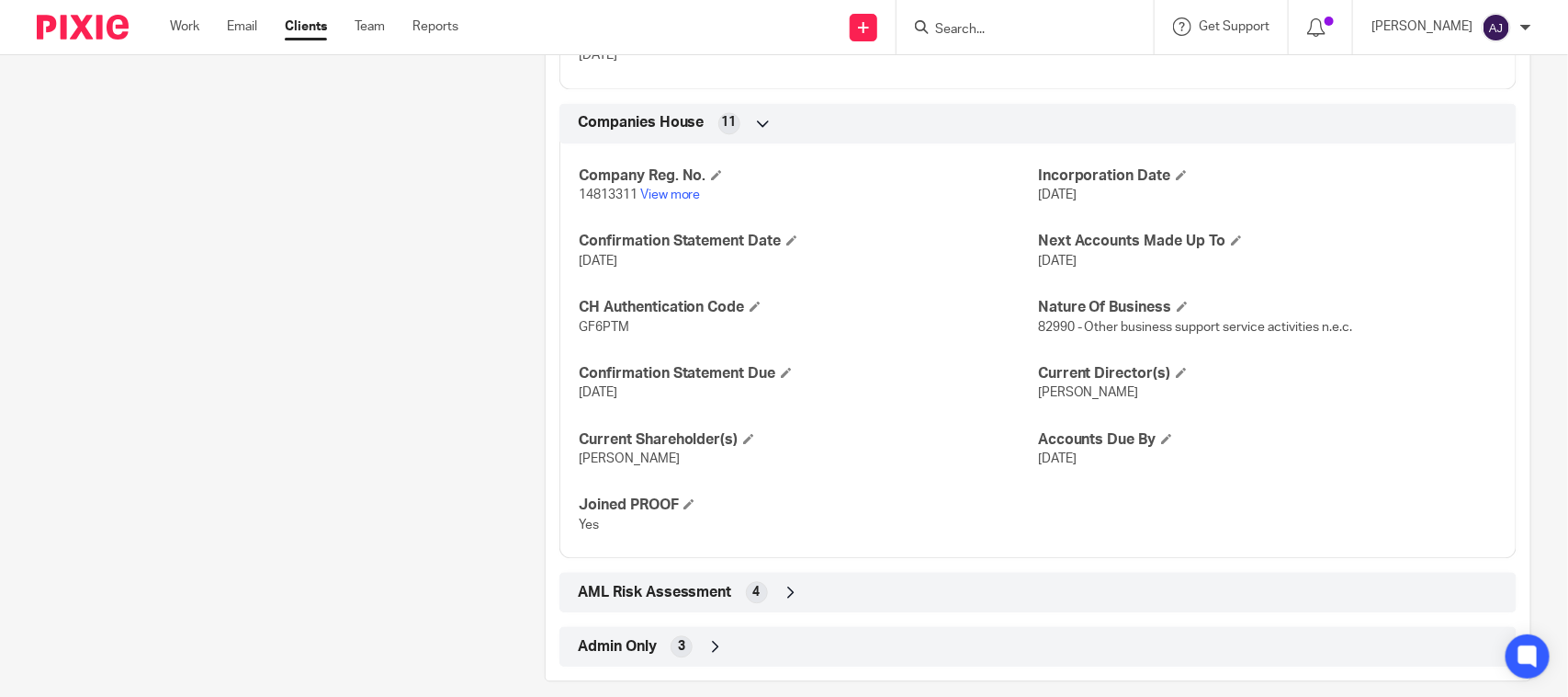
scroll to position [1749, 0]
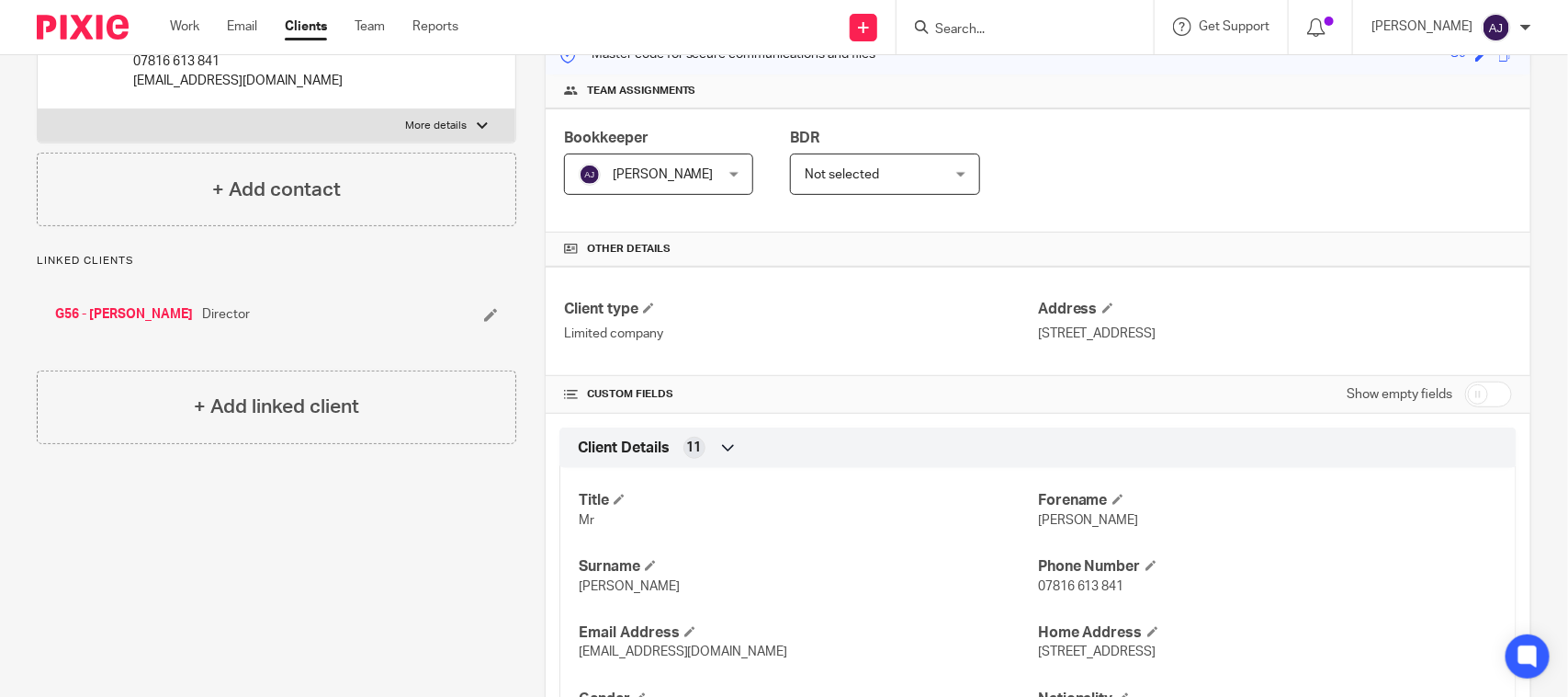
scroll to position [0, 0]
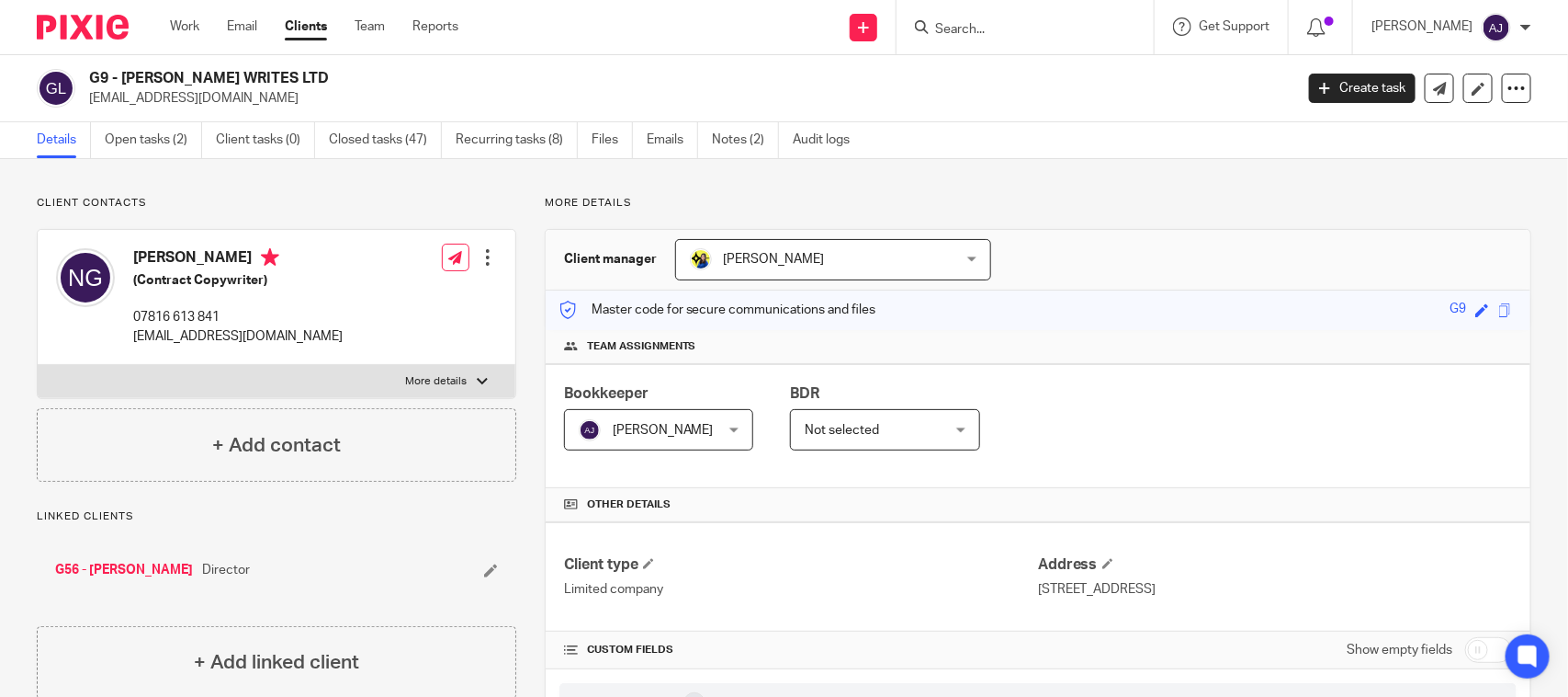
click at [540, 73] on h2 "G9 - [PERSON_NAME] WRITES LTD" at bounding box center [565, 78] width 953 height 19
click at [1081, 85] on div "G9 - [PERSON_NAME] WRITES LTD [EMAIL_ADDRESS][DOMAIN_NAME]" at bounding box center [685, 87] width 1192 height 39
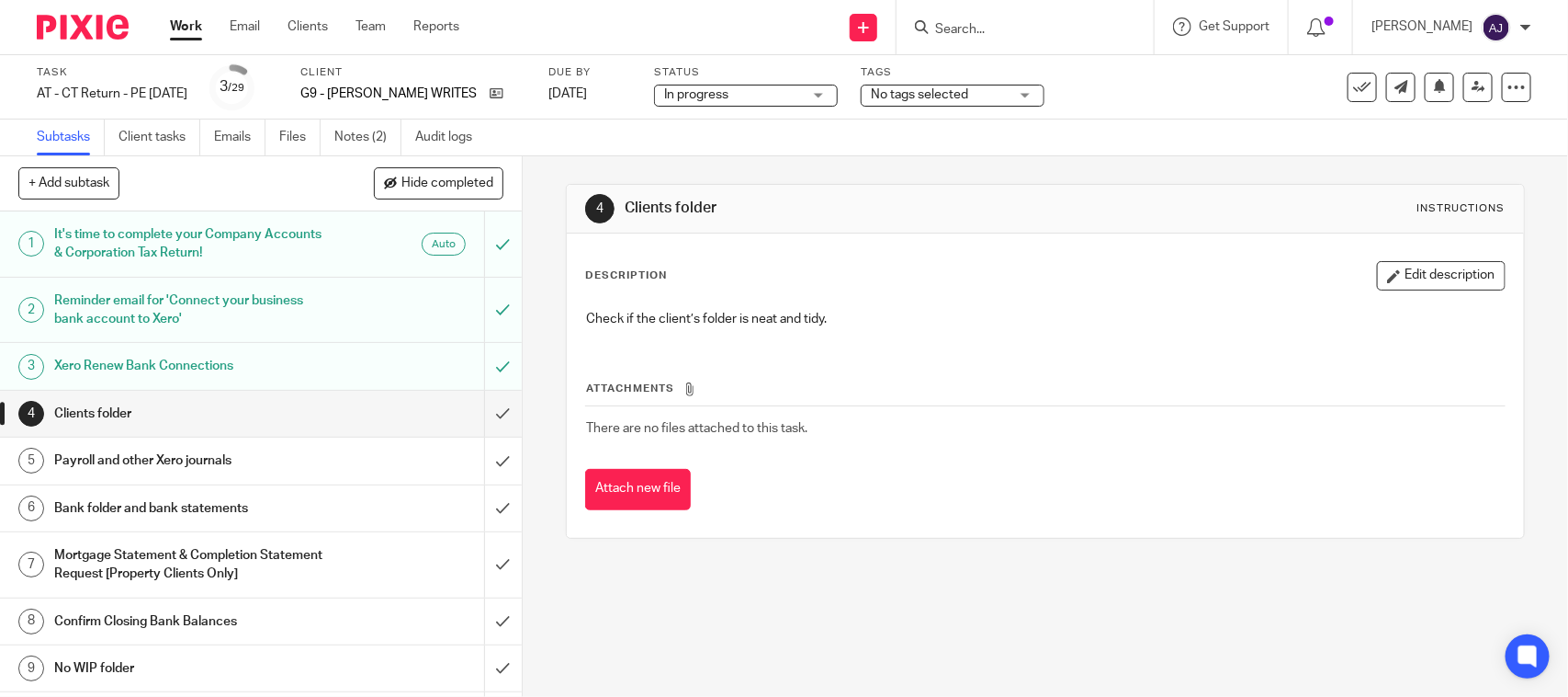
click at [814, 164] on div "4 Clients folder Instructions Description Edit description Check if the client’…" at bounding box center [1044, 360] width 958 height 410
